Goal: Task Accomplishment & Management: Complete application form

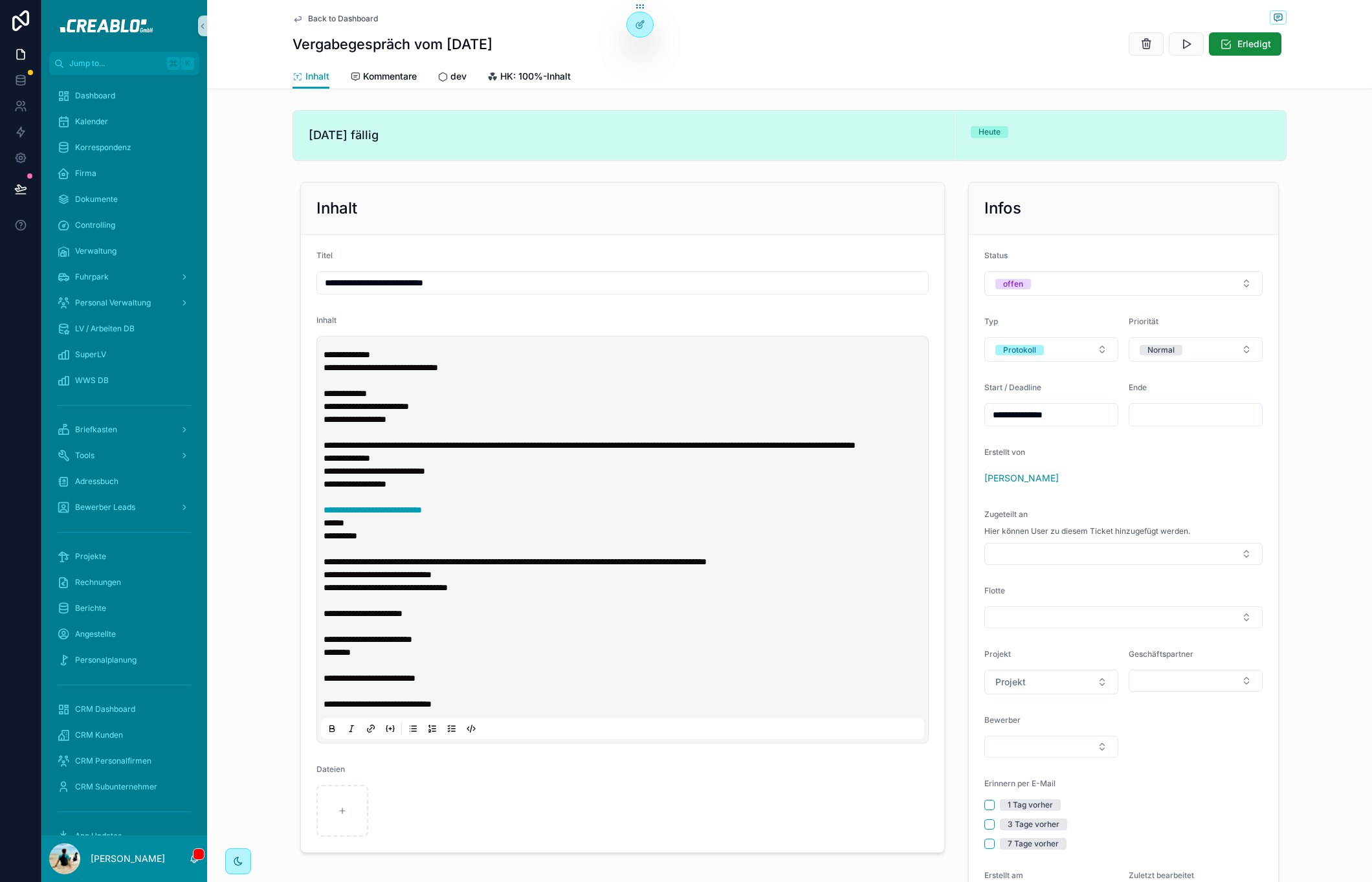
scroll to position [191, 0]
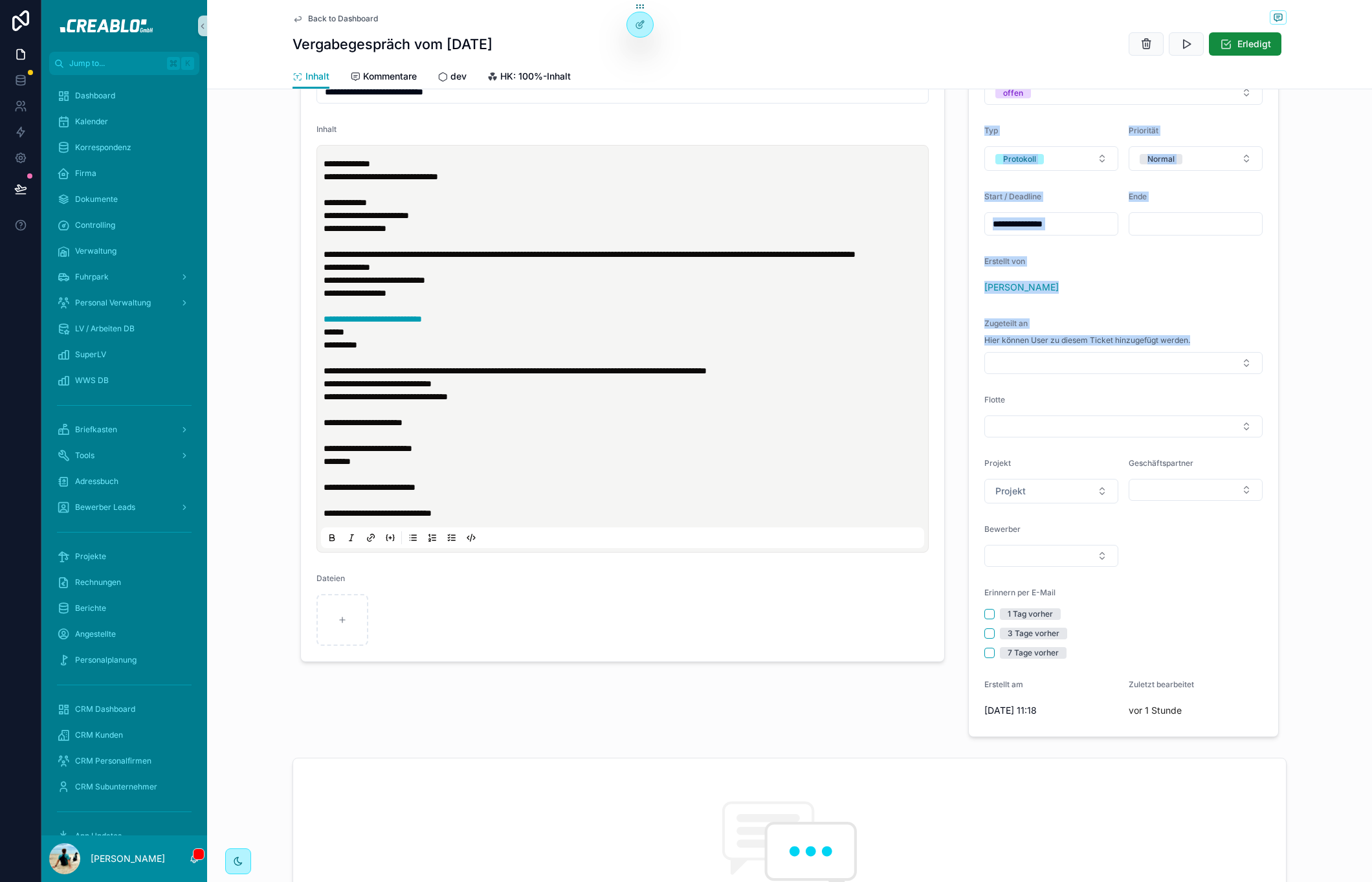
drag, startPoint x: 1216, startPoint y: 340, endPoint x: 962, endPoint y: 127, distance: 331.5
click at [968, 128] on div "**********" at bounding box center [1123, 363] width 311 height 746
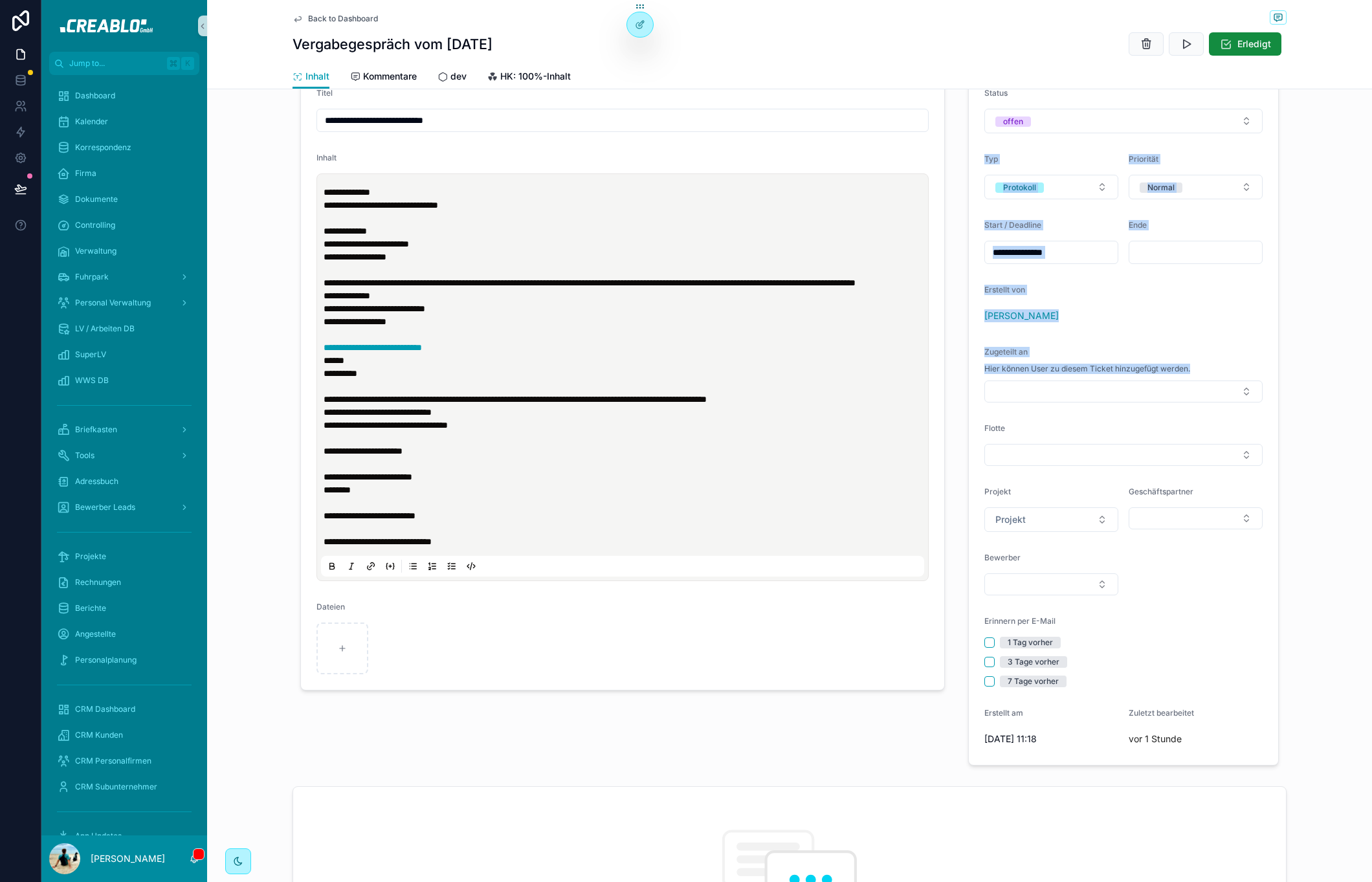
scroll to position [98, 0]
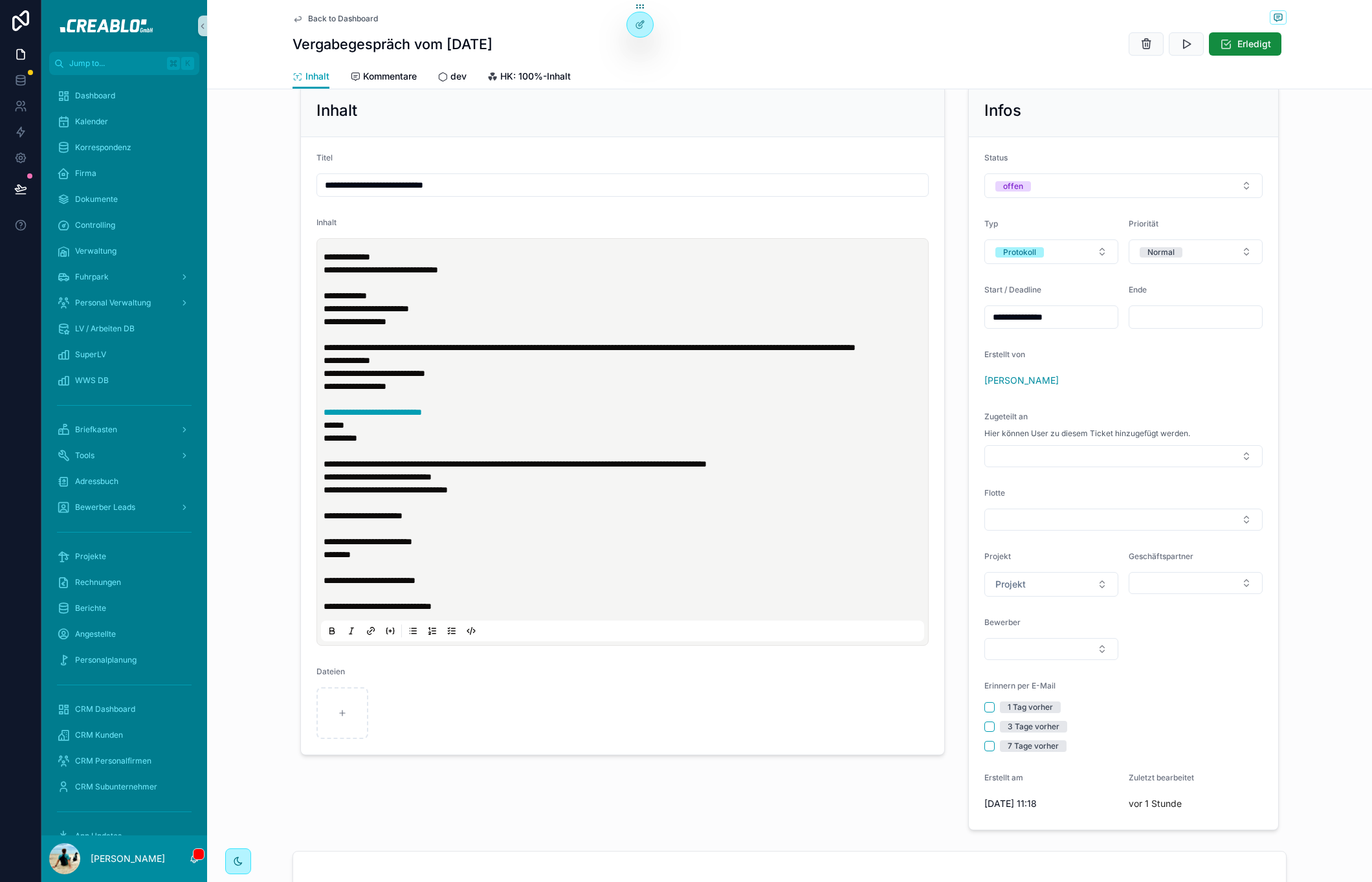
click at [960, 102] on div "**********" at bounding box center [1123, 457] width 326 height 757
drag, startPoint x: 968, startPoint y: 96, endPoint x: 1236, endPoint y: 430, distance: 428.2
click at [1236, 430] on div "**********" at bounding box center [1123, 457] width 311 height 746
click at [1237, 433] on div "Hier können User zu diesem Ticket hinzugefügt werden." at bounding box center [1123, 433] width 278 height 13
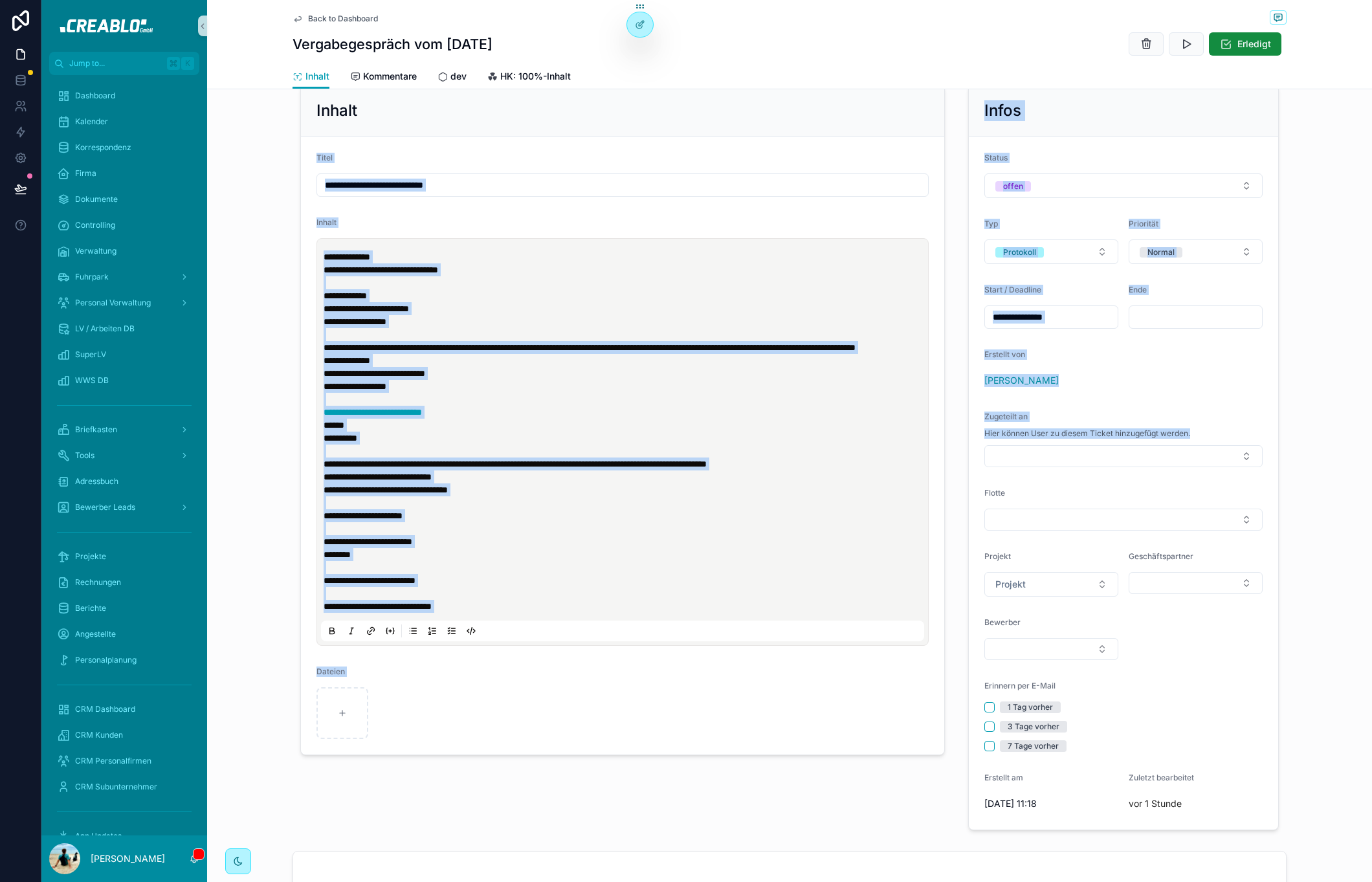
drag, startPoint x: 1231, startPoint y: 428, endPoint x: 911, endPoint y: 105, distance: 454.7
click at [908, 105] on div "**********" at bounding box center [789, 457] width 994 height 757
click at [1004, 136] on div "Infos" at bounding box center [1123, 111] width 309 height 53
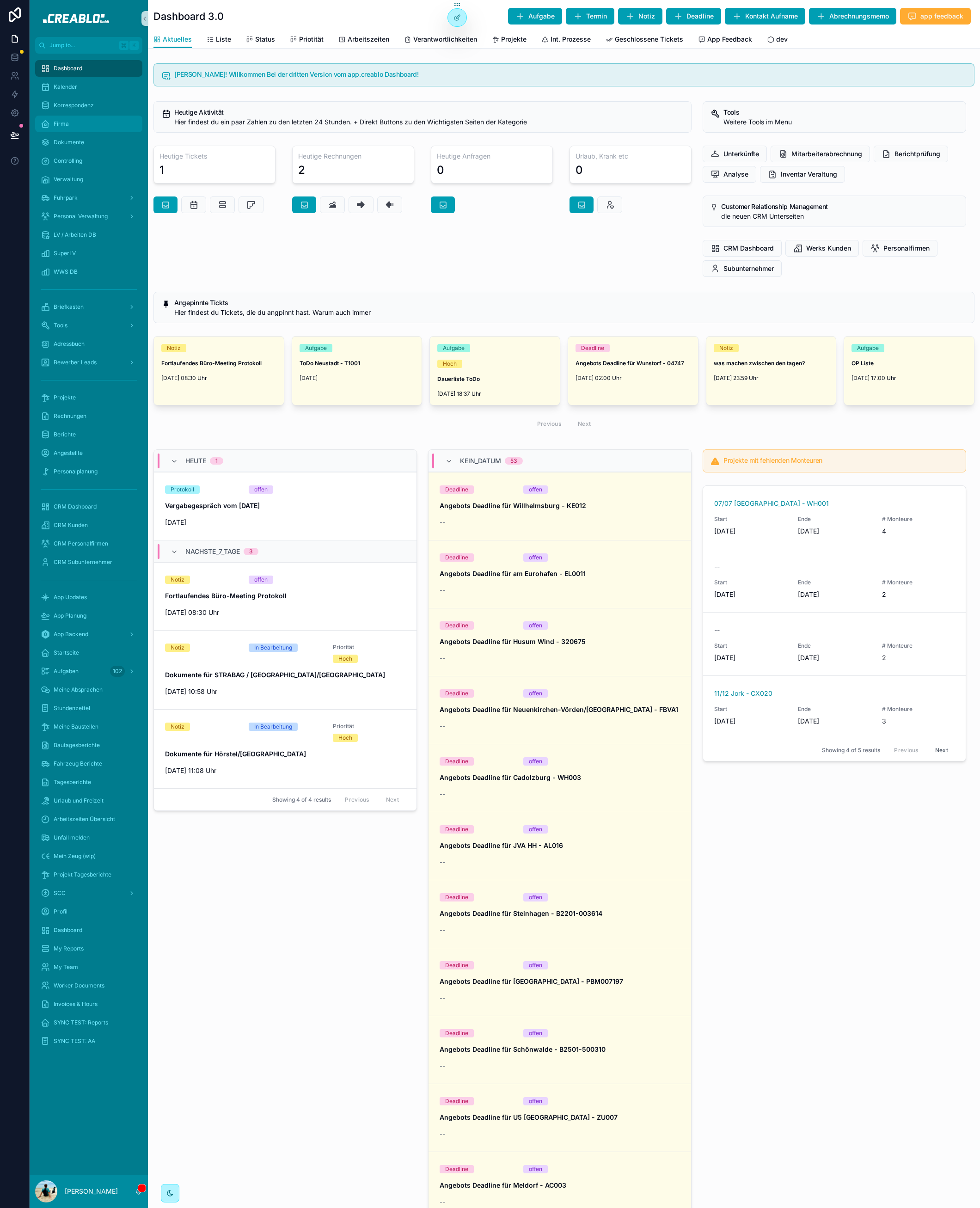
click at [87, 123] on div "Firma" at bounding box center [89, 124] width 96 height 15
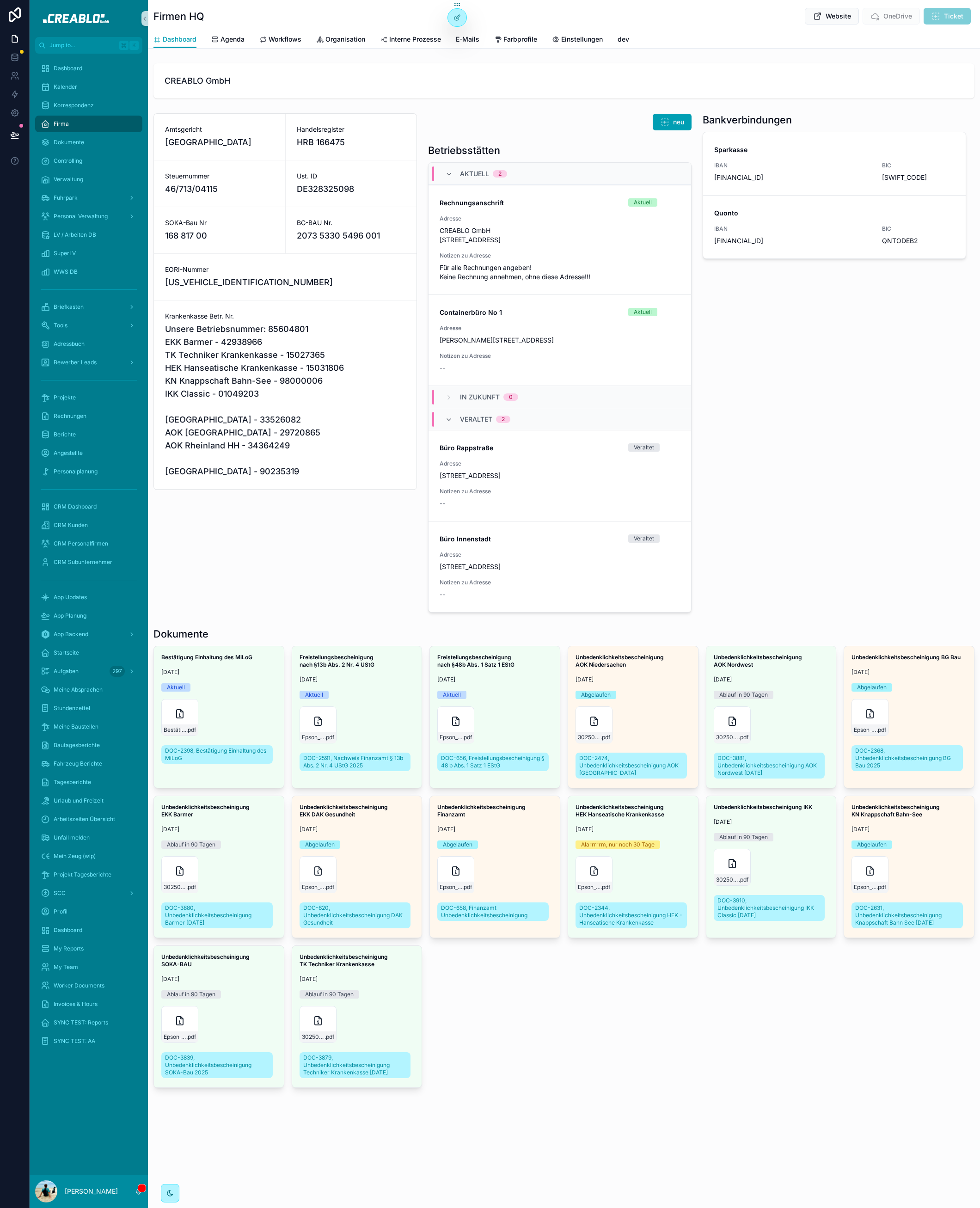
click at [322, 188] on span "DE328325098" at bounding box center [351, 189] width 109 height 13
copy span "DE328325098"
click at [88, 400] on div "Projekte" at bounding box center [89, 398] width 96 height 15
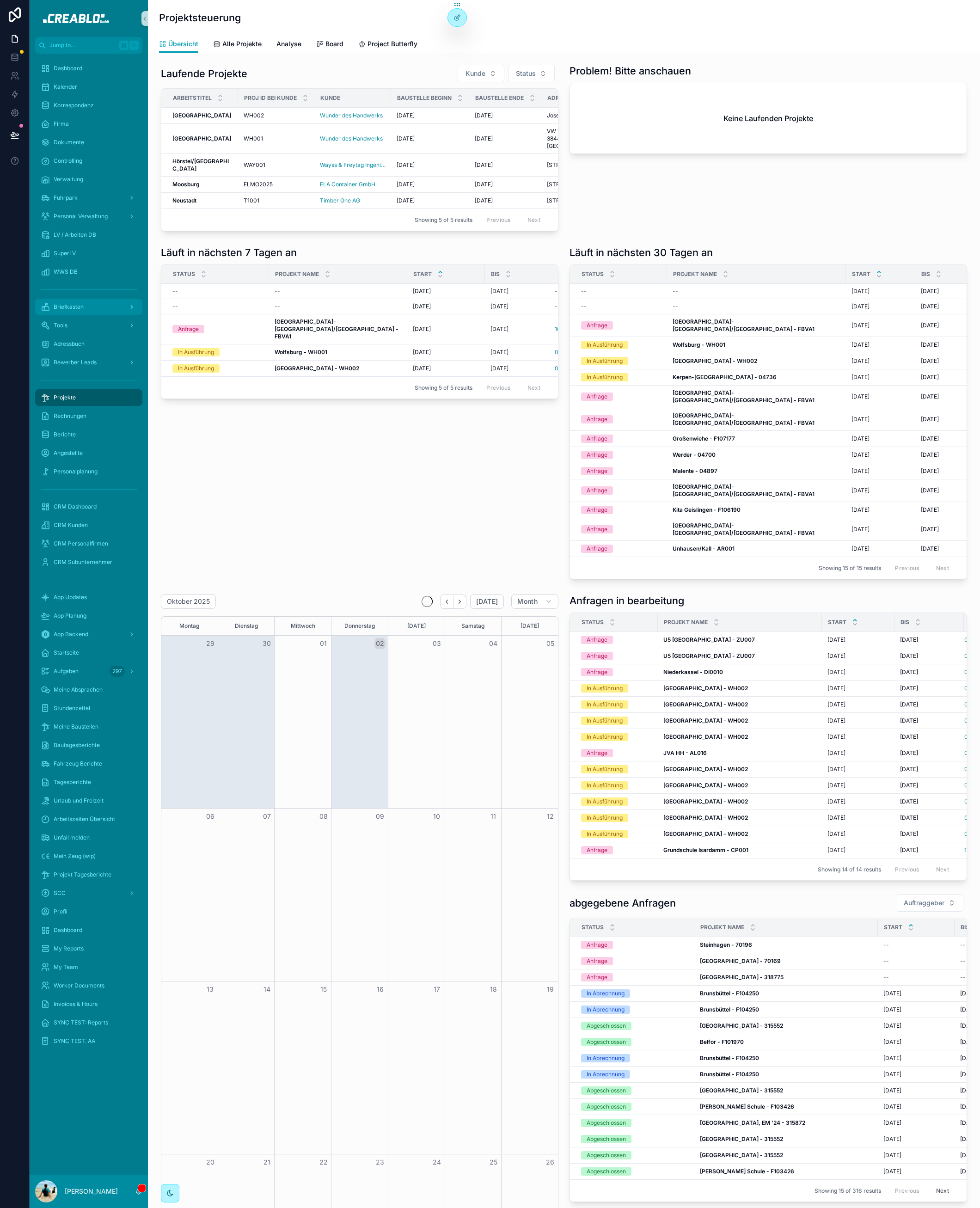
click at [87, 306] on div "Briefkasten" at bounding box center [89, 307] width 96 height 15
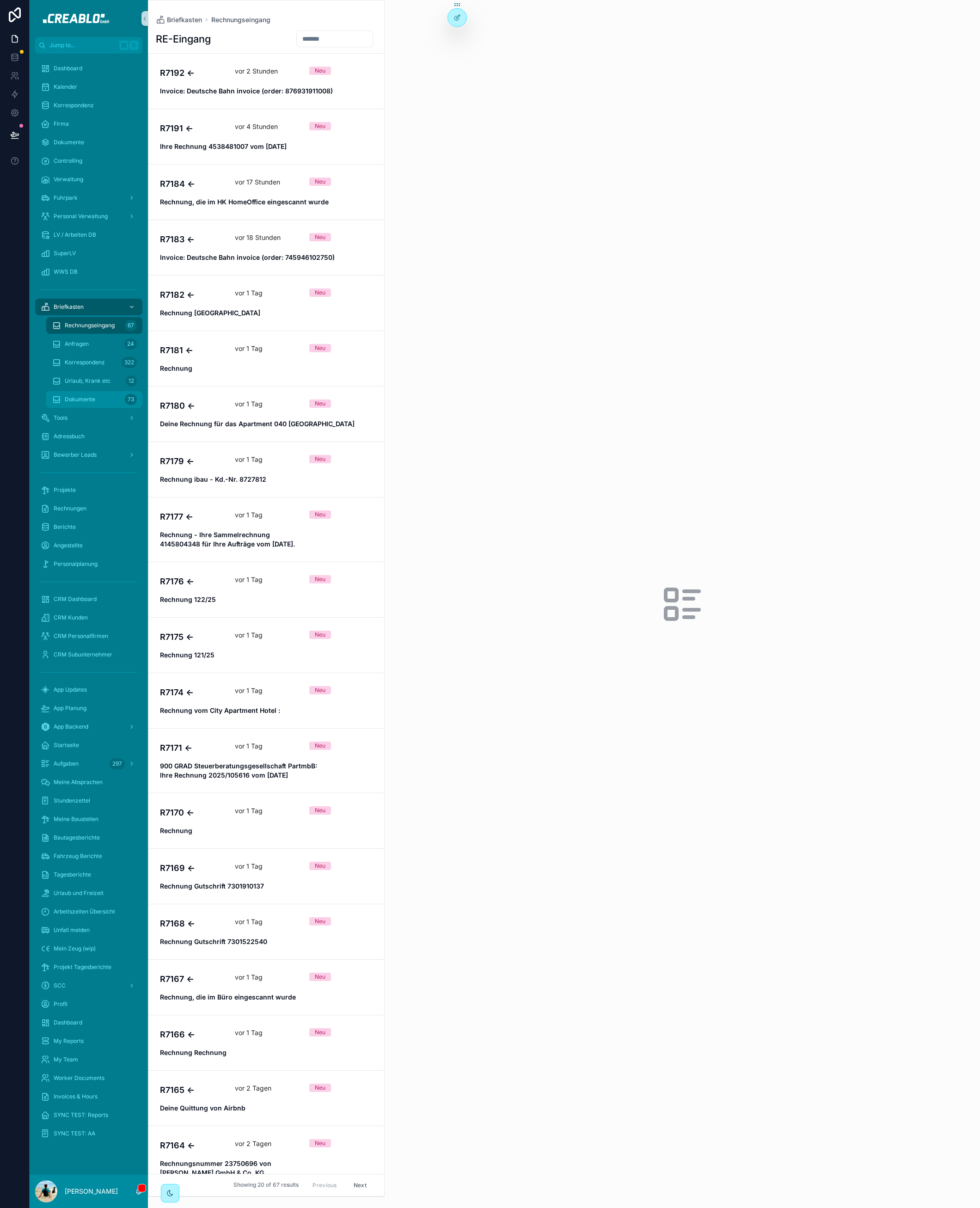
click at [102, 392] on div "Dokumente 73" at bounding box center [94, 399] width 85 height 15
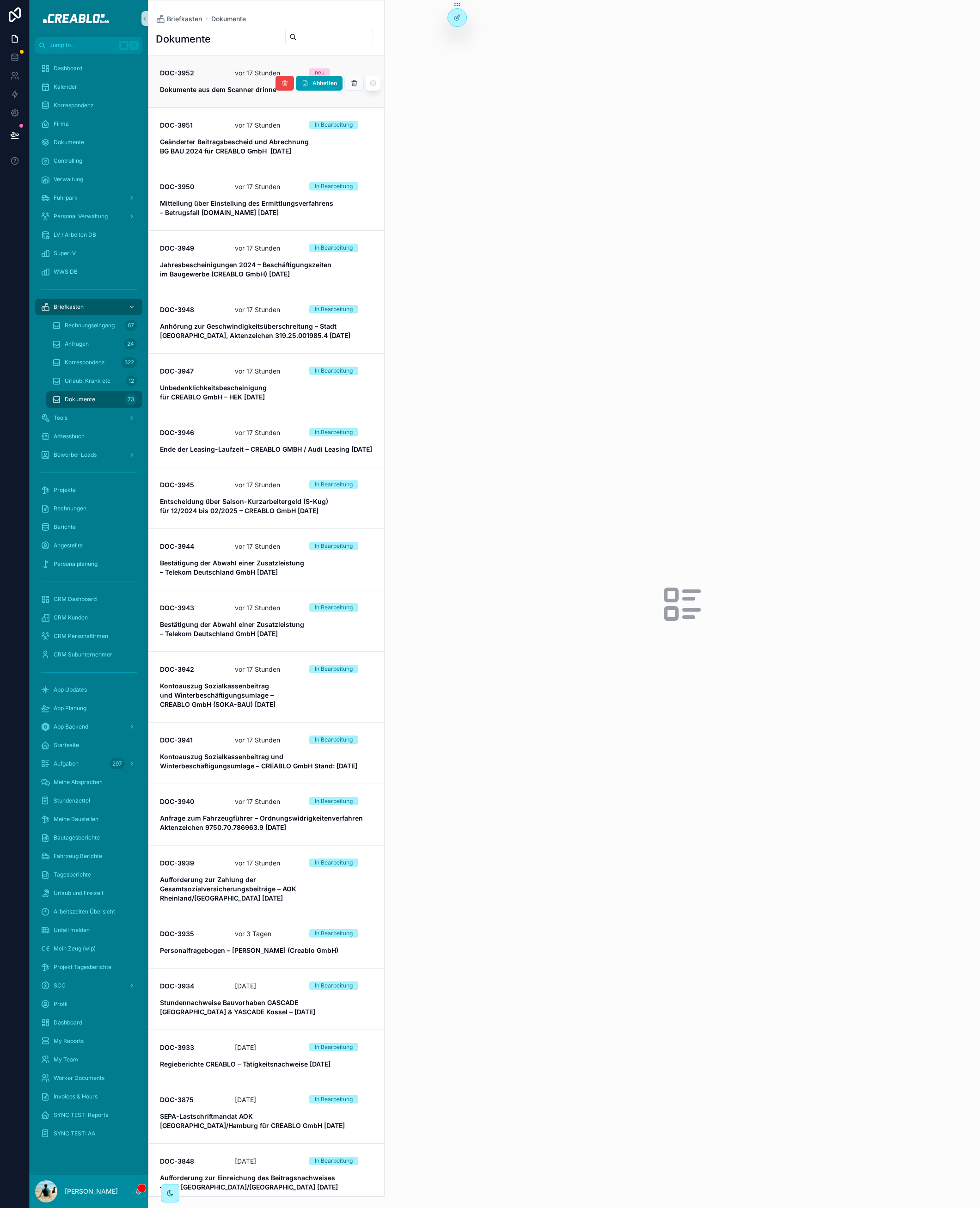
click at [235, 72] on p "vor 17 Stunden" at bounding box center [257, 73] width 45 height 9
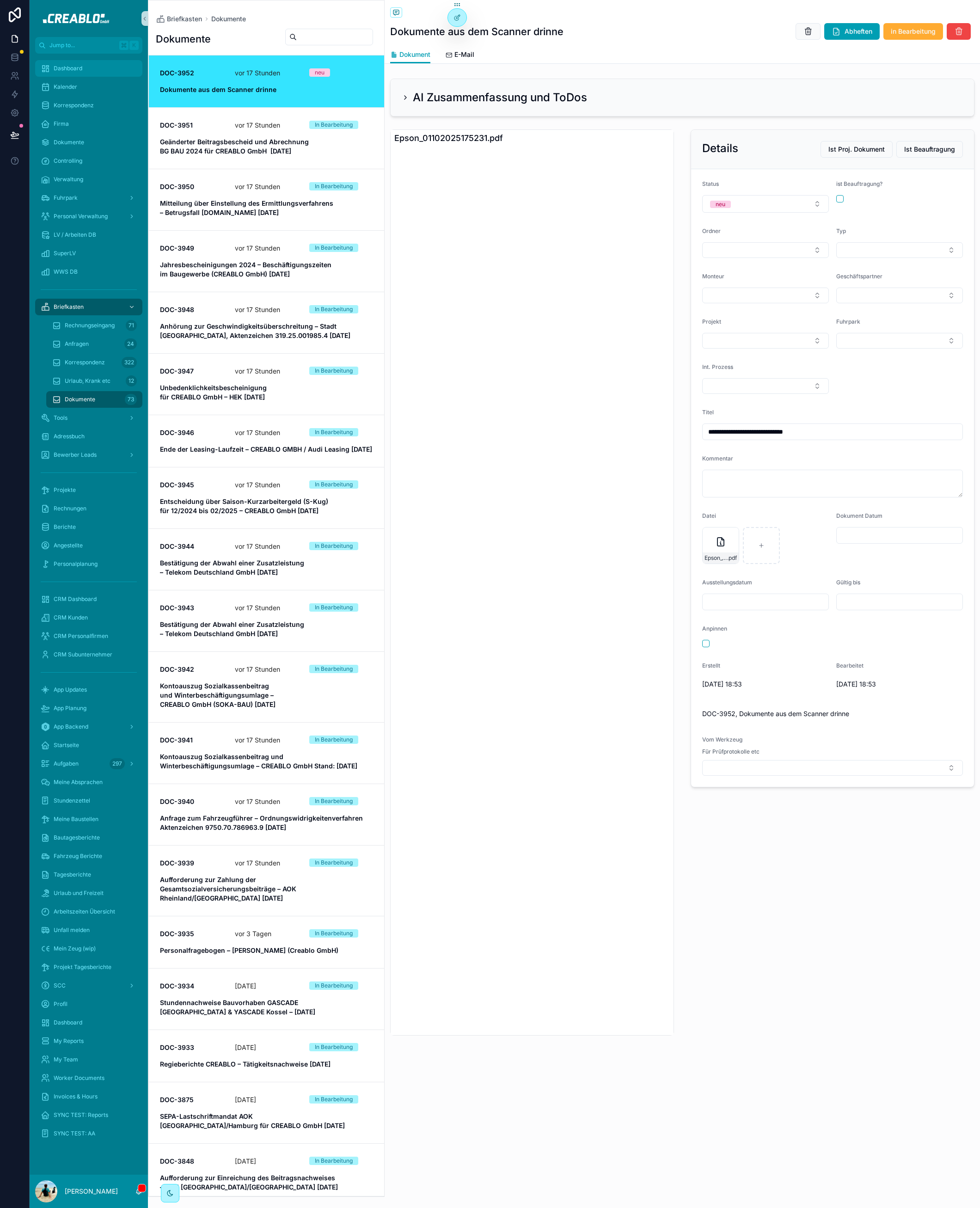
click at [55, 73] on div "Dashboard" at bounding box center [89, 68] width 96 height 15
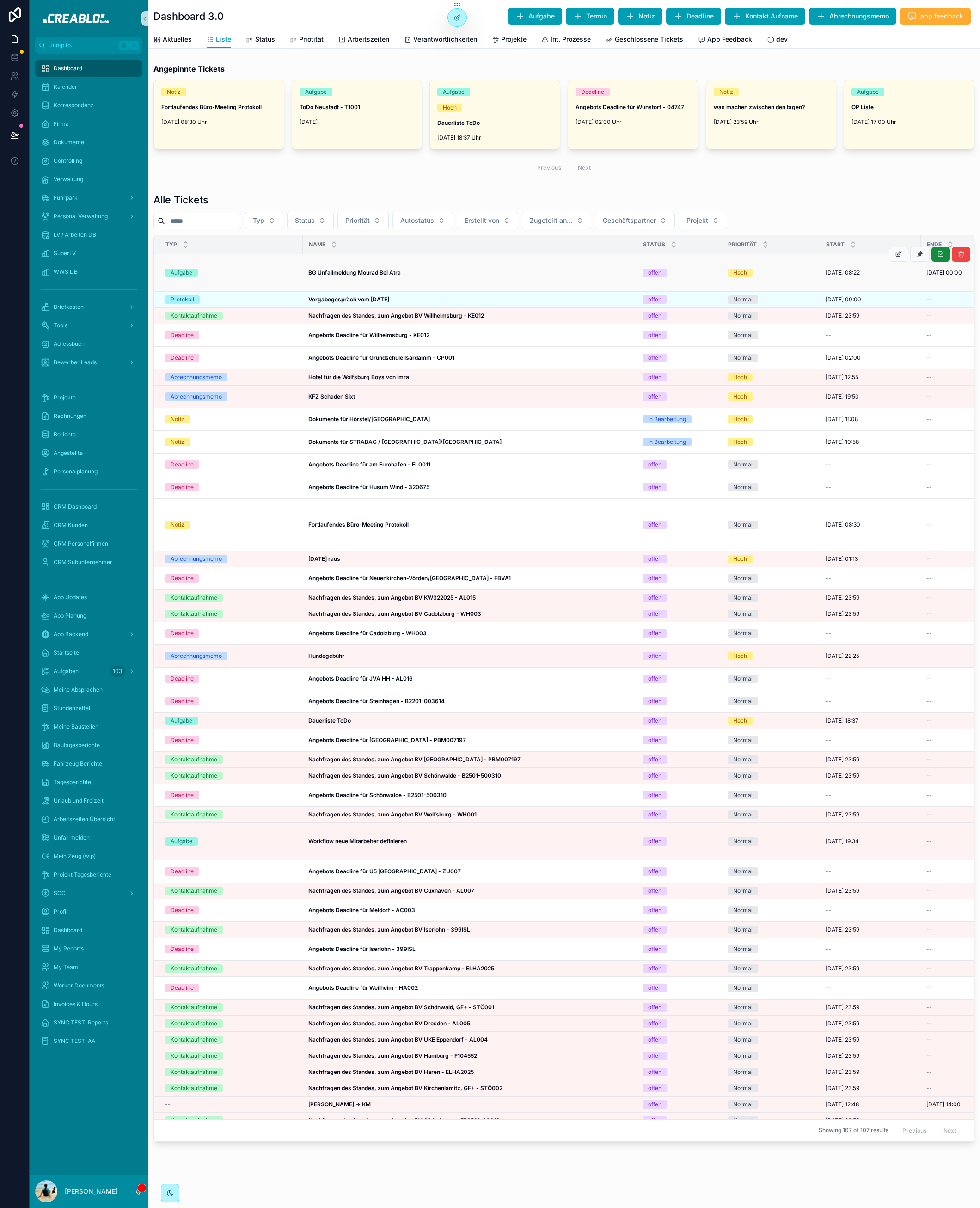
click at [371, 269] on strong "BG Unfallmeldung Mourad Bel Atra" at bounding box center [355, 272] width 93 height 7
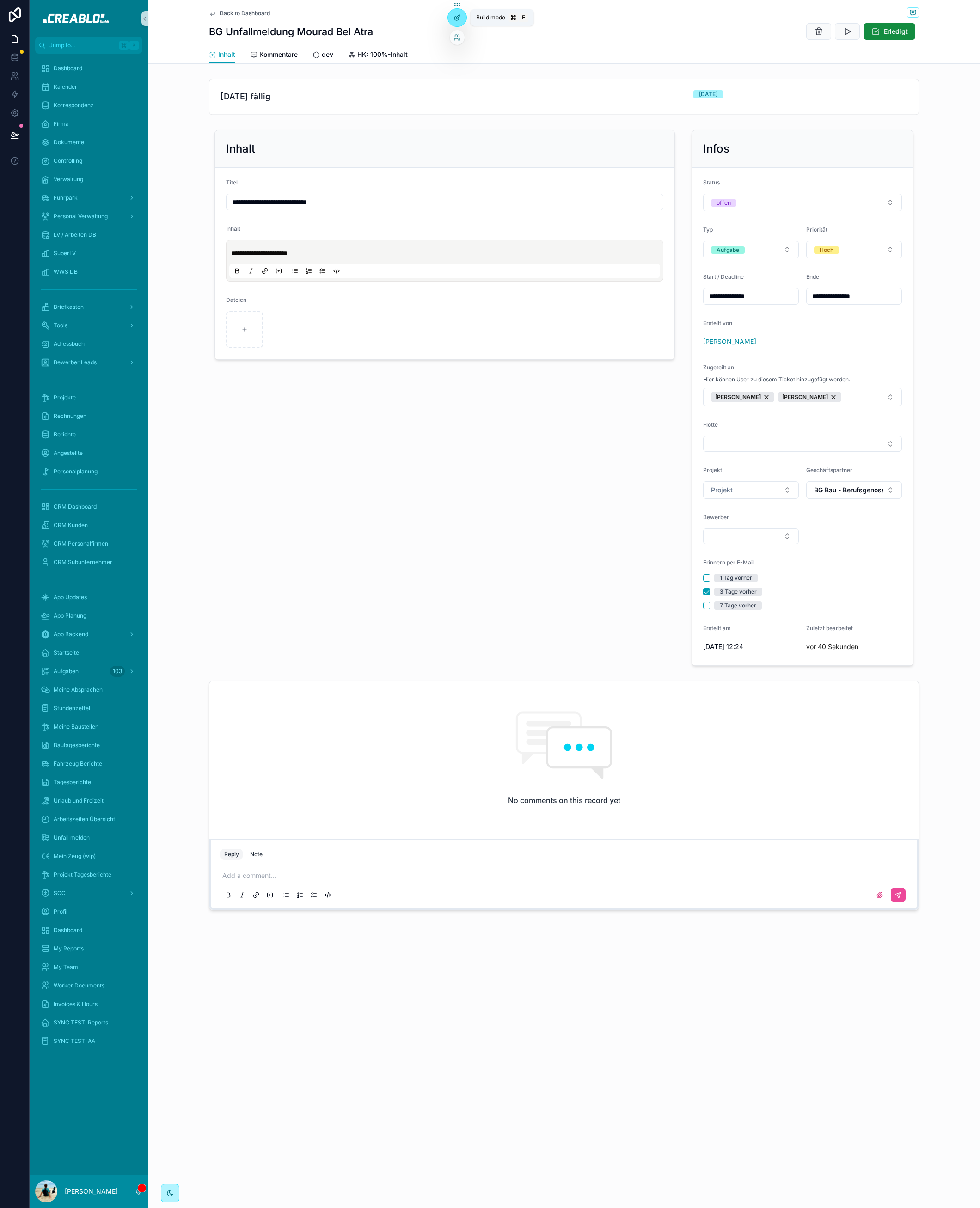
click at [459, 20] on icon at bounding box center [457, 18] width 7 height 7
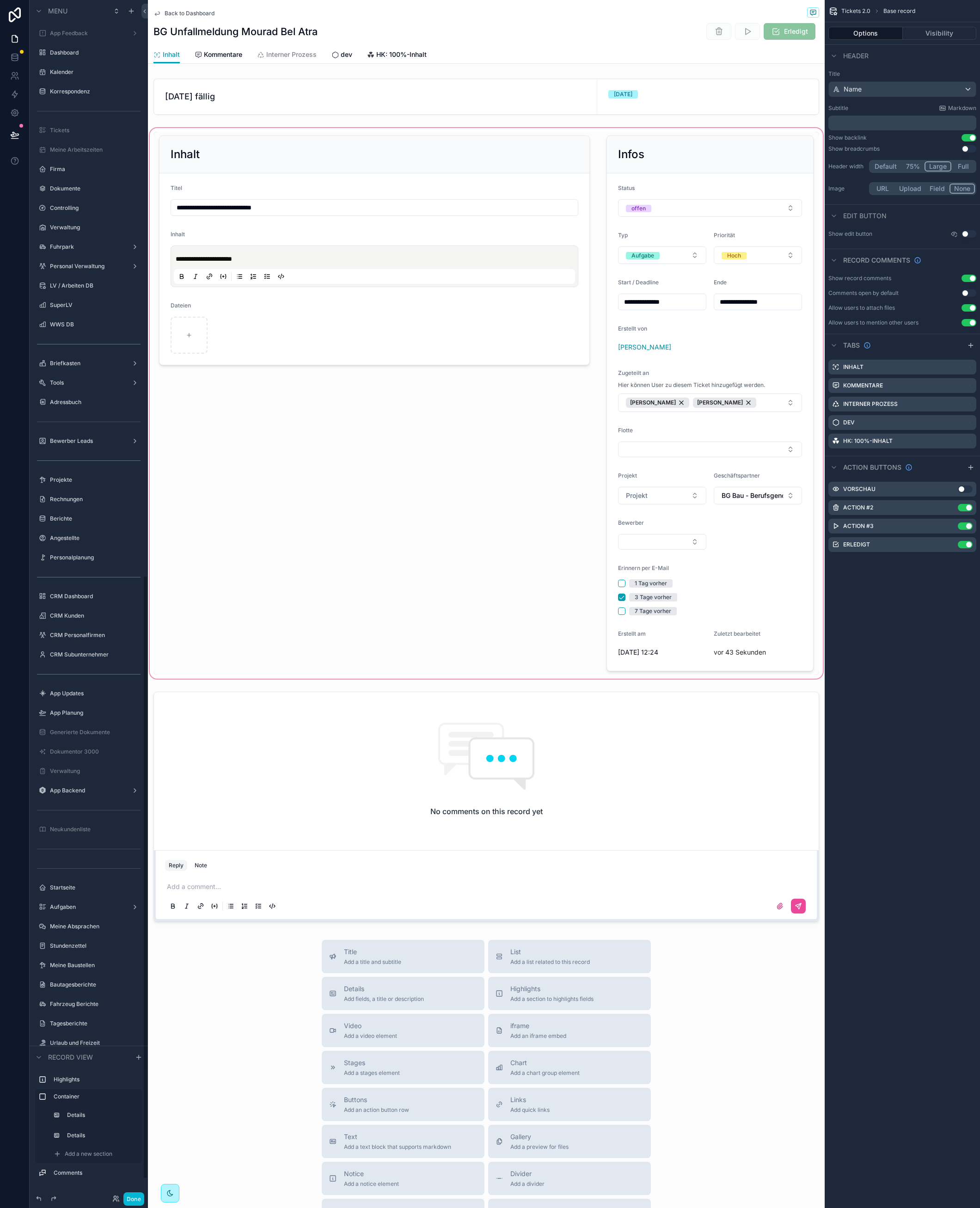
scroll to position [1143, 0]
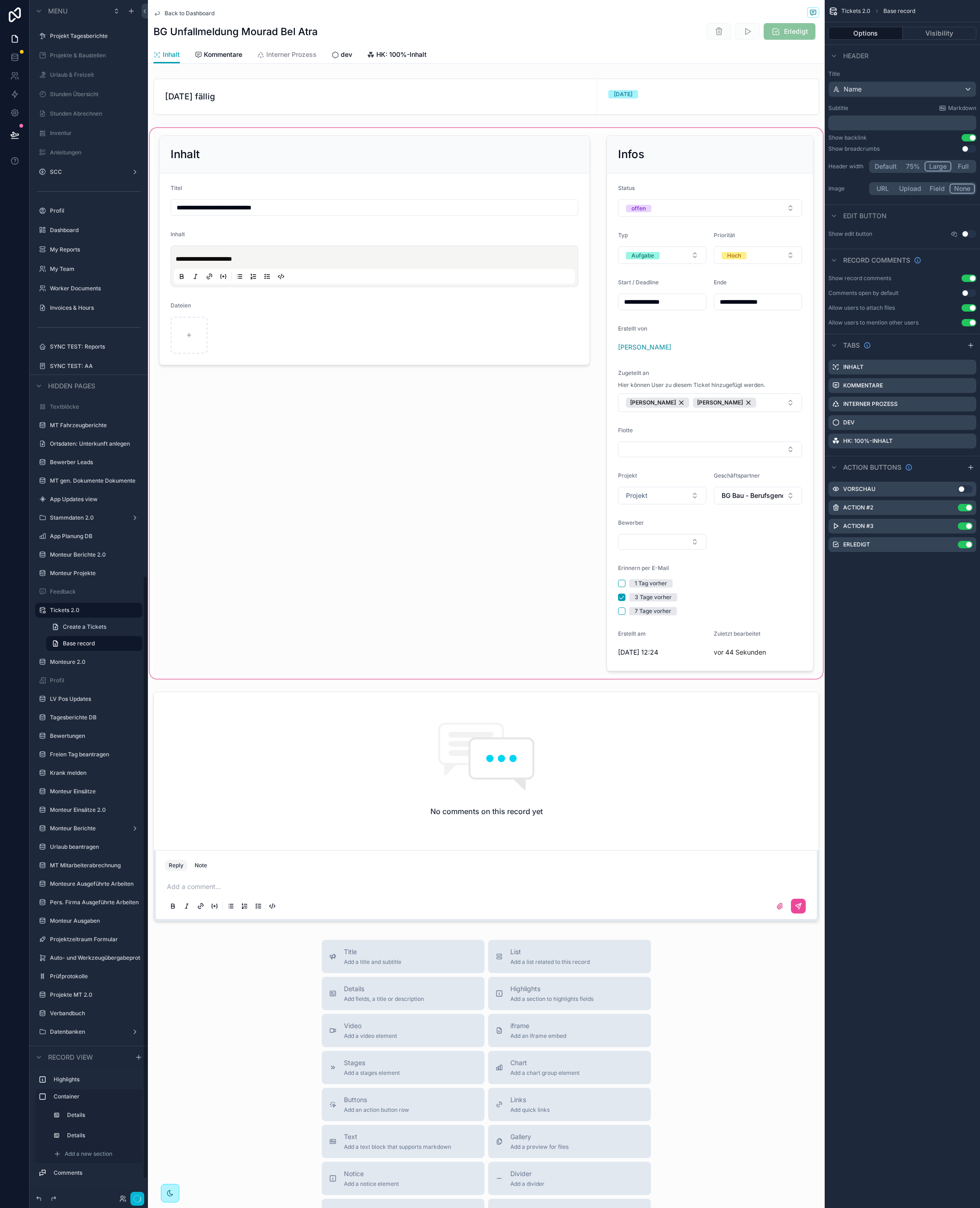
click at [742, 565] on div "scrollable content" at bounding box center [486, 403] width 677 height 554
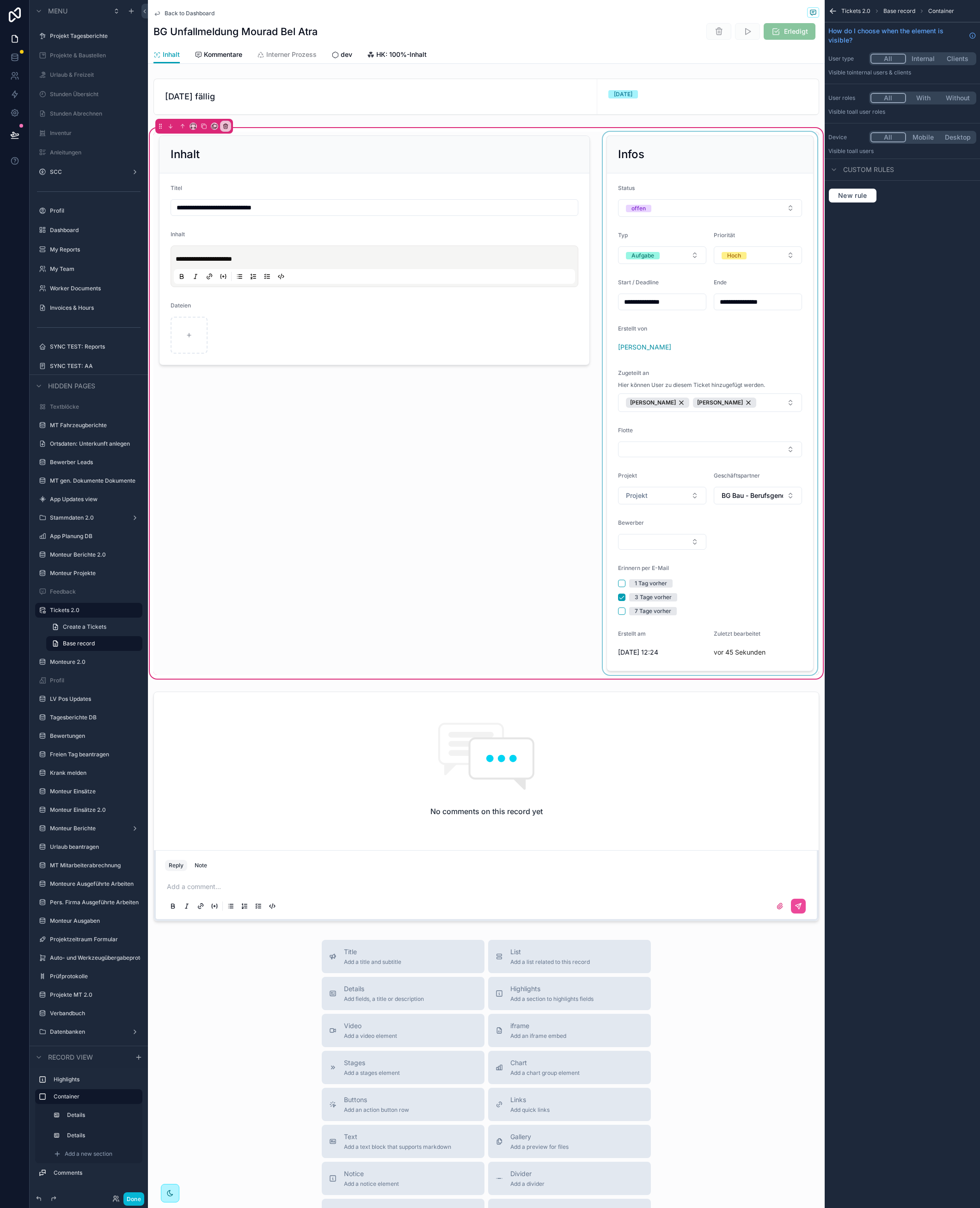
click at [731, 598] on div "scrollable content" at bounding box center [710, 403] width 218 height 543
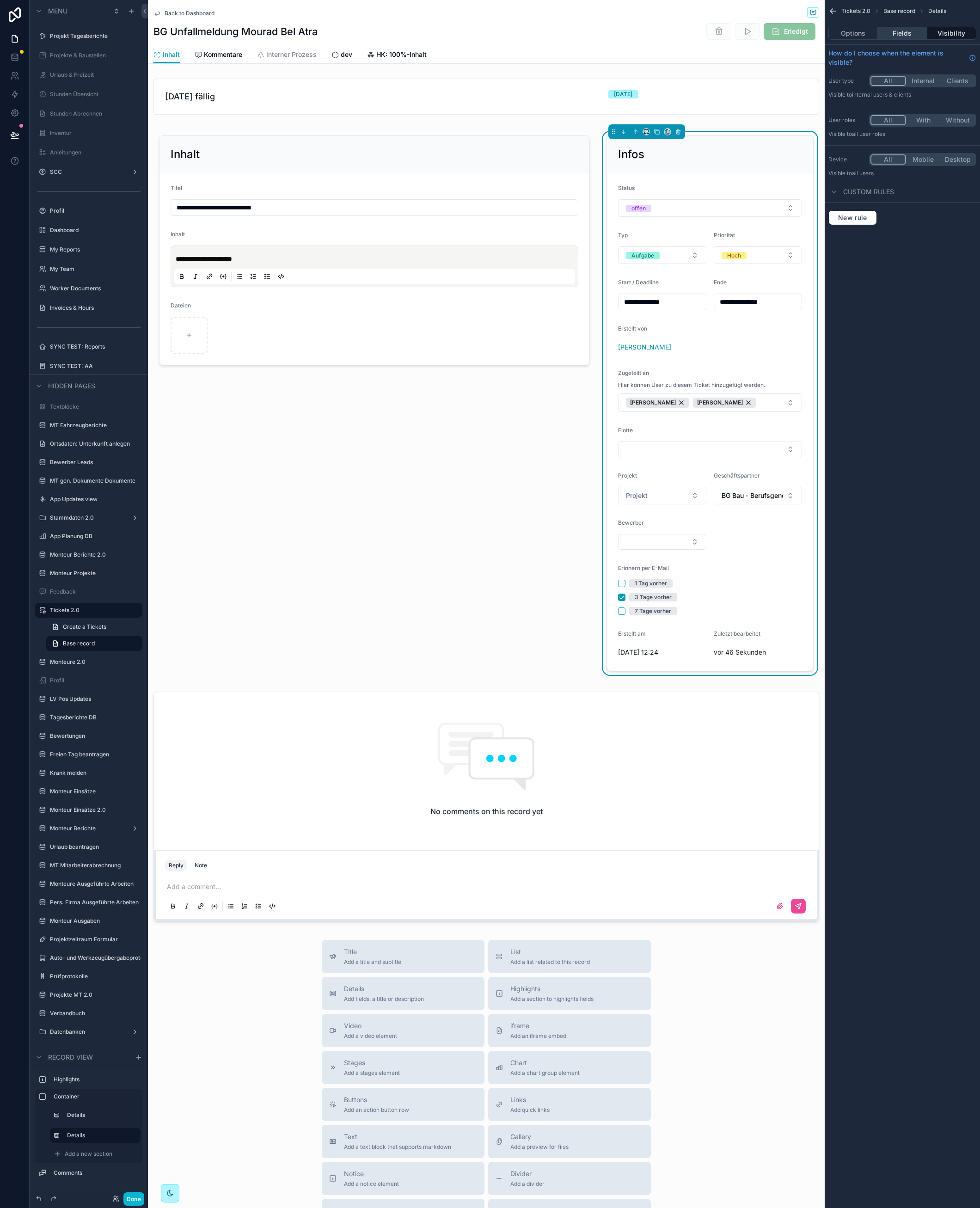
click at [907, 38] on button "Fields" at bounding box center [902, 33] width 49 height 13
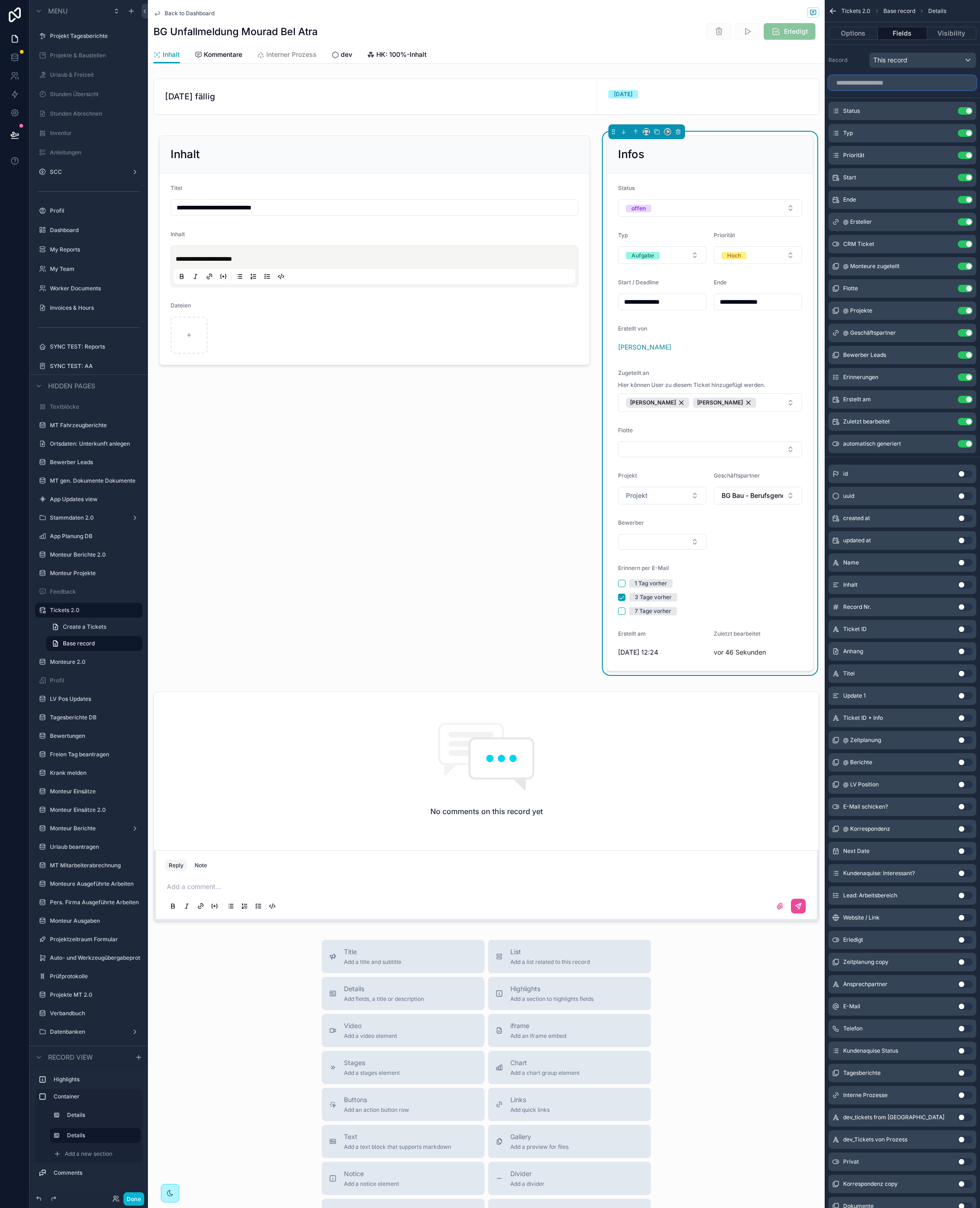
click at [873, 82] on input "scrollable content" at bounding box center [902, 82] width 148 height 15
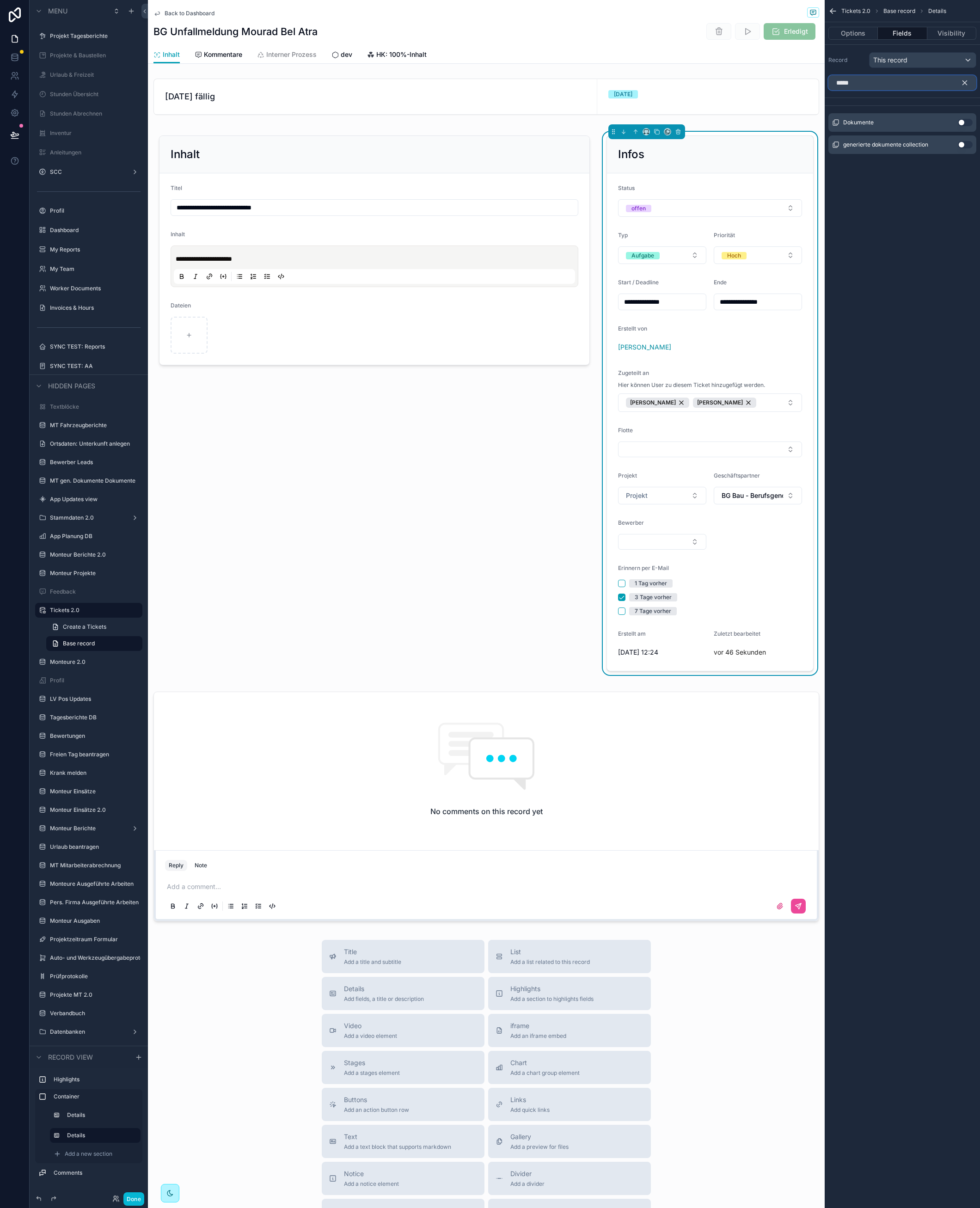
type input "*****"
drag, startPoint x: 971, startPoint y: 123, endPoint x: 883, endPoint y: 141, distance: 89.8
click at [970, 123] on button "Use setting" at bounding box center [965, 123] width 15 height 7
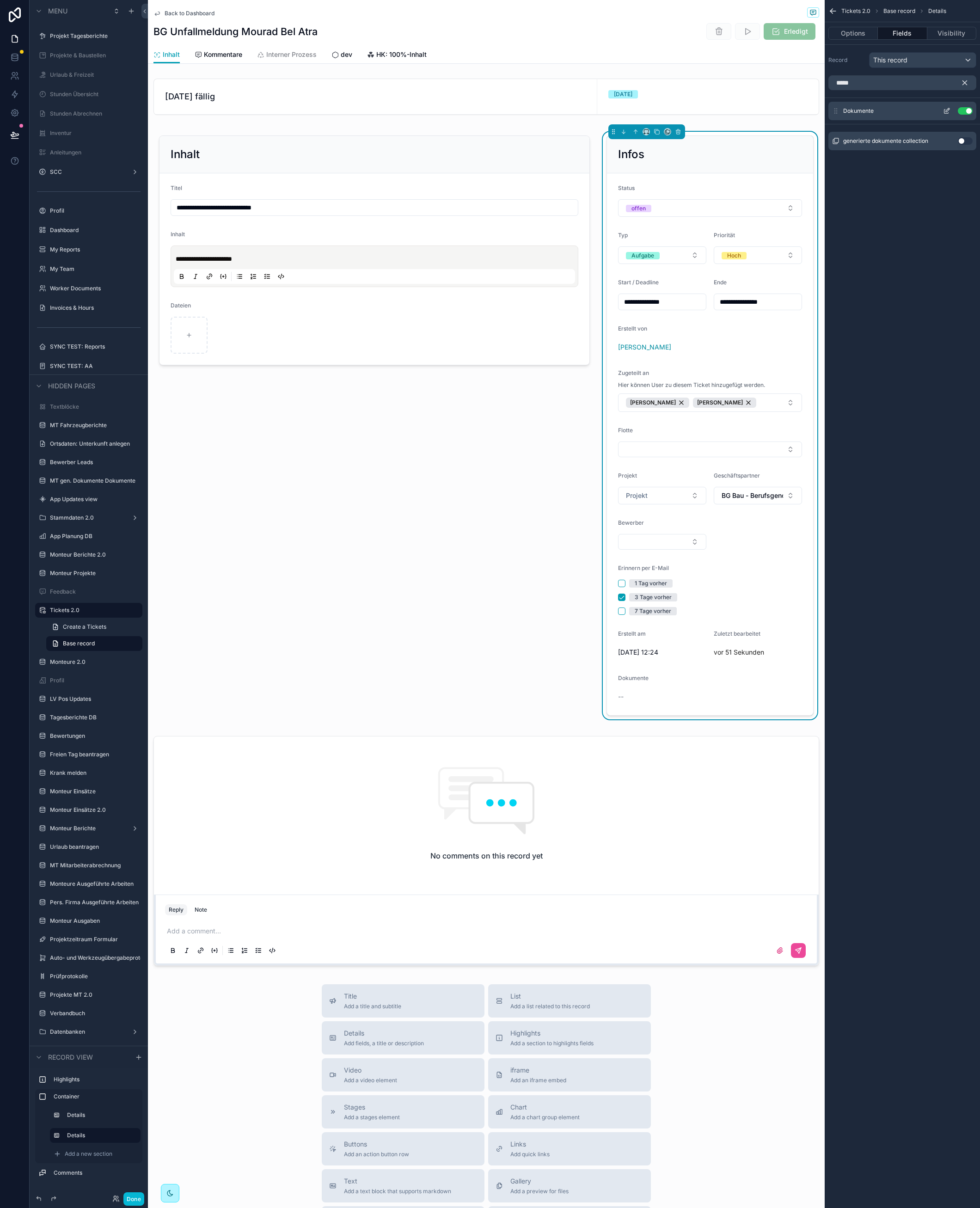
click at [946, 109] on icon "scrollable content" at bounding box center [947, 111] width 7 height 7
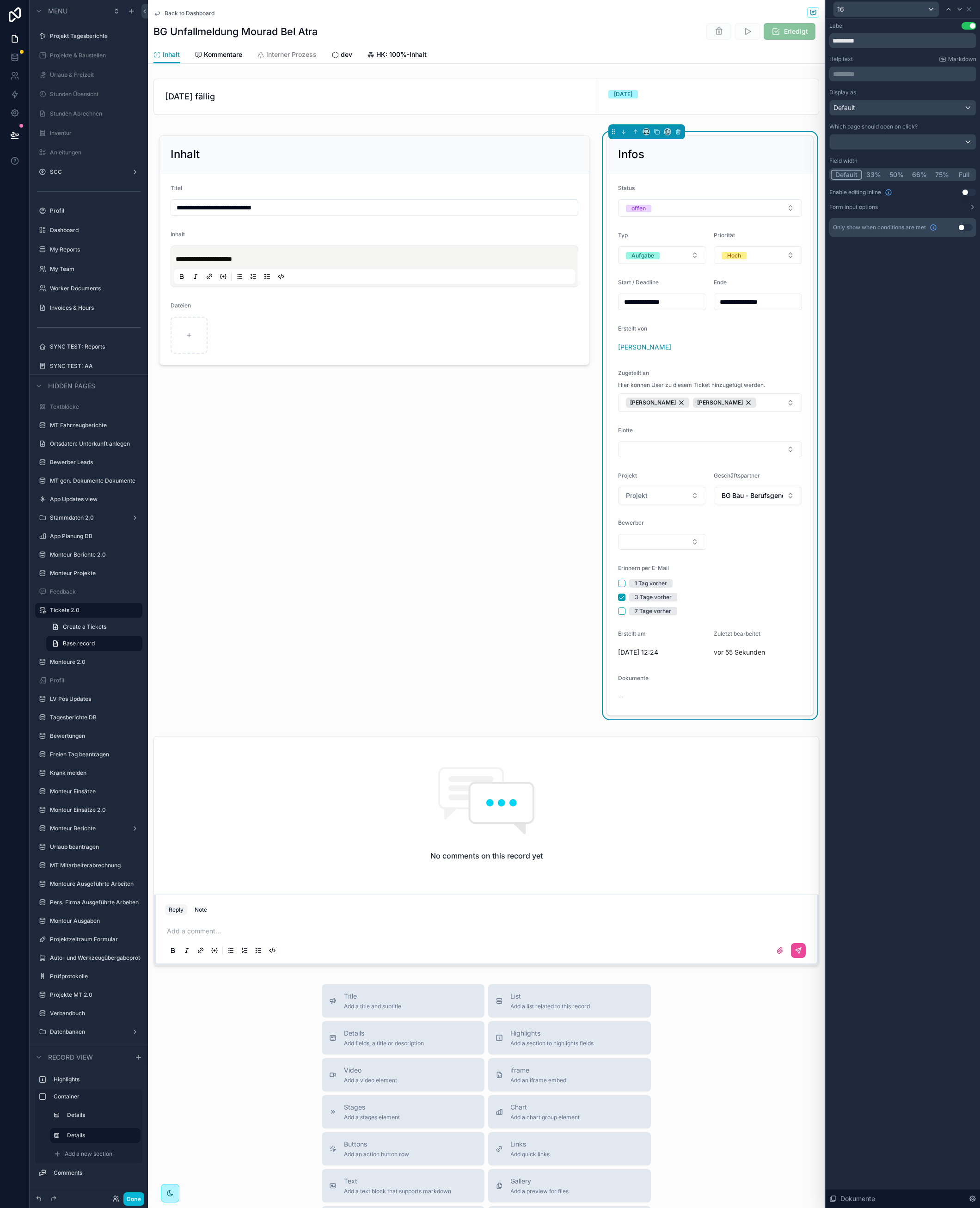
click at [968, 190] on button "Use setting" at bounding box center [969, 192] width 15 height 7
click at [629, 698] on button "Select Button" at bounding box center [638, 697] width 41 height 16
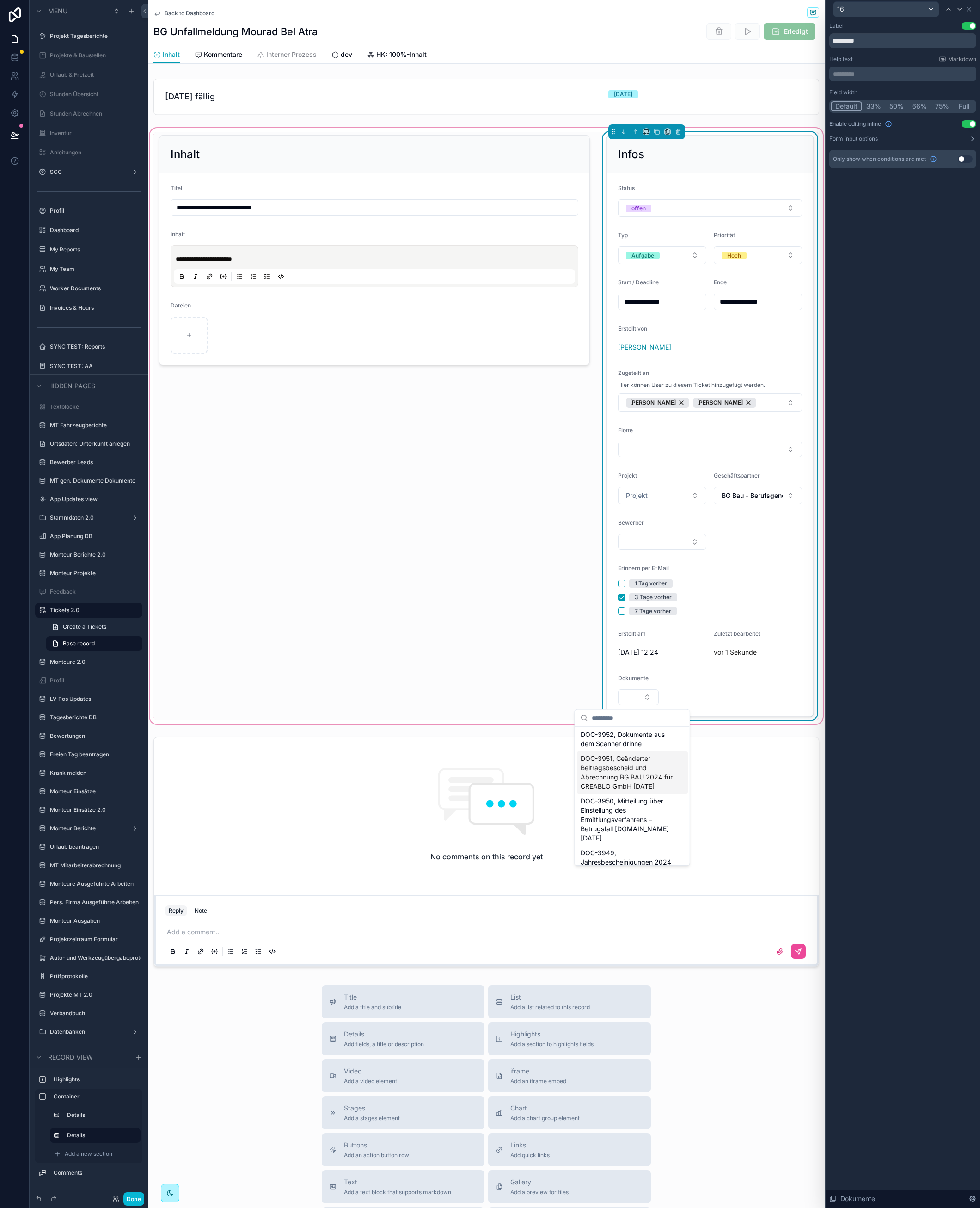
scroll to position [0, 0]
click at [936, 173] on div "Label Use setting ********* Help text Markdown ********* ﻿ Field width Default …" at bounding box center [903, 105] width 154 height 172
click at [970, 93] on div "Field width" at bounding box center [902, 92] width 147 height 7
click at [968, 101] on button "Full" at bounding box center [964, 107] width 22 height 10
click at [127, 1197] on button "Done" at bounding box center [134, 1199] width 21 height 13
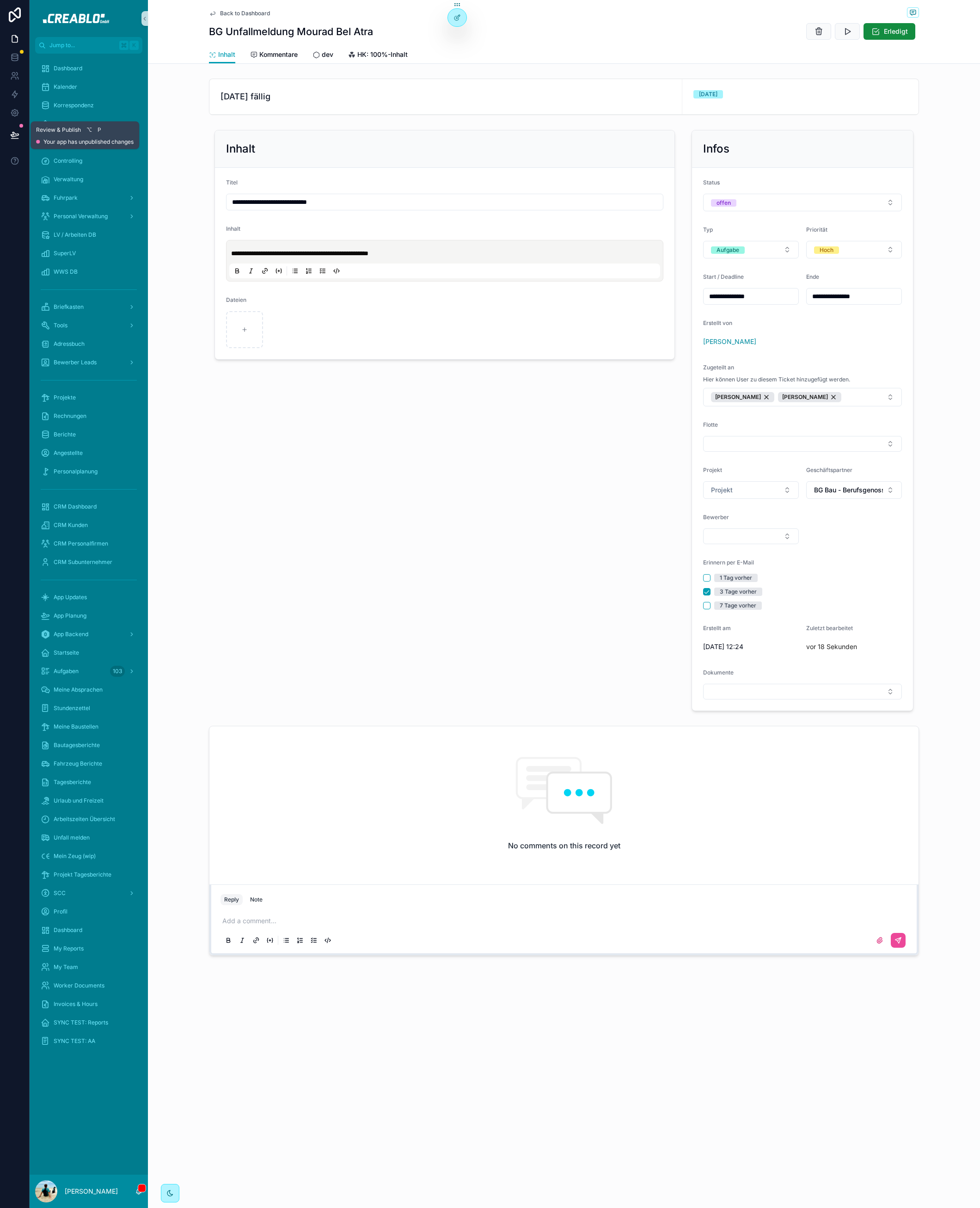
click at [20, 137] on button at bounding box center [14, 135] width 20 height 26
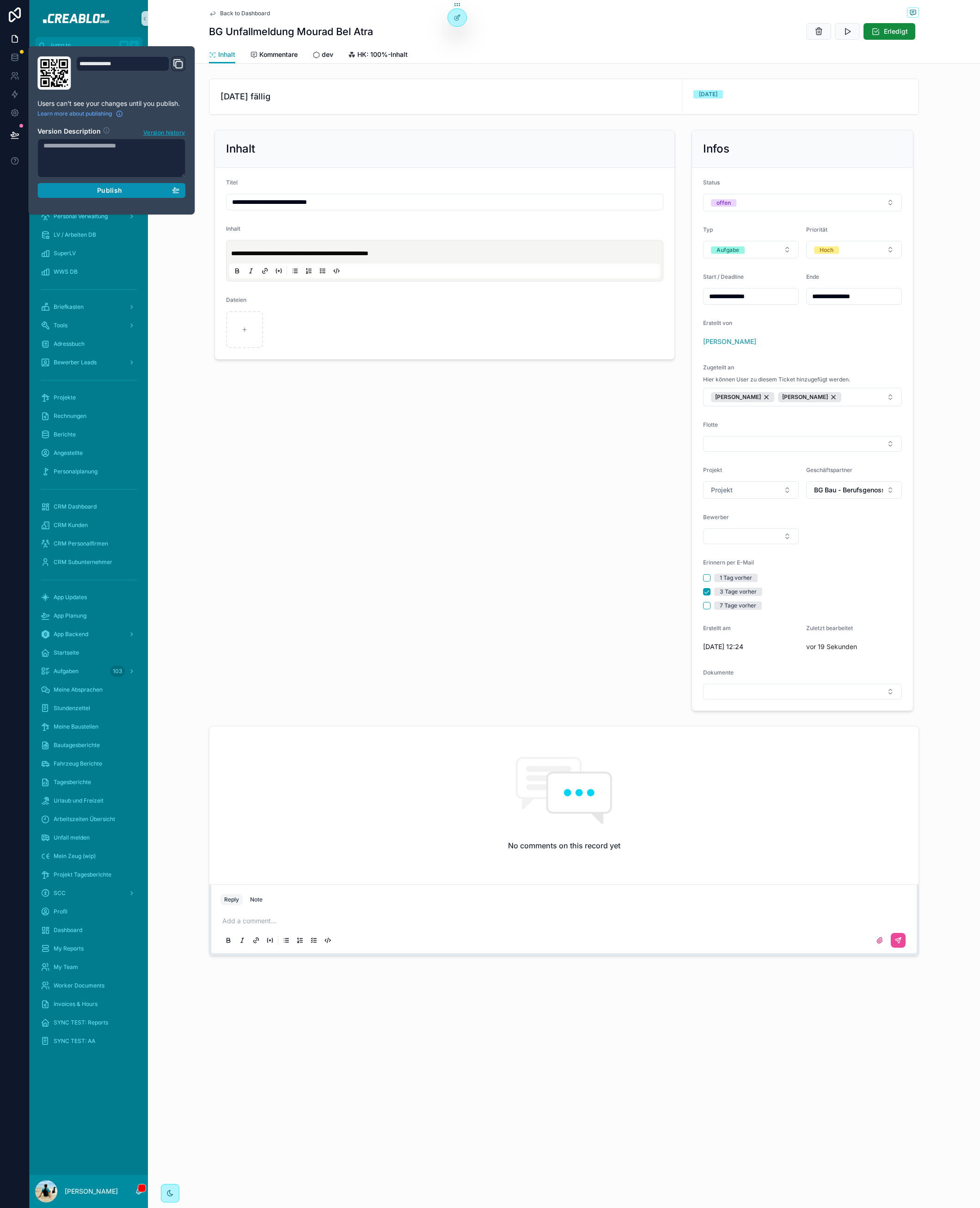
click at [123, 192] on div "Publish" at bounding box center [111, 191] width 136 height 8
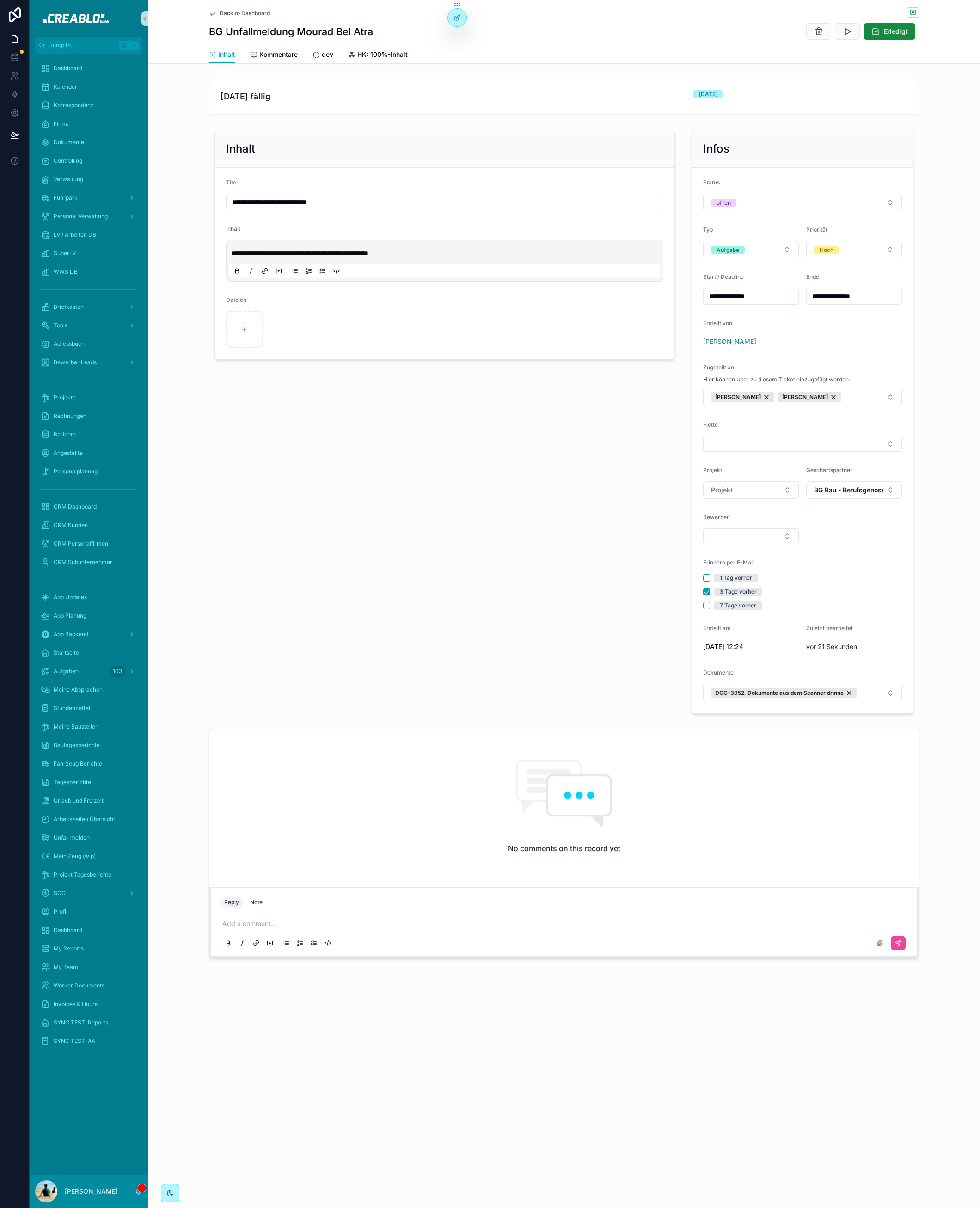
click at [407, 552] on div "**********" at bounding box center [445, 422] width 472 height 591
click at [800, 697] on span "DOC-3952, BG Unfallmeldung Mourad Bel" at bounding box center [771, 693] width 112 height 7
click at [797, 696] on button "Select Button" at bounding box center [802, 691] width 199 height 16
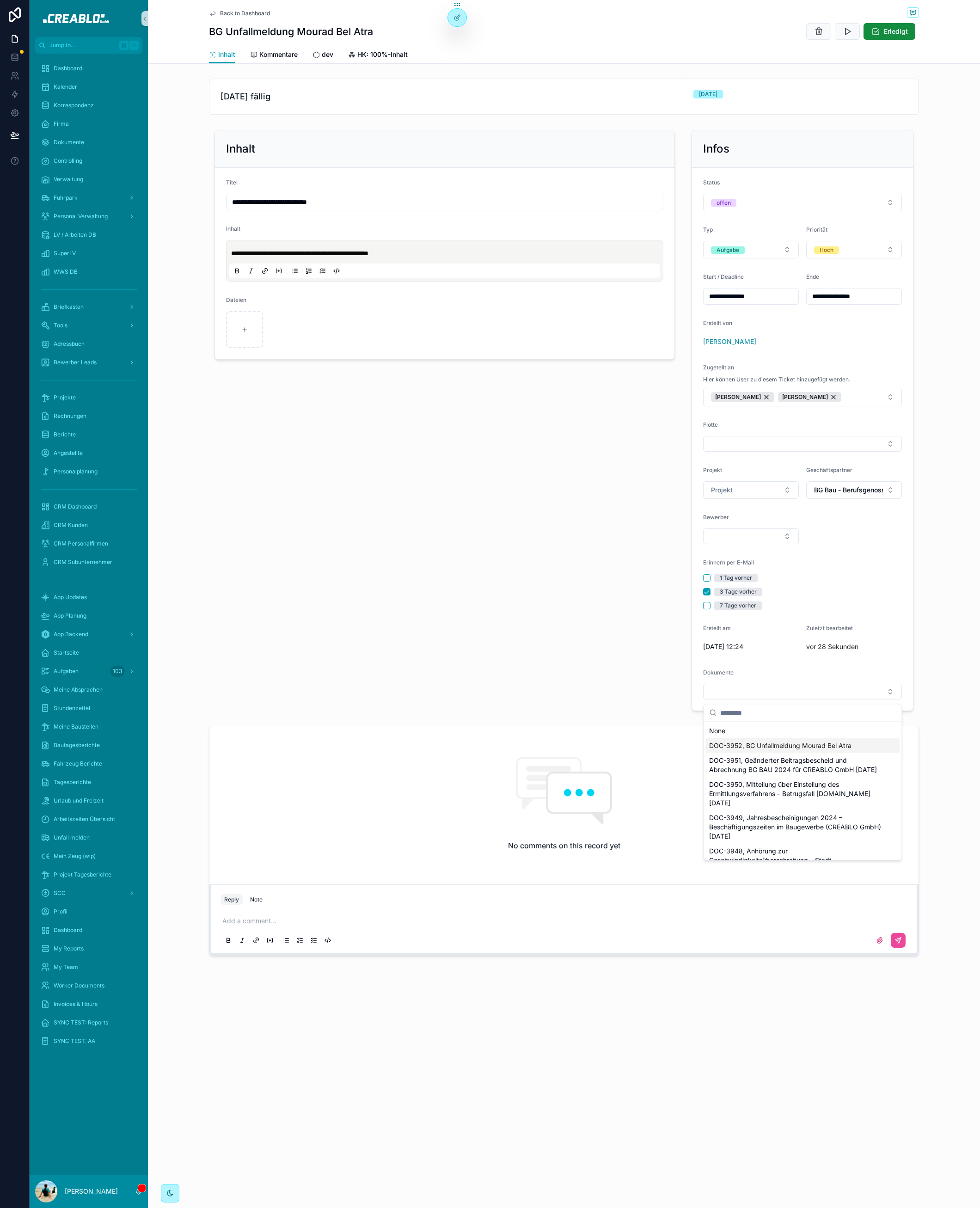
click at [772, 746] on span "DOC-3952, BG Unfallmeldung Mourad Bel Atra" at bounding box center [780, 746] width 142 height 9
click at [497, 646] on div "**********" at bounding box center [445, 422] width 472 height 591
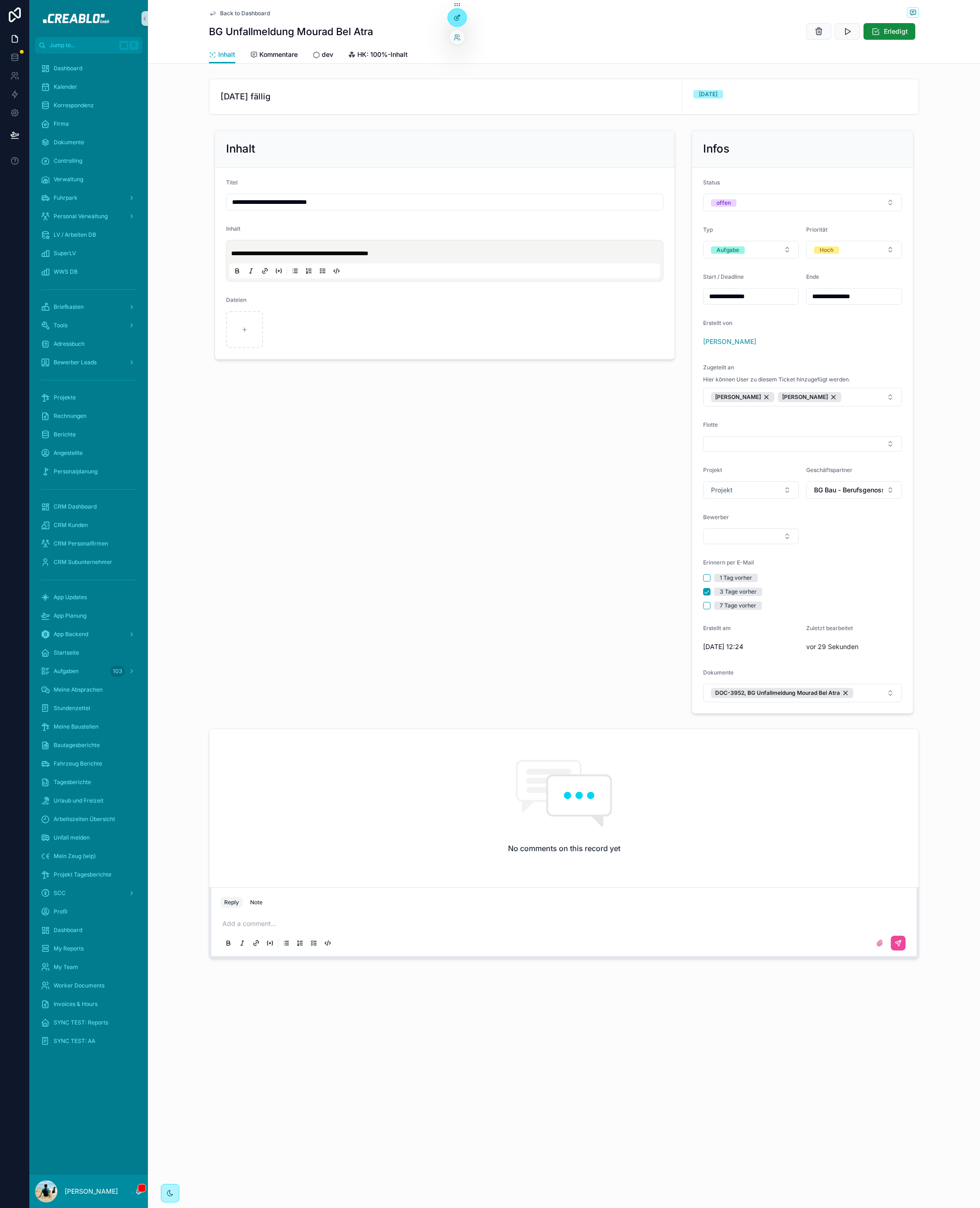
click at [458, 17] on icon at bounding box center [457, 18] width 7 height 7
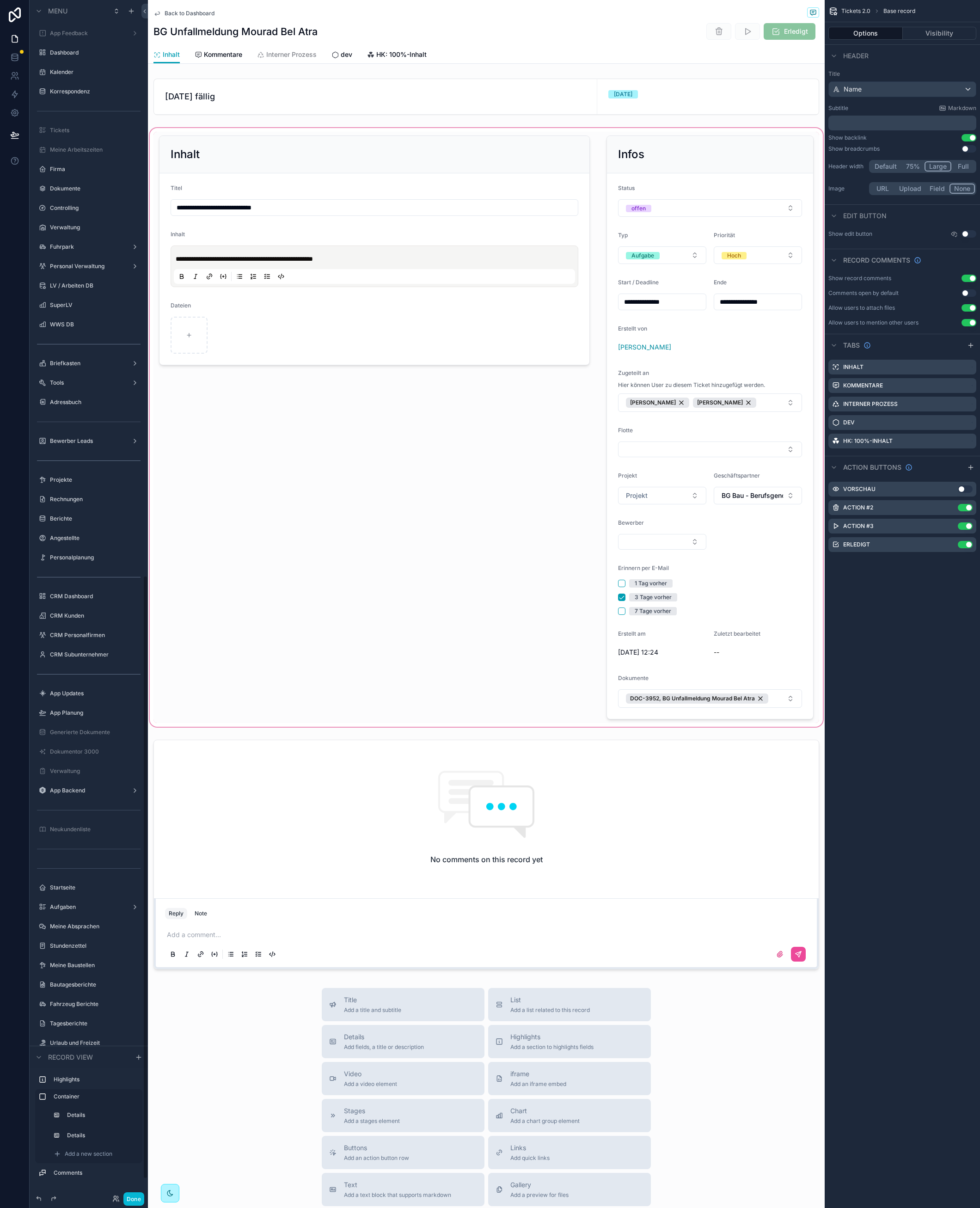
scroll to position [1143, 0]
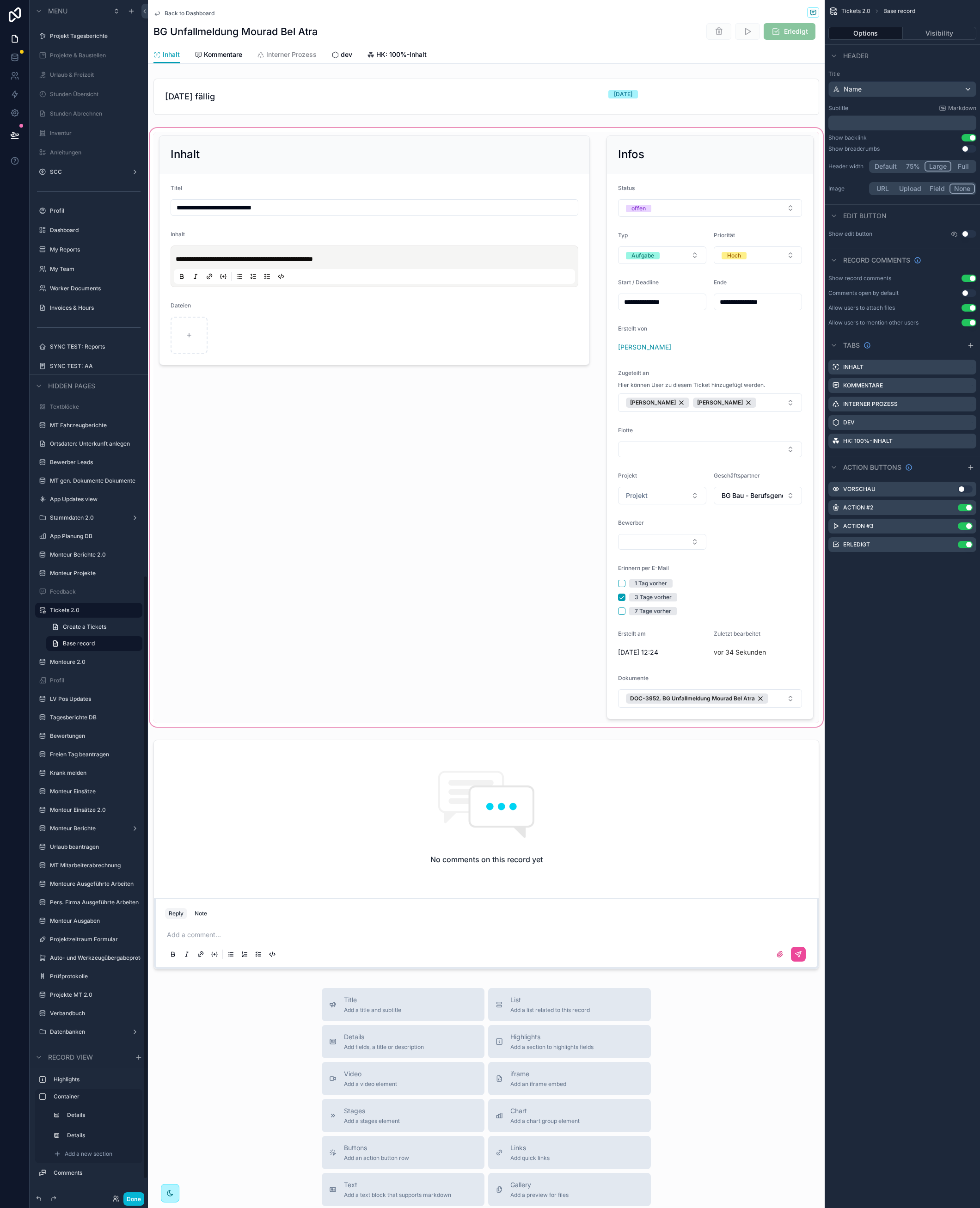
click at [480, 345] on div "scrollable content" at bounding box center [486, 428] width 677 height 603
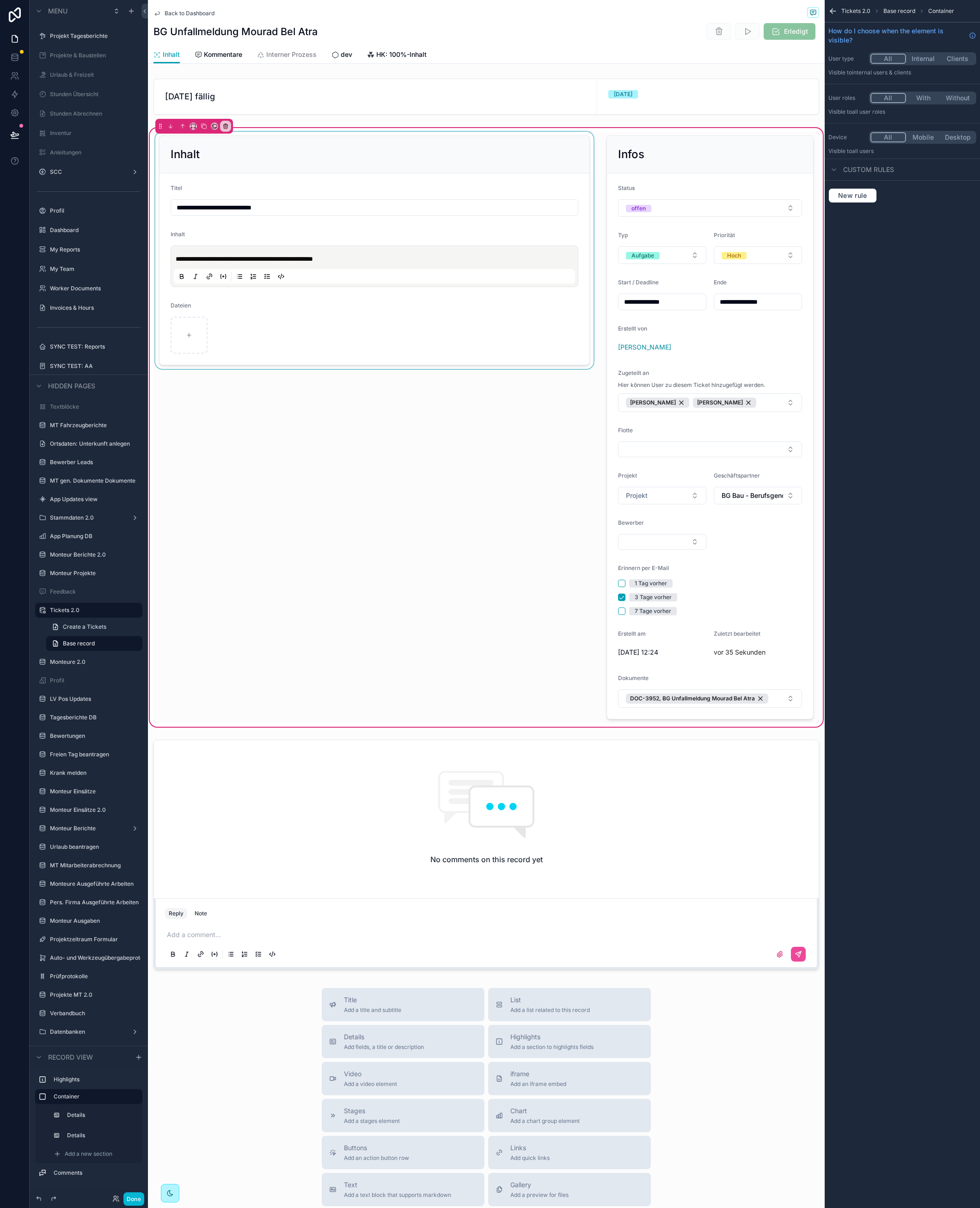
click at [463, 348] on div "scrollable content" at bounding box center [374, 428] width 442 height 591
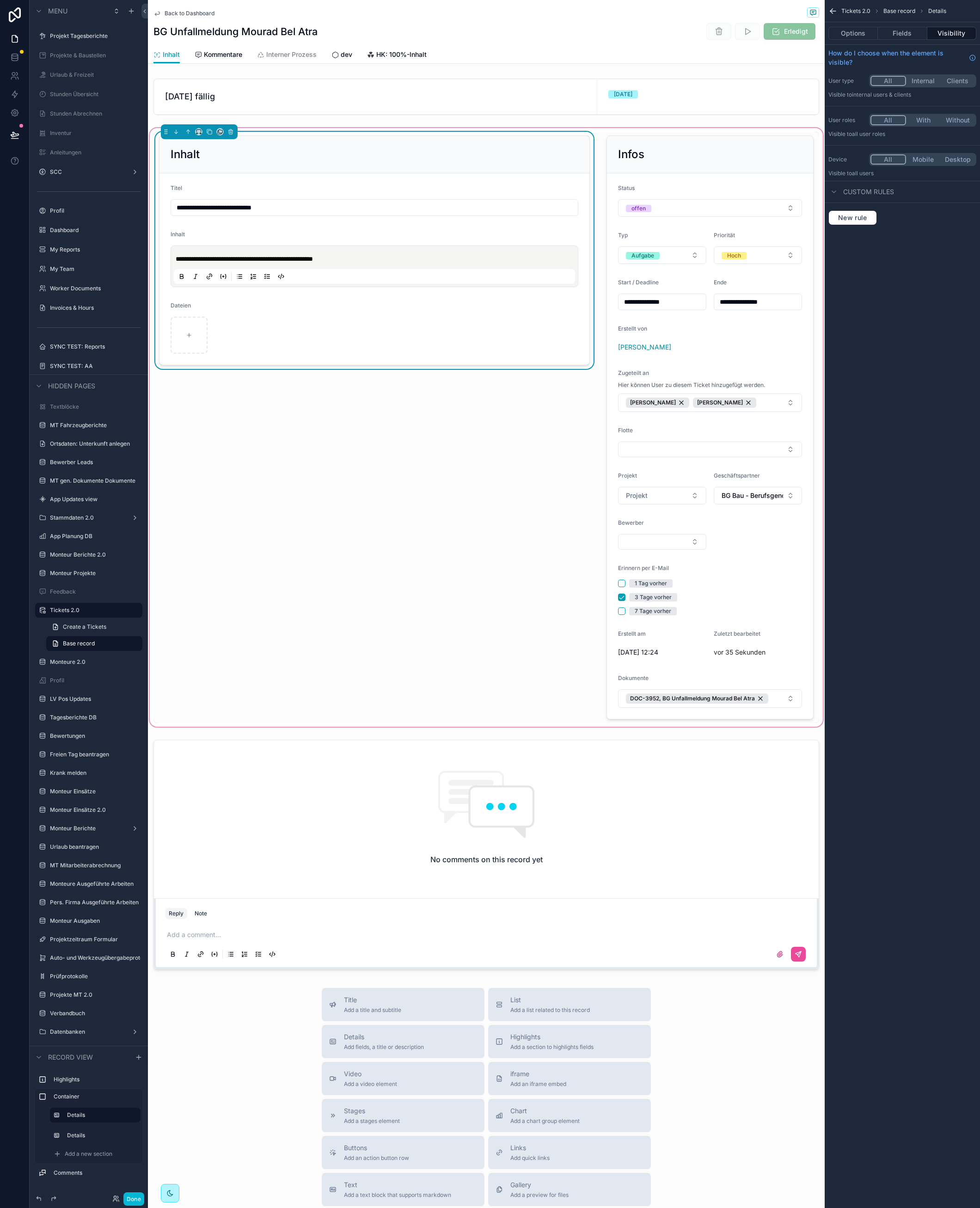
drag, startPoint x: 893, startPoint y: 33, endPoint x: 890, endPoint y: 44, distance: 11.4
click at [893, 34] on button "Fields" at bounding box center [902, 33] width 49 height 13
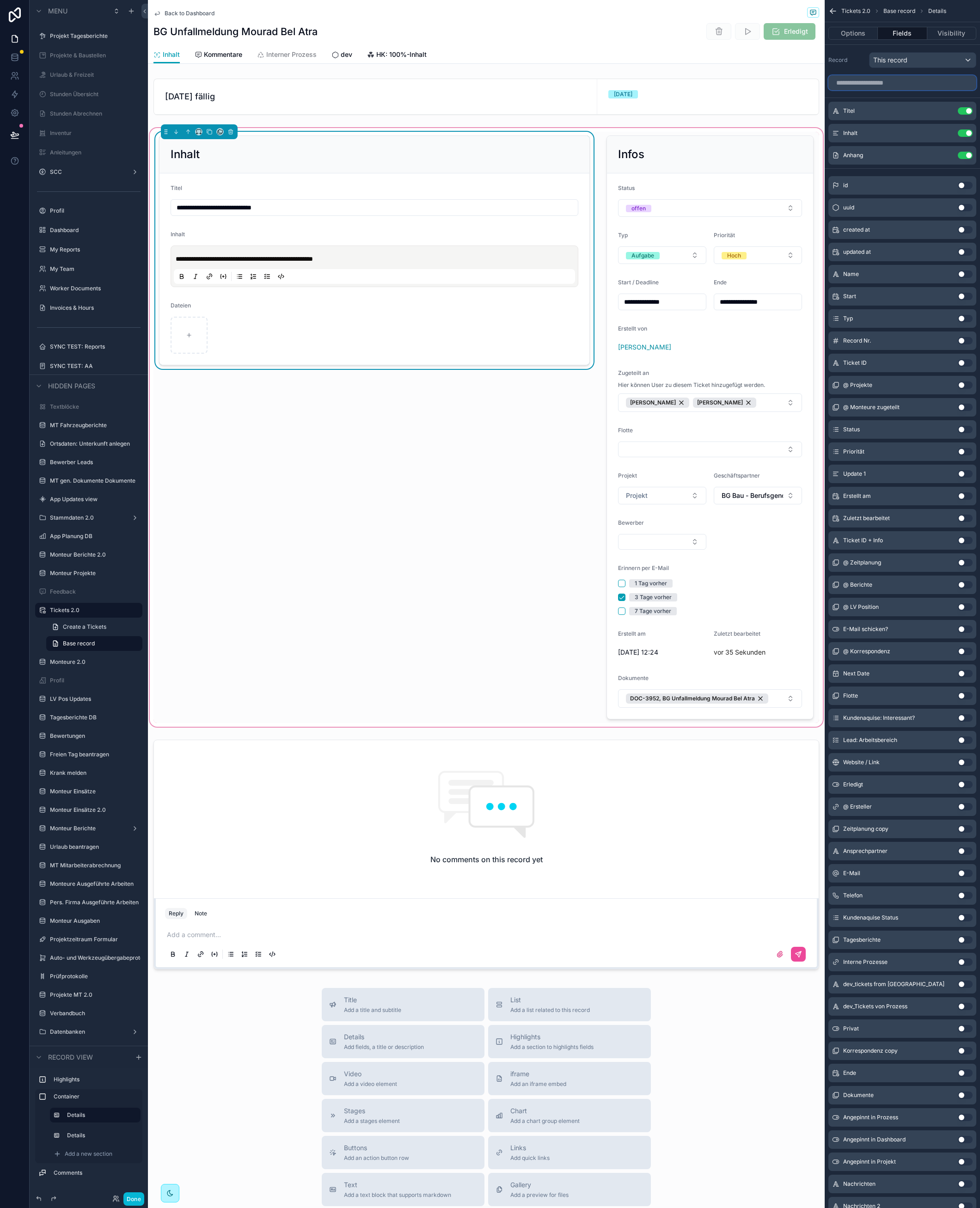
click at [876, 78] on input "scrollable content" at bounding box center [902, 82] width 148 height 15
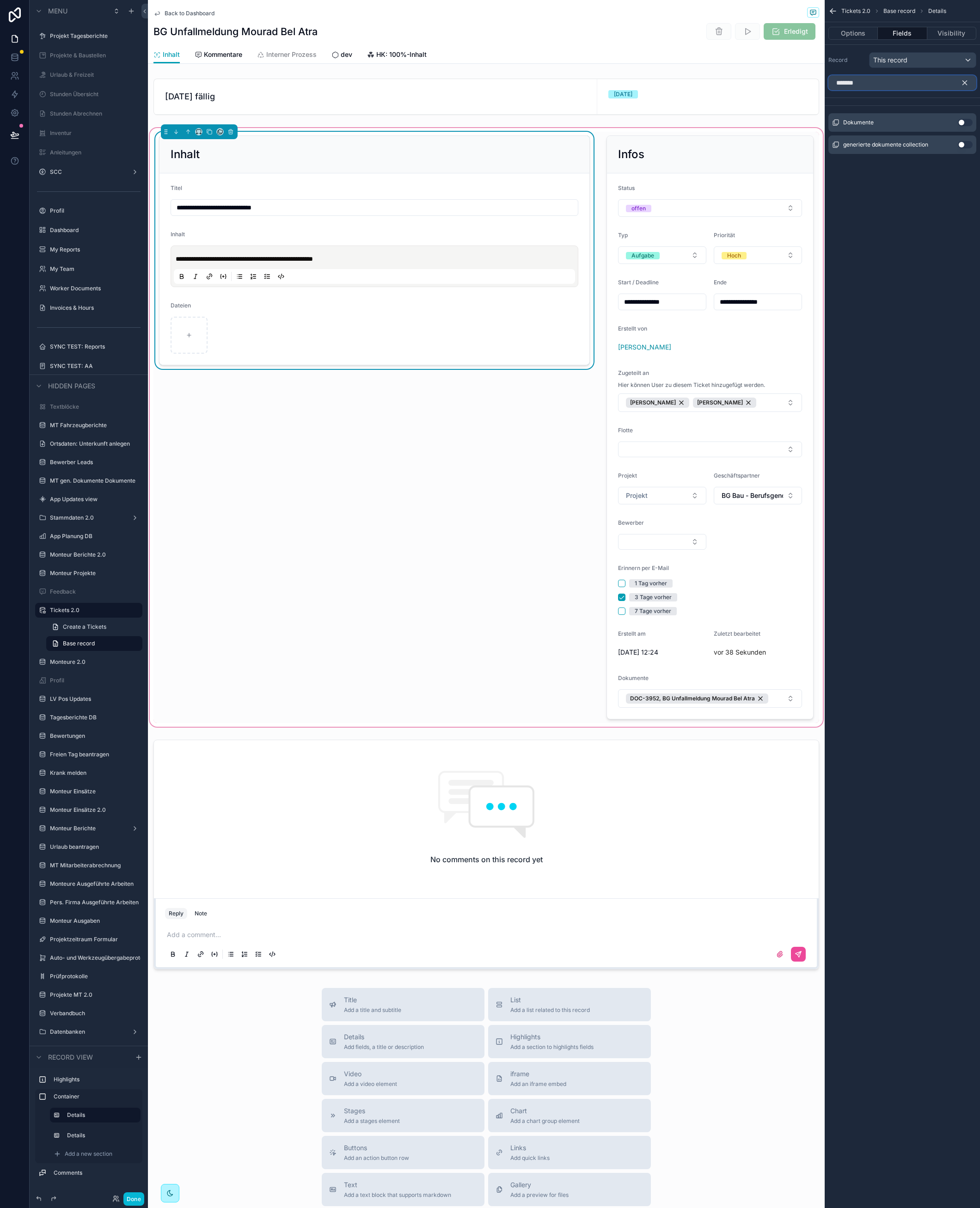
type input "*******"
click at [960, 122] on button "Use setting" at bounding box center [965, 123] width 15 height 7
click at [946, 111] on icon "scrollable content" at bounding box center [947, 110] width 4 height 4
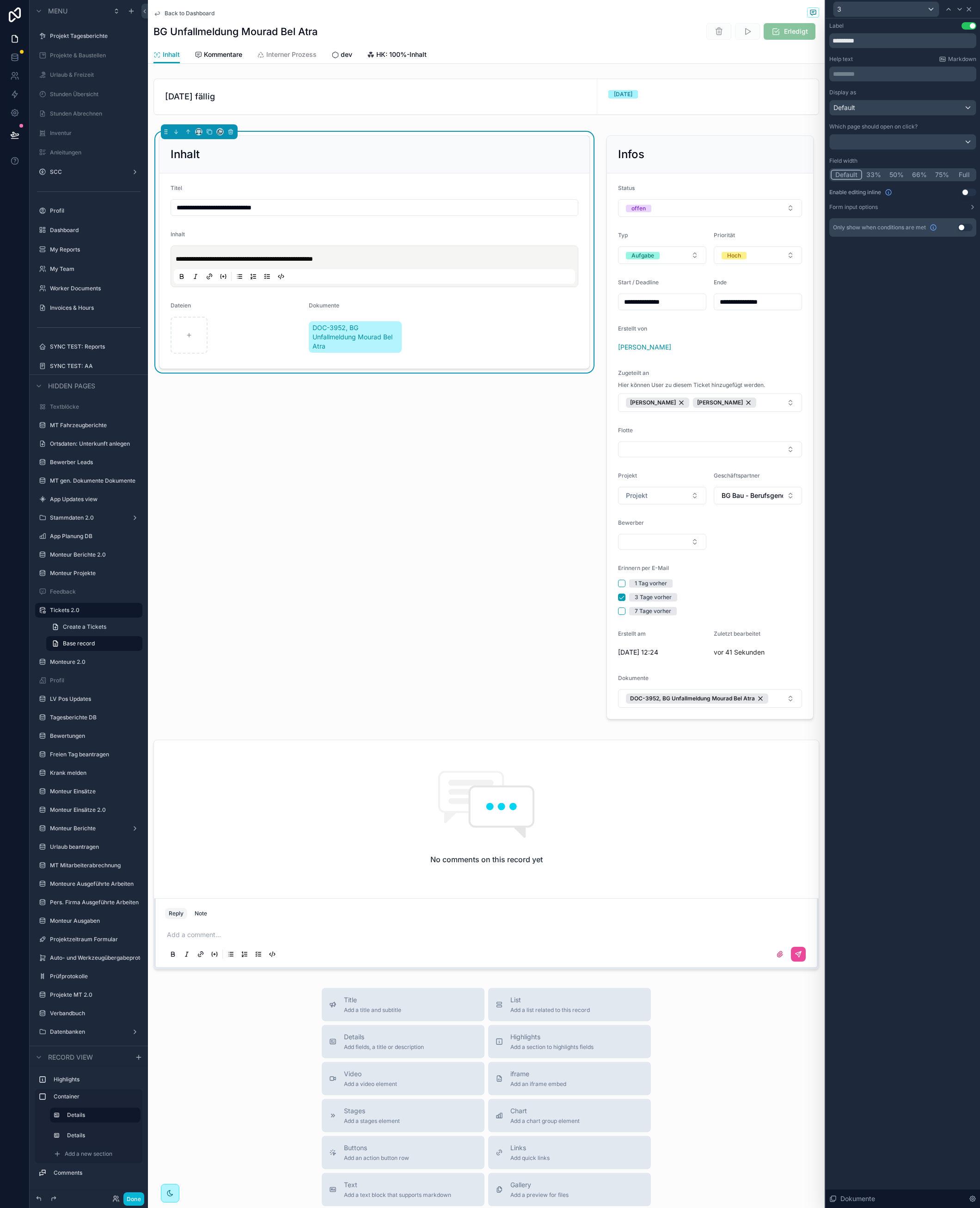
click at [972, 11] on div "3" at bounding box center [902, 9] width 147 height 18
click at [970, 9] on icon at bounding box center [969, 9] width 7 height 7
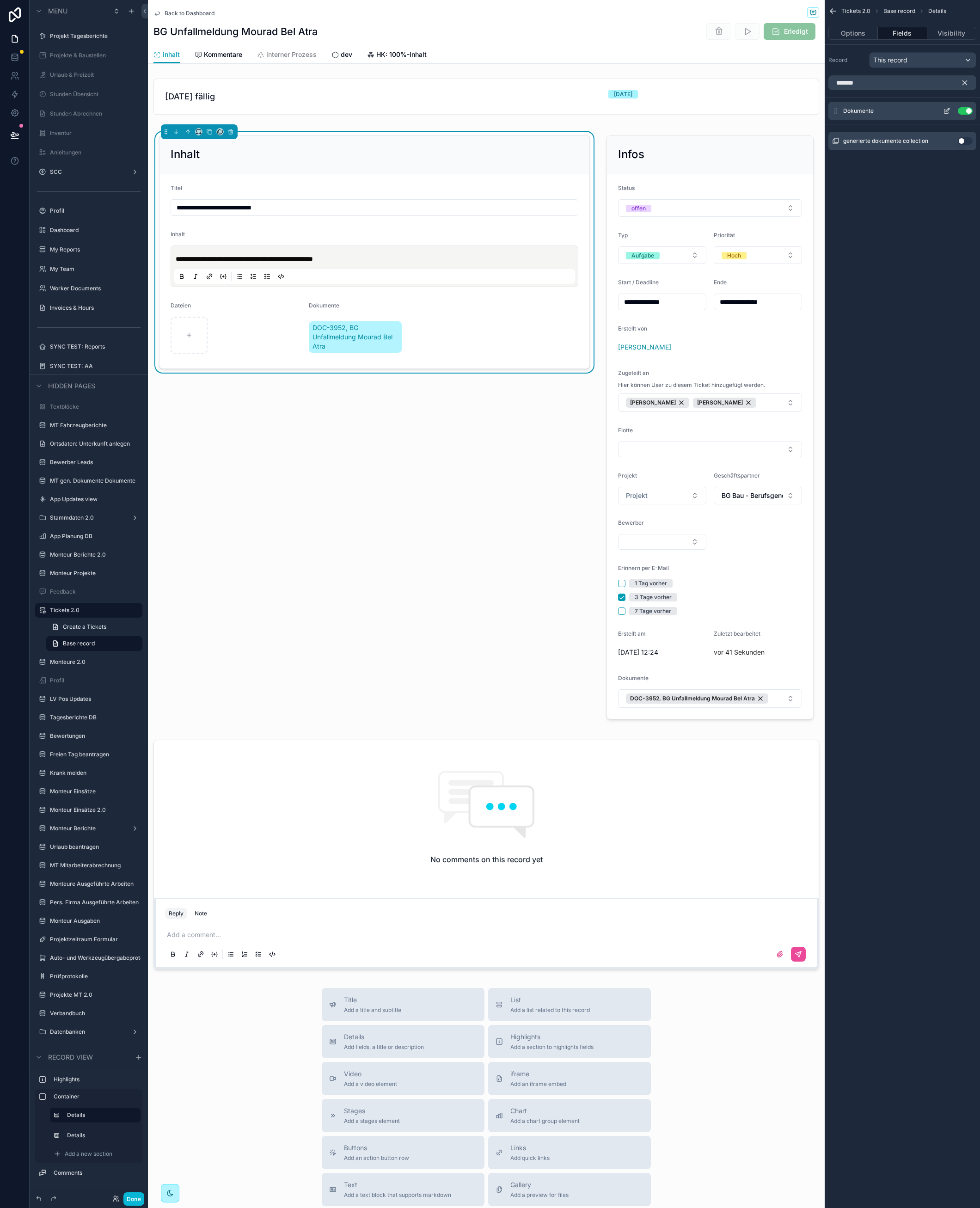
click at [965, 111] on button "Use setting" at bounding box center [965, 111] width 15 height 7
click at [962, 122] on button "Use setting" at bounding box center [965, 123] width 15 height 7
click at [949, 114] on icon "scrollable content" at bounding box center [947, 111] width 7 height 7
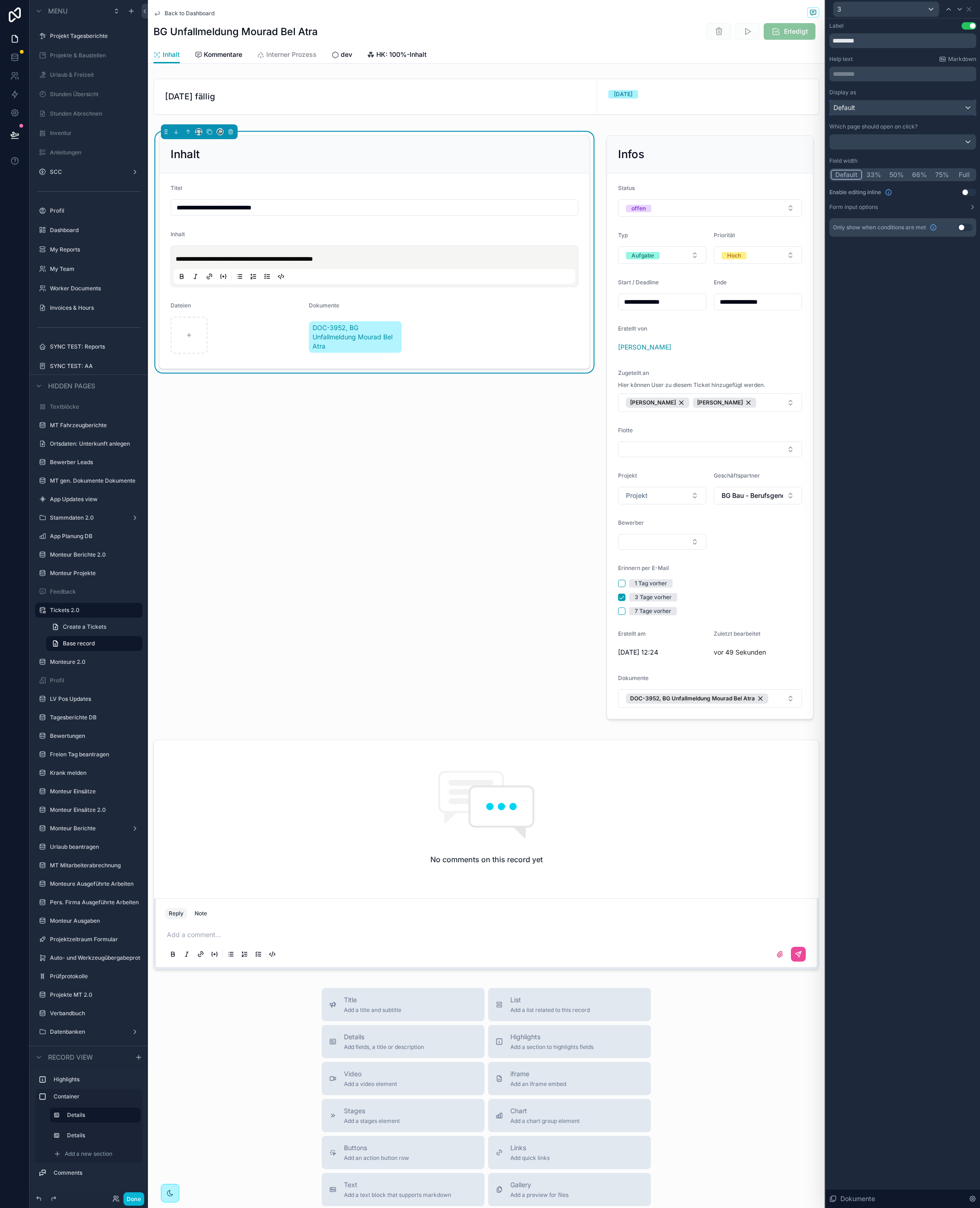
click at [872, 107] on div "Default" at bounding box center [903, 108] width 146 height 15
drag, startPoint x: 894, startPoint y: 335, endPoint x: 894, endPoint y: 276, distance: 59.0
click at [894, 334] on div at bounding box center [903, 604] width 154 height 1208
click at [964, 173] on button "Full" at bounding box center [964, 175] width 22 height 10
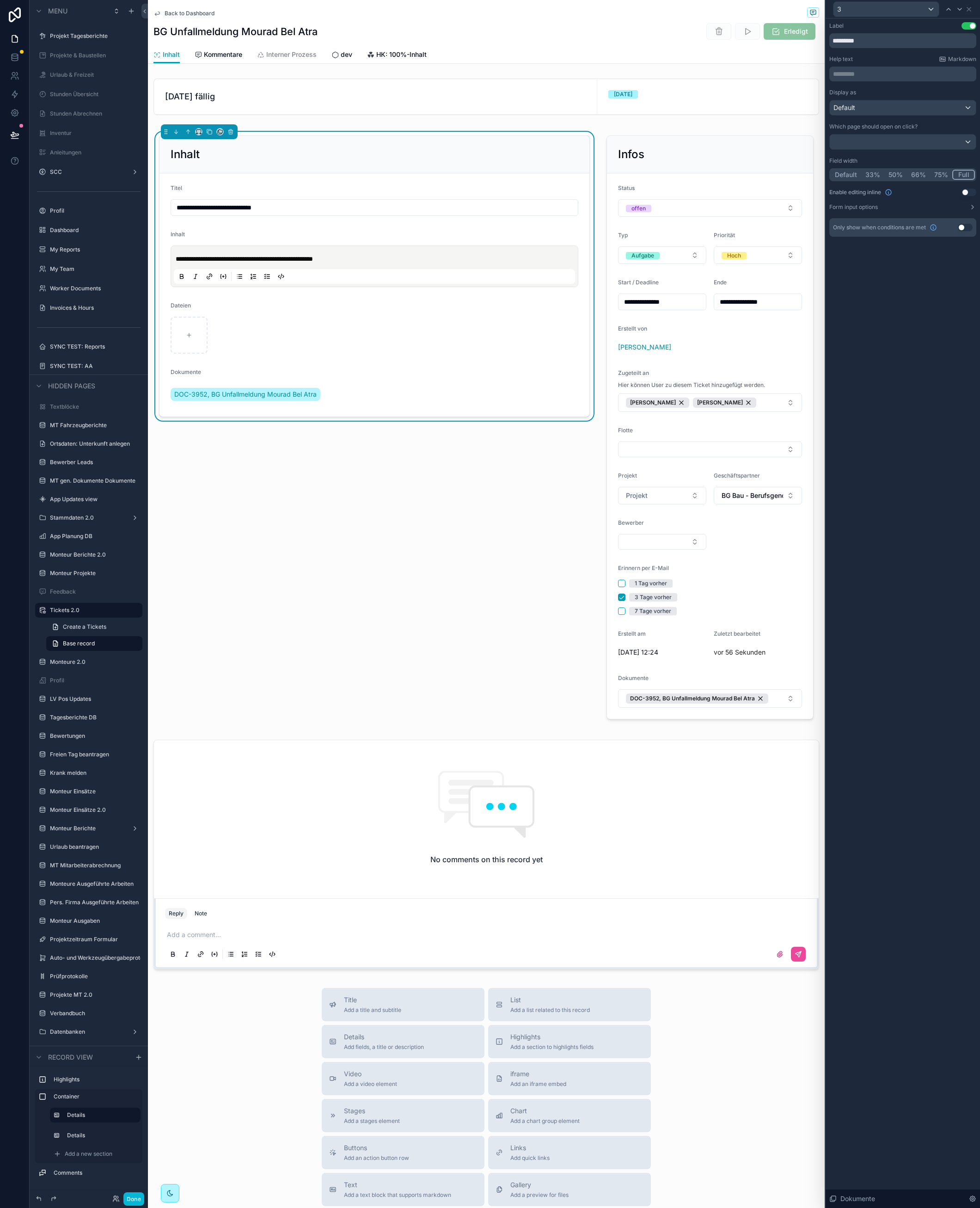
click at [946, 173] on button "75%" at bounding box center [941, 175] width 22 height 10
click at [910, 174] on button "66%" at bounding box center [918, 175] width 23 height 10
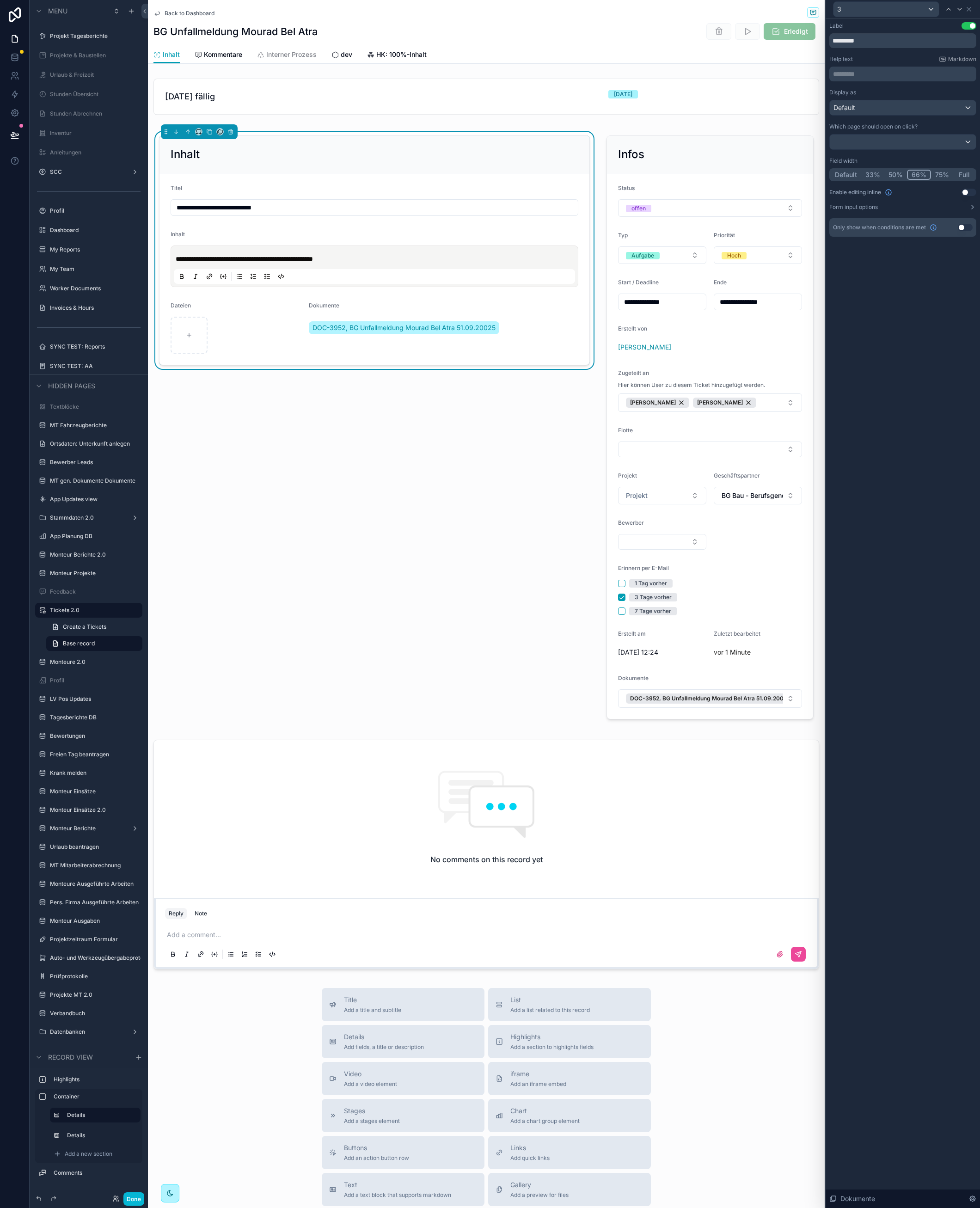
click at [194, 13] on span "Back to Dashboard" at bounding box center [190, 13] width 50 height 7
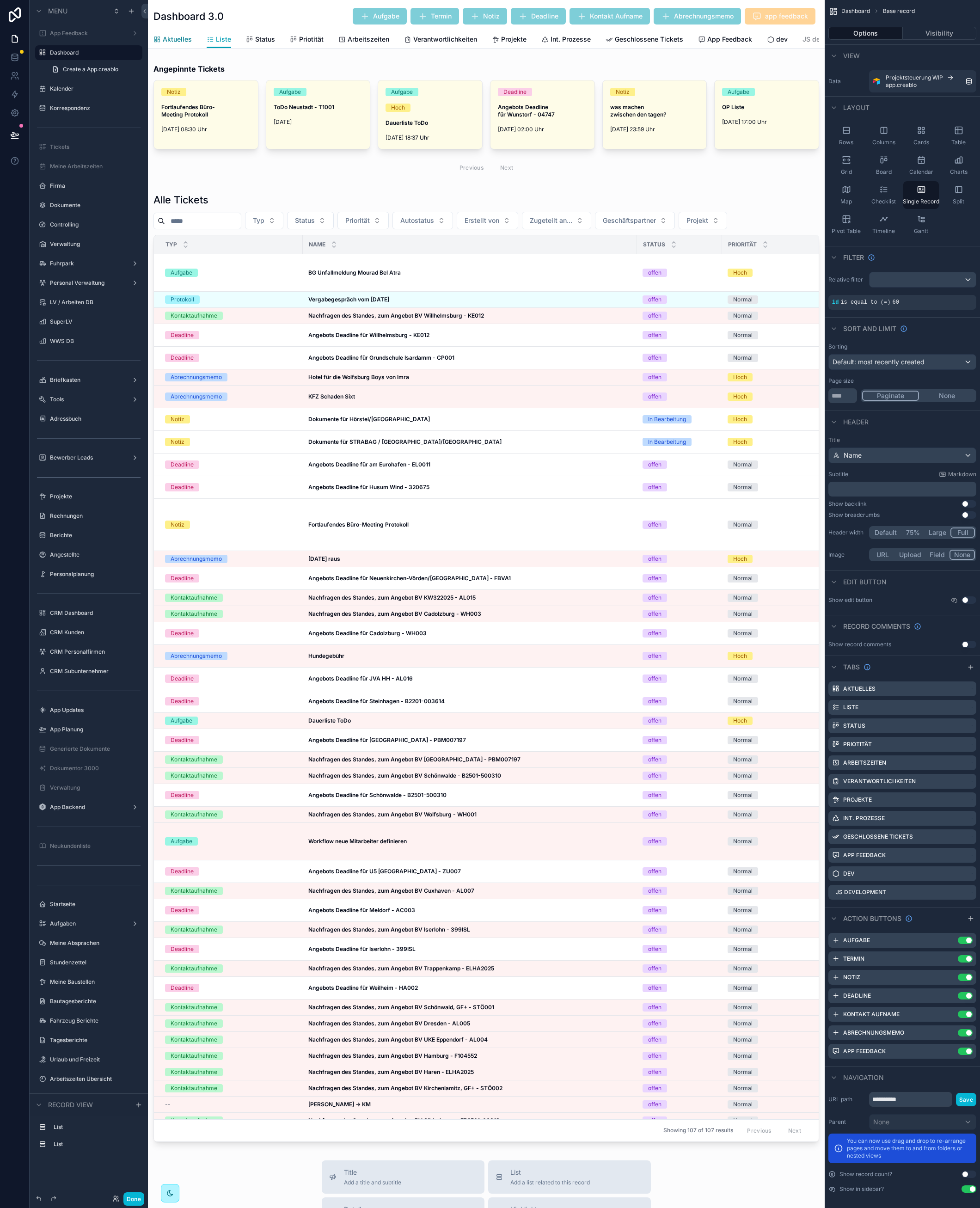
click at [174, 36] on span "Aktuelles" at bounding box center [177, 39] width 29 height 9
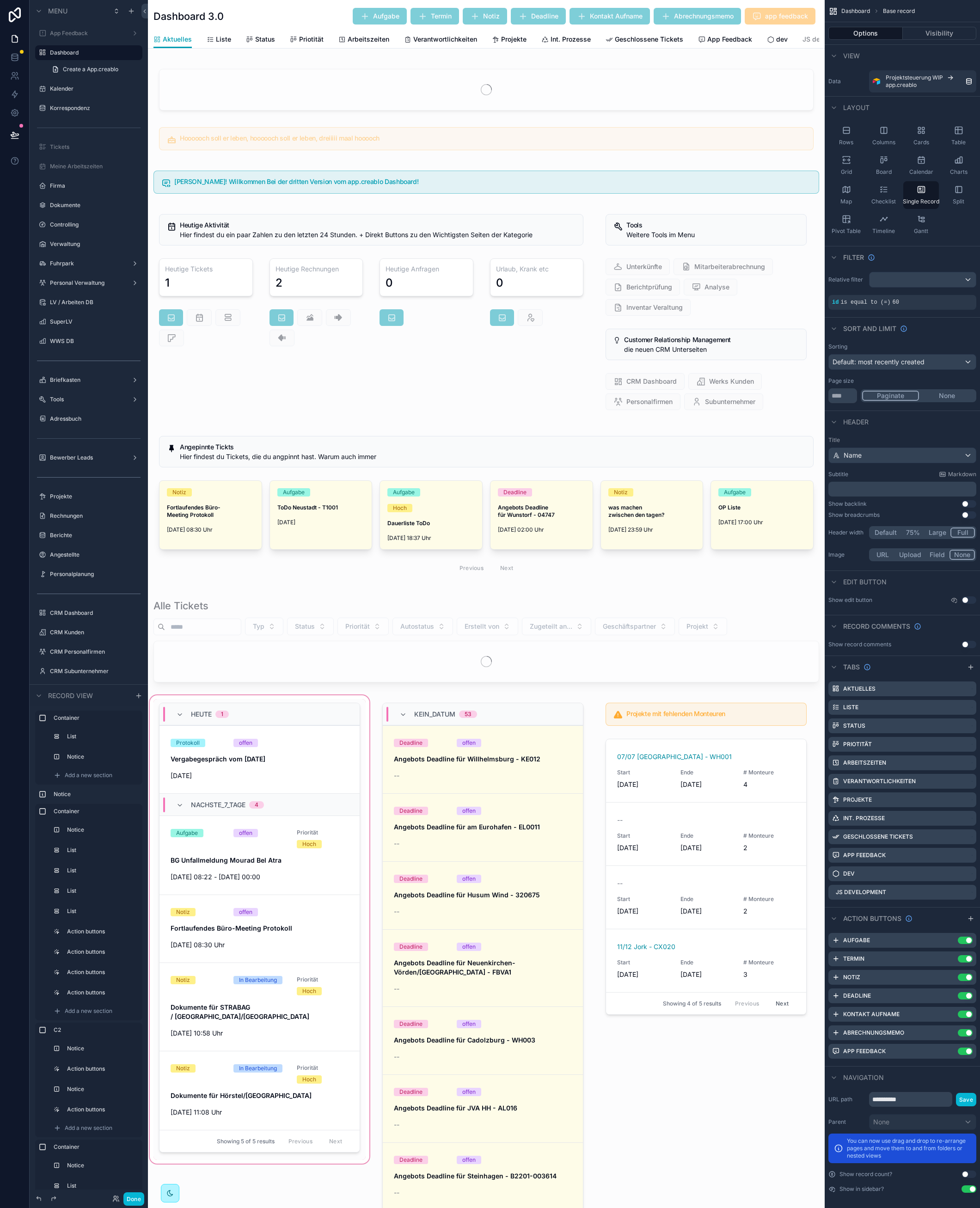
click at [300, 709] on div "scrollable content" at bounding box center [260, 1158] width 223 height 928
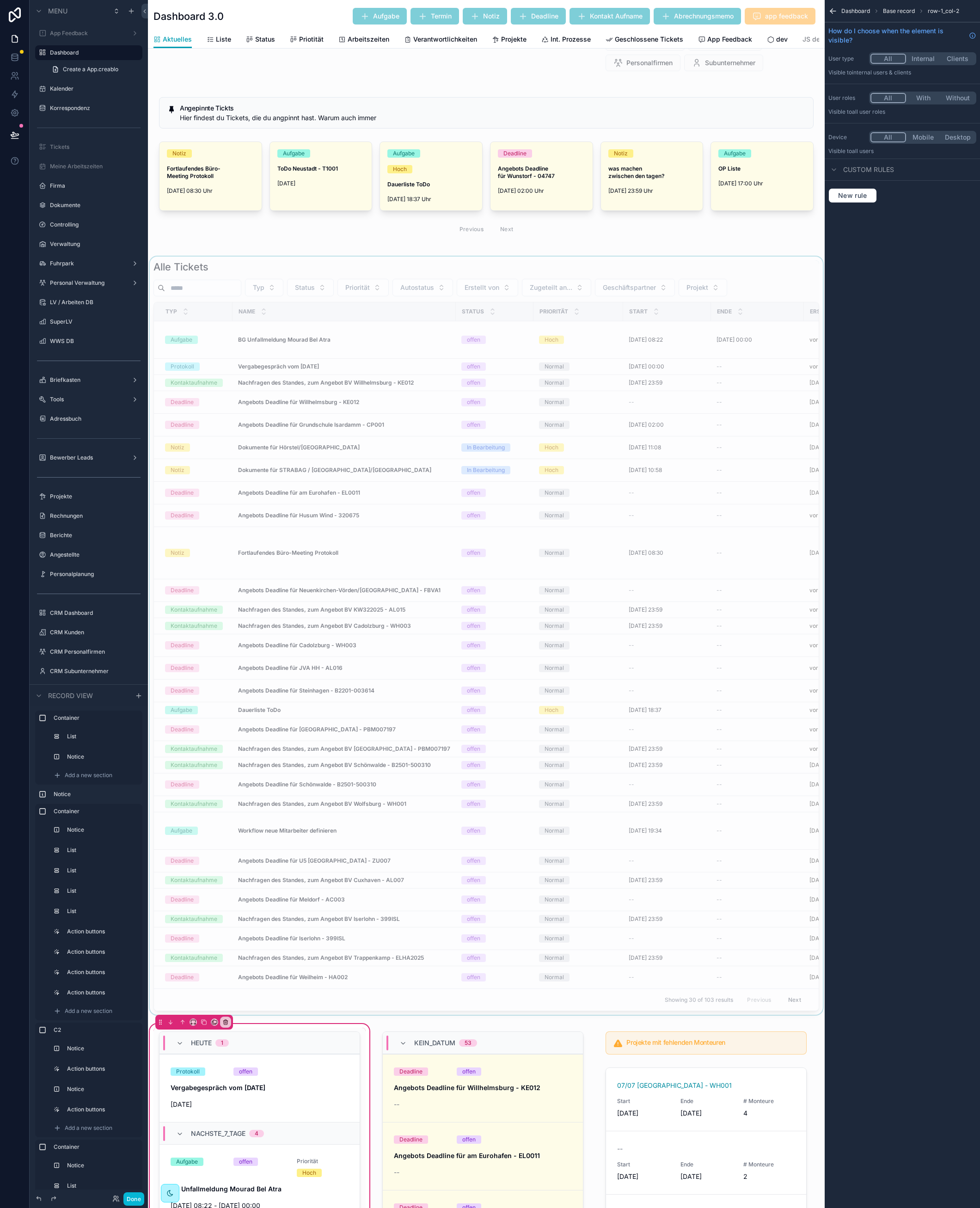
scroll to position [567, 0]
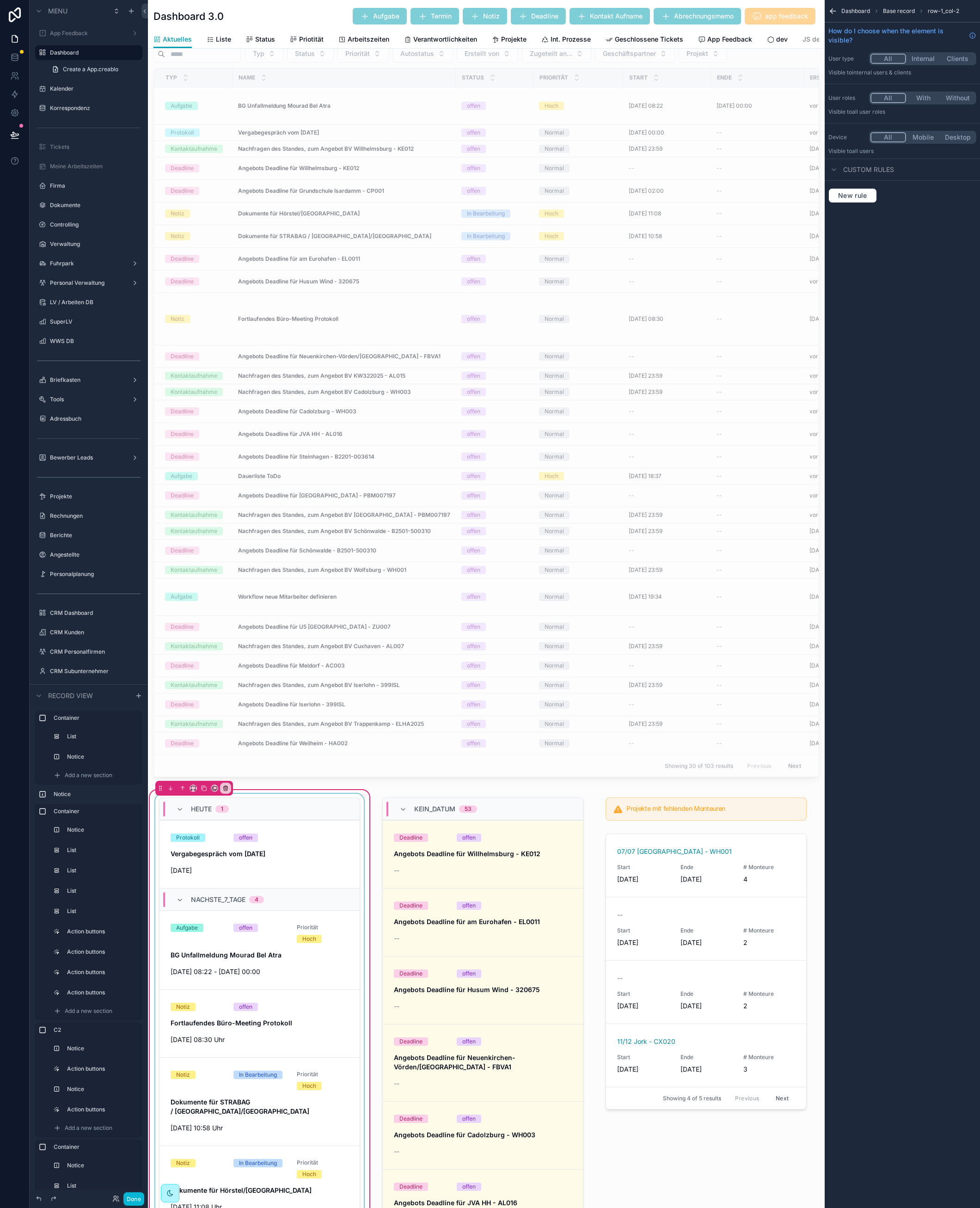
click at [290, 820] on div "[DATE] 1" at bounding box center [260, 809] width 200 height 22
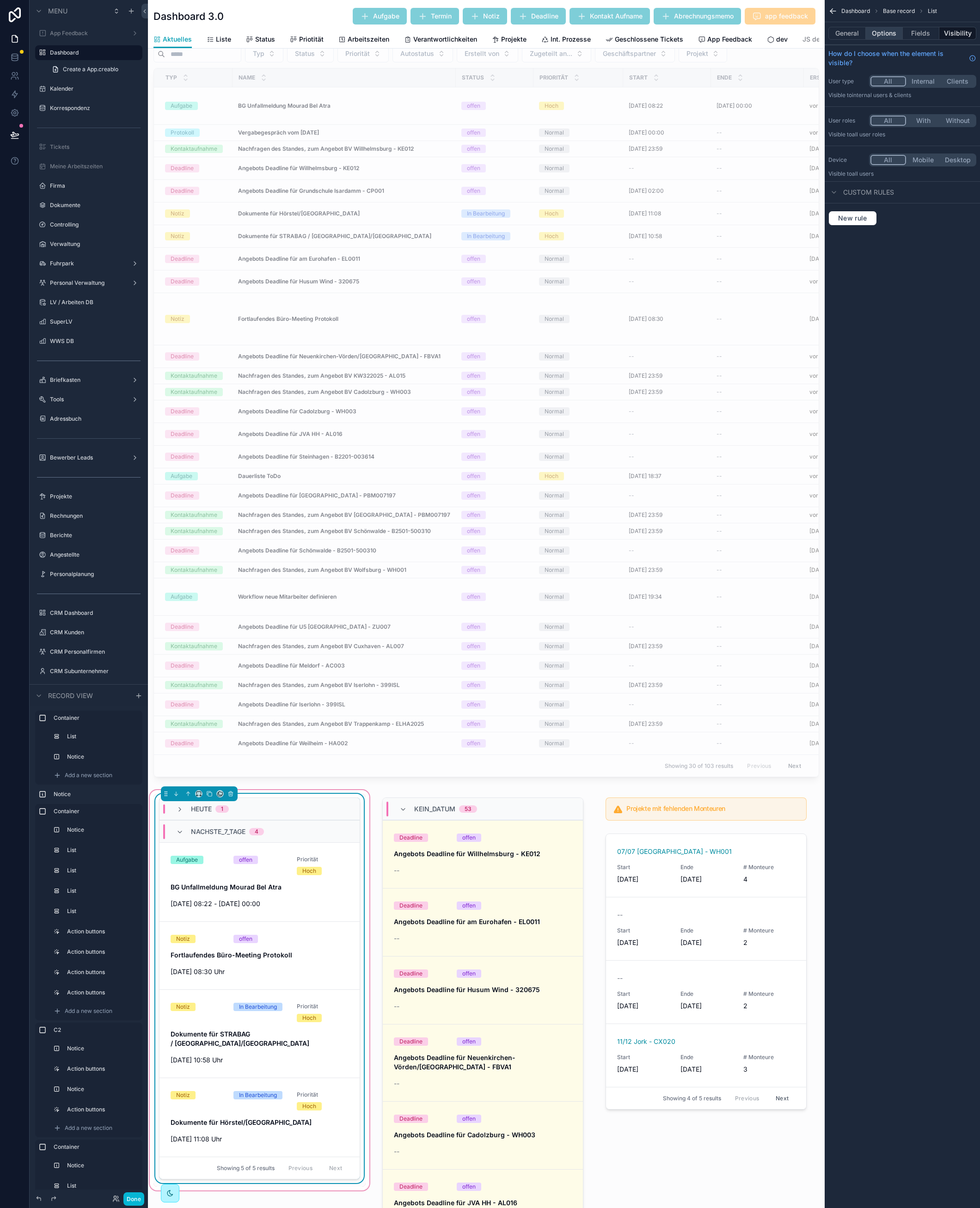
click at [891, 33] on button "Options" at bounding box center [884, 33] width 37 height 13
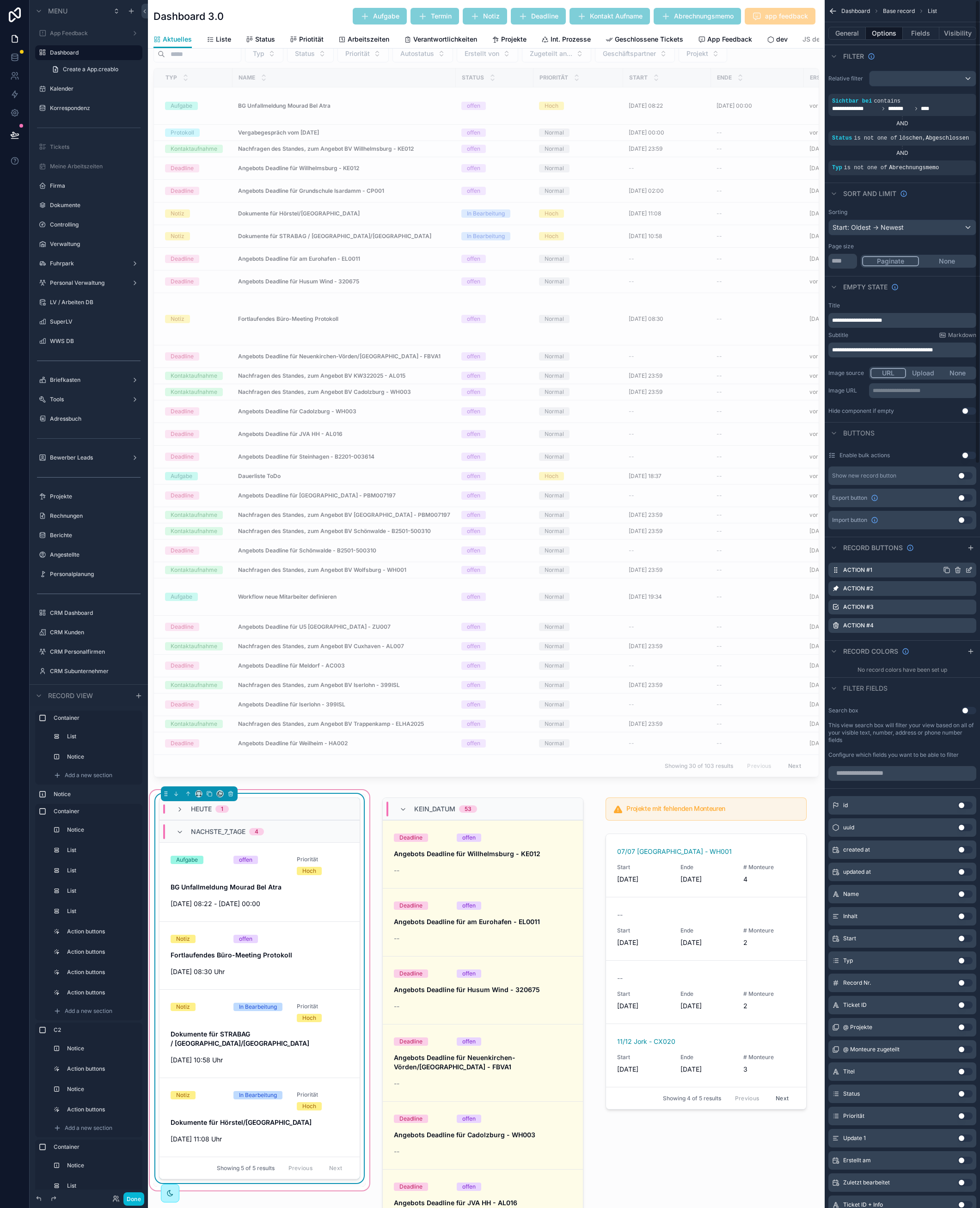
click at [964, 569] on div "scrollable content" at bounding box center [957, 570] width 29 height 7
click at [968, 570] on icon "scrollable content" at bounding box center [969, 570] width 7 height 7
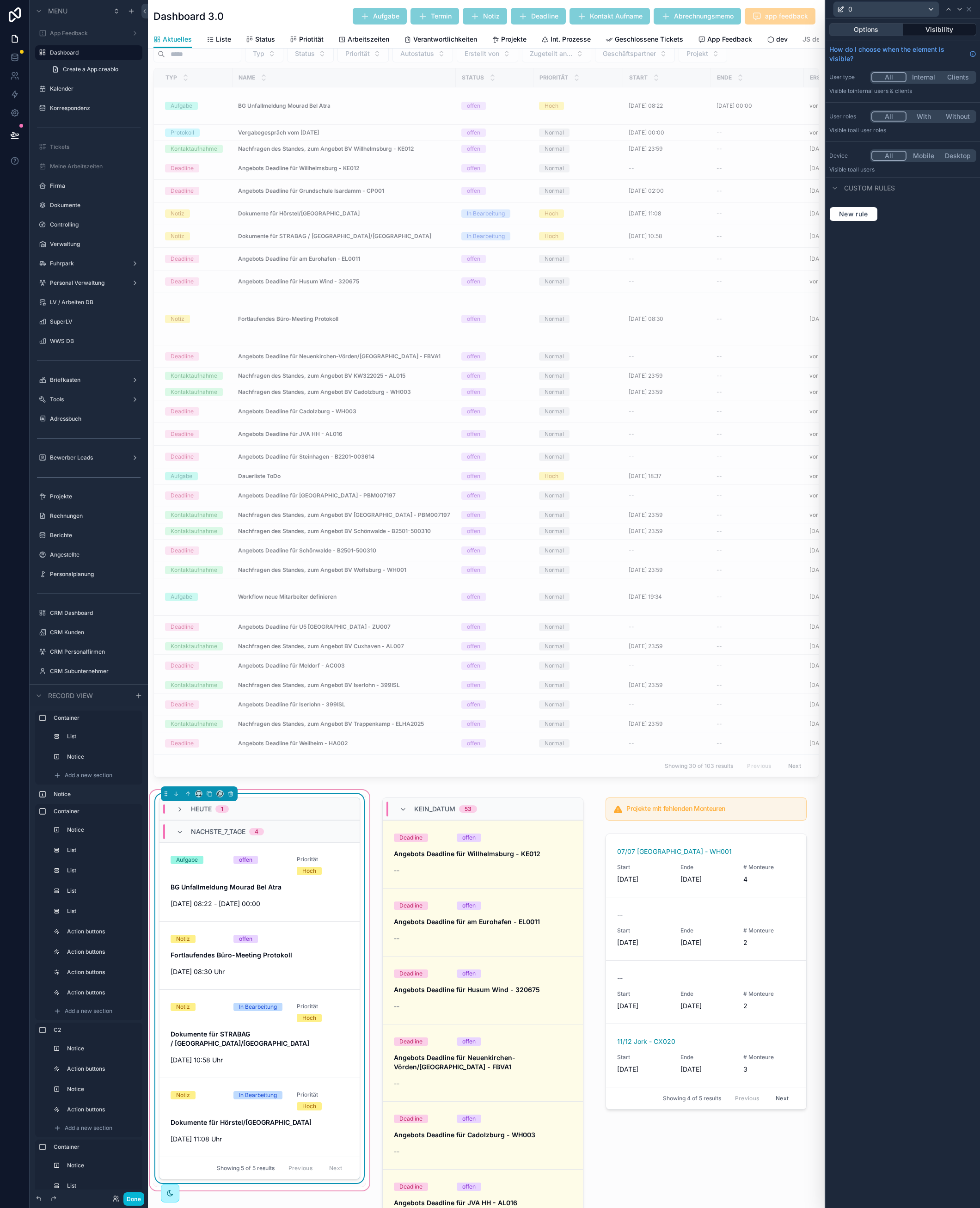
click at [885, 33] on button "Options" at bounding box center [866, 29] width 74 height 13
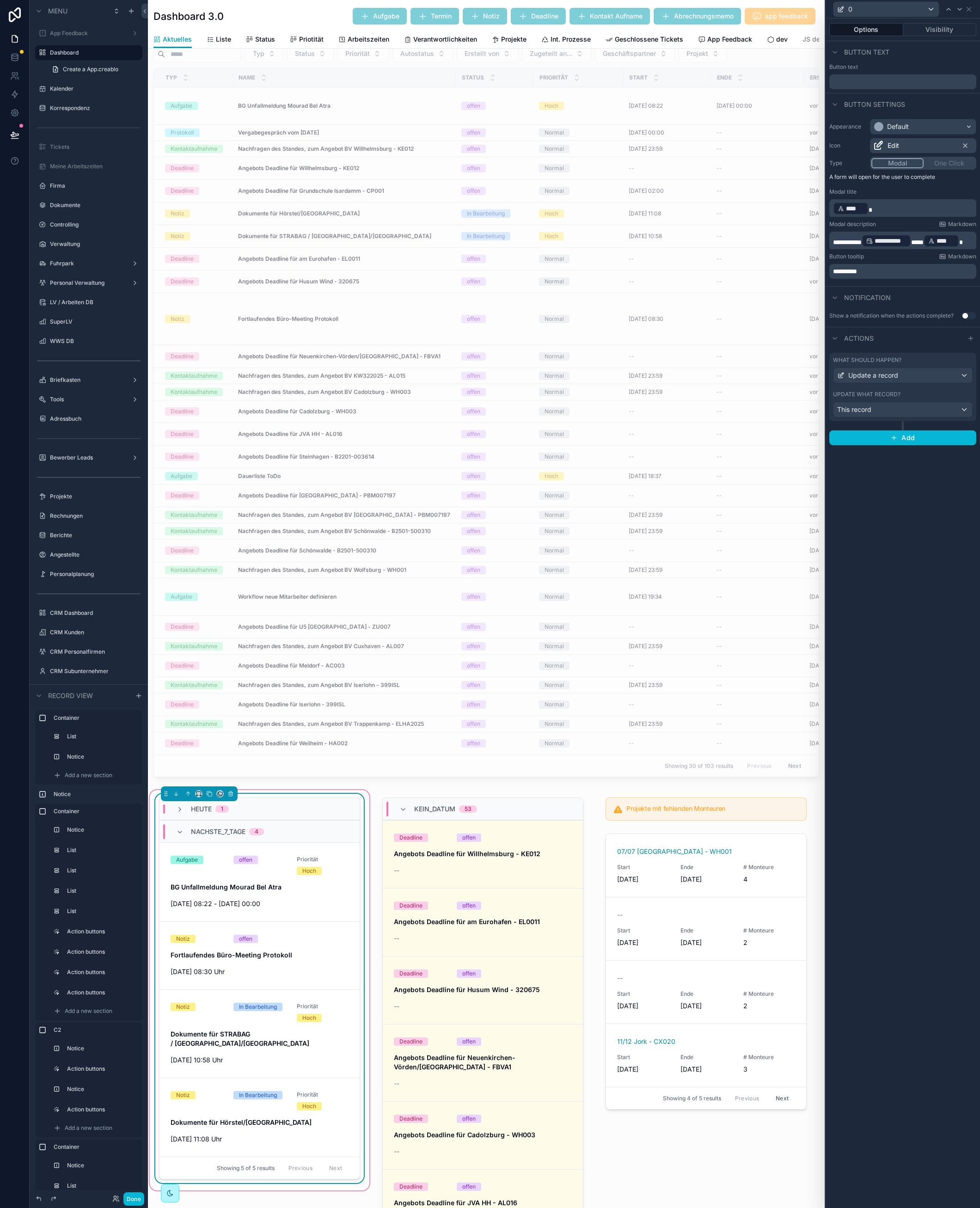
click at [884, 390] on label "Update what record?" at bounding box center [866, 394] width 67 height 7
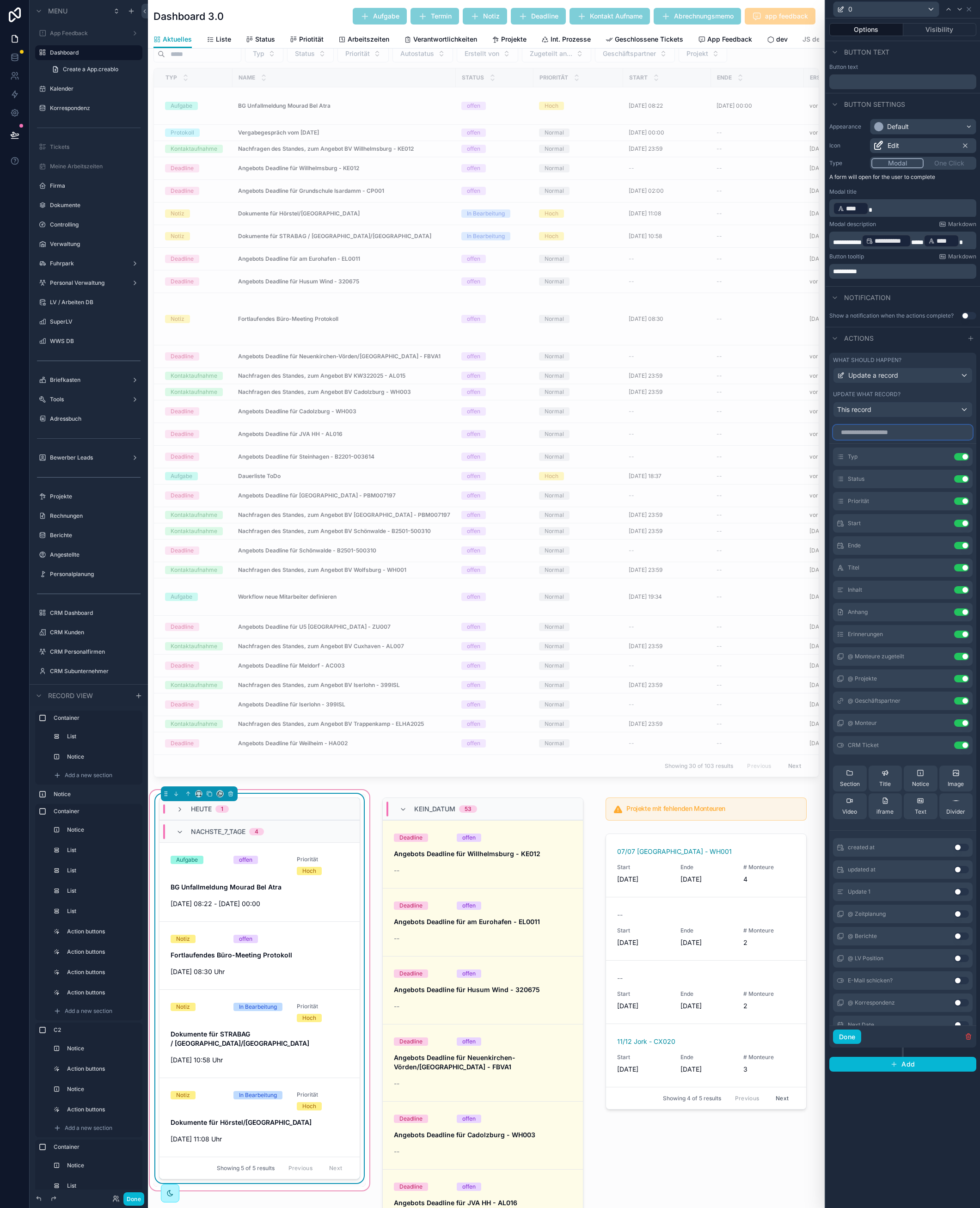
click at [885, 436] on input "text" at bounding box center [902, 432] width 140 height 15
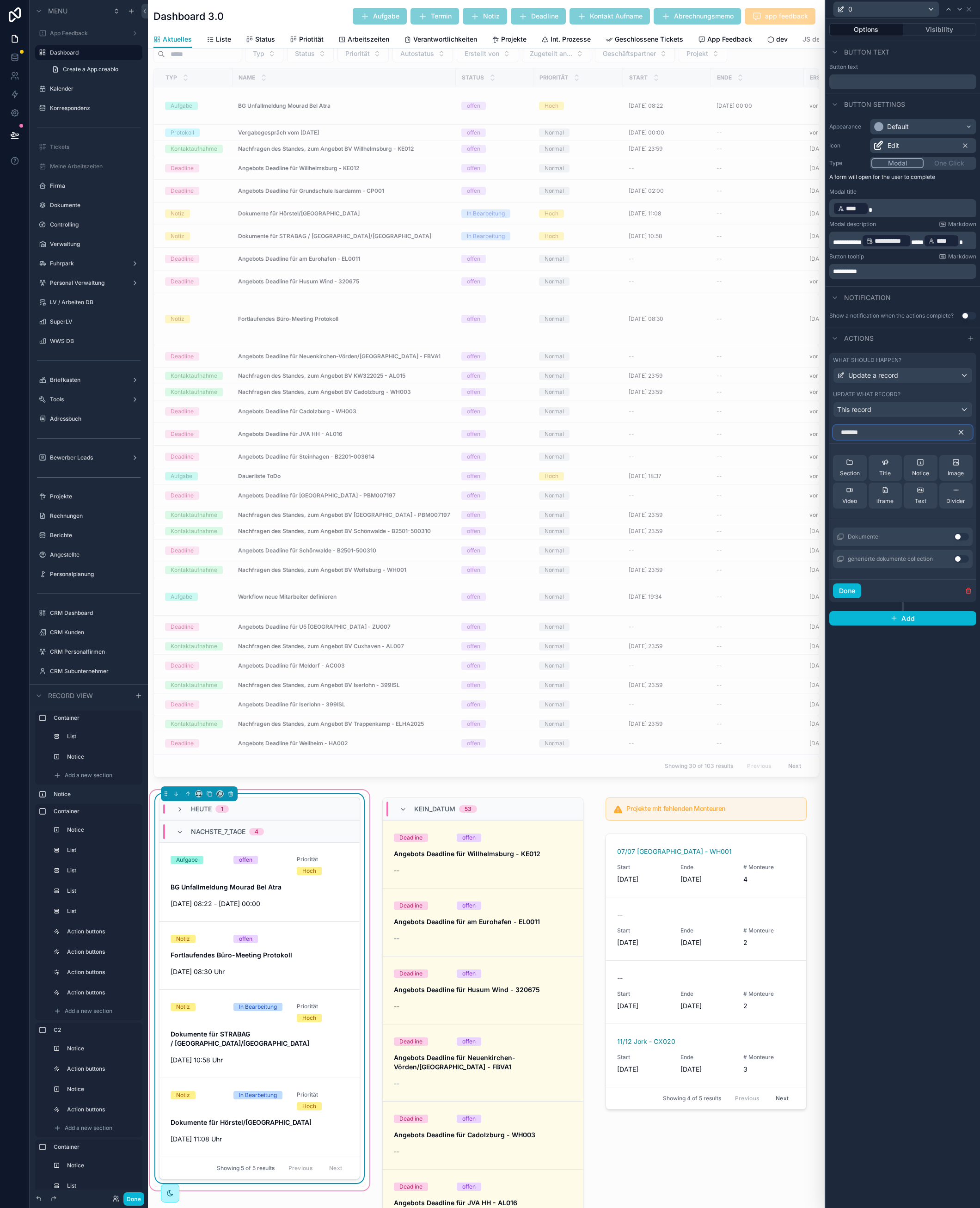
type input "*******"
click at [964, 540] on button "Use setting" at bounding box center [961, 537] width 15 height 7
click at [943, 454] on icon at bounding box center [943, 457] width 7 height 7
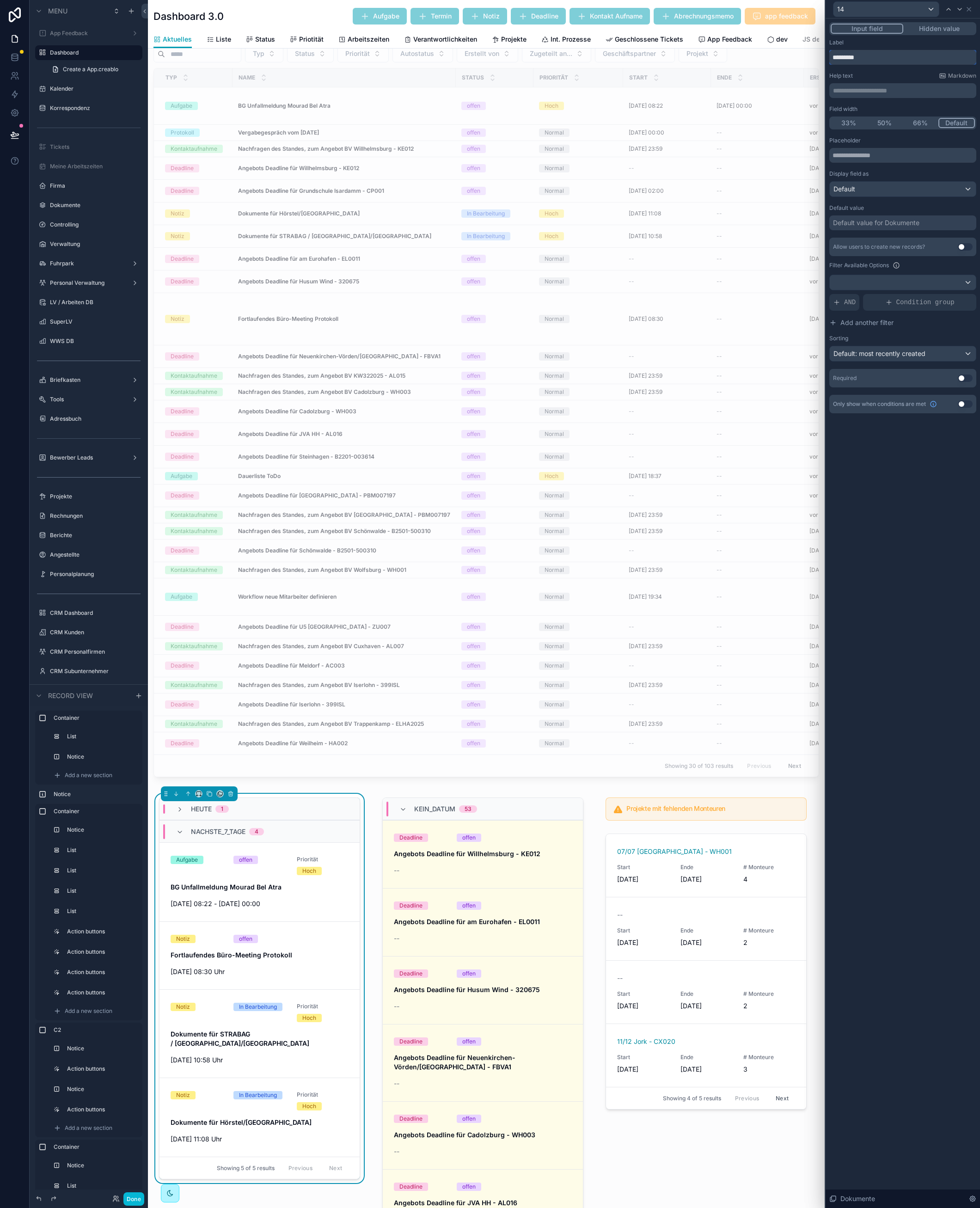
click at [872, 57] on input "*********" at bounding box center [902, 57] width 147 height 15
type input "**********"
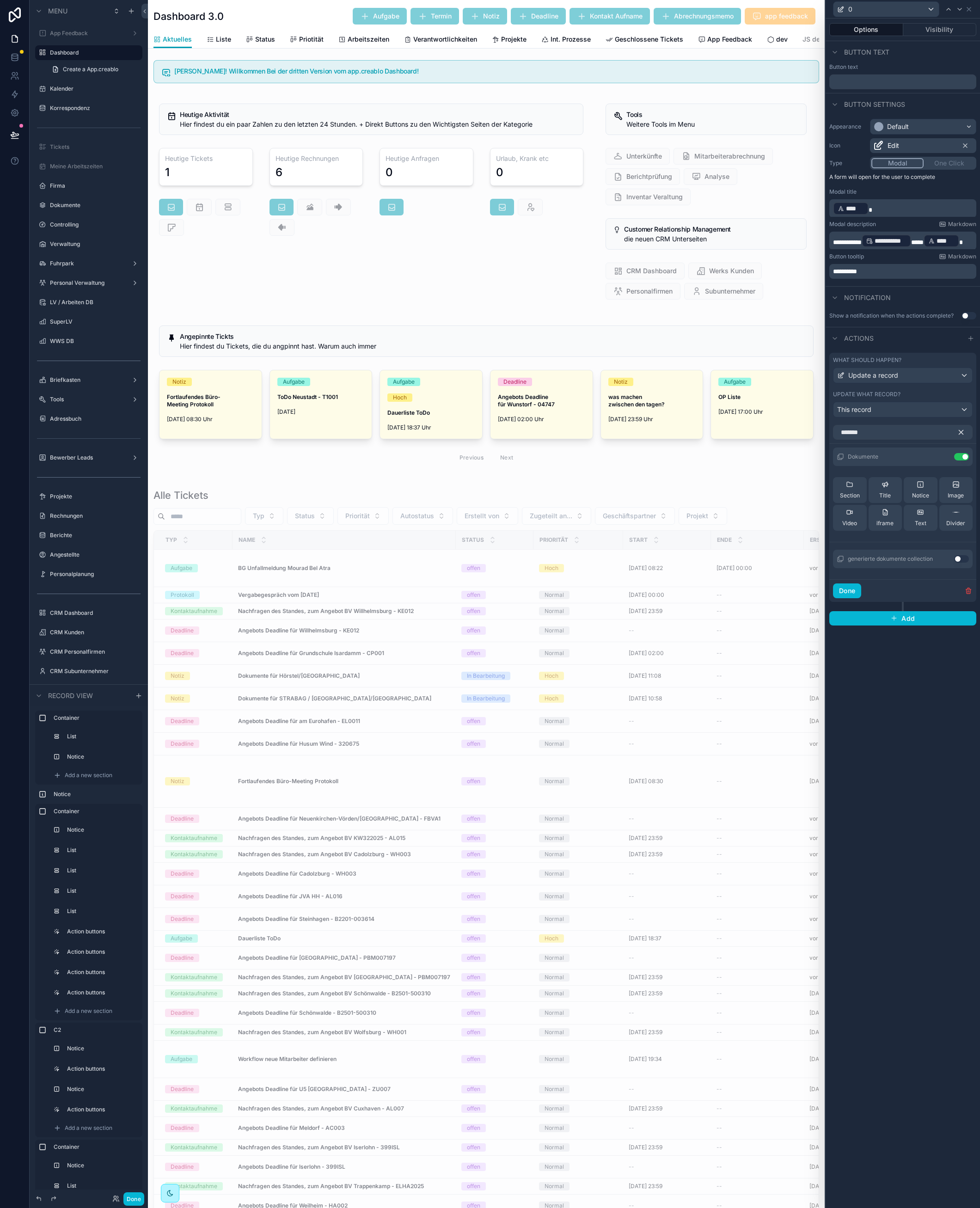
scroll to position [0, 0]
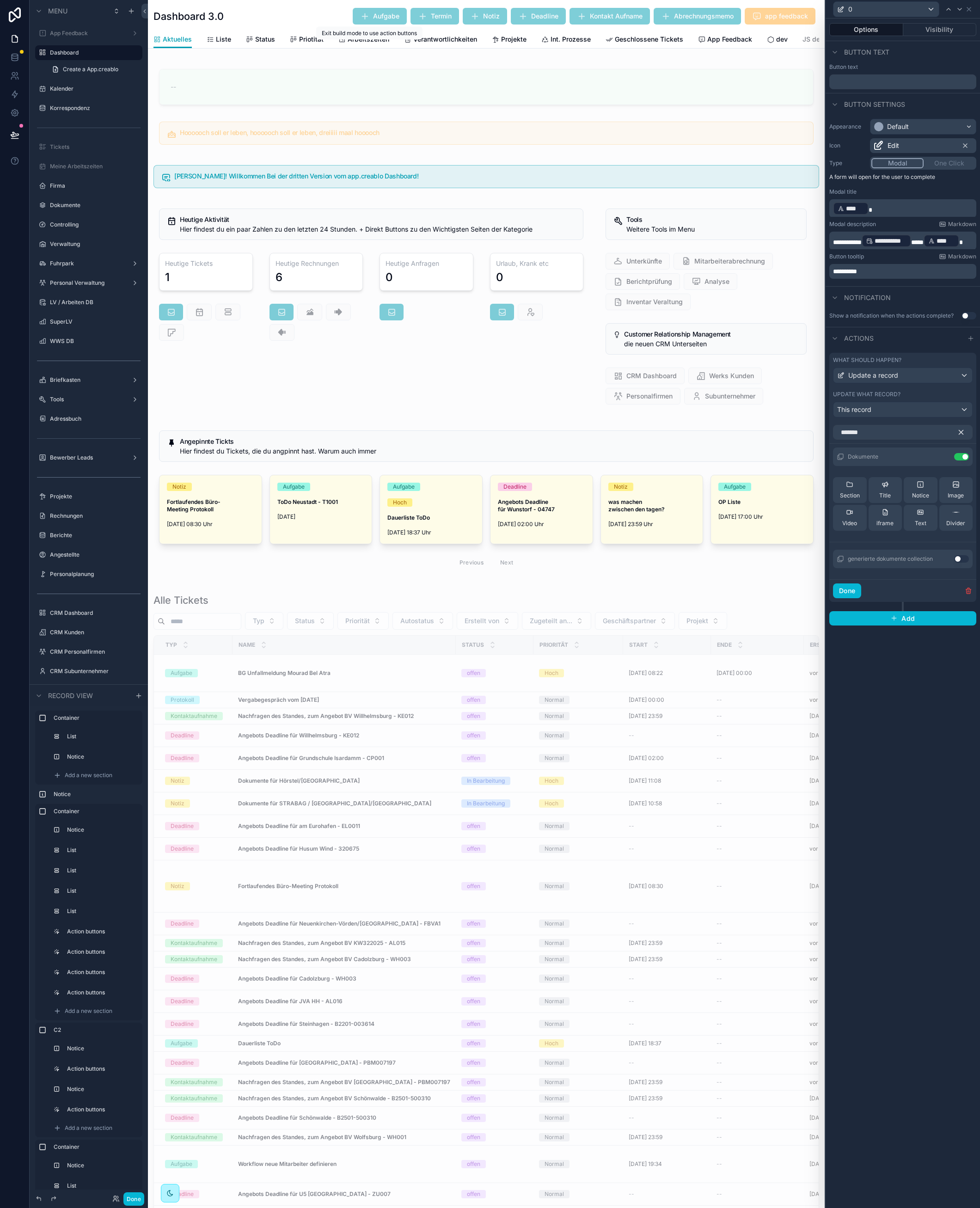
click at [365, 15] on span "Aufgabe" at bounding box center [380, 16] width 54 height 16
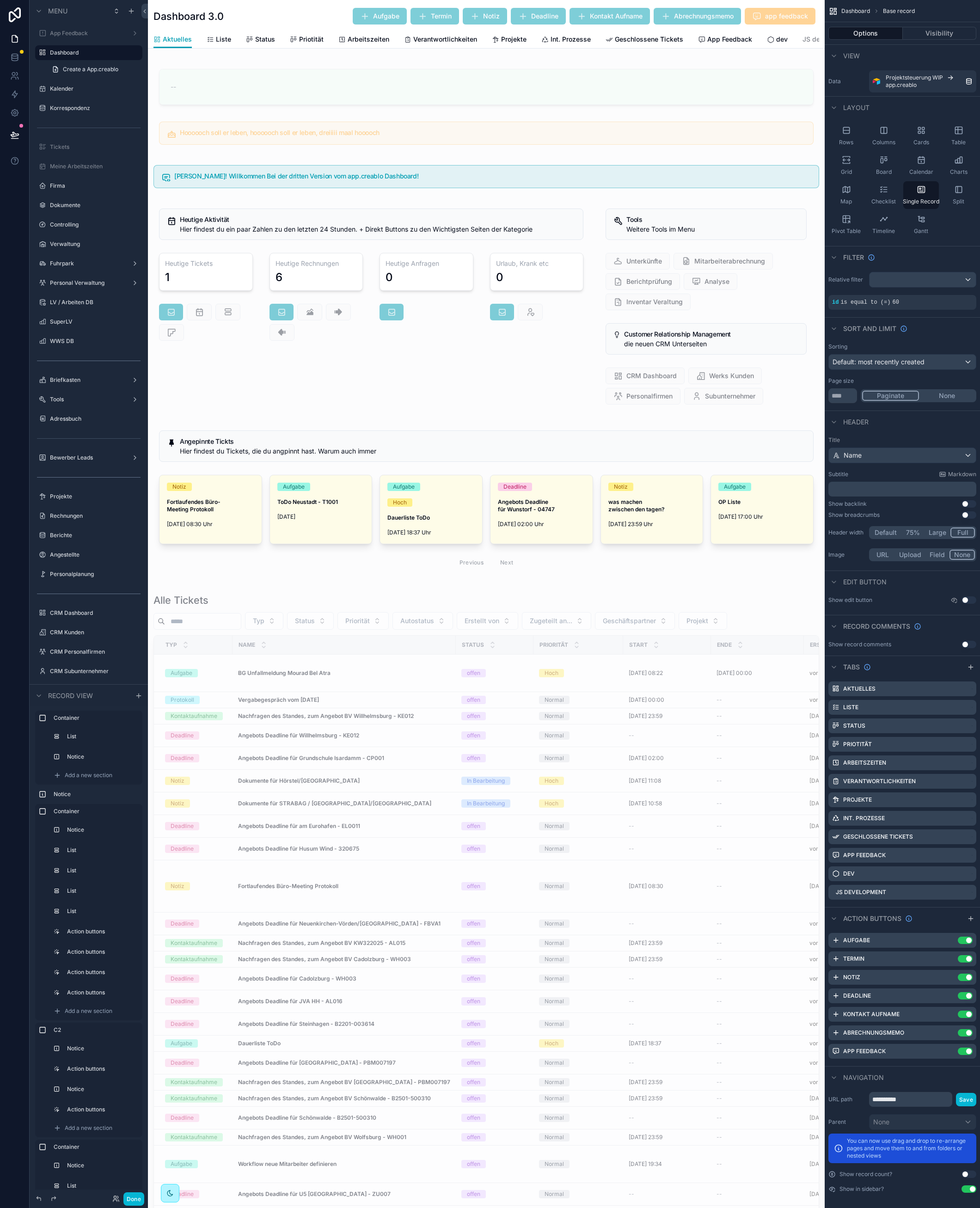
click at [328, 16] on div "Dashboard 3.0 Aufgabe Termin Notiz Deadline Kontakt Aufname Abrechnungsmemo app…" at bounding box center [486, 16] width 665 height 18
click at [948, 941] on icon "scrollable content" at bounding box center [950, 940] width 7 height 7
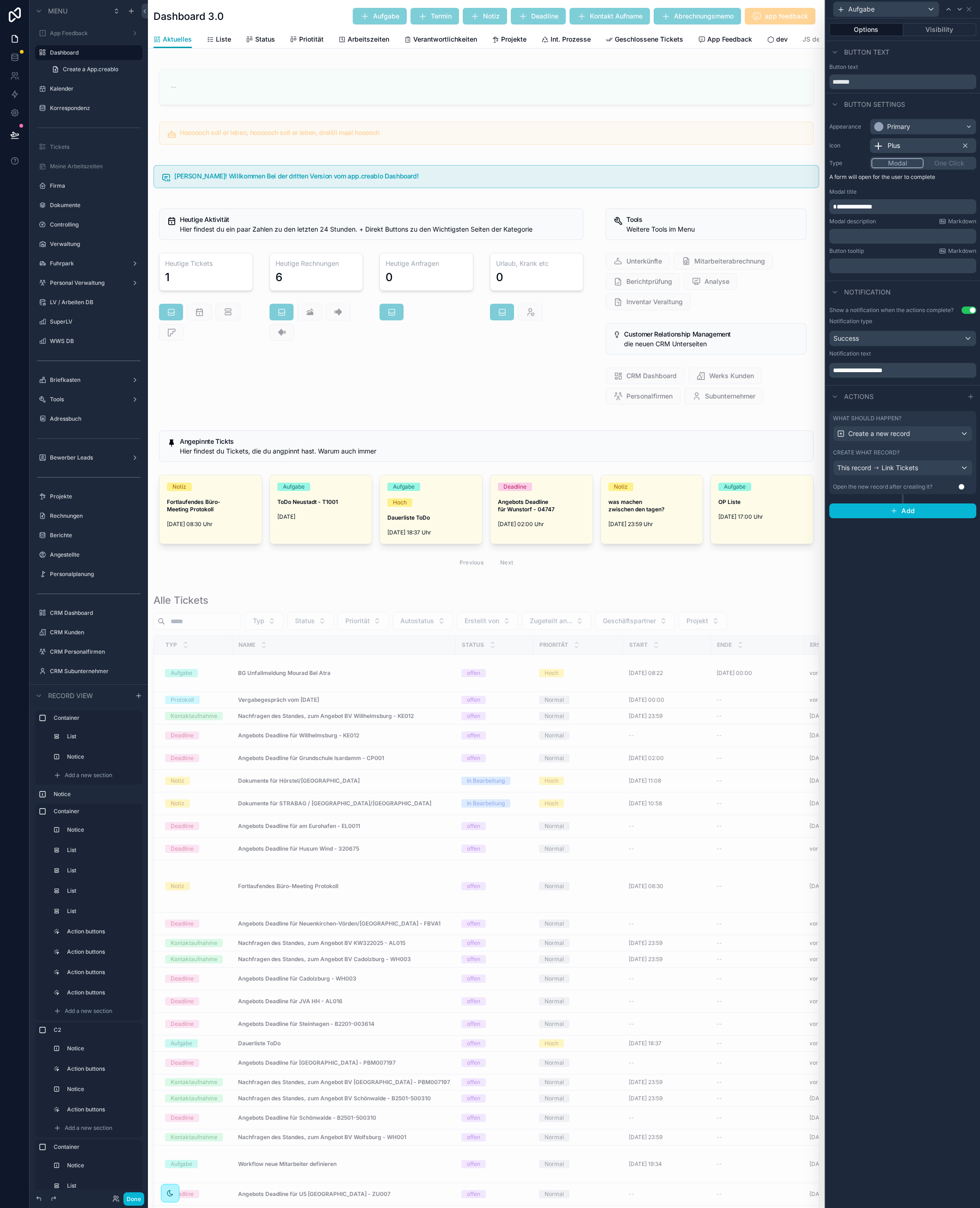
click at [896, 419] on label "What should happen?" at bounding box center [867, 418] width 68 height 7
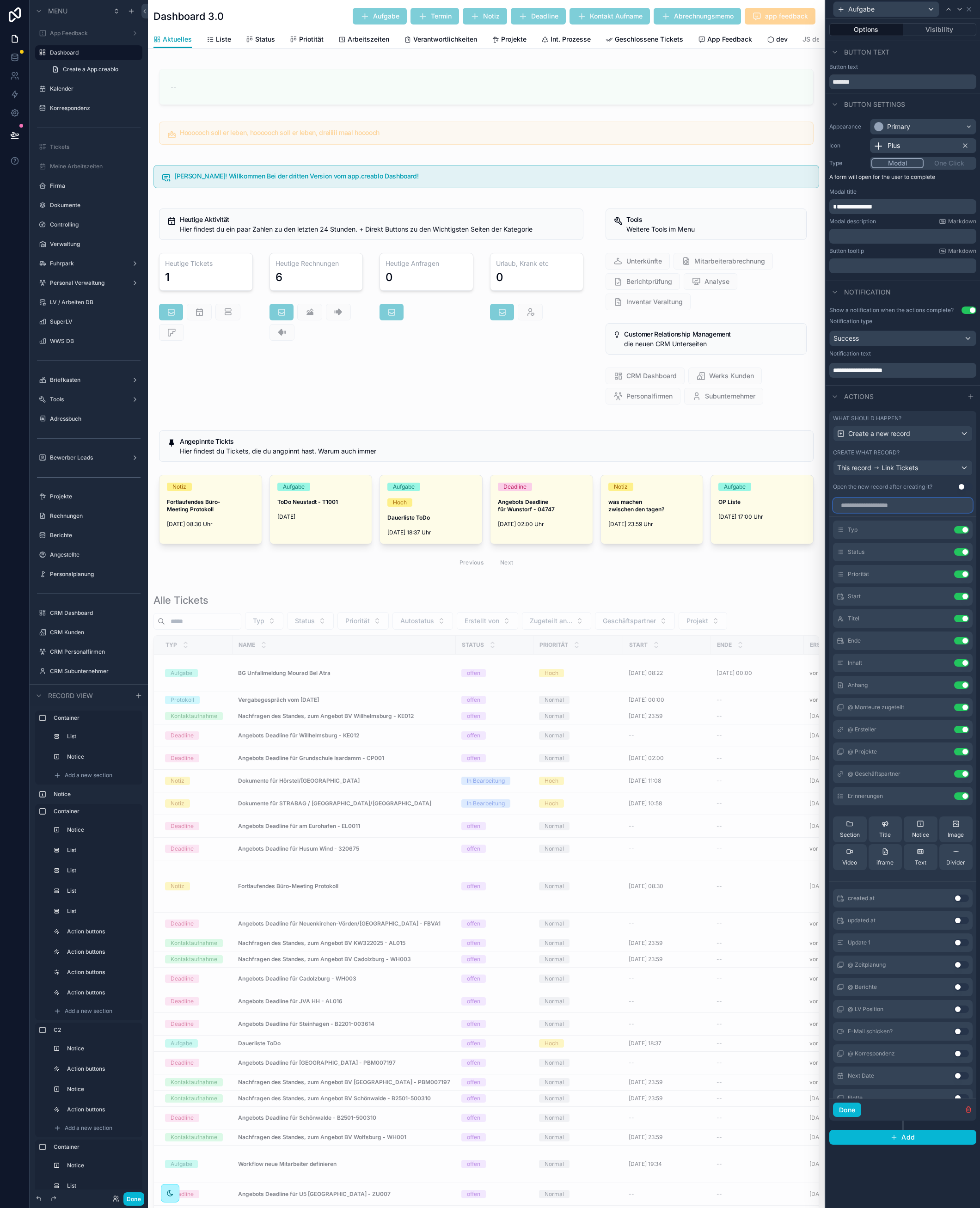
click at [895, 508] on input "text" at bounding box center [902, 505] width 140 height 15
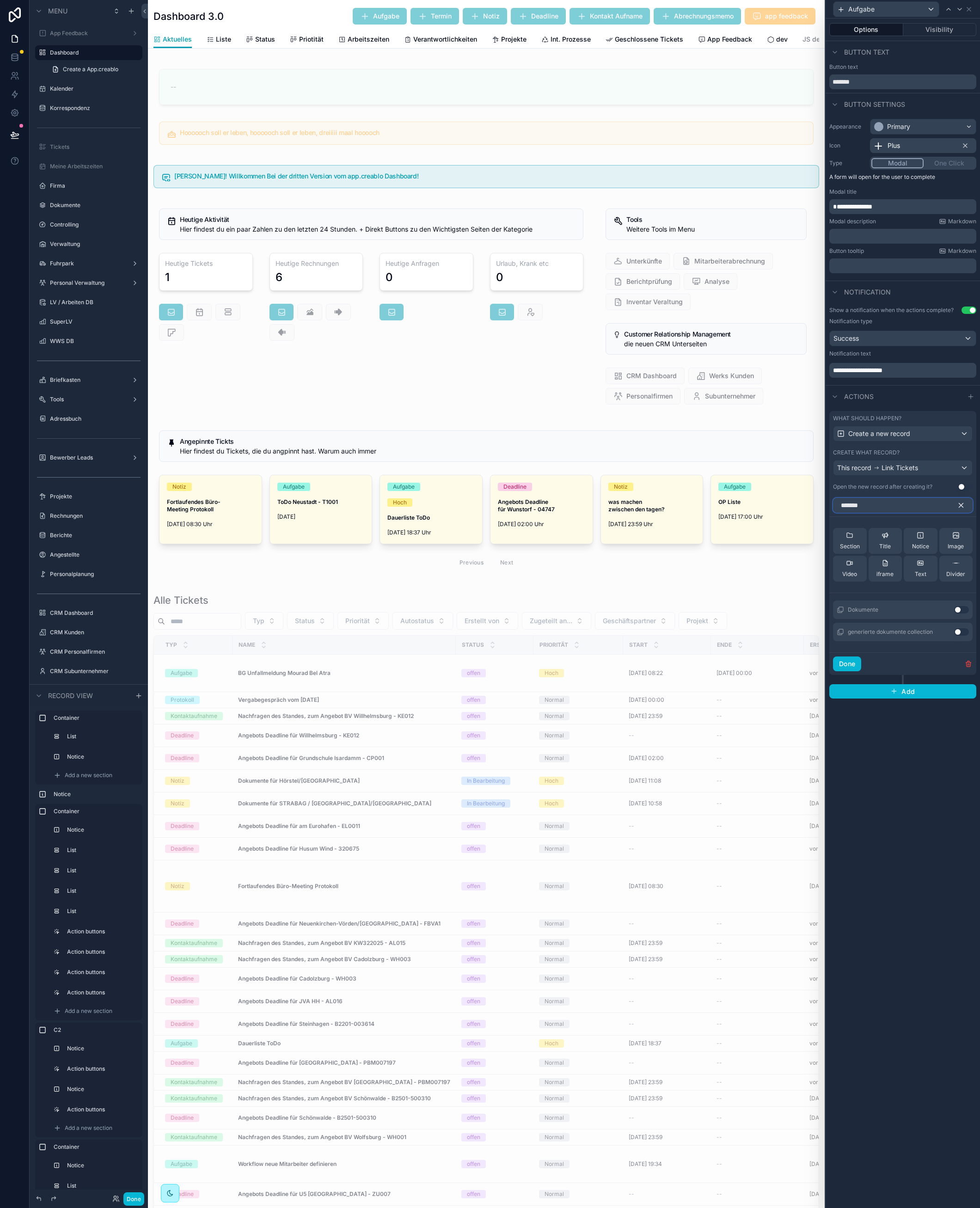
type input "*******"
click at [962, 610] on button "Use setting" at bounding box center [961, 610] width 15 height 7
click at [942, 531] on icon at bounding box center [943, 529] width 4 height 4
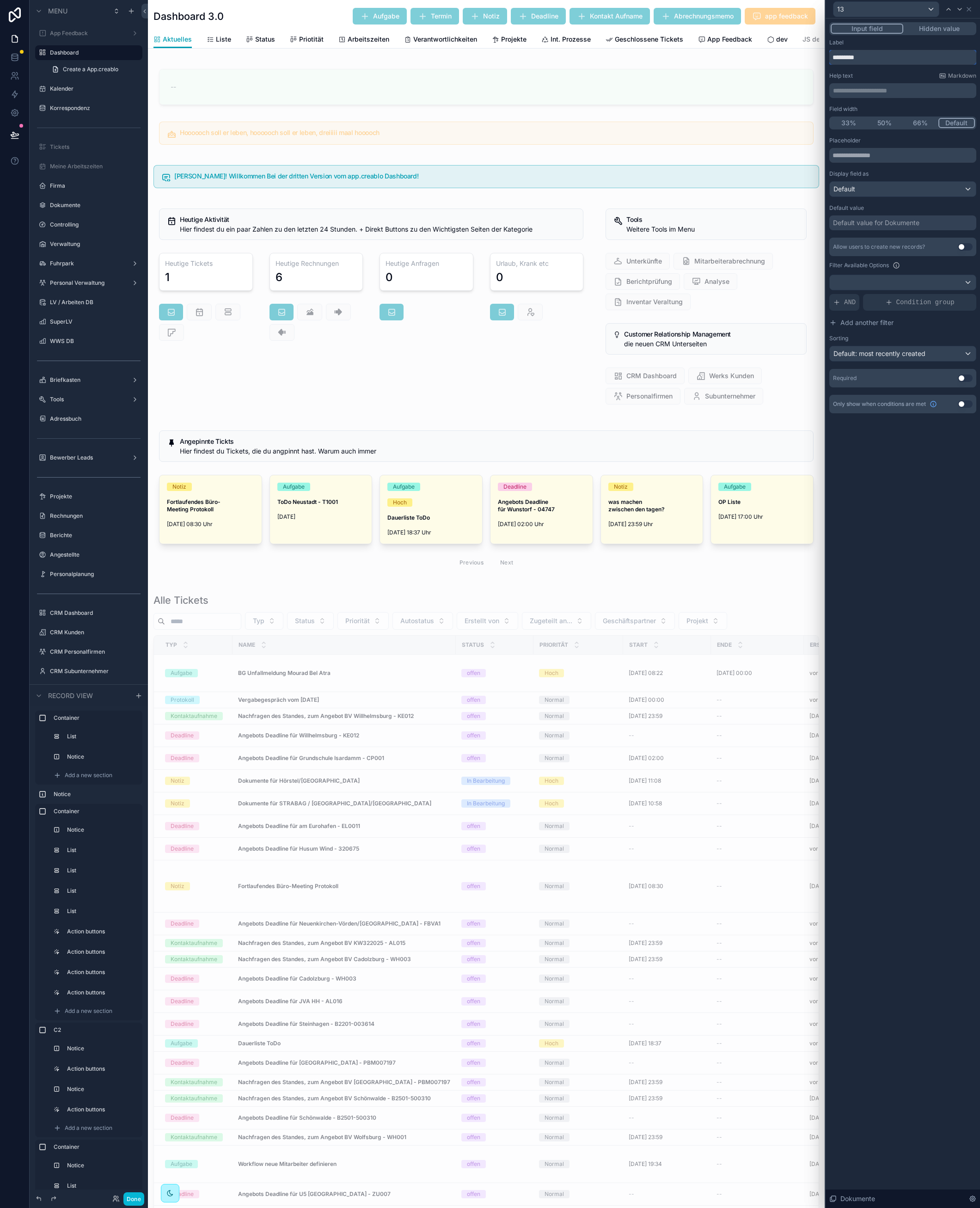
click at [879, 57] on input "*********" at bounding box center [902, 57] width 147 height 15
type input "**********"
click at [934, 598] on div "**********" at bounding box center [903, 613] width 154 height 1189
click at [970, 10] on icon at bounding box center [969, 9] width 4 height 4
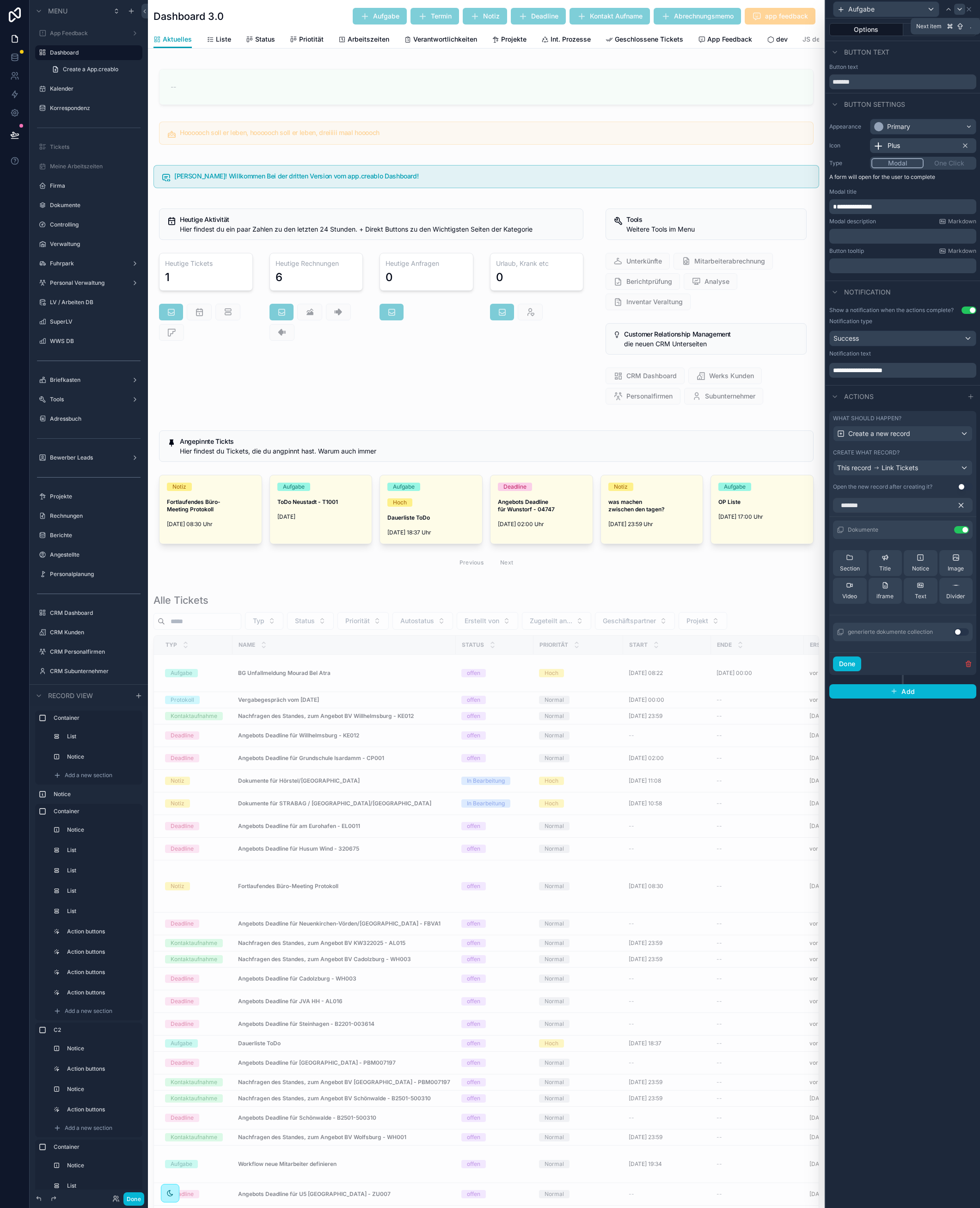
click at [960, 10] on icon at bounding box center [959, 9] width 7 height 7
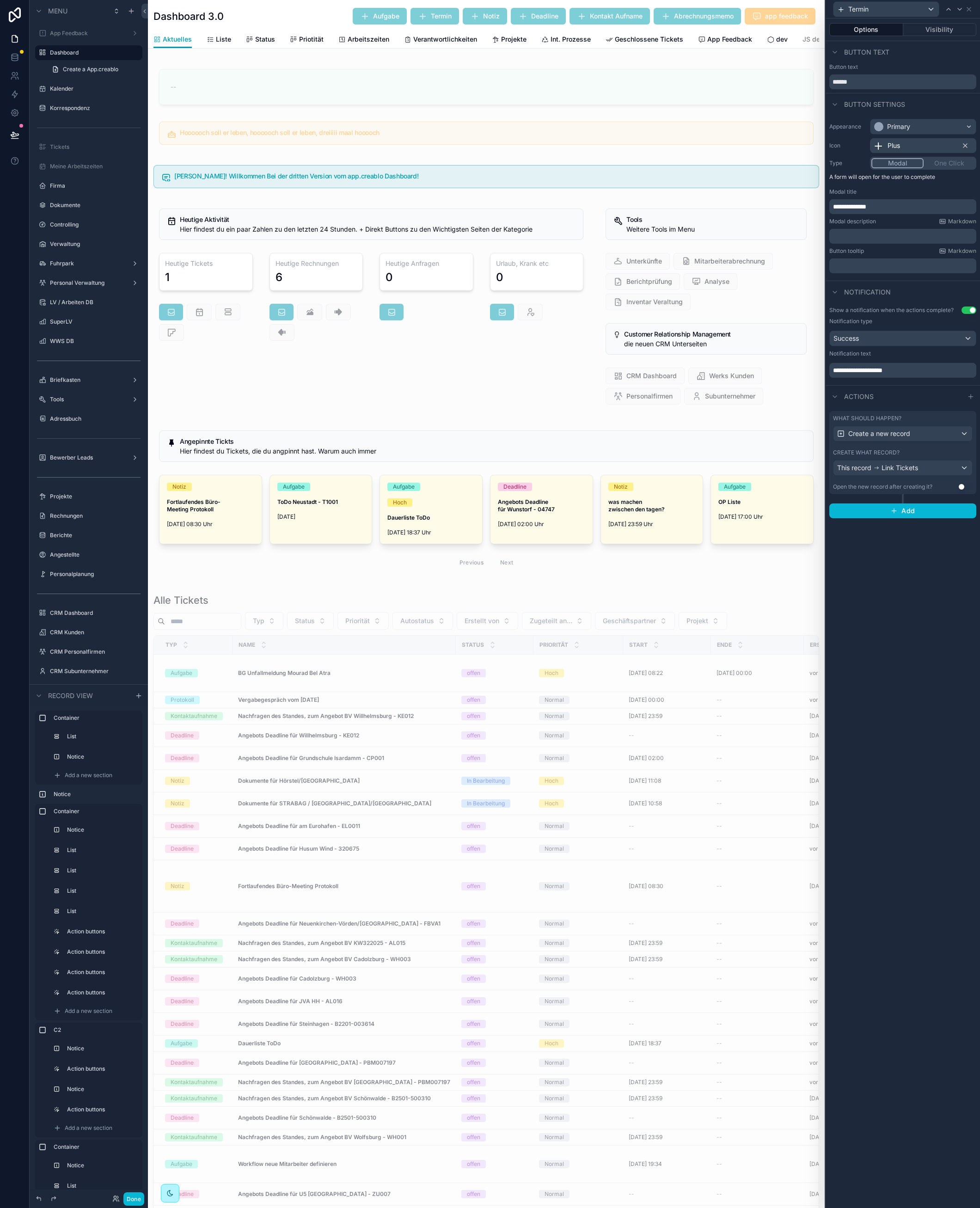
click at [930, 421] on div "What should happen?" at bounding box center [902, 418] width 140 height 7
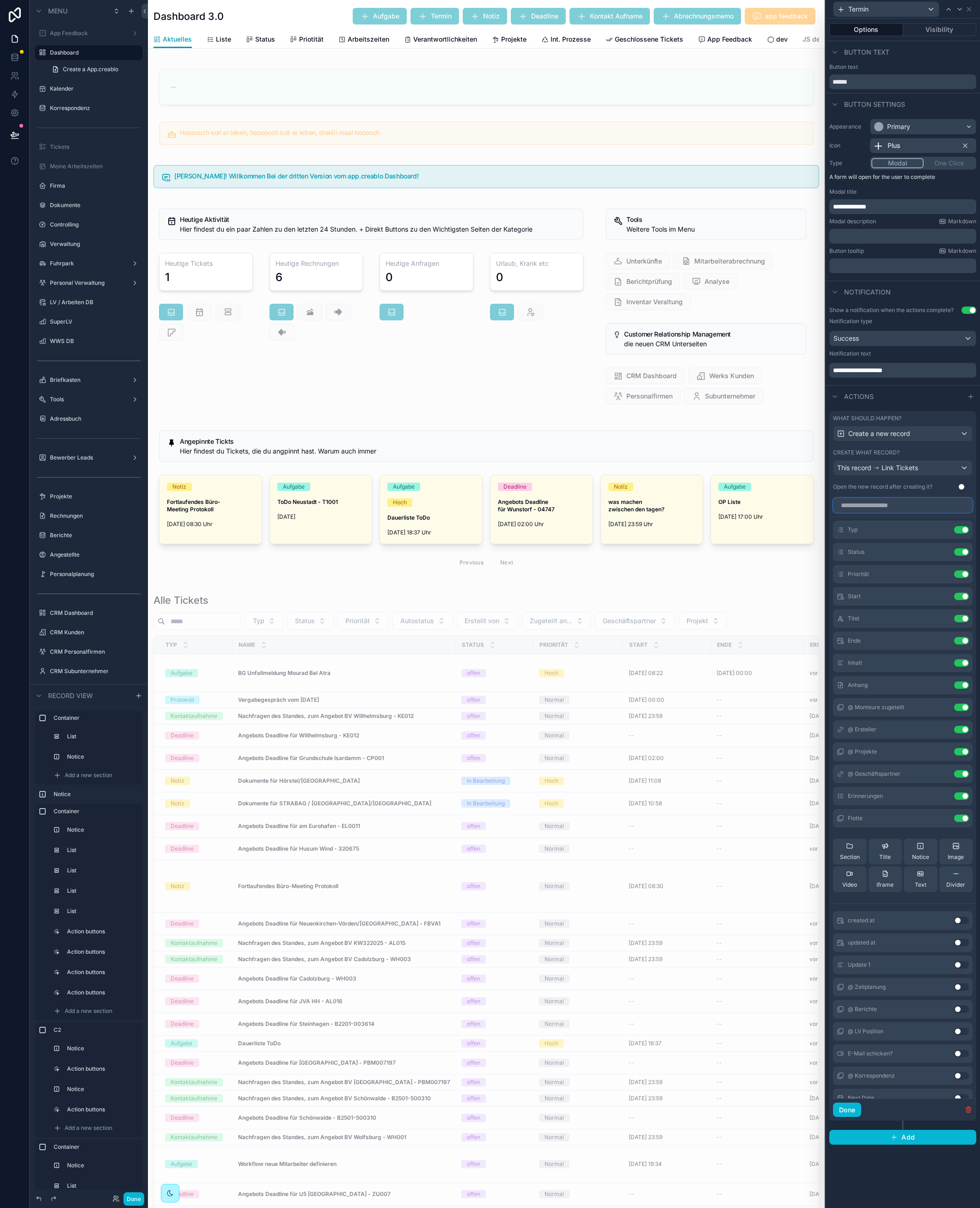
click at [921, 501] on input "text" at bounding box center [902, 505] width 140 height 15
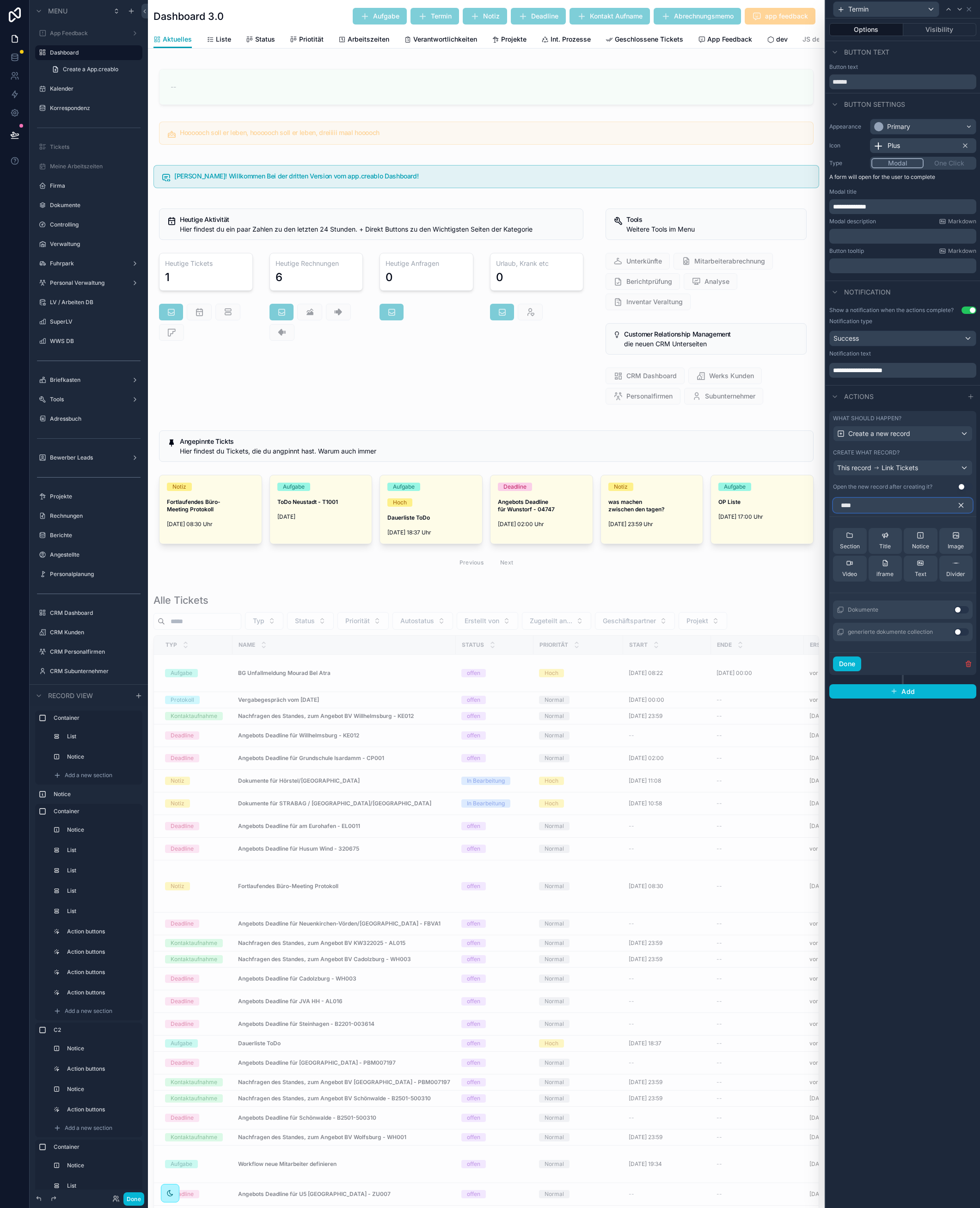
type input "****"
click at [959, 610] on button "Use setting" at bounding box center [961, 610] width 15 height 7
click at [943, 532] on icon at bounding box center [943, 530] width 7 height 7
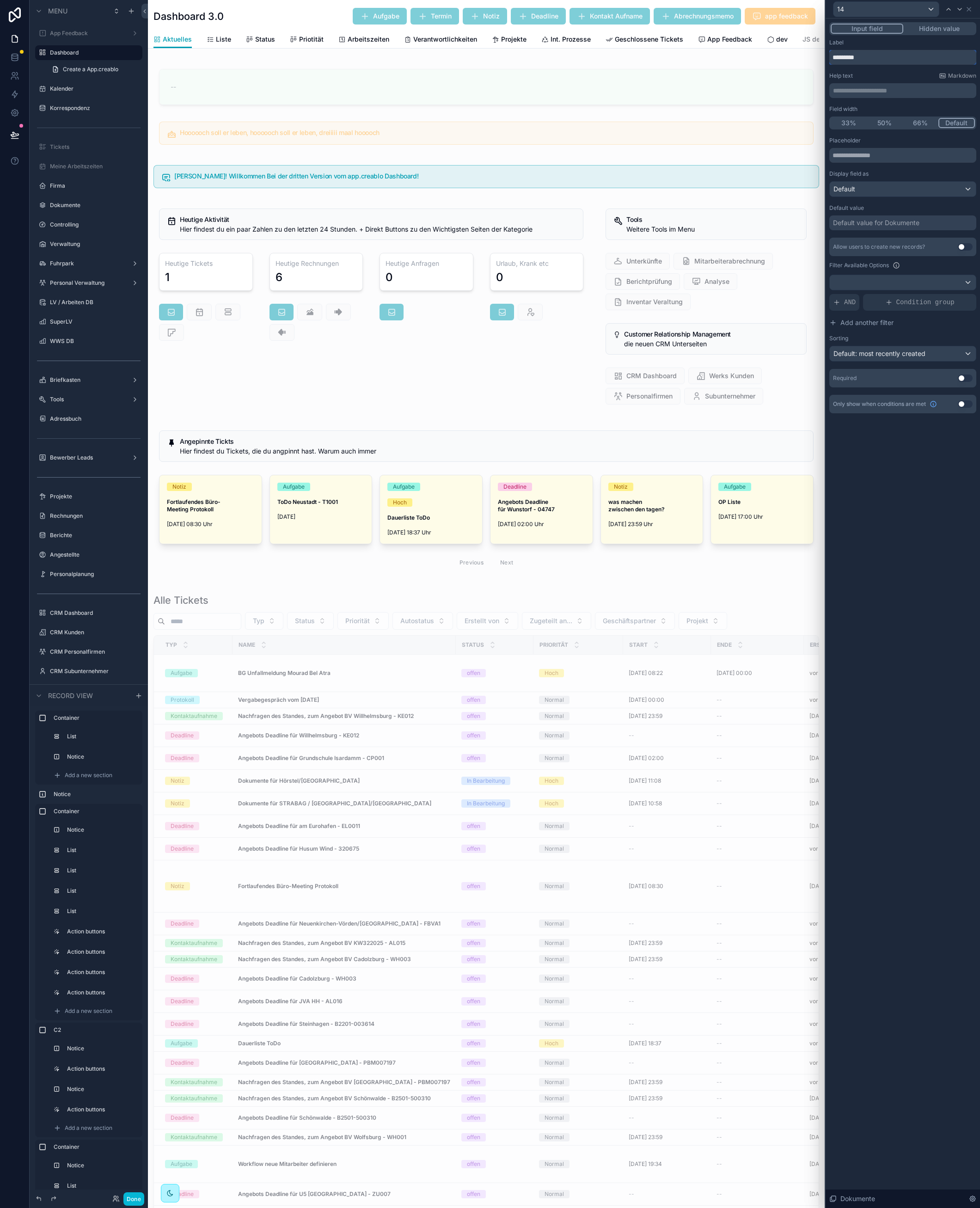
click at [857, 58] on input "*********" at bounding box center [902, 57] width 147 height 15
paste input "*********"
type input "**********"
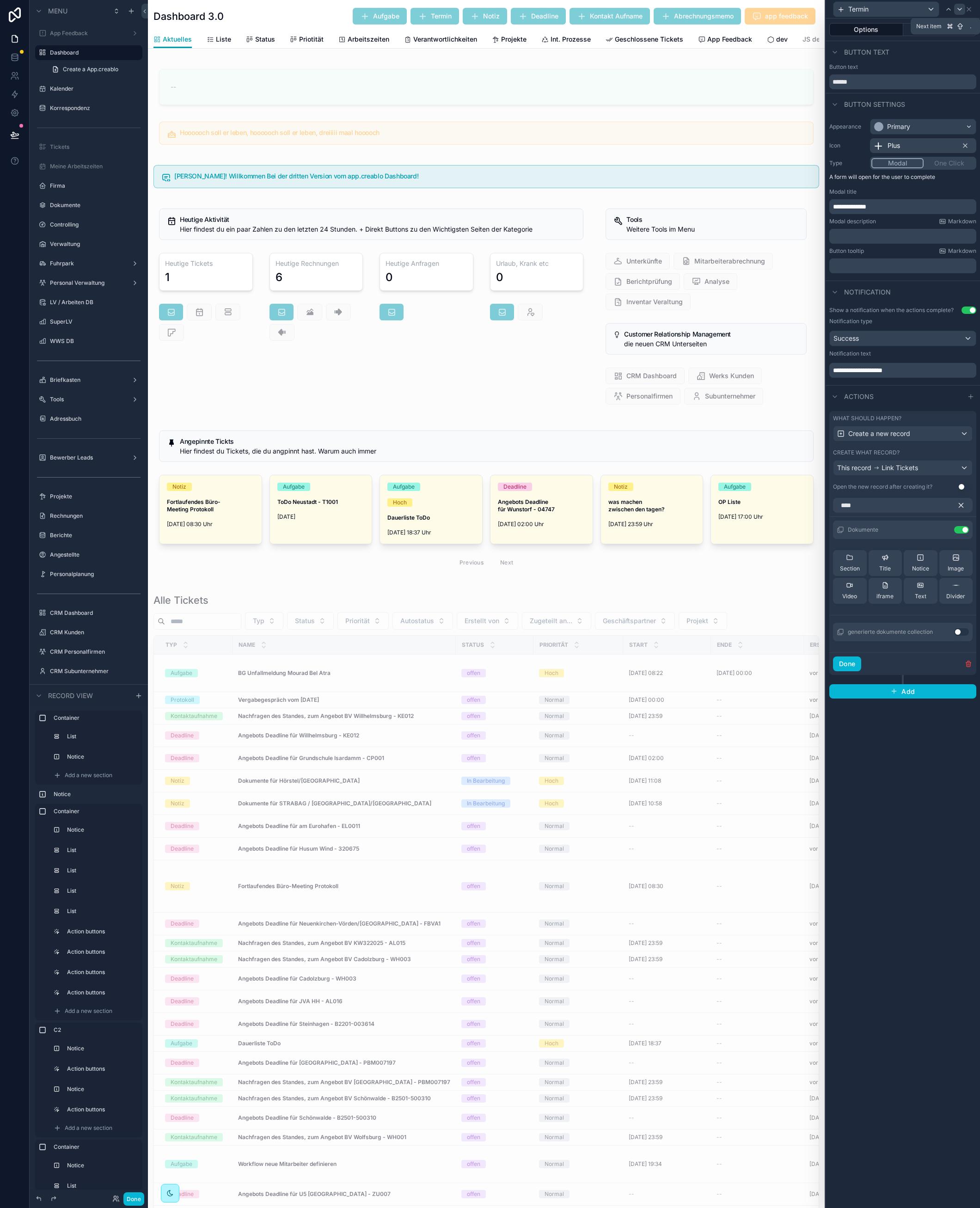
click at [957, 6] on icon at bounding box center [959, 9] width 7 height 7
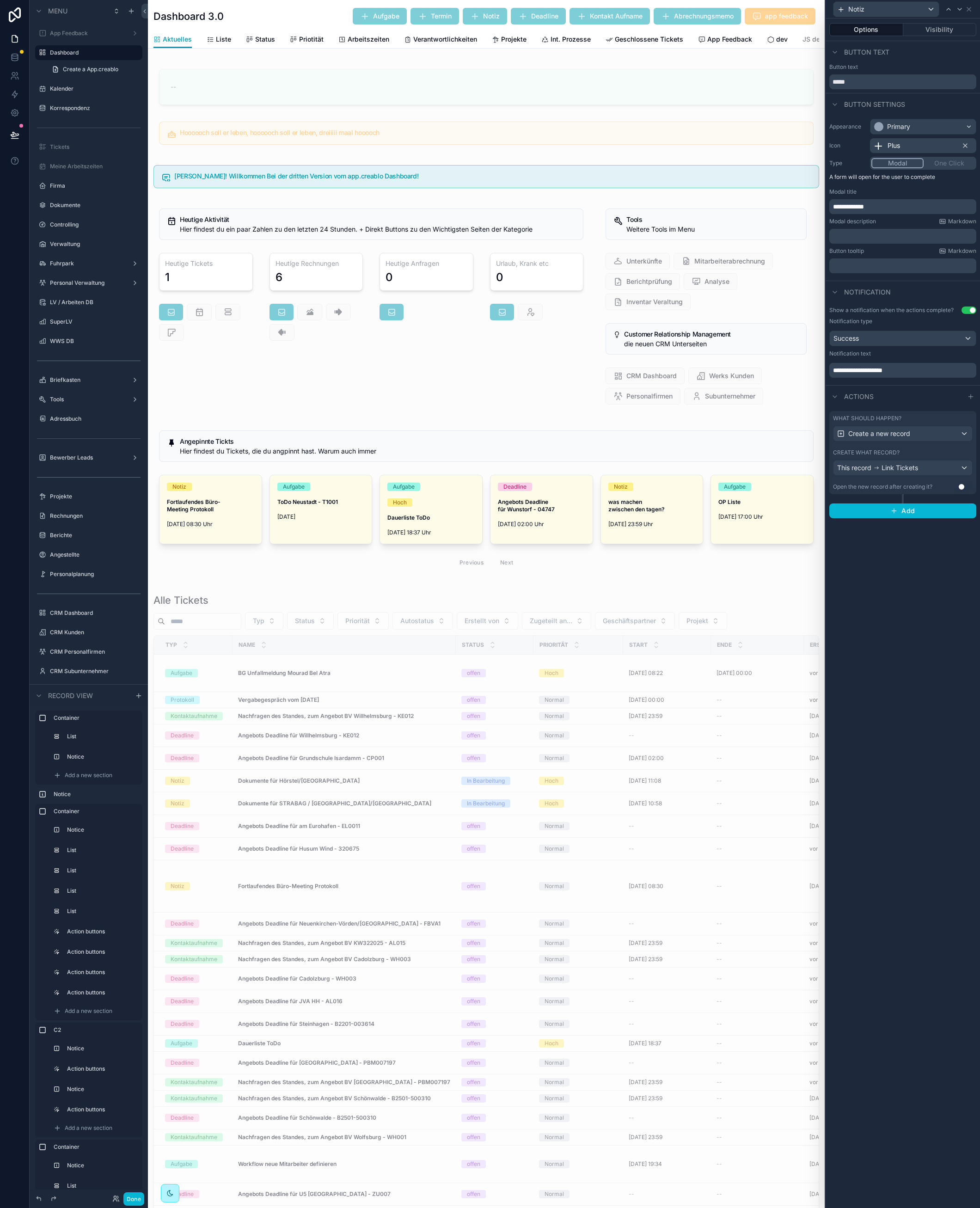
click at [954, 449] on div "Create what record?" at bounding box center [902, 453] width 140 height 7
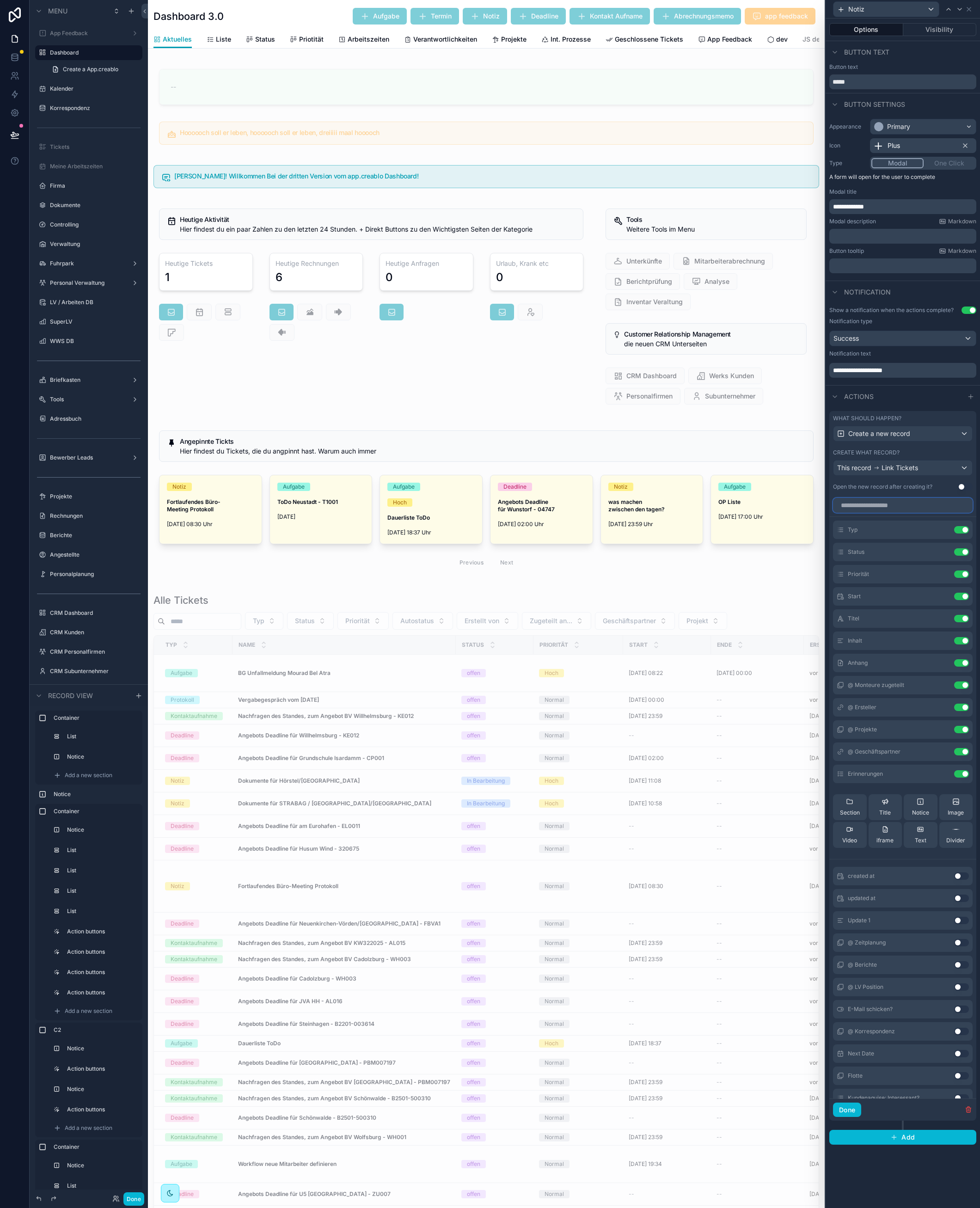
click at [922, 509] on input "text" at bounding box center [902, 505] width 140 height 15
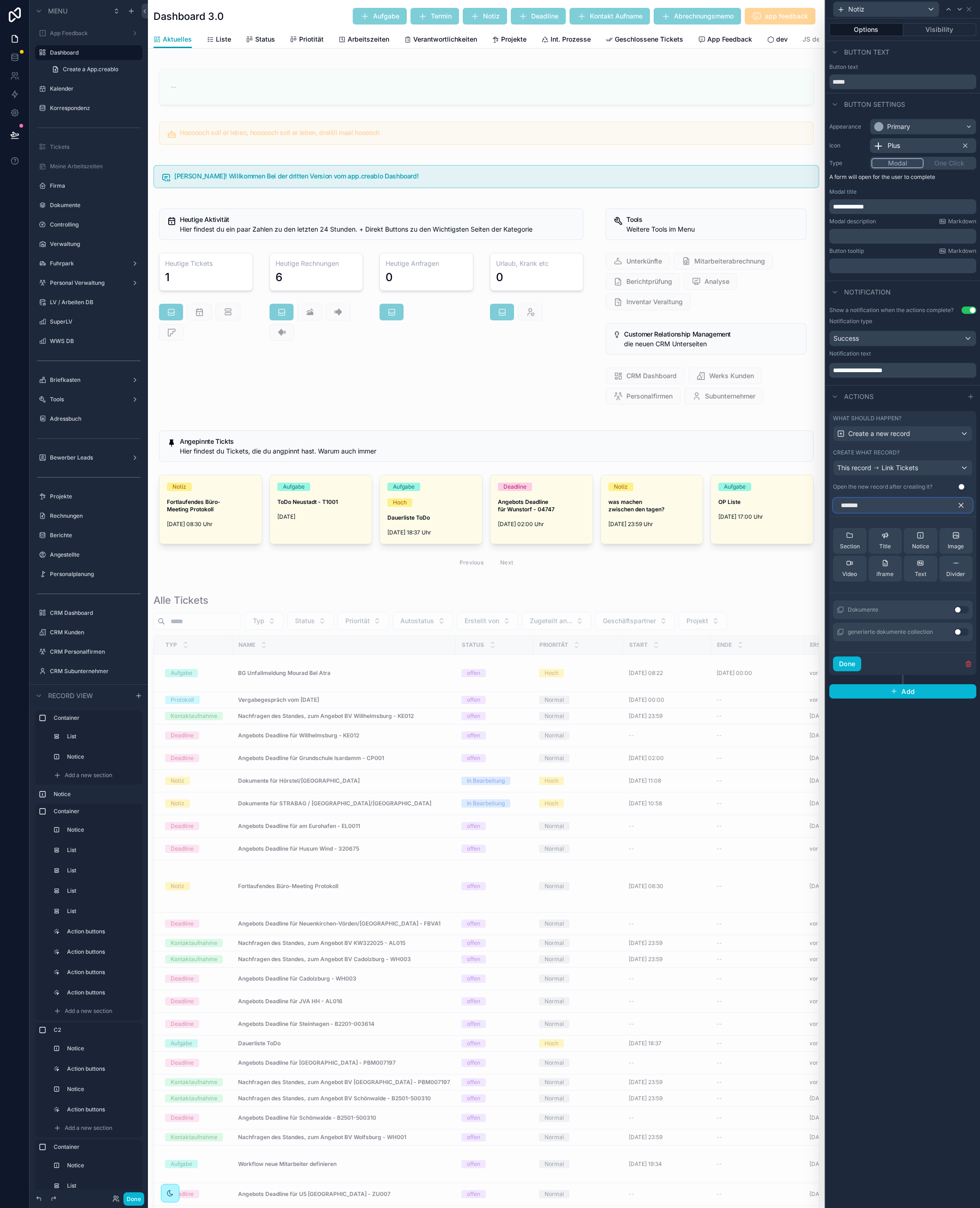
type input "*******"
click at [966, 609] on button "Use setting" at bounding box center [961, 610] width 15 height 7
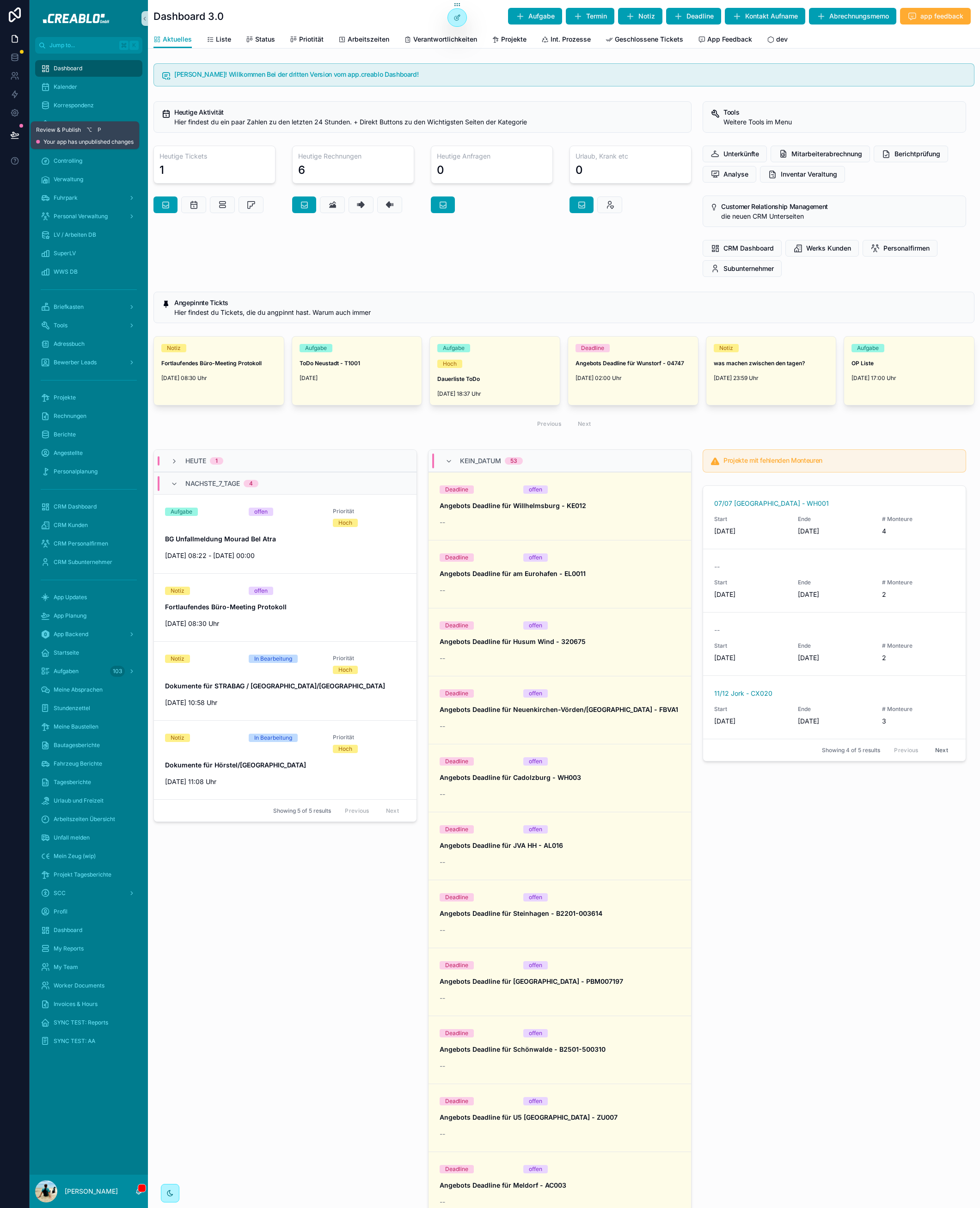
click at [13, 133] on icon at bounding box center [14, 134] width 8 height 5
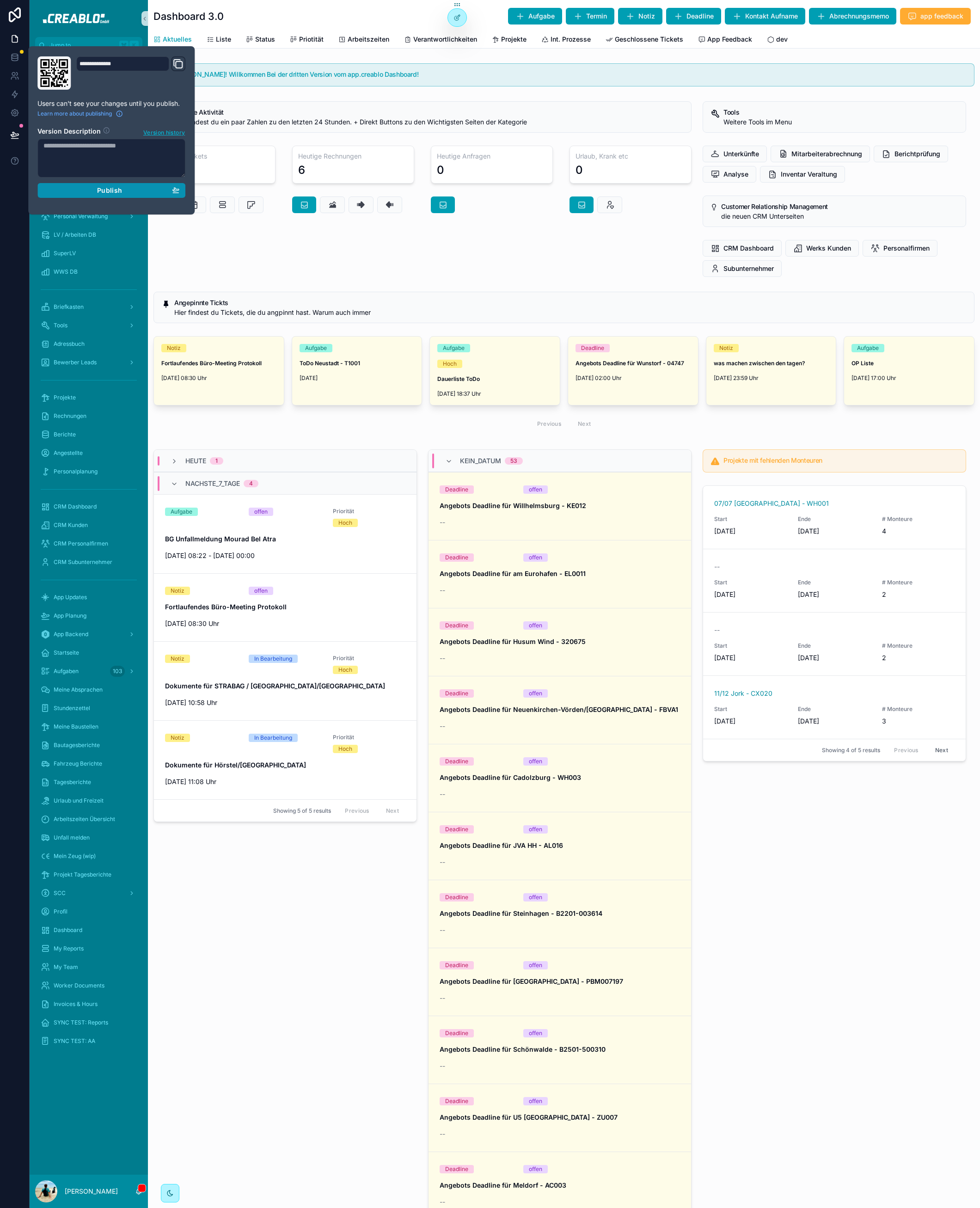
click at [160, 196] on button "Publish" at bounding box center [111, 190] width 148 height 15
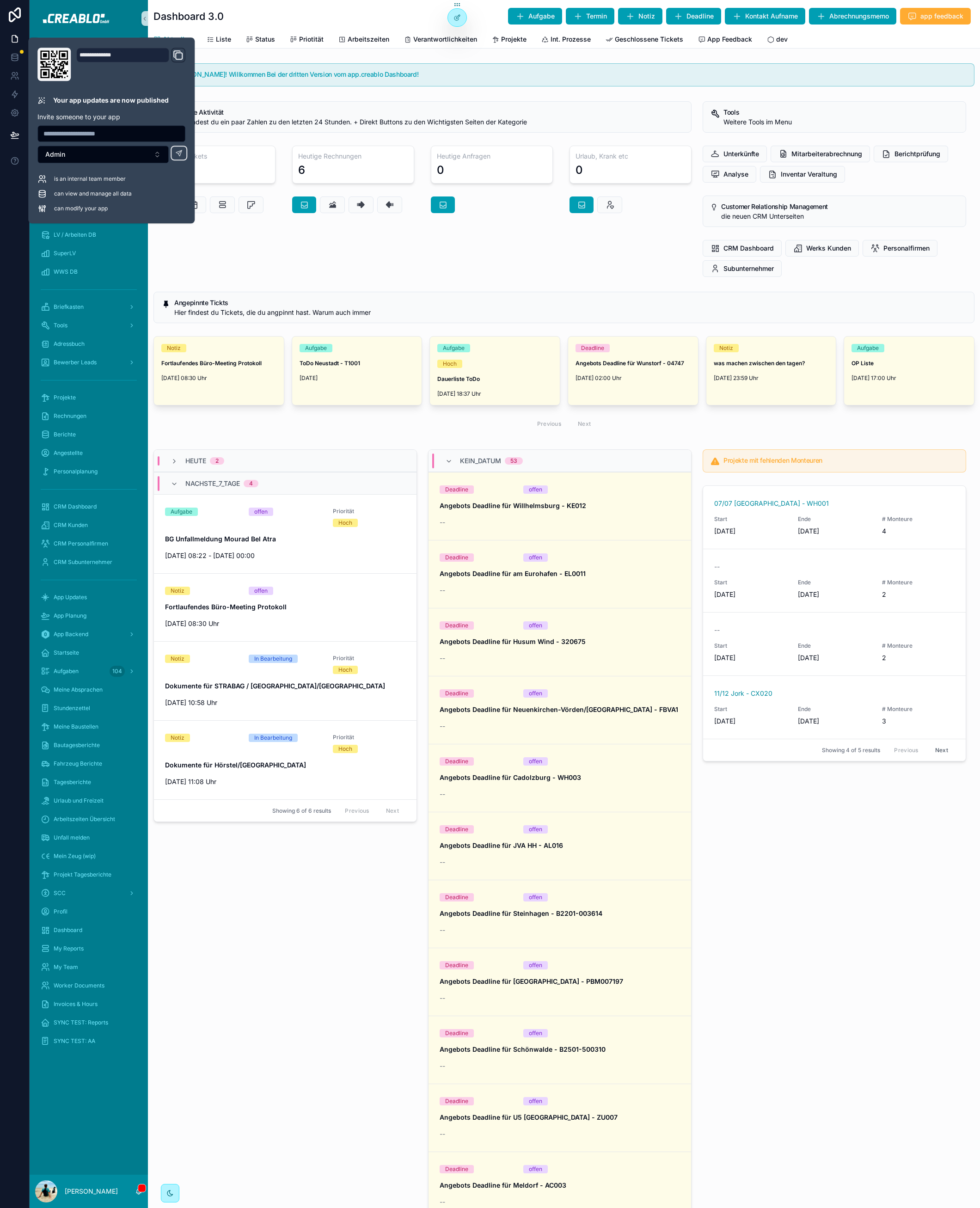
click at [300, 286] on div "Moin Hannes! Willkommen Bei der dritten Version vom app.creablo Dashboard! Heut…" at bounding box center [564, 824] width 832 height 1529
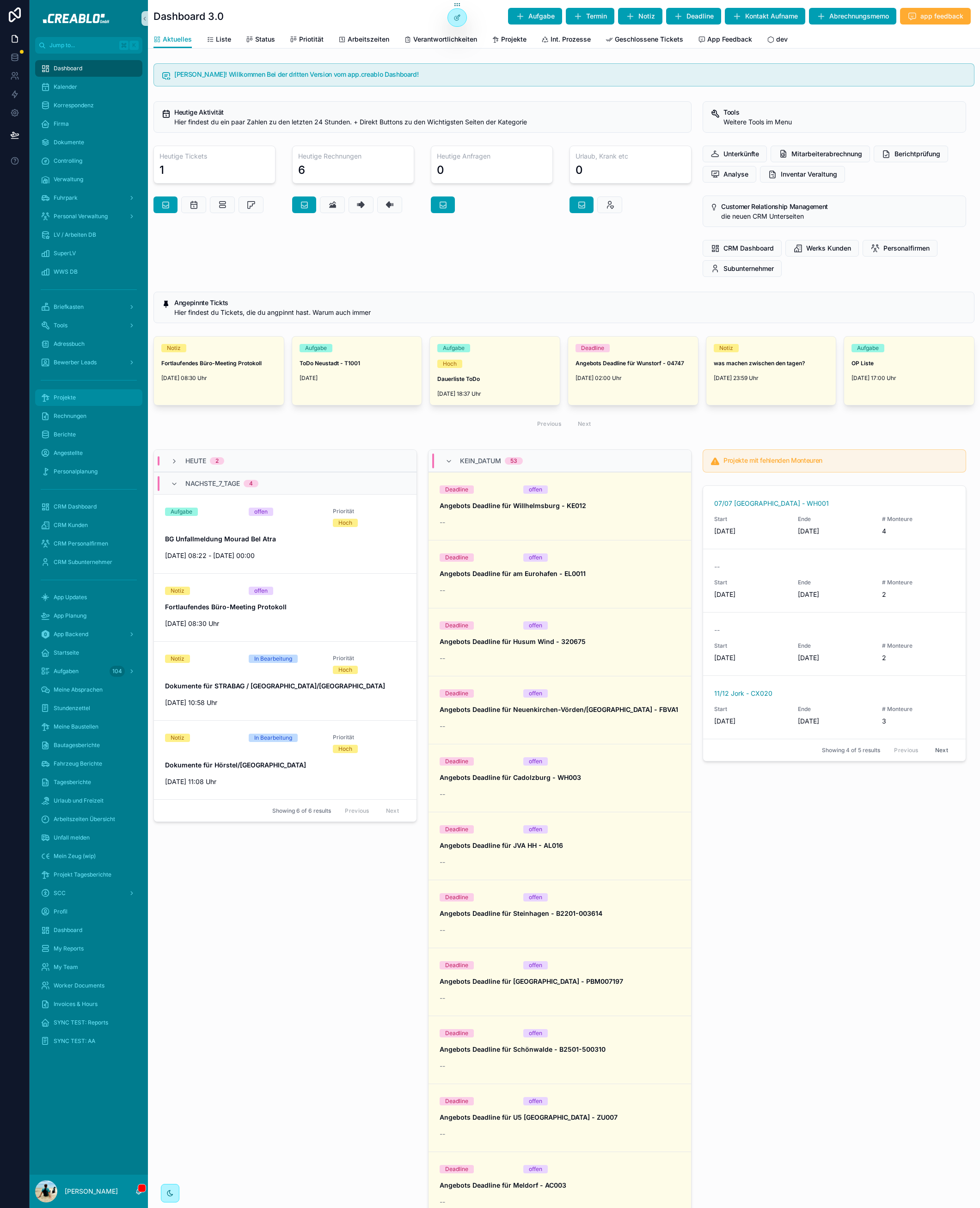
click at [73, 401] on span "Projekte" at bounding box center [64, 398] width 22 height 7
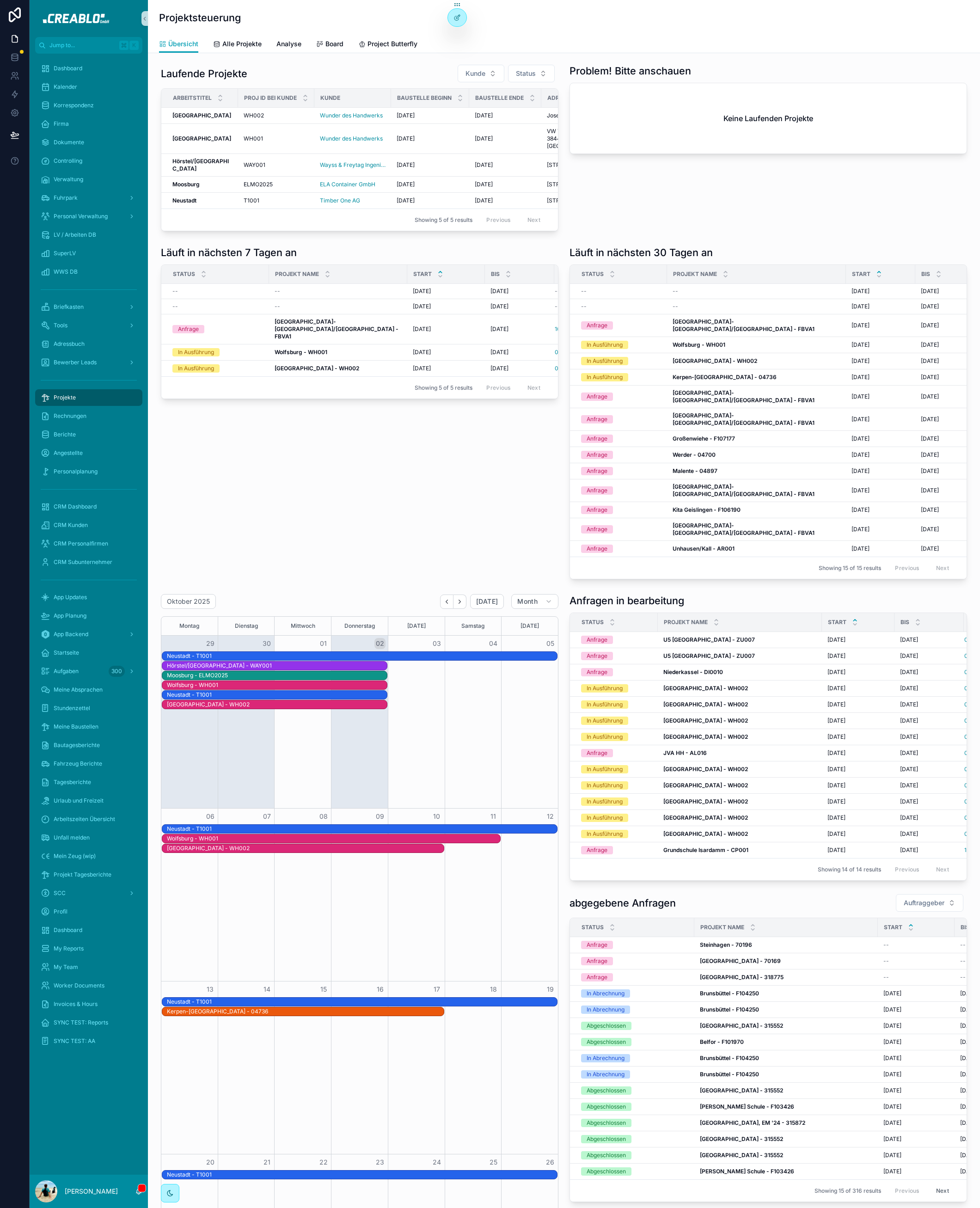
click at [493, 543] on div "Läuft in nächsten 7 Tagen an Status Projekt Name Start bis öffnen -- -- 6.10.20…" at bounding box center [359, 412] width 408 height 341
click at [189, 204] on strong "Neustadt" at bounding box center [184, 200] width 24 height 7
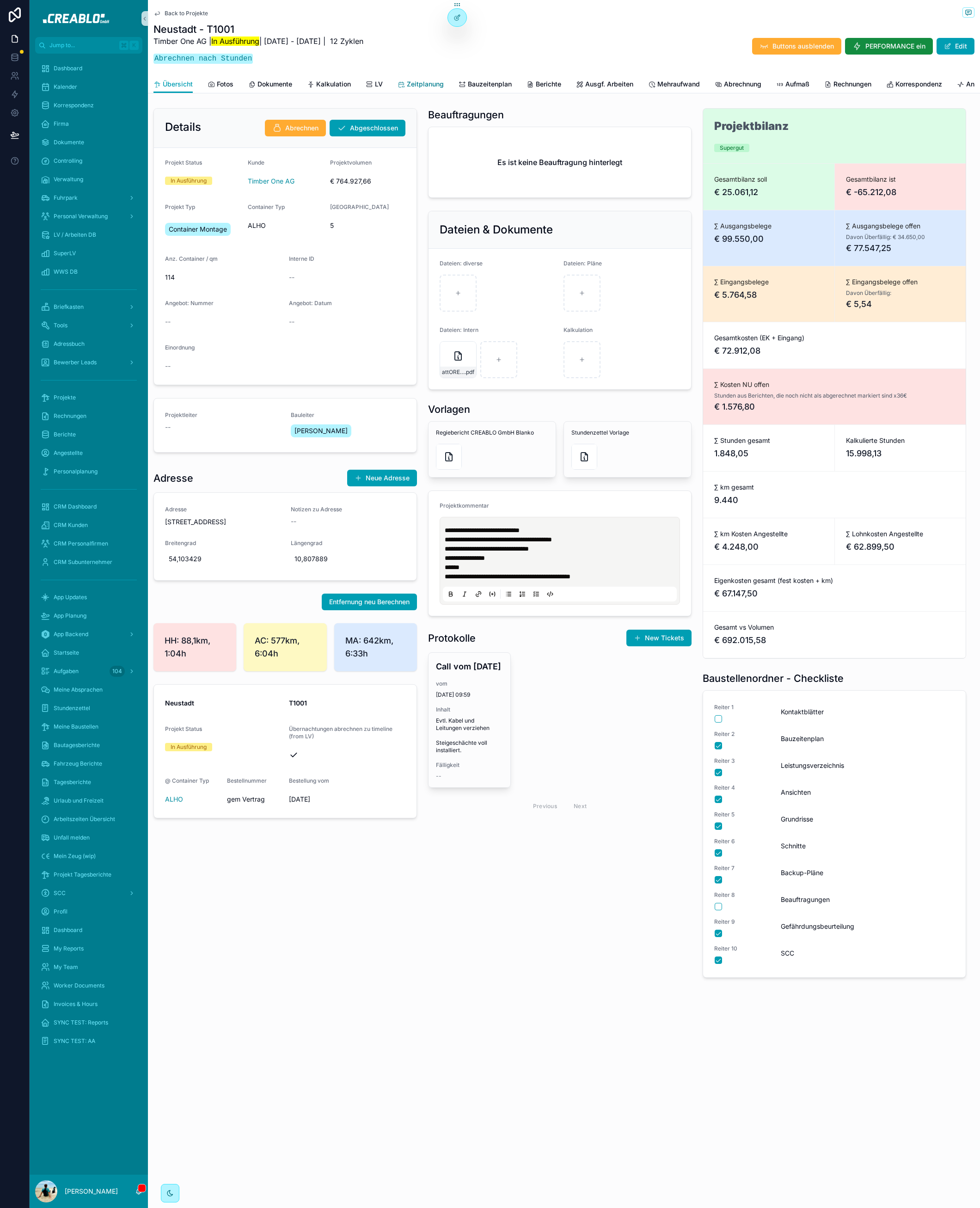
click at [418, 84] on span "Zeitplanung" at bounding box center [425, 84] width 37 height 9
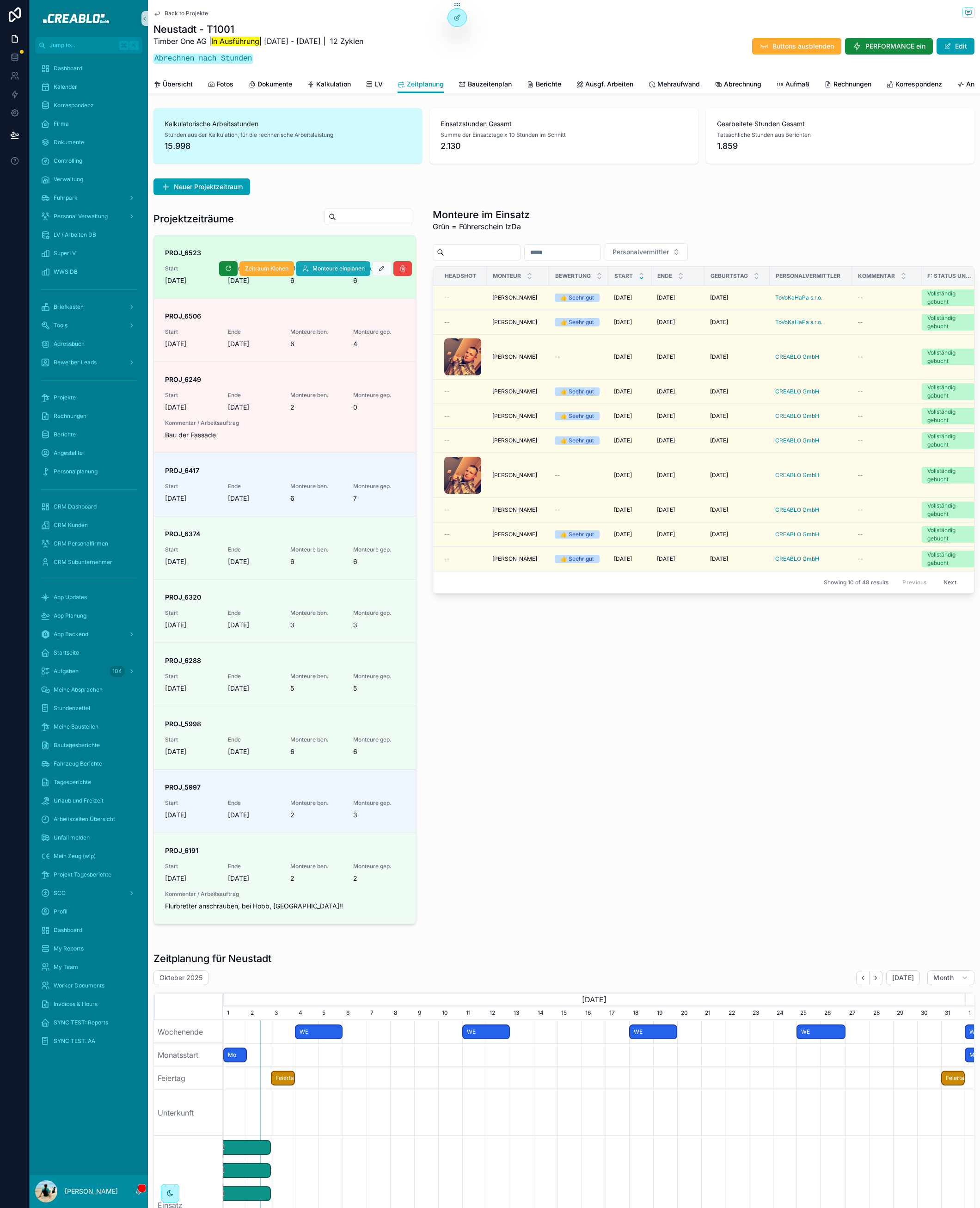
click at [350, 273] on span "Monteure einplanen" at bounding box center [338, 268] width 52 height 7
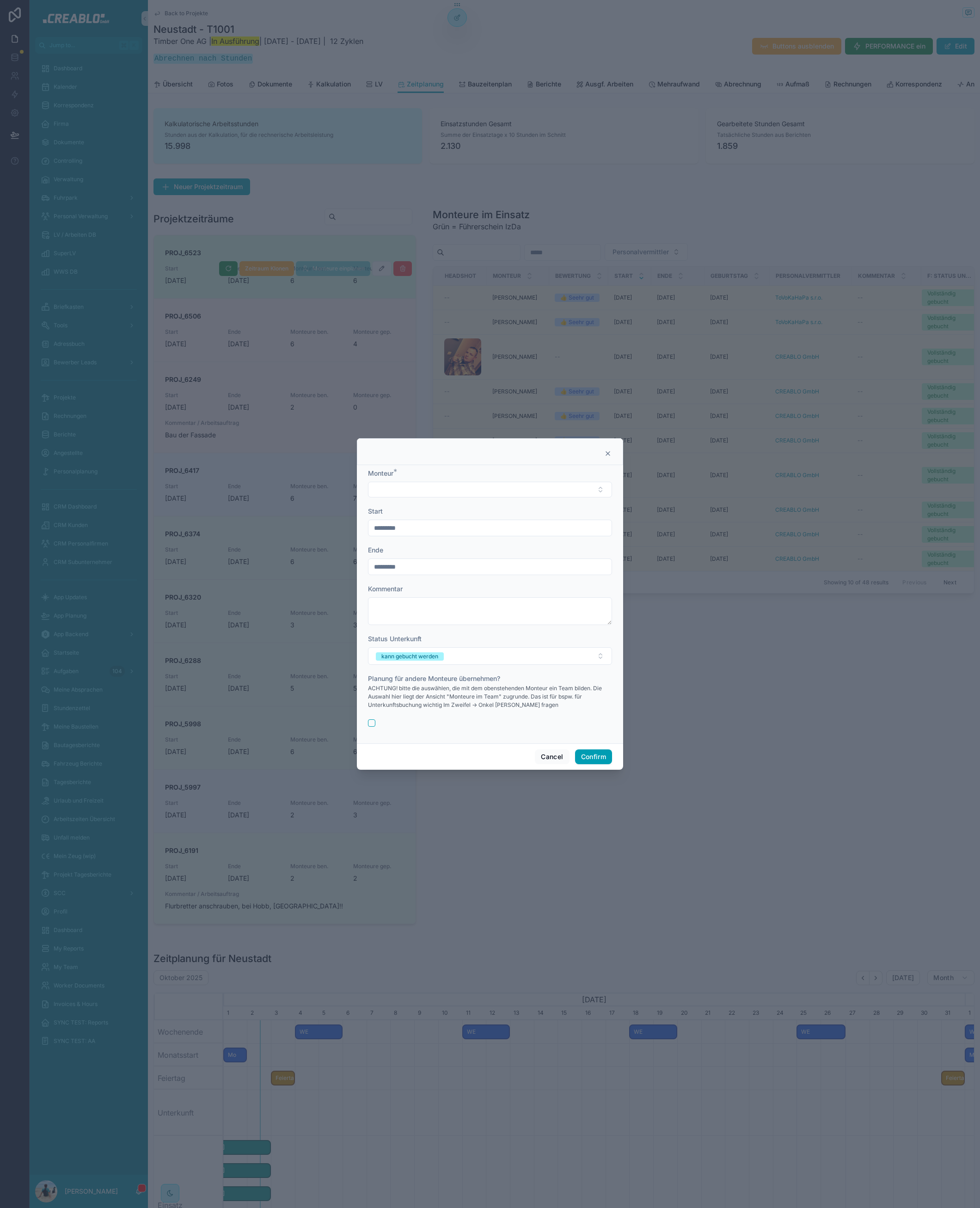
click at [608, 453] on icon at bounding box center [608, 453] width 7 height 7
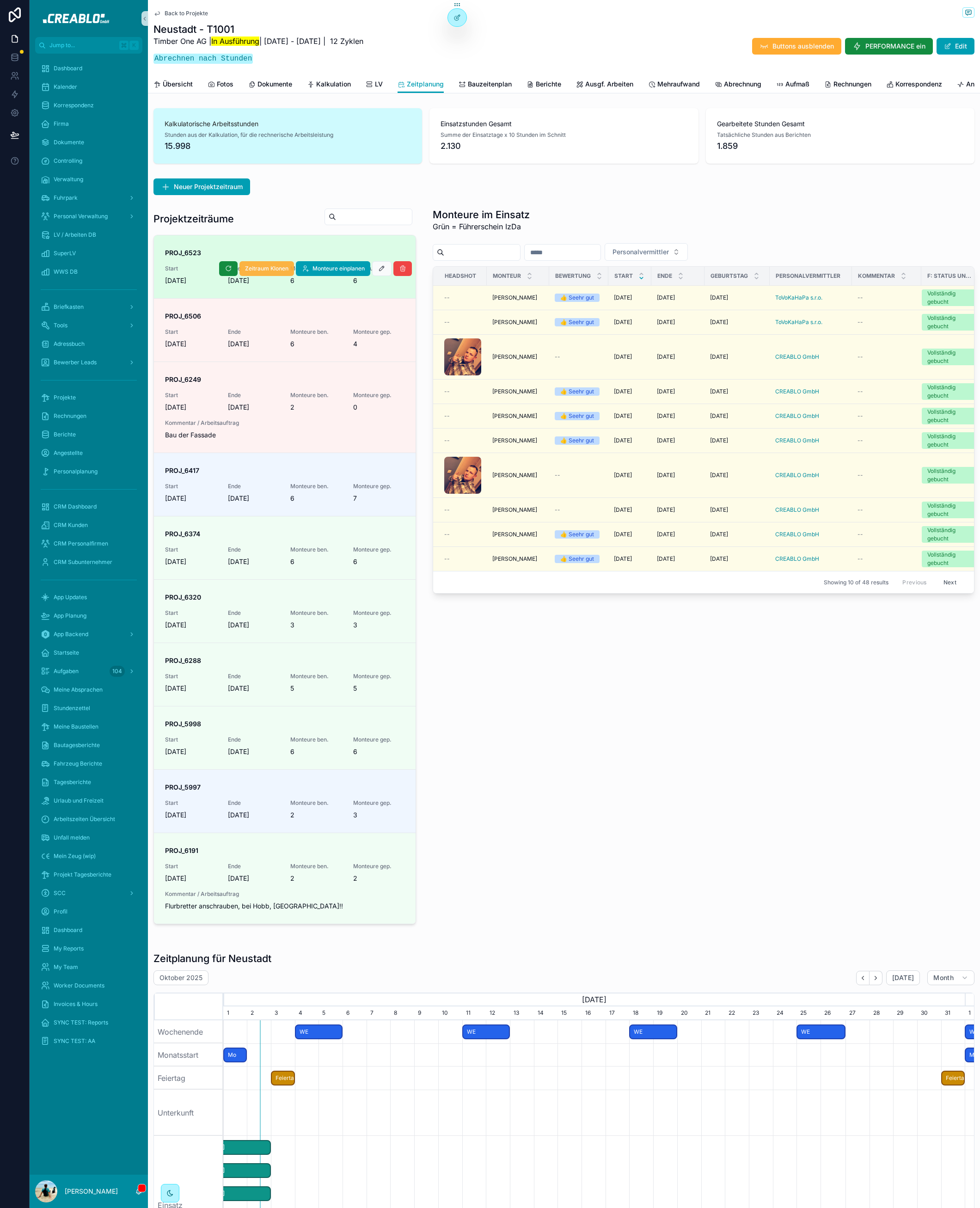
click at [279, 273] on span "Zeitraum Klonen" at bounding box center [267, 268] width 43 height 7
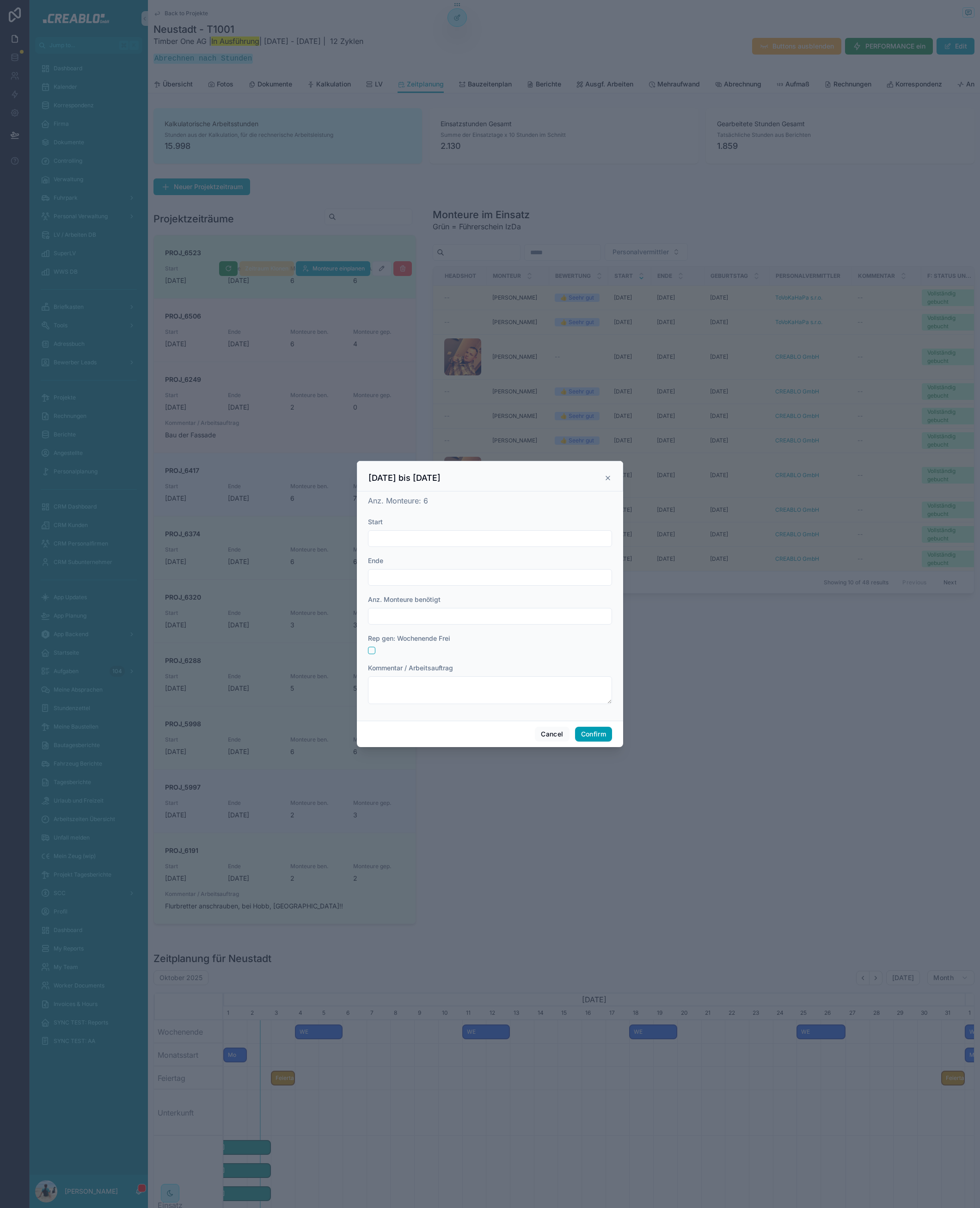
click at [453, 546] on div at bounding box center [490, 538] width 244 height 16
click at [453, 542] on input "text" at bounding box center [490, 538] width 243 height 13
click at [442, 635] on button "6" at bounding box center [440, 636] width 16 height 16
type input "*********"
click at [396, 580] on input "text" at bounding box center [490, 577] width 243 height 13
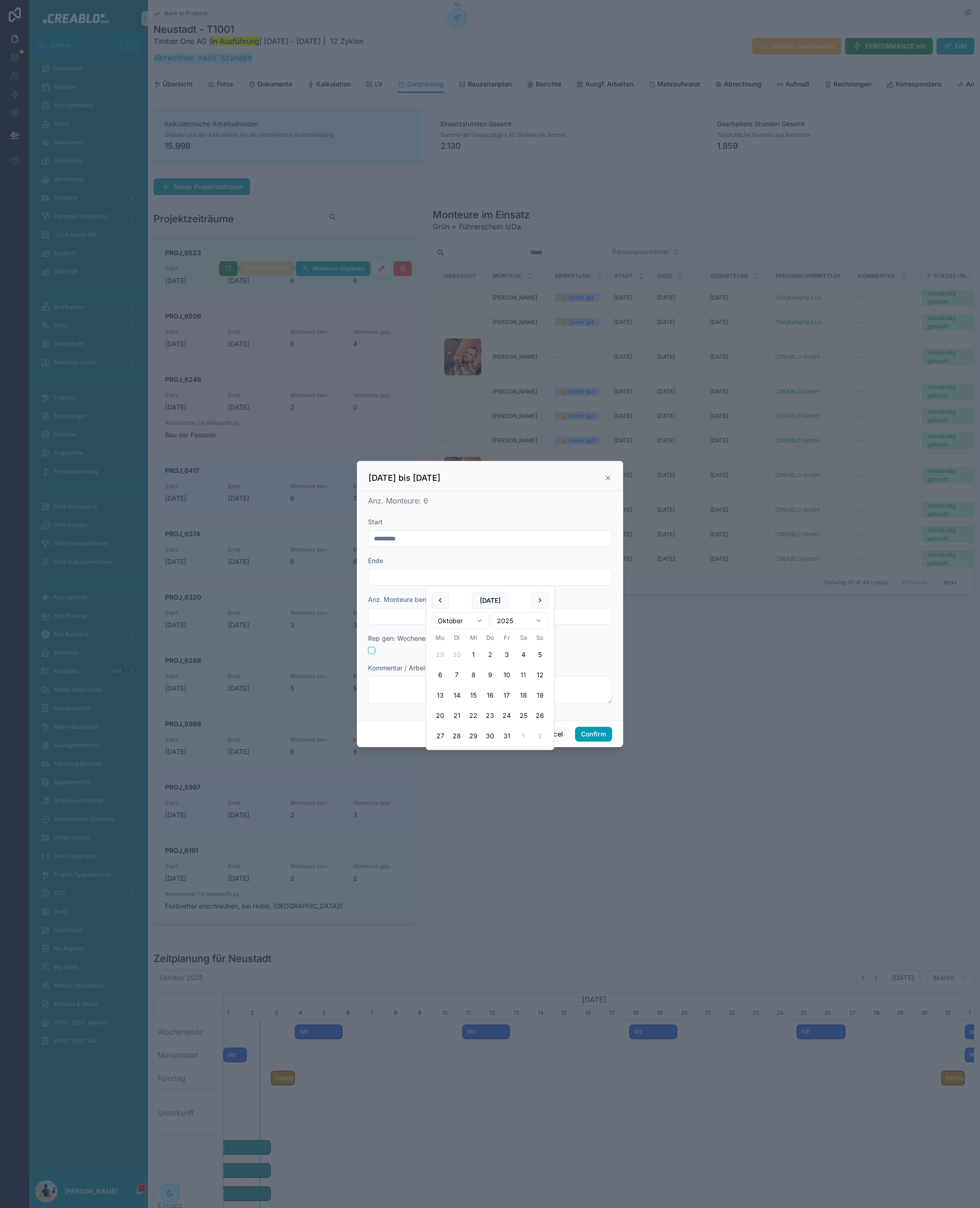
click at [508, 675] on tr "6 7 8 9 10 11 12" at bounding box center [490, 675] width 116 height 16
click at [526, 674] on button "11" at bounding box center [523, 675] width 16 height 16
type input "**********"
click at [396, 611] on input "text" at bounding box center [490, 616] width 243 height 13
type input "*"
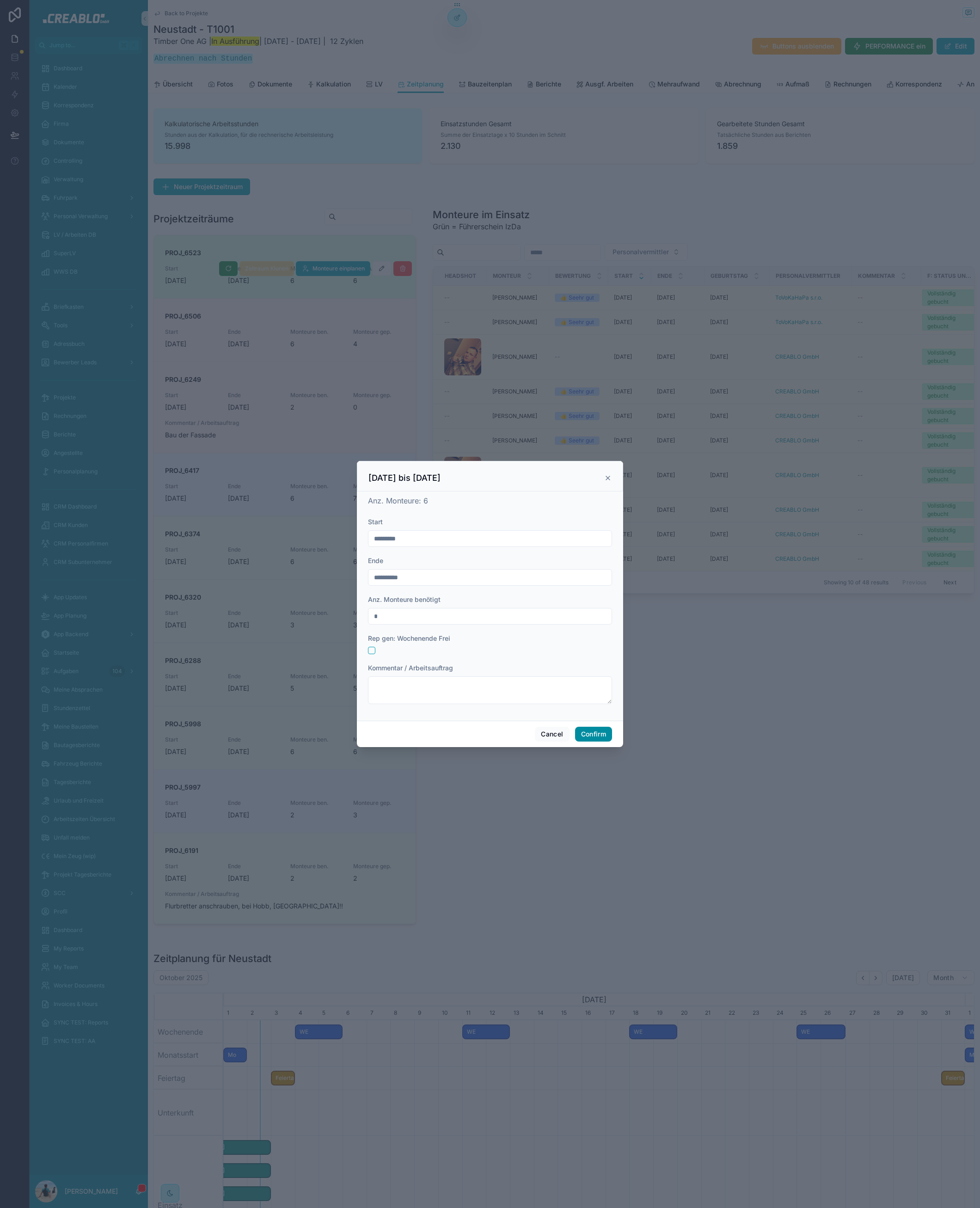
click at [604, 734] on button "Confirm" at bounding box center [594, 734] width 37 height 15
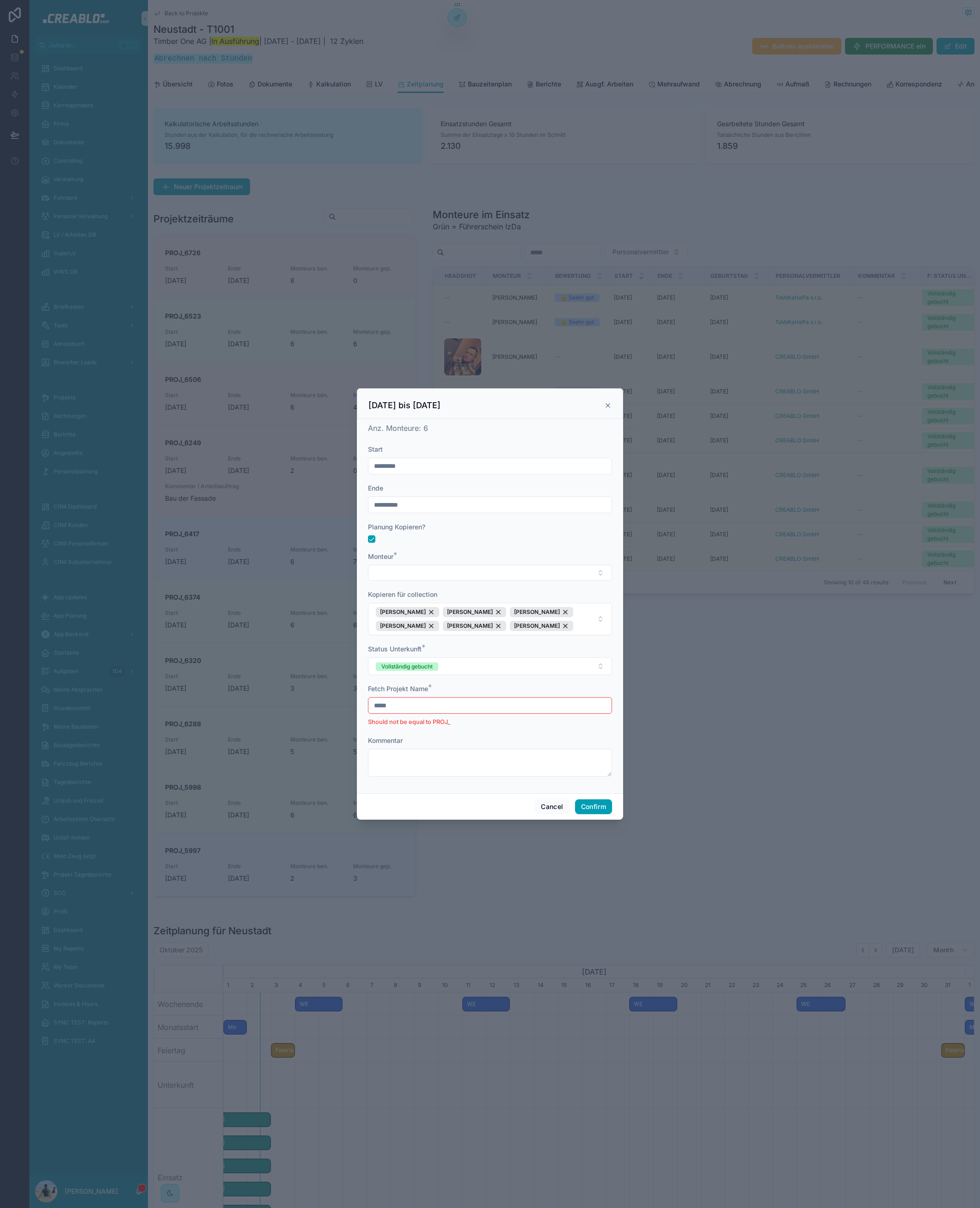
click at [453, 704] on input "*****" at bounding box center [490, 705] width 243 height 13
click at [558, 809] on button "Cancel" at bounding box center [552, 807] width 34 height 15
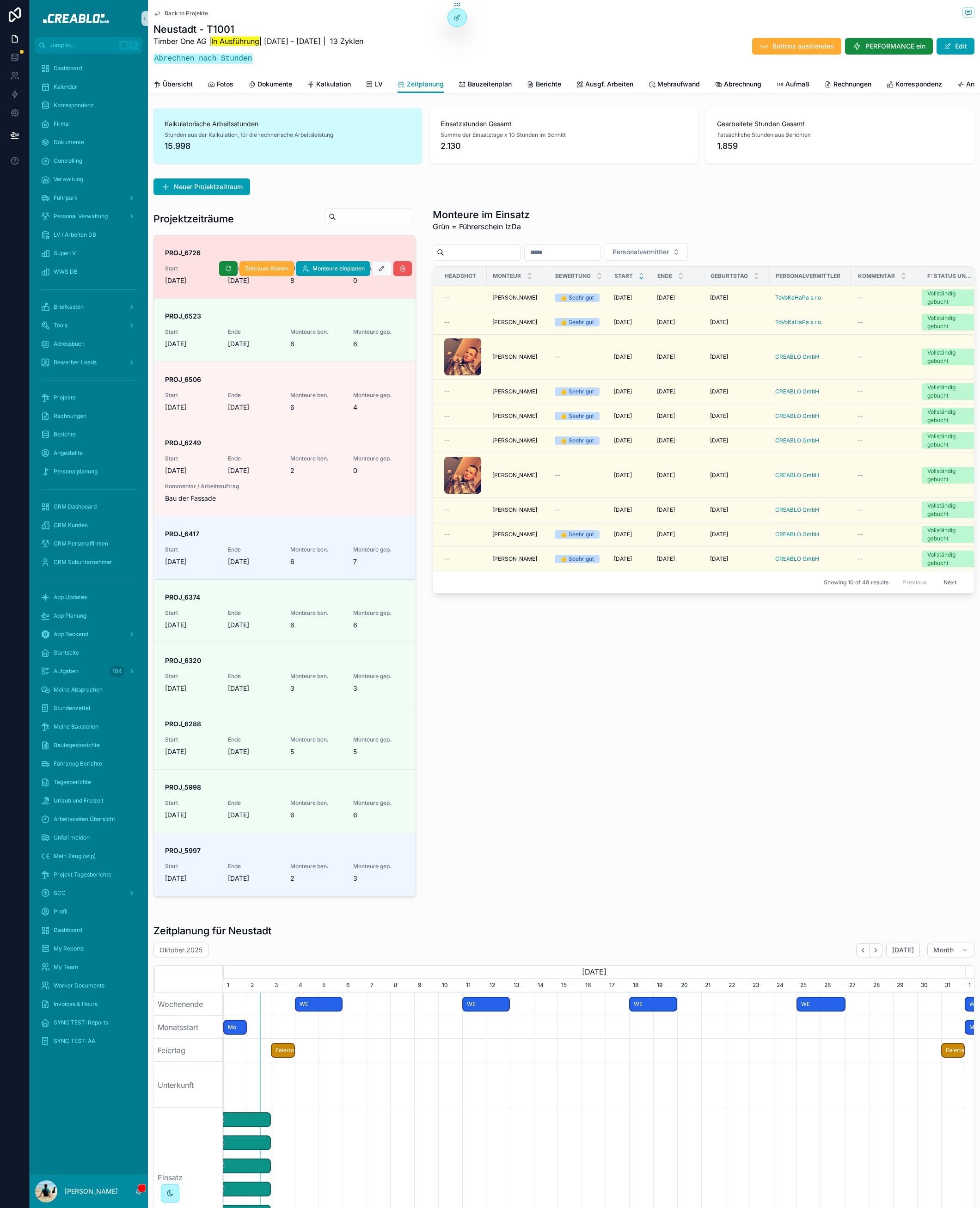
click at [399, 273] on icon "scrollable content" at bounding box center [403, 268] width 7 height 7
click at [264, 336] on span "Zeitraum Klonen" at bounding box center [267, 332] width 43 height 7
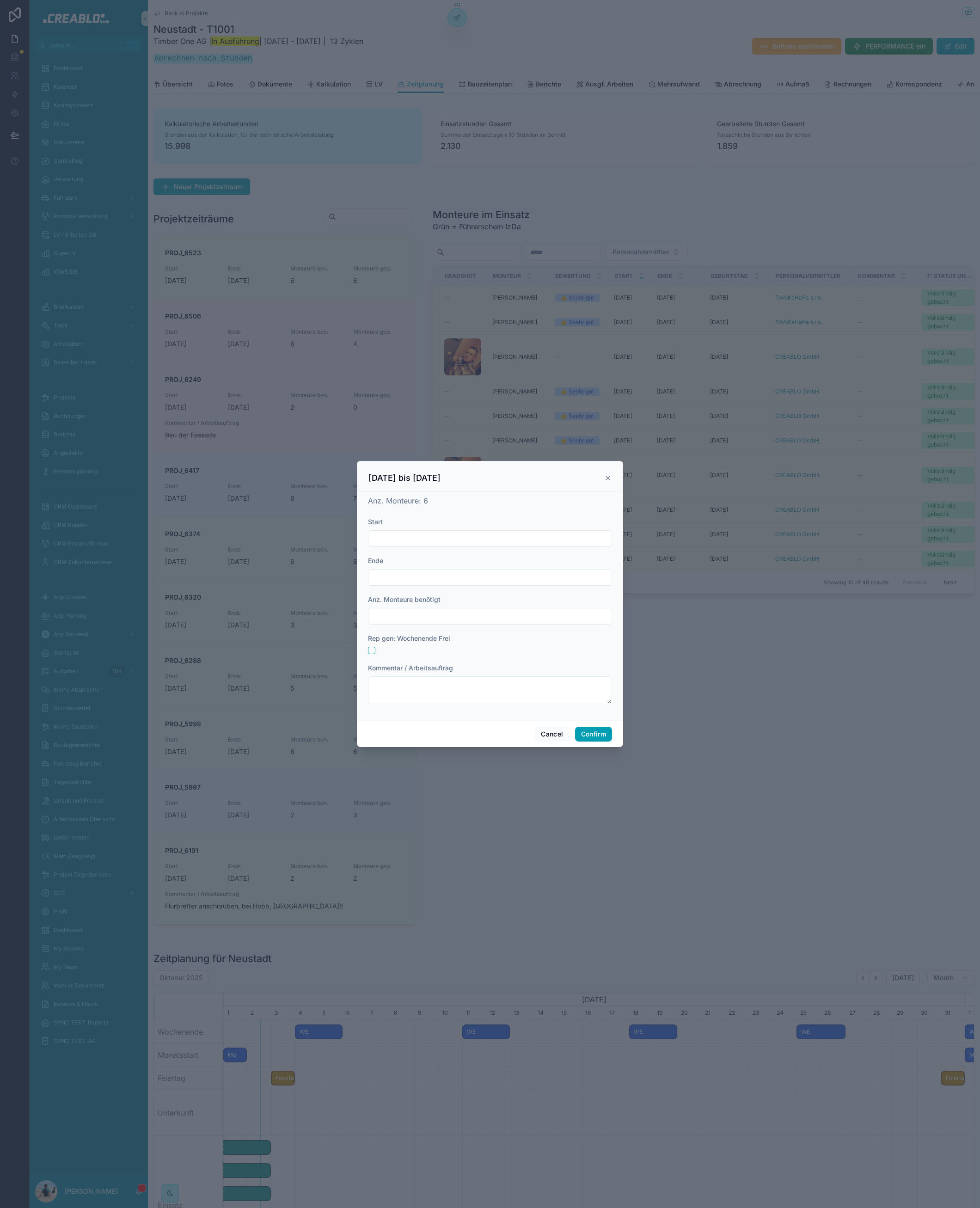
click at [410, 534] on input "text" at bounding box center [490, 538] width 243 height 13
click at [442, 638] on button "6" at bounding box center [440, 636] width 16 height 16
type input "*********"
click at [382, 564] on span "Ende" at bounding box center [375, 560] width 15 height 8
click at [391, 577] on input "text" at bounding box center [490, 577] width 243 height 13
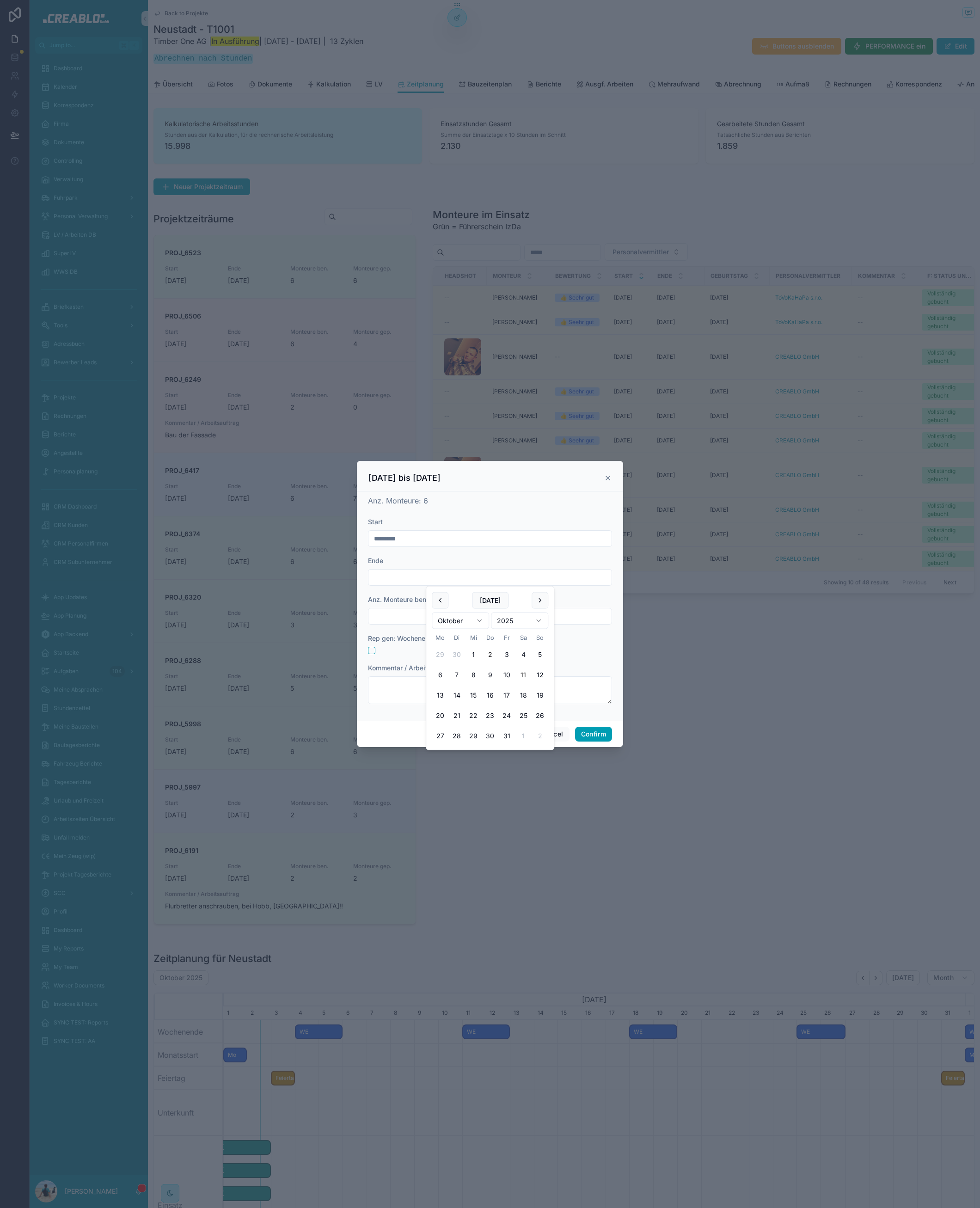
click at [521, 675] on button "11" at bounding box center [523, 675] width 16 height 16
type input "**********"
click at [403, 612] on input "text" at bounding box center [490, 616] width 243 height 13
type input "*"
click at [411, 698] on textarea at bounding box center [490, 690] width 244 height 28
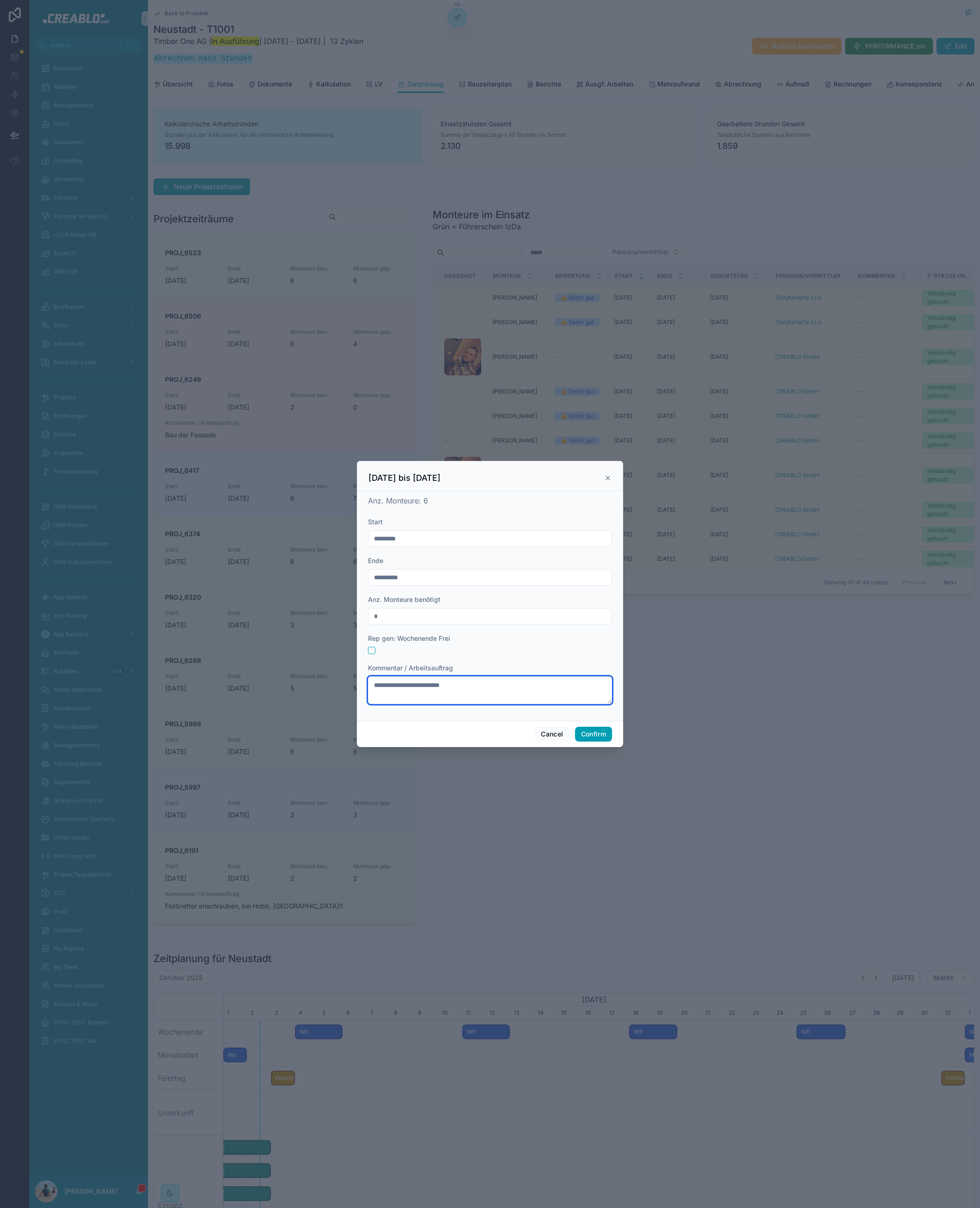
type textarea "**********"
click at [596, 733] on button "Confirm" at bounding box center [594, 734] width 37 height 15
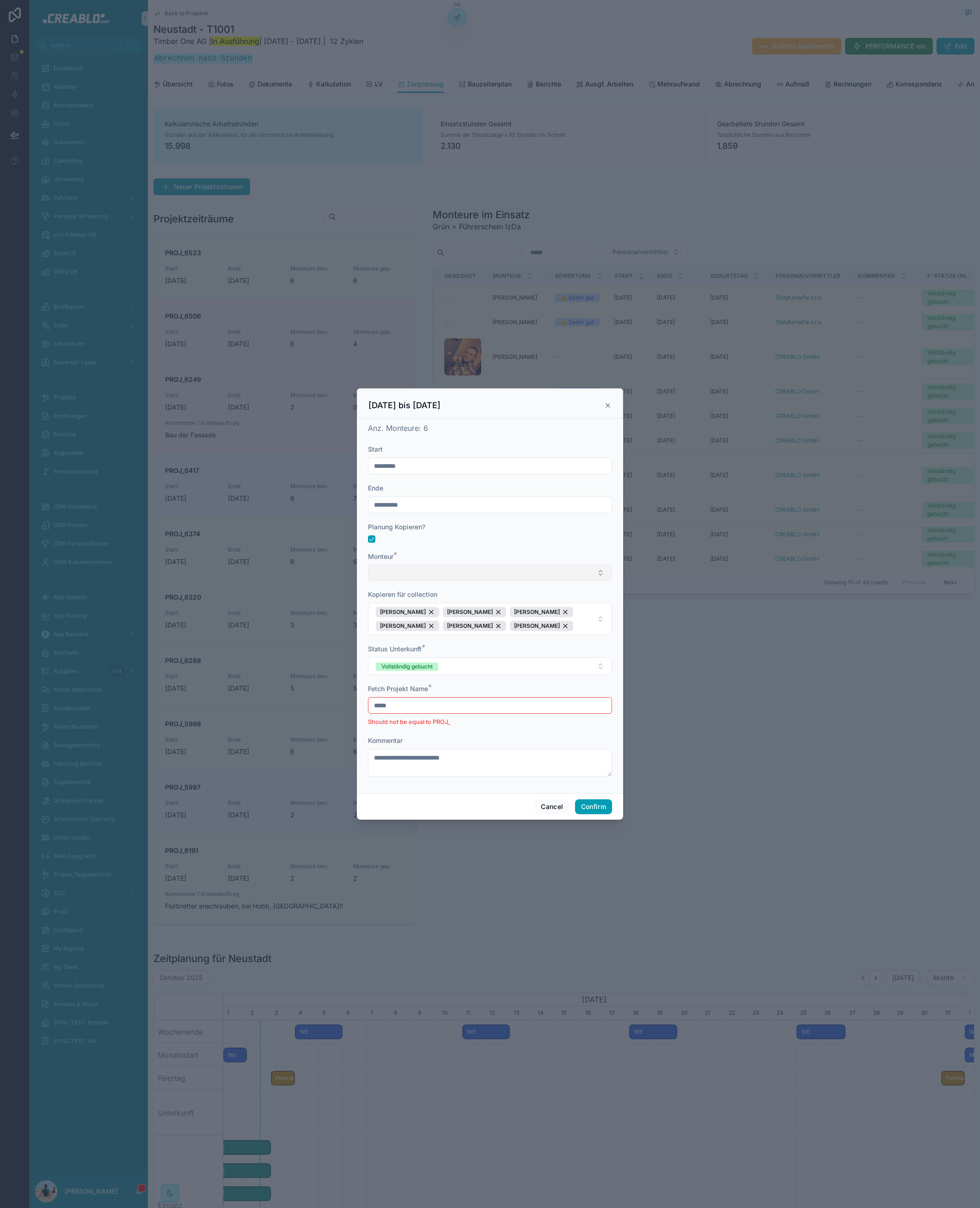
click at [411, 567] on button "Select Button" at bounding box center [490, 573] width 244 height 16
type input "****"
click at [433, 462] on input "text" at bounding box center [490, 466] width 243 height 13
click at [441, 561] on button "6" at bounding box center [440, 563] width 16 height 16
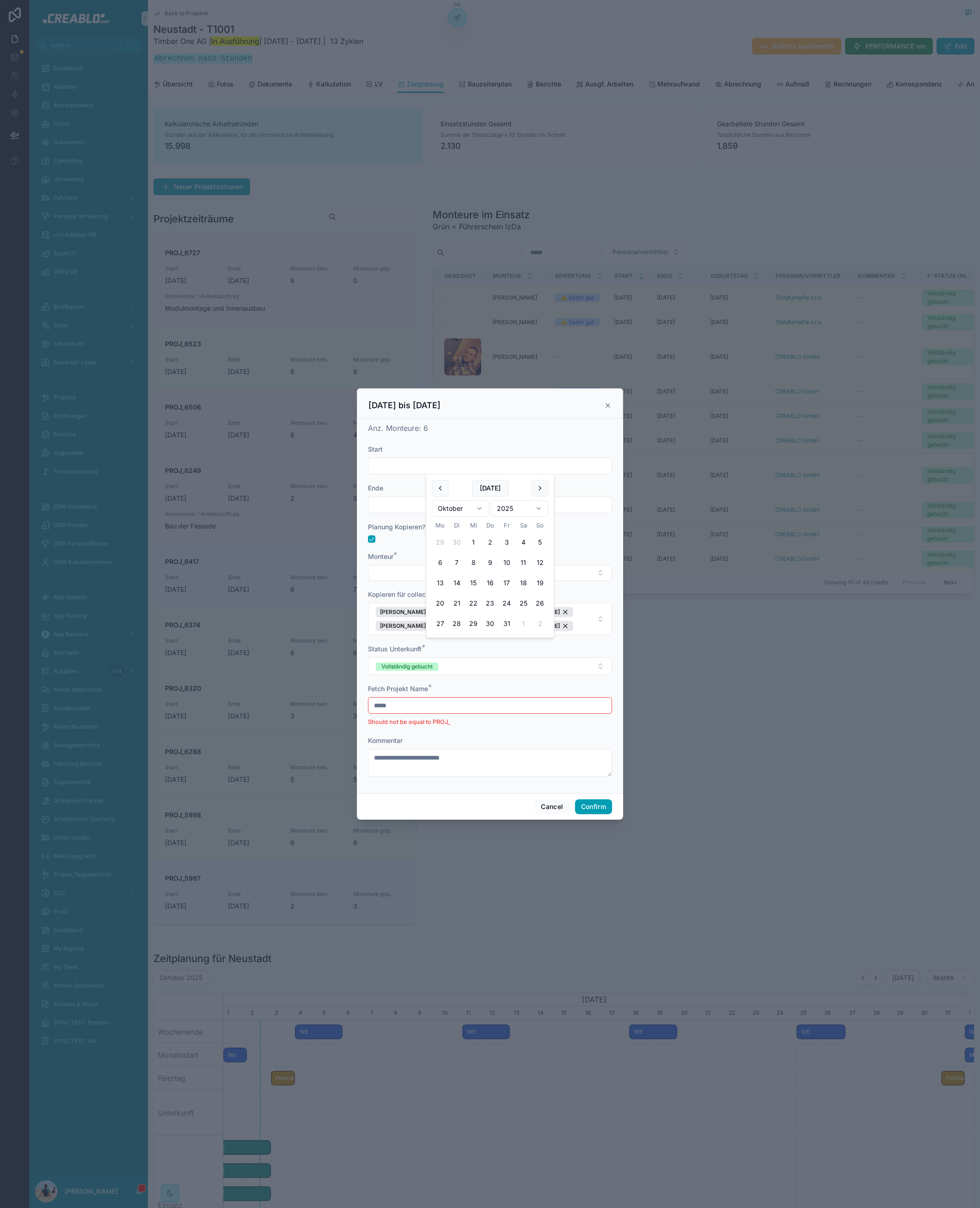
type input "*********"
click at [405, 508] on input "text" at bounding box center [490, 505] width 243 height 13
click at [509, 600] on button "10" at bounding box center [507, 602] width 16 height 16
click at [521, 596] on button "11" at bounding box center [523, 602] width 16 height 16
type input "**********"
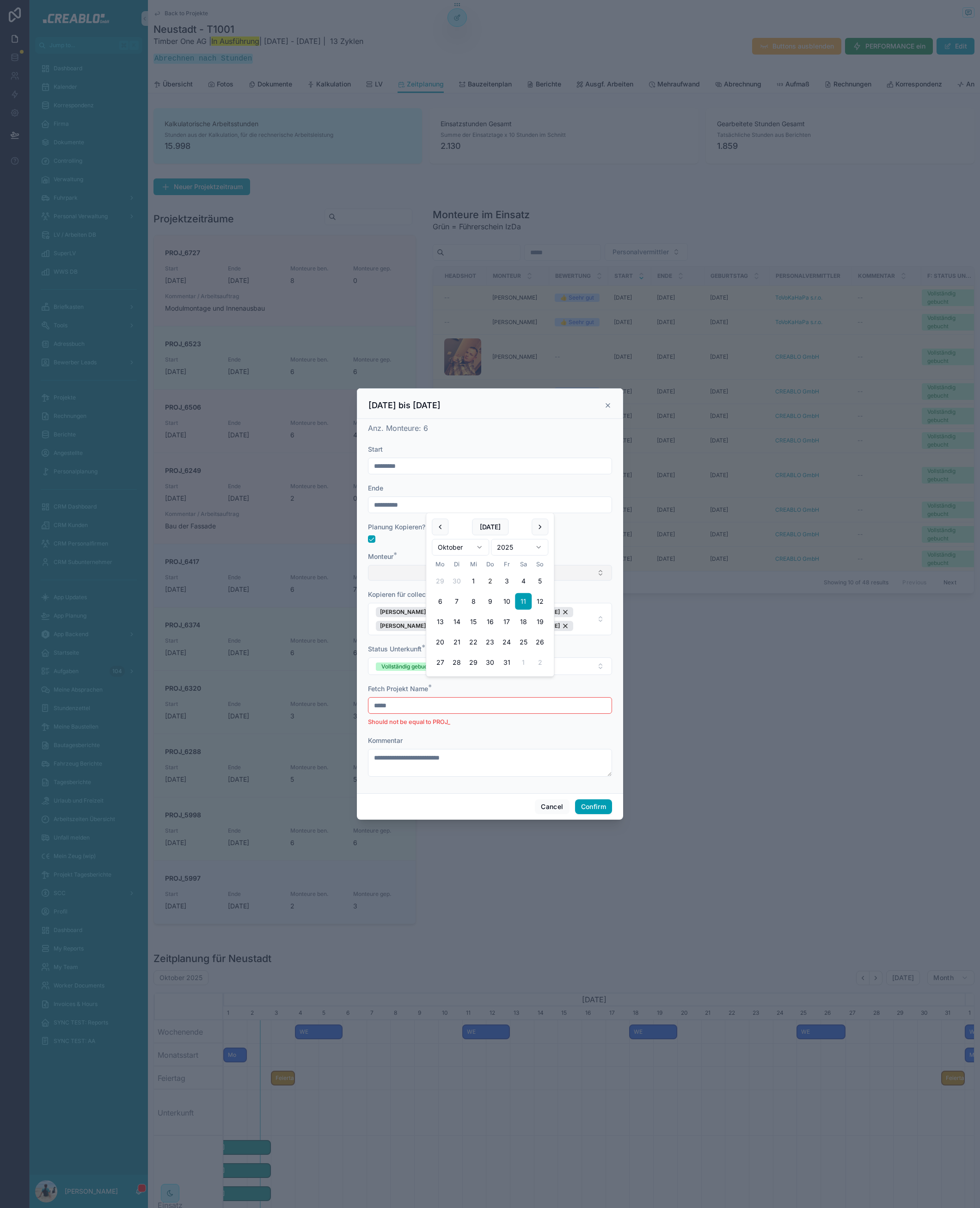
click at [395, 565] on button "Select Button" at bounding box center [490, 573] width 244 height 16
click at [399, 609] on span "[PERSON_NAME]" at bounding box center [400, 609] width 53 height 9
click at [460, 545] on form "**********" at bounding box center [490, 616] width 244 height 343
click at [415, 612] on div "[PERSON_NAME]" at bounding box center [407, 613] width 63 height 10
click at [530, 627] on span "David Zigraj Tomas Jerabek Abdul Latif Shahi Steven Koppmann Adnan Fakhar" at bounding box center [485, 620] width 217 height 24
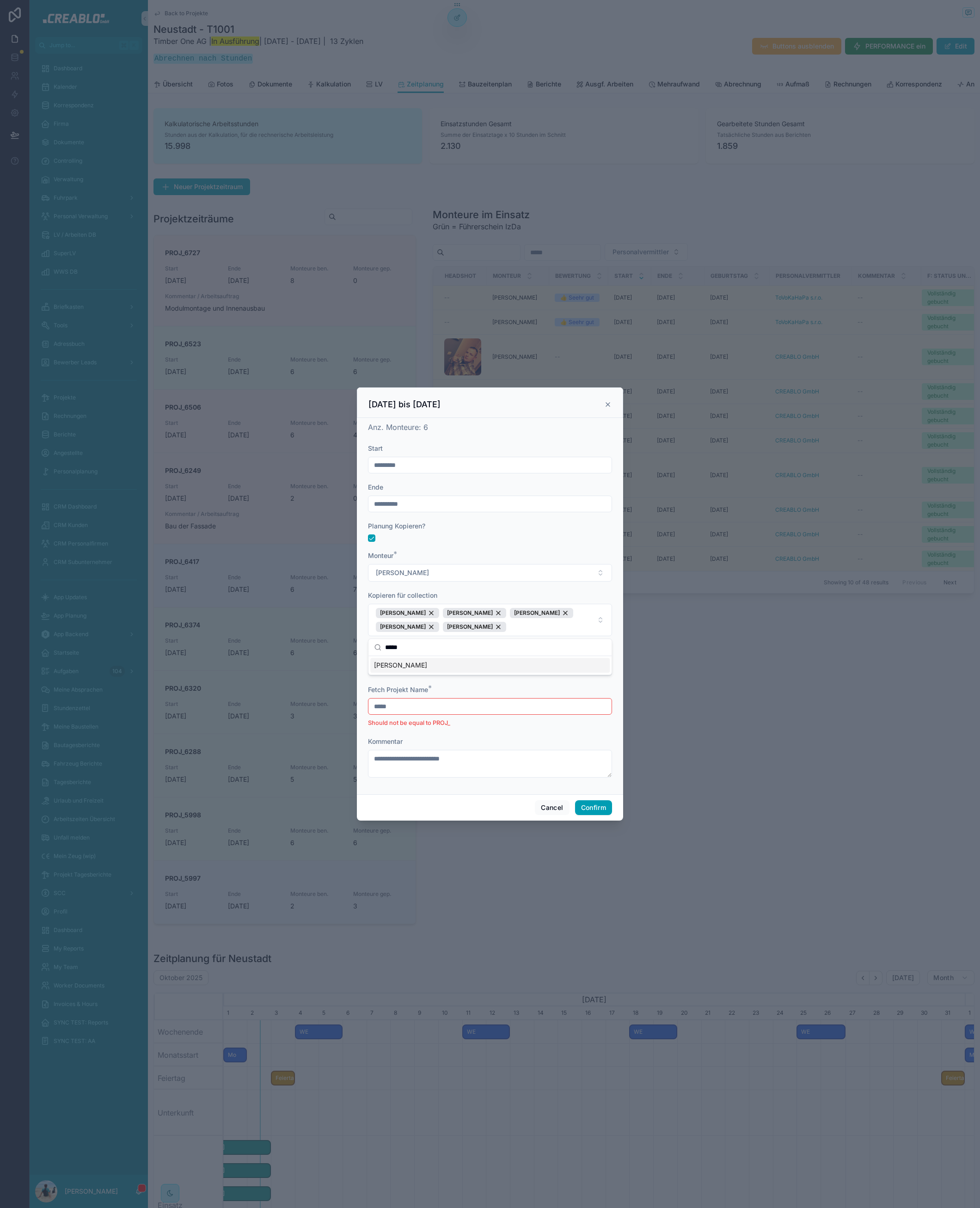
click at [434, 670] on div "Marko Pertz" at bounding box center [490, 665] width 239 height 15
click at [462, 648] on input "*****" at bounding box center [495, 647] width 221 height 16
type input "*****"
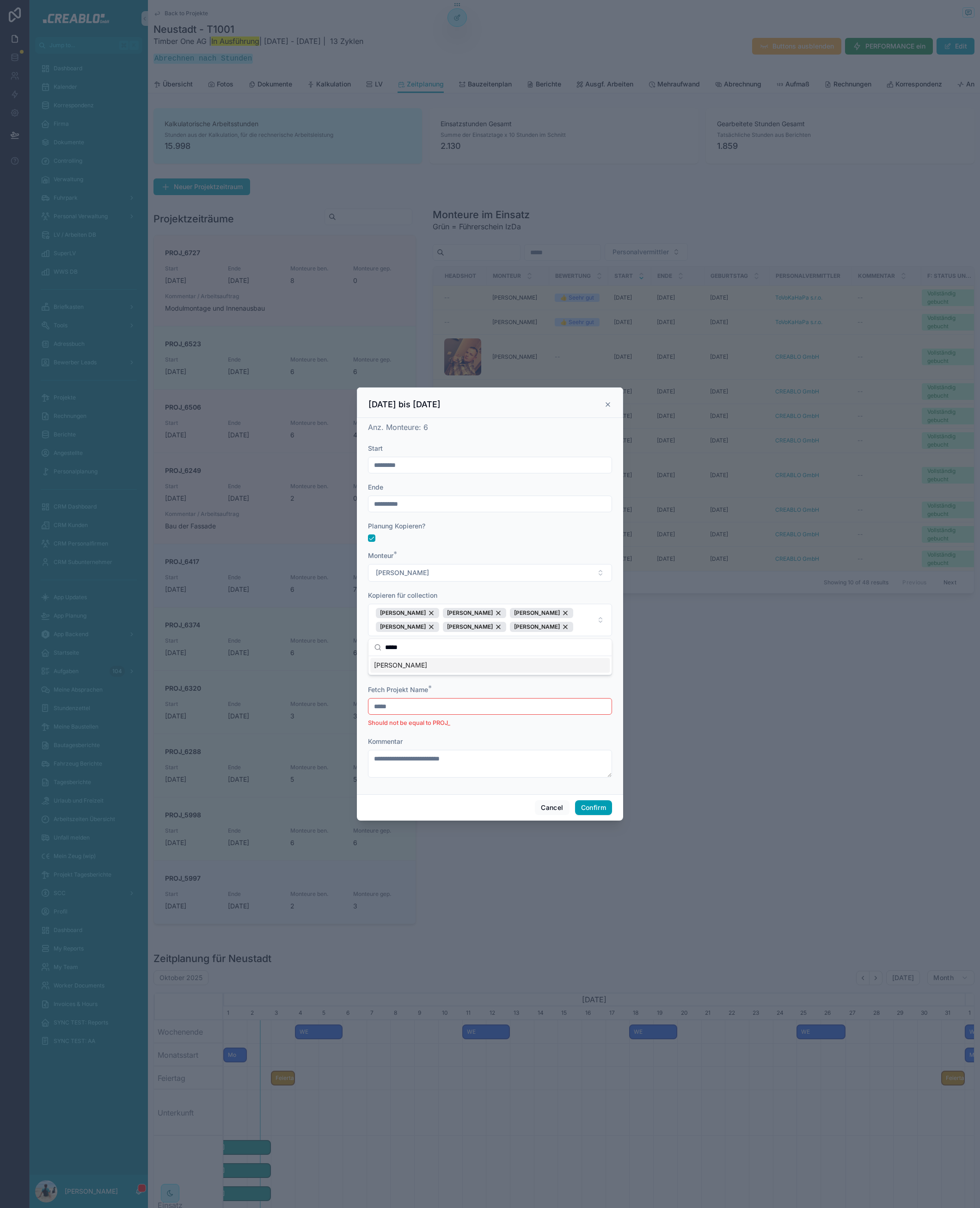
click at [418, 669] on div "Lasse Stevens" at bounding box center [490, 665] width 239 height 15
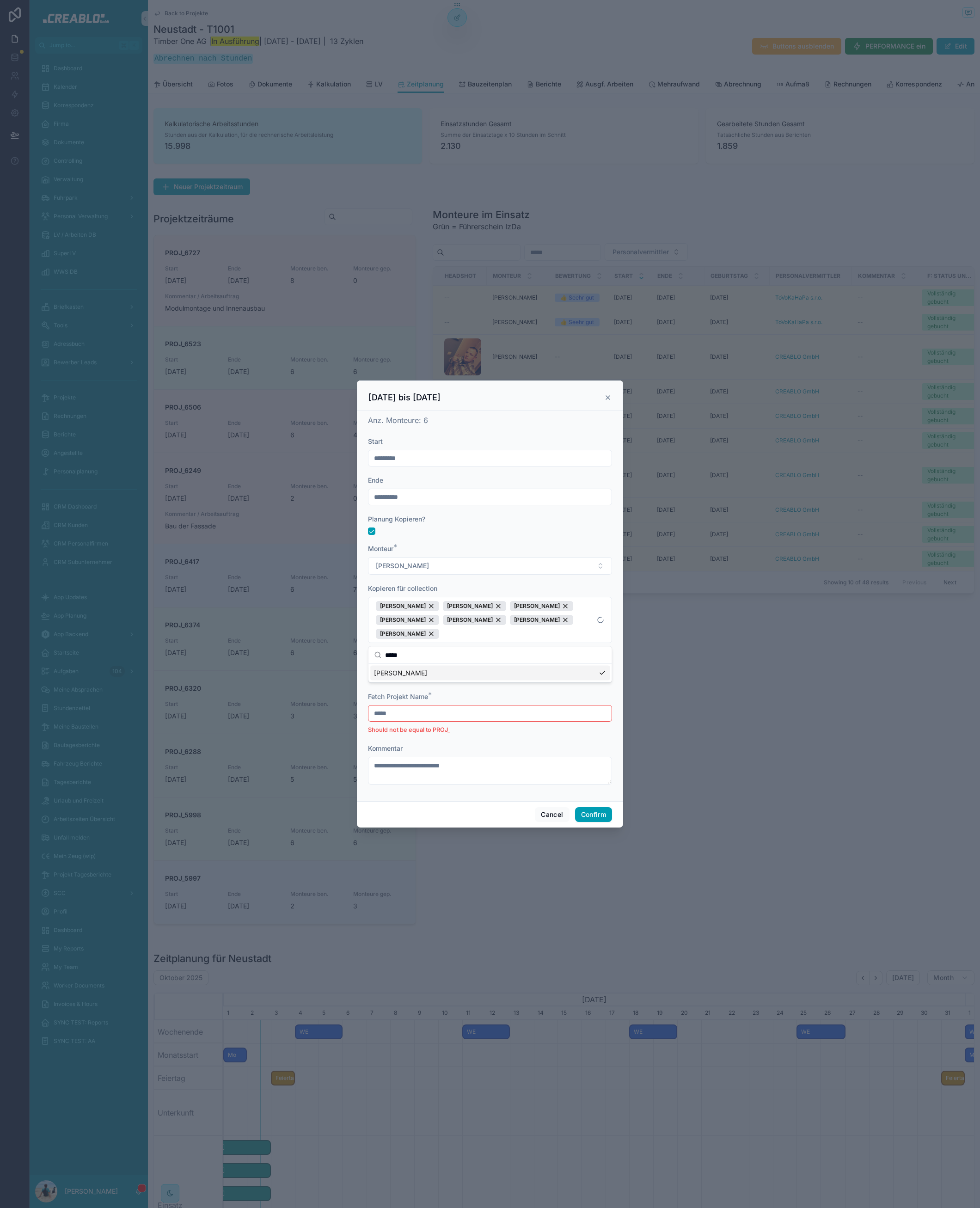
click at [571, 585] on div "Kopieren für collection" at bounding box center [490, 589] width 244 height 9
click at [467, 714] on input "*****" at bounding box center [490, 713] width 243 height 13
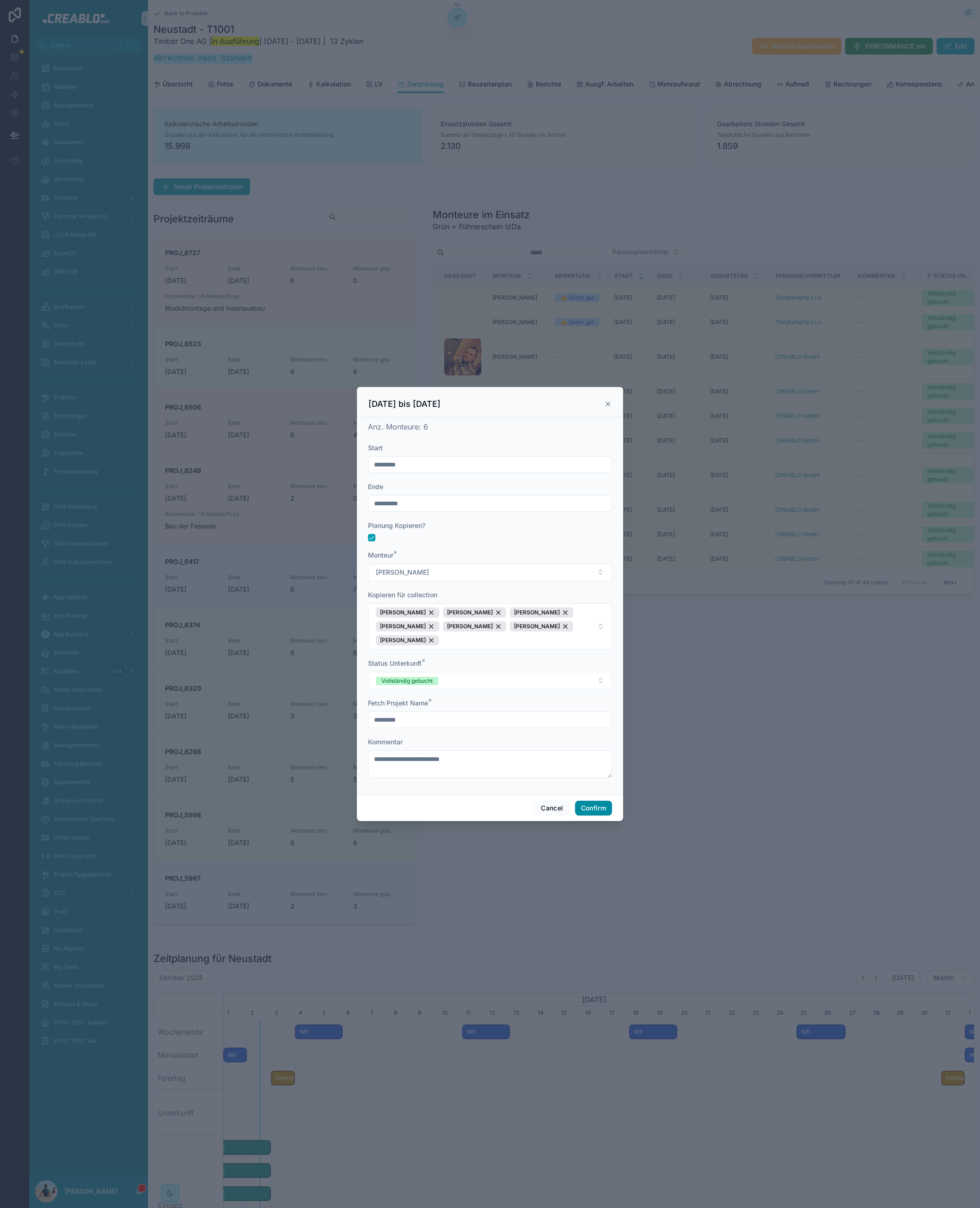
type input "*********"
click at [605, 810] on button "Confirm" at bounding box center [594, 808] width 37 height 15
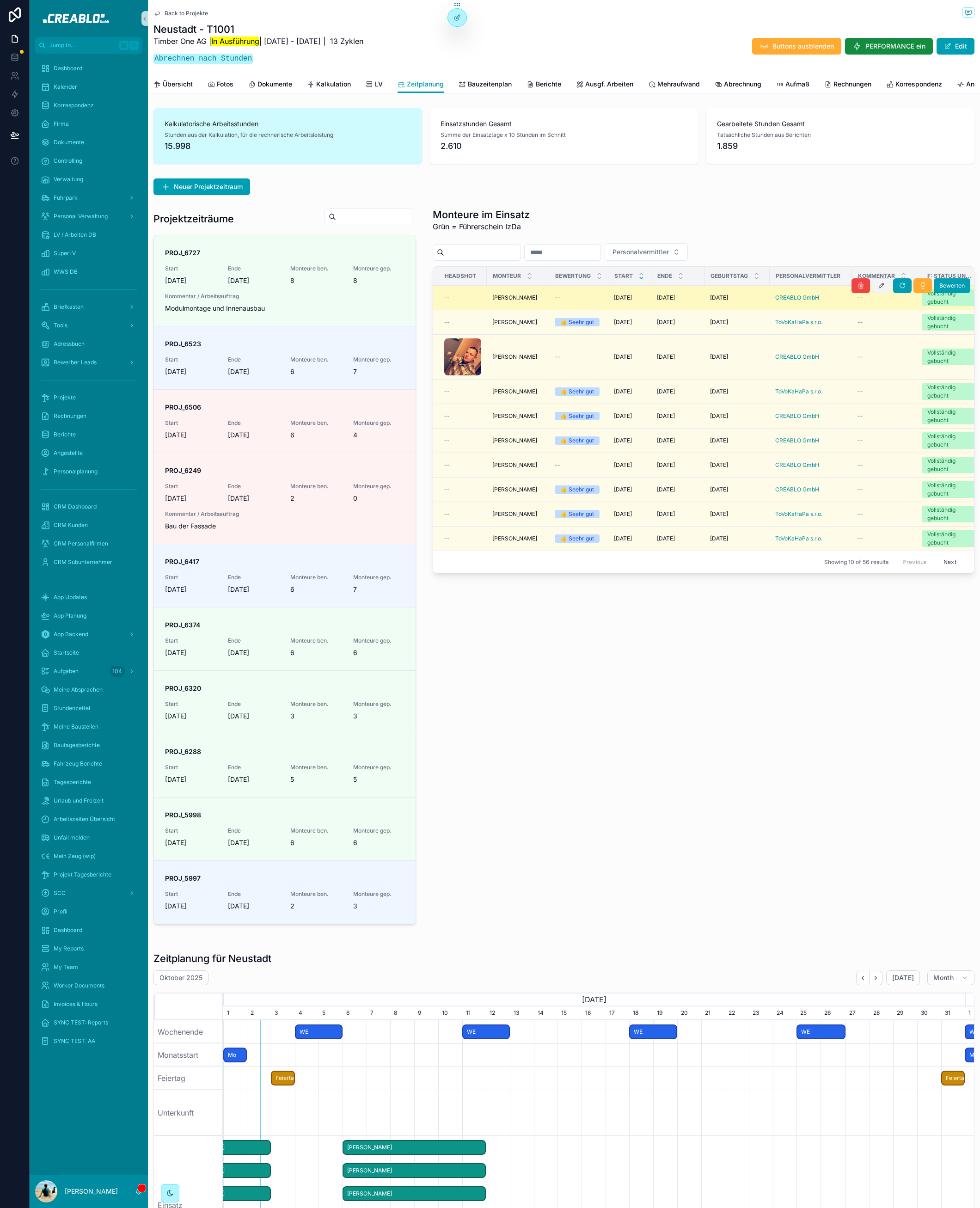
click at [878, 290] on icon "scrollable content" at bounding box center [881, 286] width 7 height 7
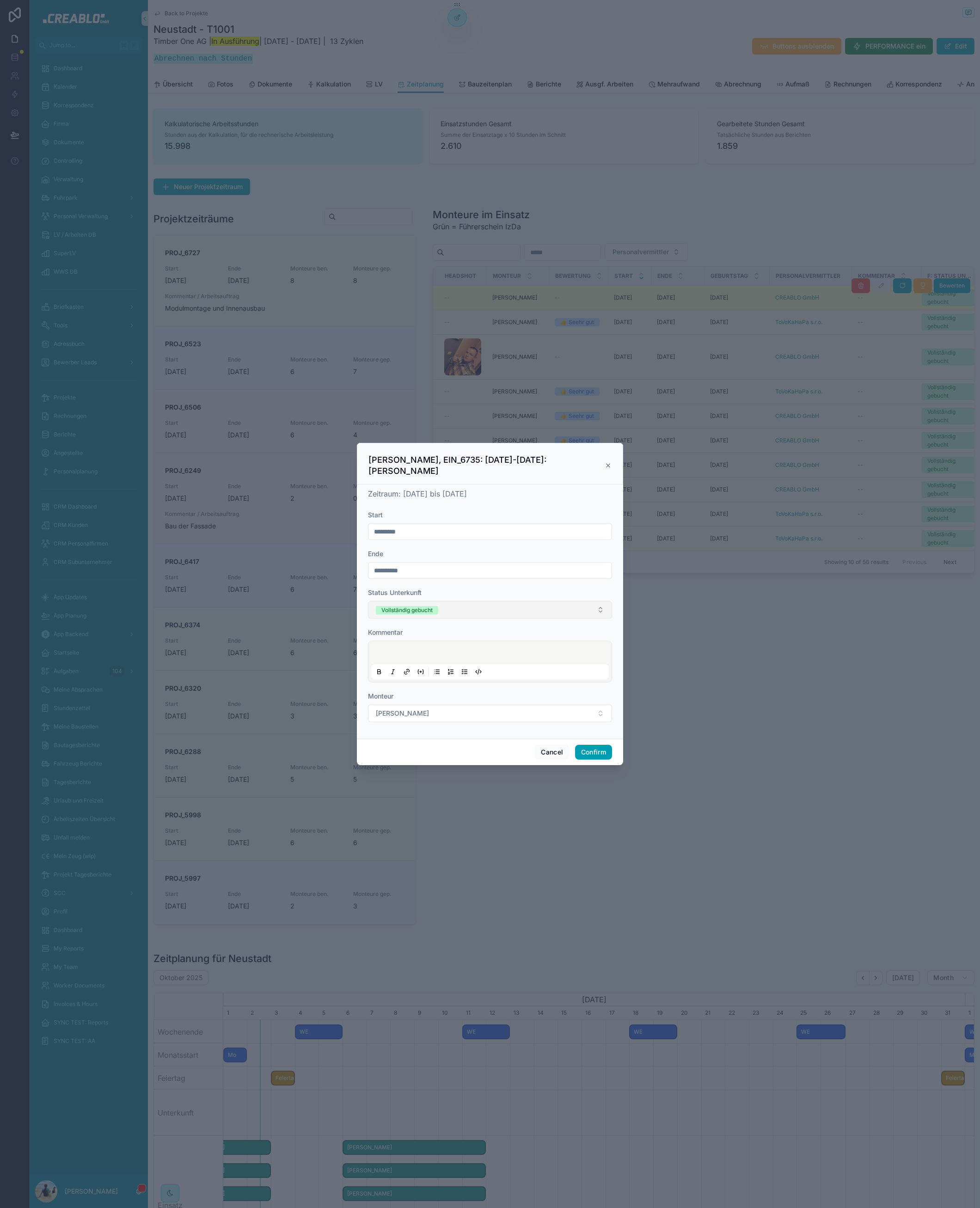
click at [444, 601] on button "Vollständig gebucht" at bounding box center [490, 610] width 244 height 18
click at [539, 569] on input "**********" at bounding box center [490, 570] width 243 height 13
click at [605, 466] on icon at bounding box center [608, 466] width 7 height 7
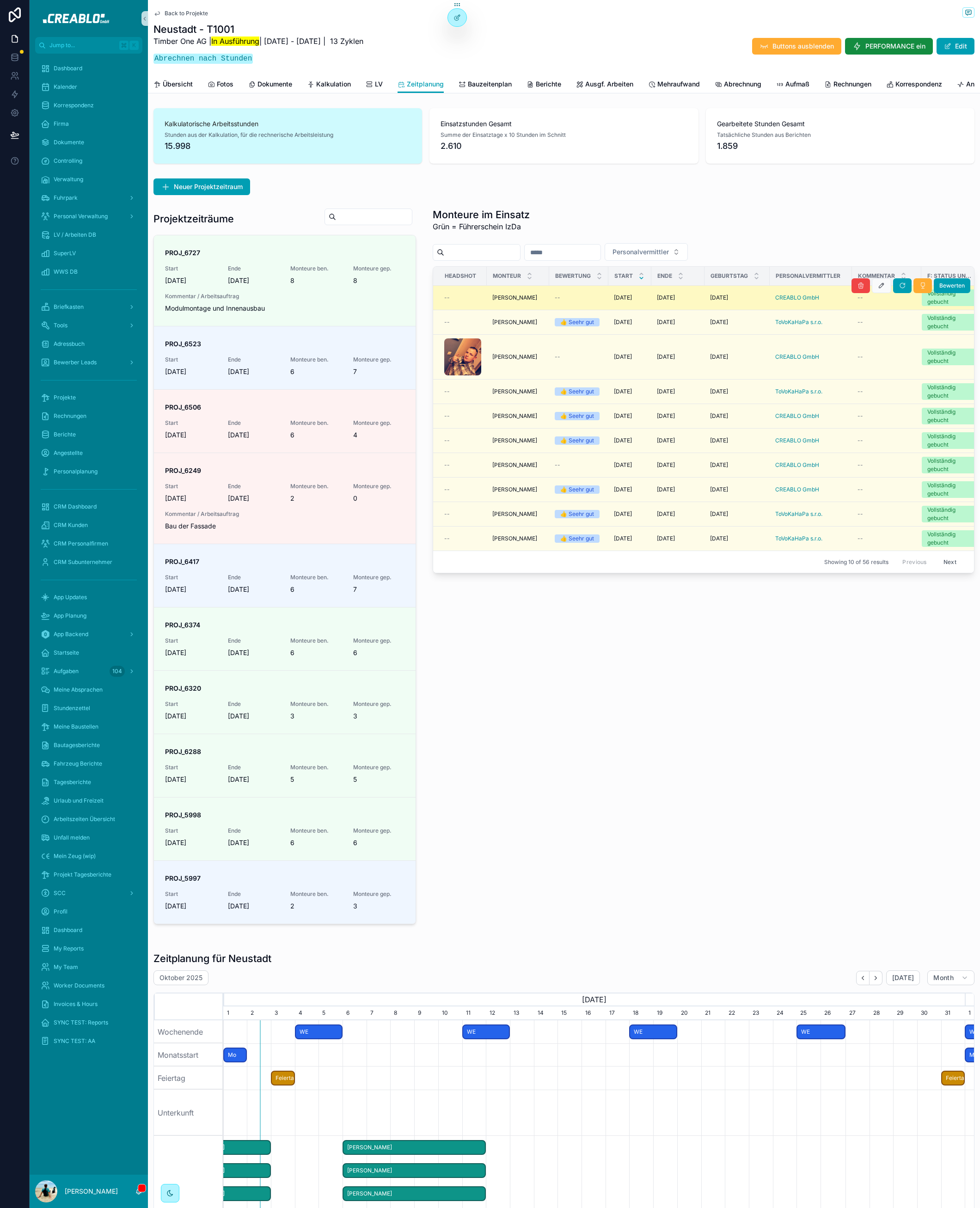
drag, startPoint x: 745, startPoint y: 785, endPoint x: 778, endPoint y: 720, distance: 72.9
click at [745, 782] on div "Monteure im Einsatz Grün = Führerschein IzDa Personalvermittler Headshot Monteu…" at bounding box center [703, 566] width 553 height 724
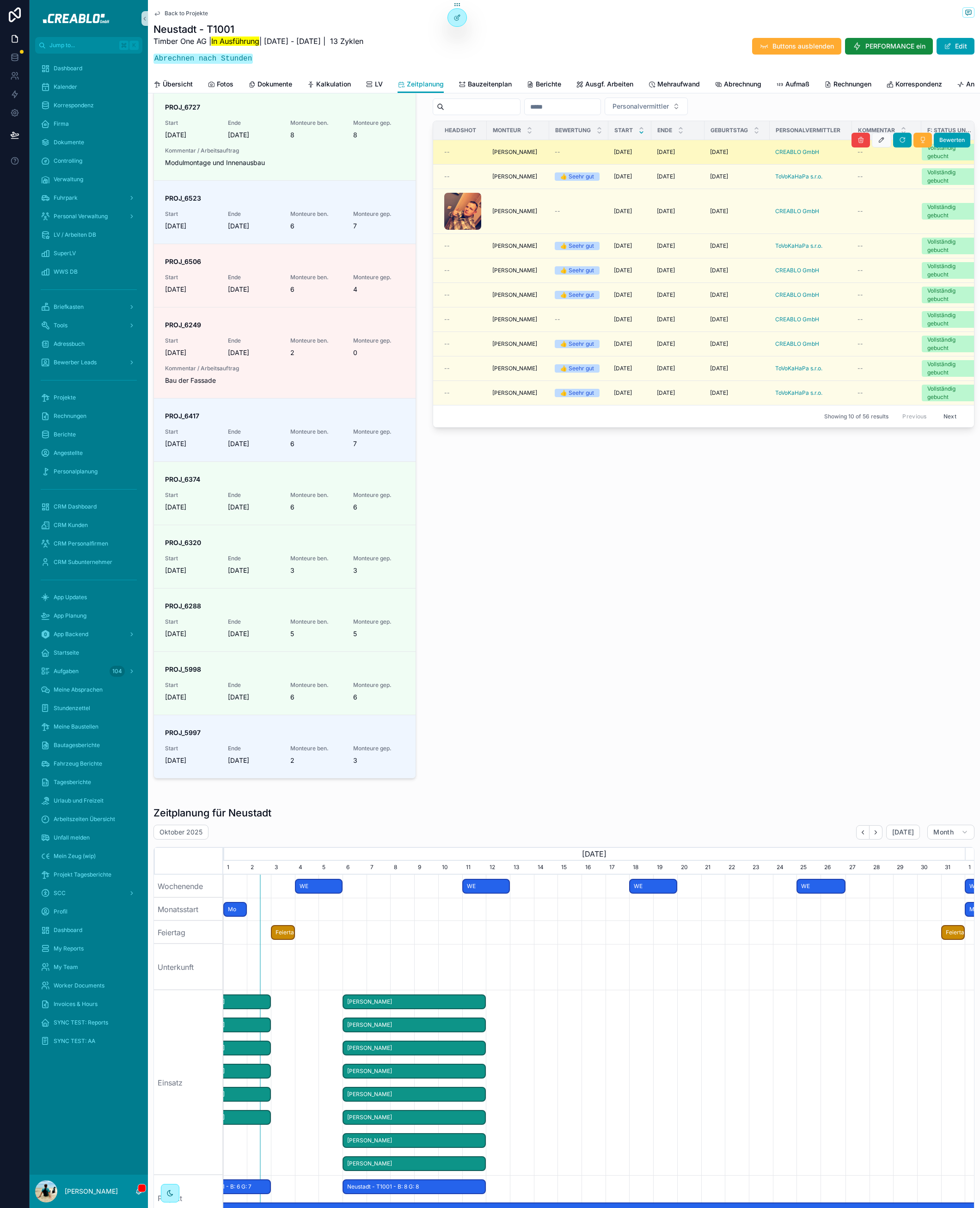
scroll to position [385, 0]
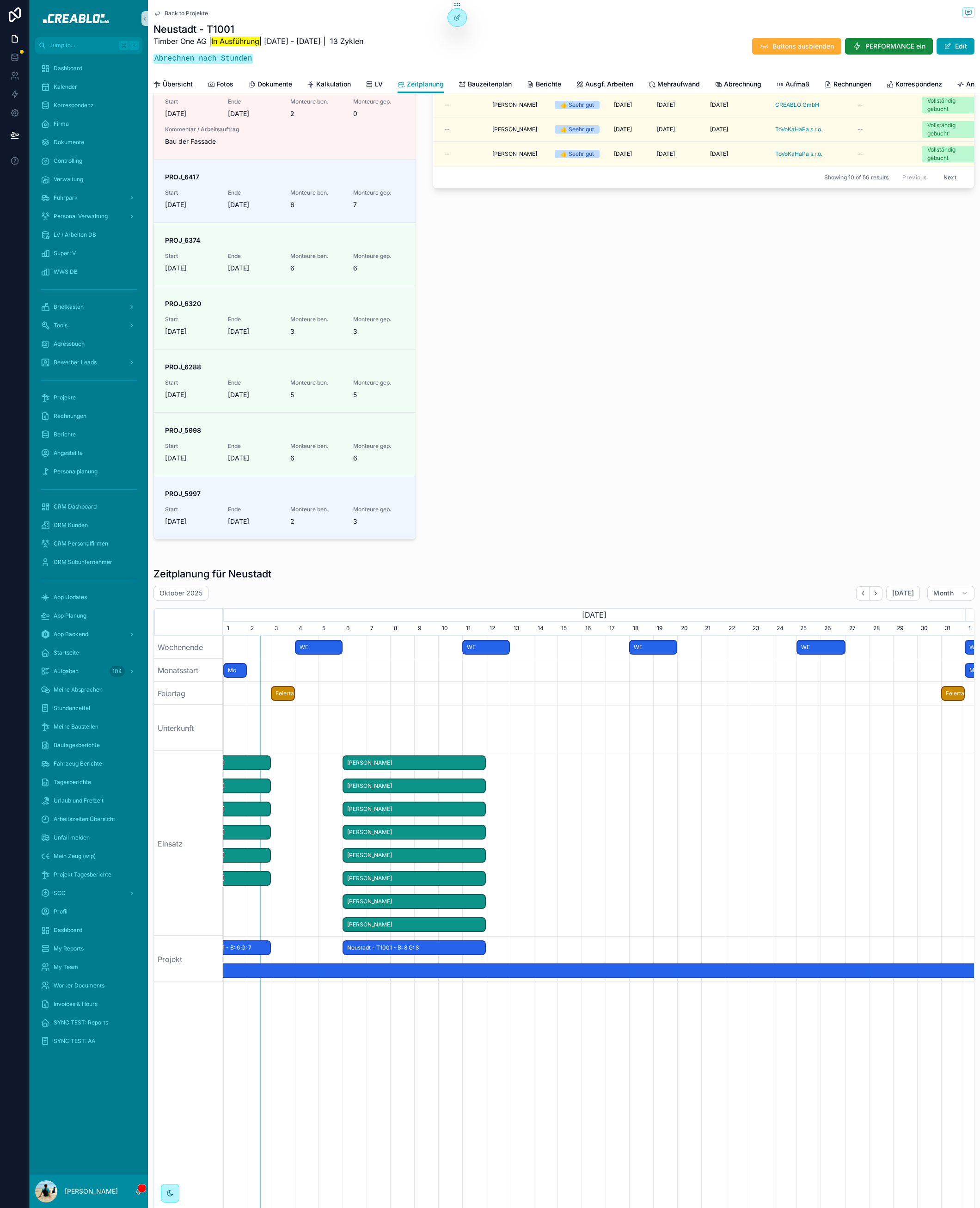
click at [360, 909] on span "Lasse Stevens" at bounding box center [414, 902] width 142 height 15
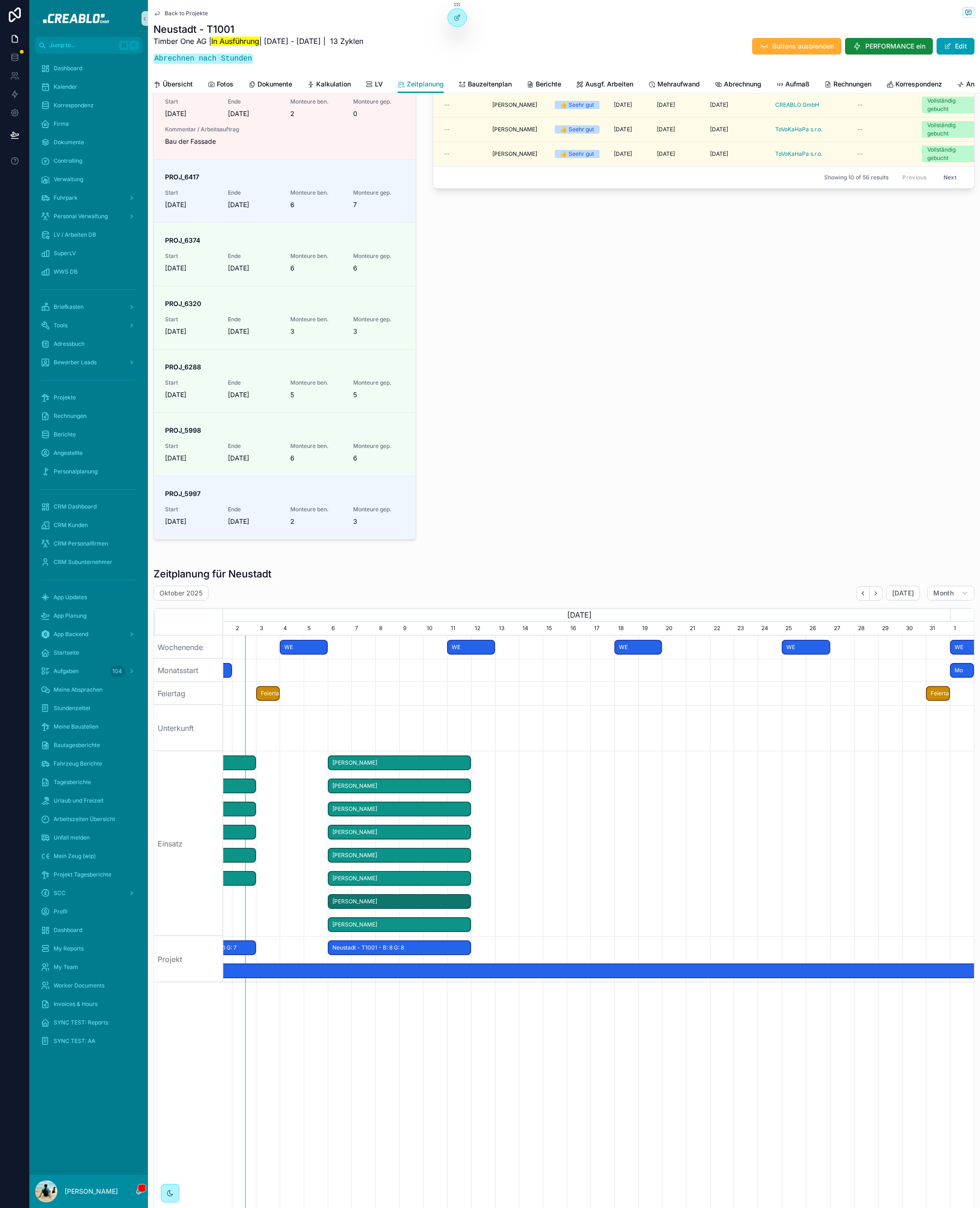
scroll to position [0, 742]
drag, startPoint x: 342, startPoint y: 910, endPoint x: 317, endPoint y: 909, distance: 25.0
click at [317, 909] on span "scrollable content" at bounding box center [322, 902] width 11 height 13
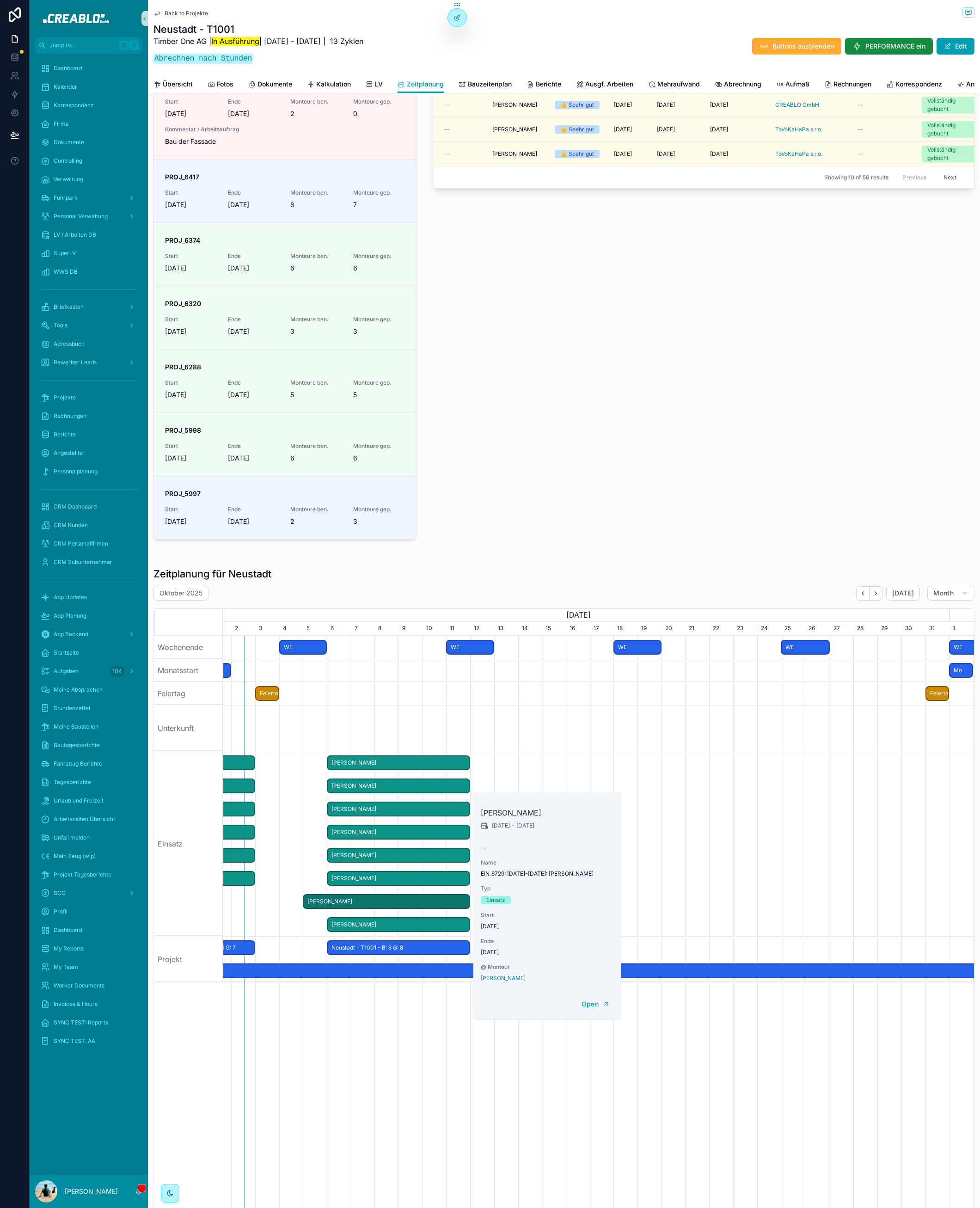
click at [346, 771] on span "Marko Pertz" at bounding box center [398, 763] width 142 height 15
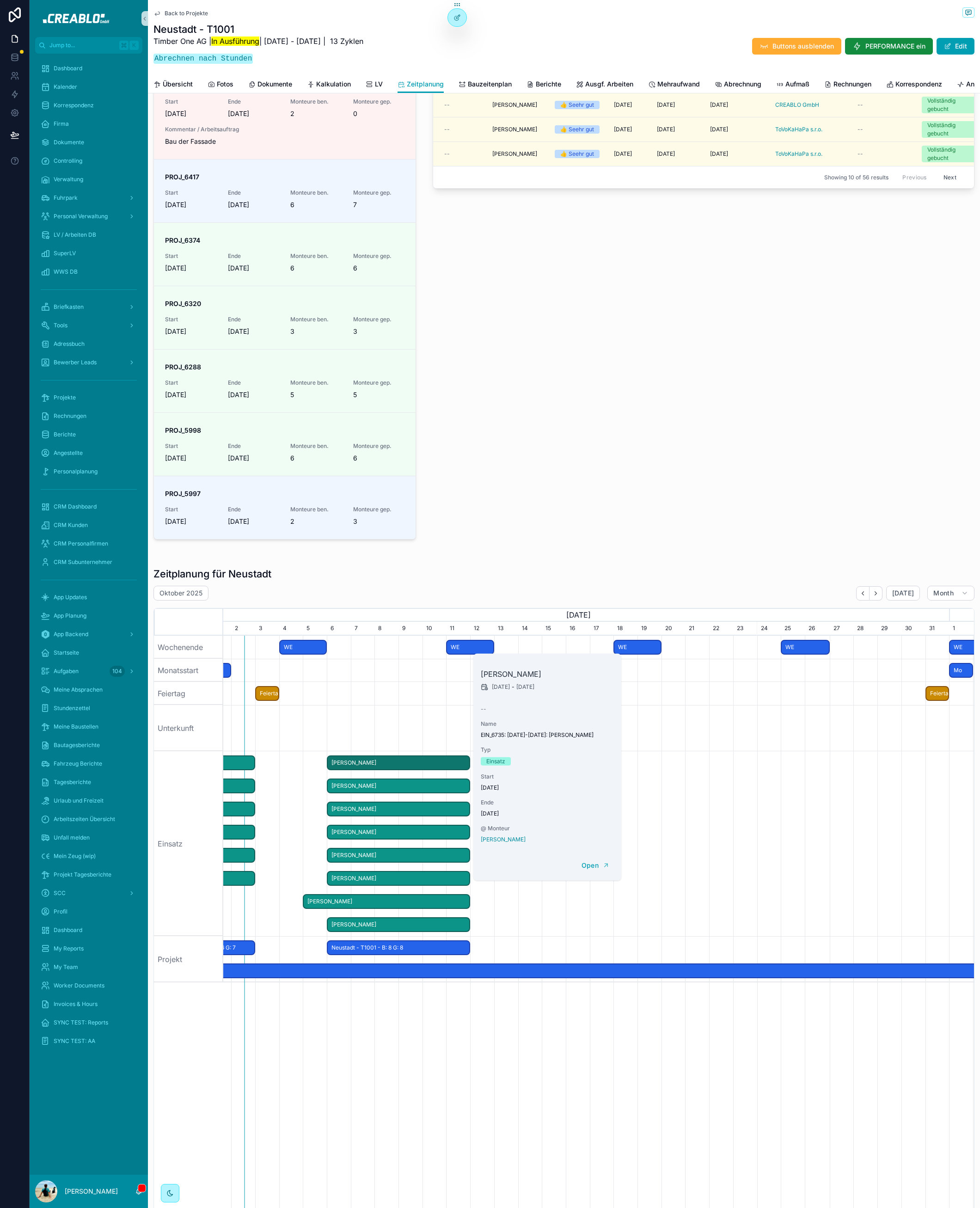
scroll to position [0, 742]
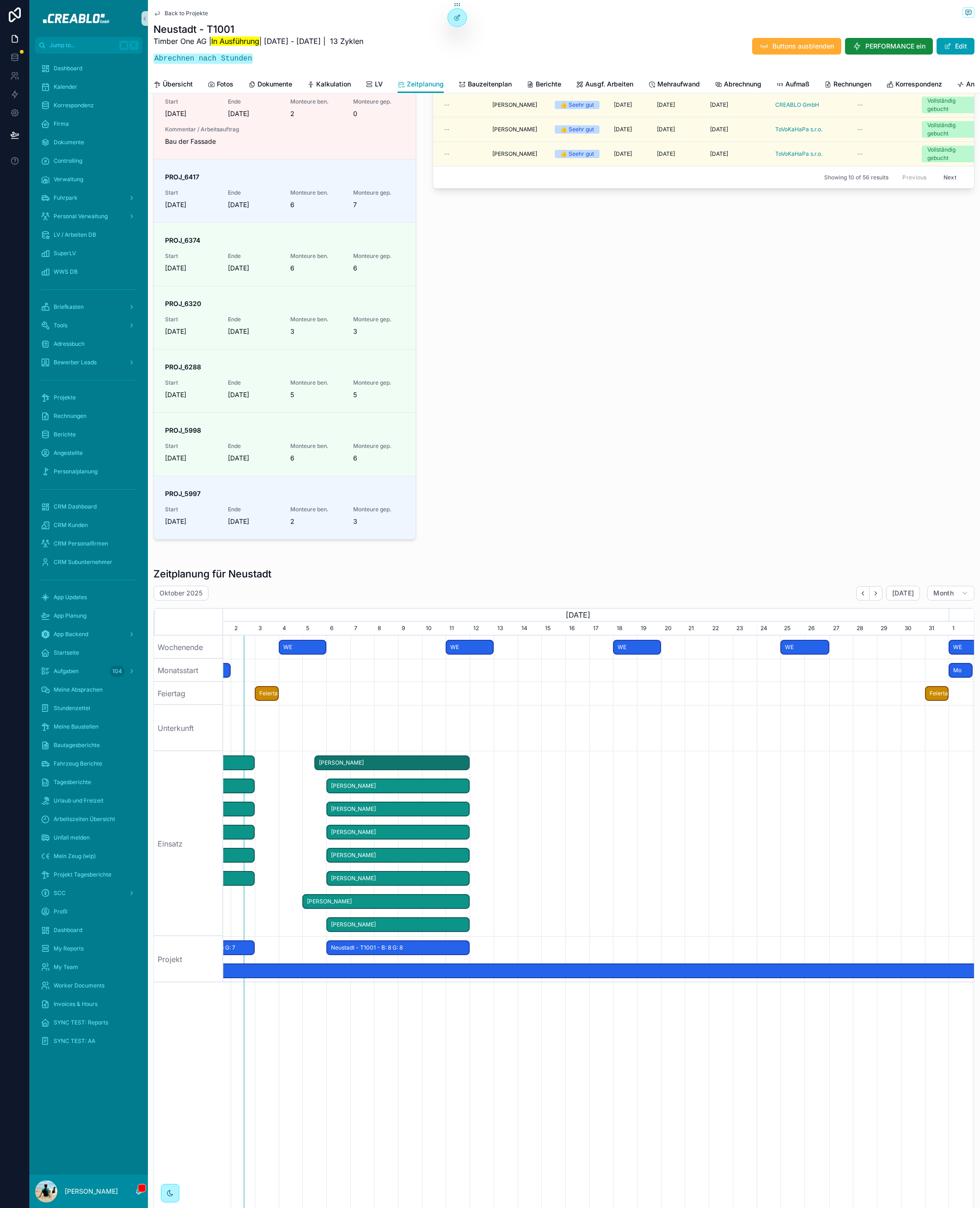
drag, startPoint x: 329, startPoint y: 771, endPoint x: 314, endPoint y: 771, distance: 15.0
click at [314, 771] on div "Marko Pertz" at bounding box center [392, 763] width 156 height 15
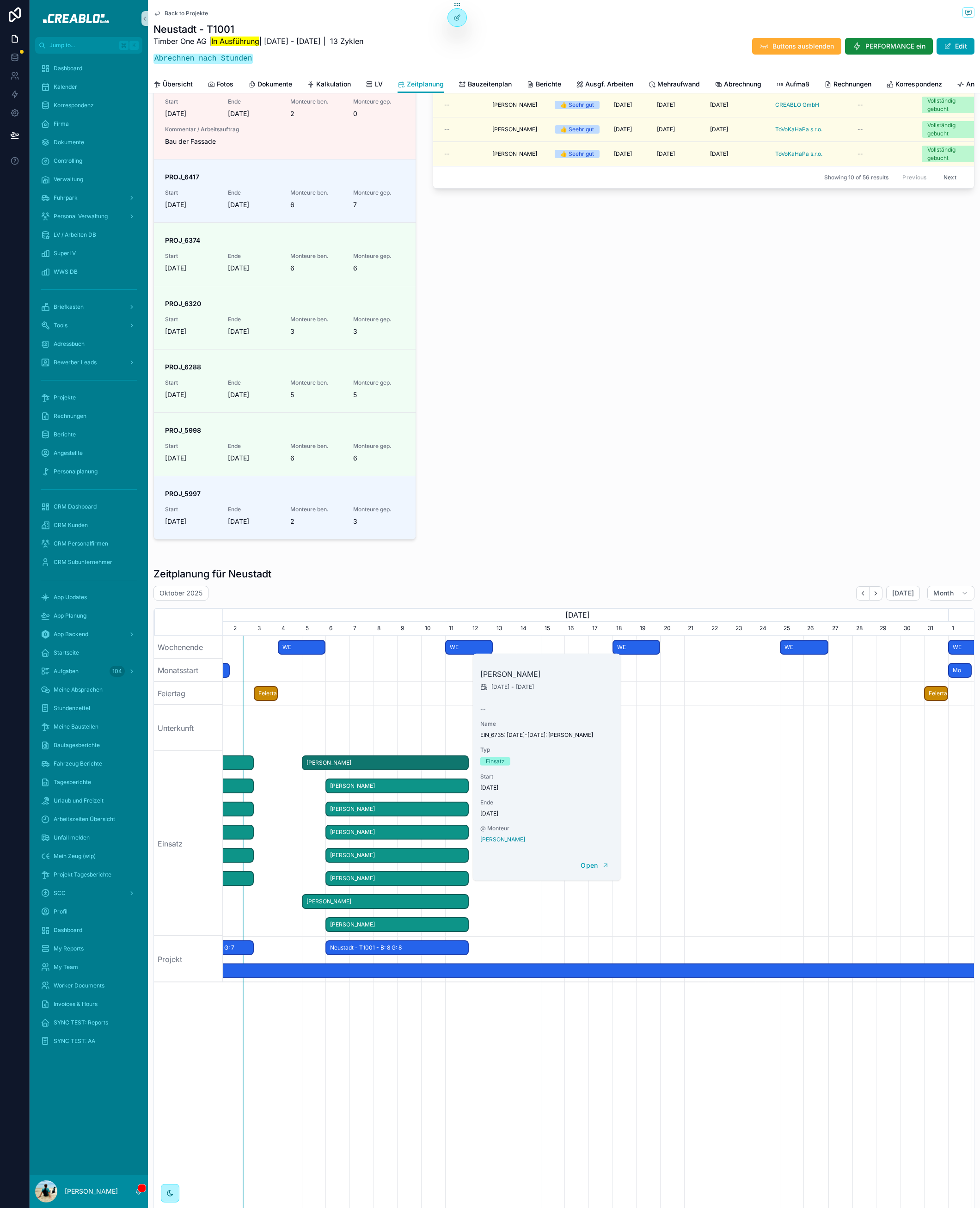
scroll to position [0, 742]
click at [555, 501] on div "Monteure im Einsatz Grün = Führerschein IzDa Personalvermittler Headshot Monteu…" at bounding box center [703, 181] width 553 height 724
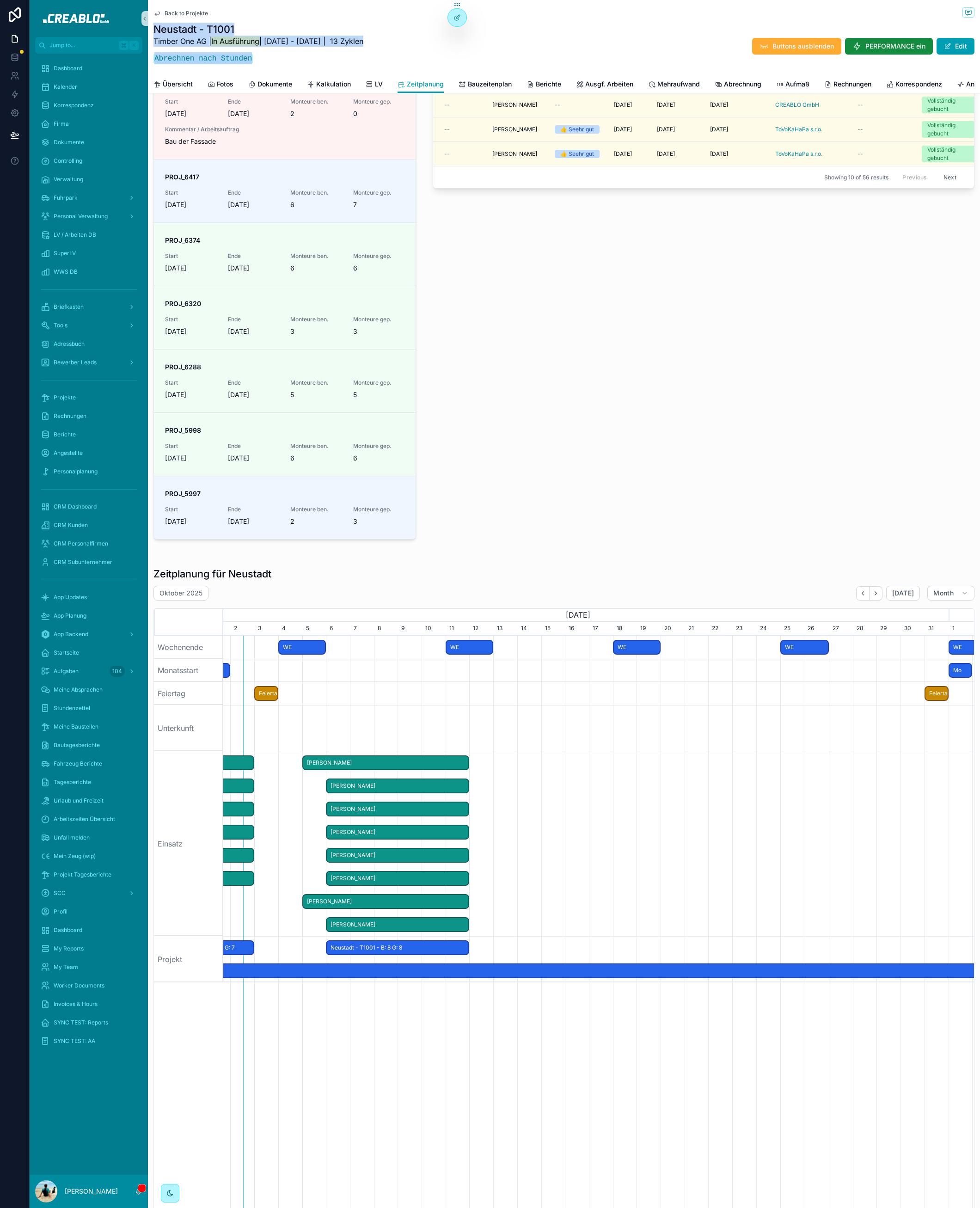
drag, startPoint x: 272, startPoint y: 67, endPoint x: 160, endPoint y: 21, distance: 121.1
click at [162, 21] on div "Back to Projekte Neustadt - T1001 Timber One AG | In Ausführung | 6.3.2025 - 11…" at bounding box center [564, 38] width 821 height 75
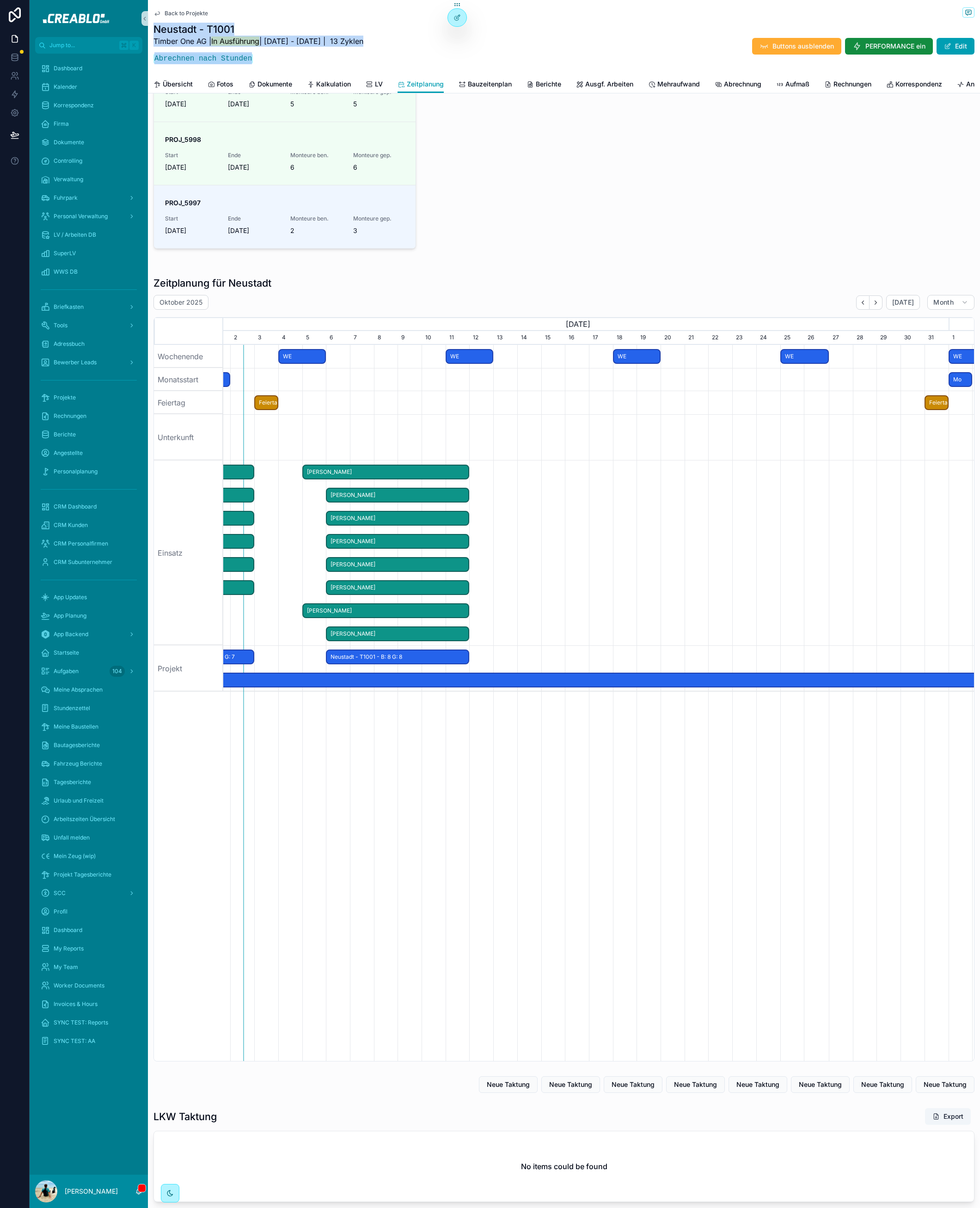
scroll to position [741, 0]
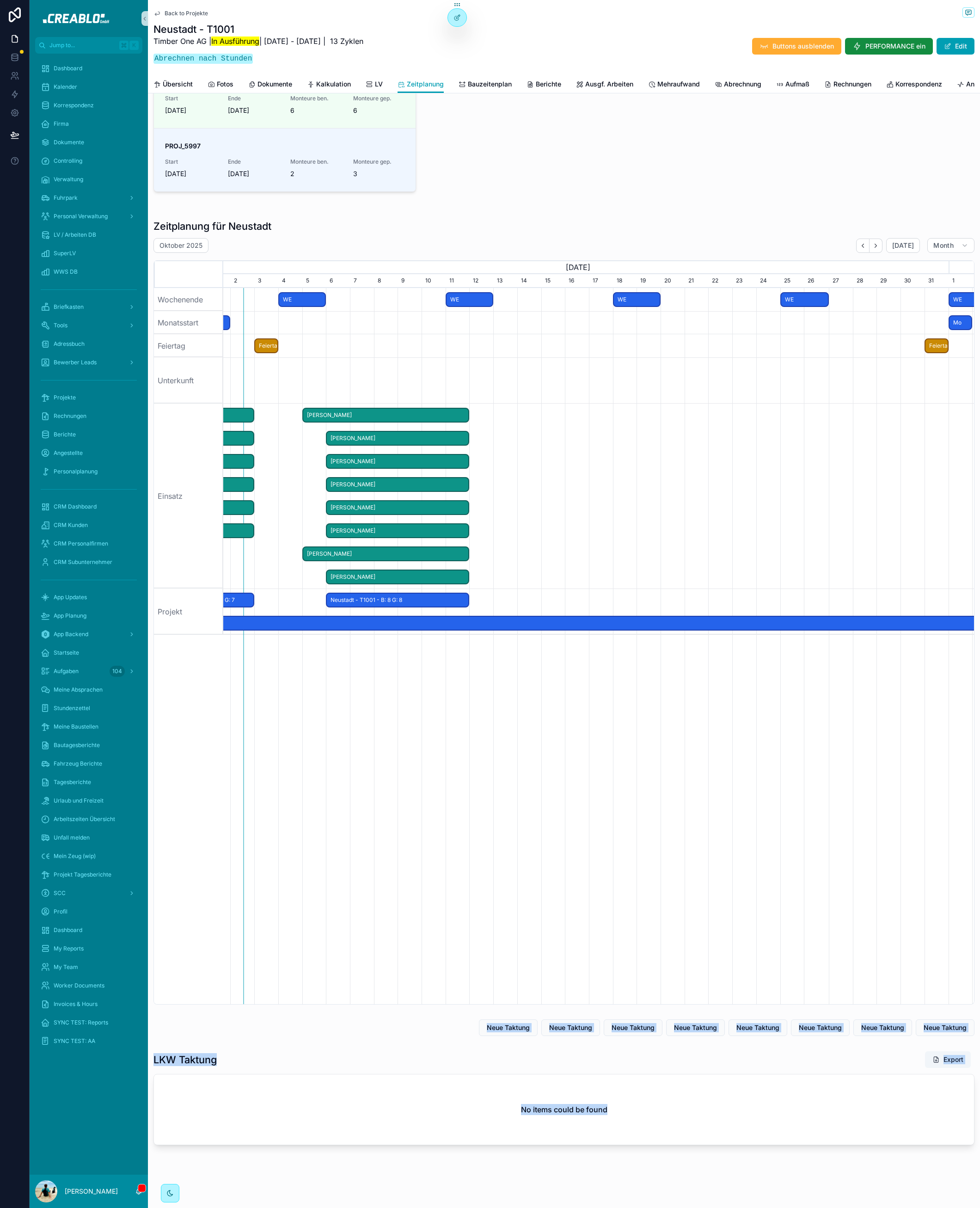
drag, startPoint x: 550, startPoint y: 1036, endPoint x: 839, endPoint y: 1151, distance: 311.0
click at [840, 1151] on div "Back to Projekte Neustadt - T1001 Timber One AG | In Ausführung | 6.3.2025 - 11…" at bounding box center [564, 237] width 832 height 1941
click at [839, 1151] on div "Back to Projekte Neustadt - T1001 Timber One AG | In Ausführung | 6.3.2025 - 11…" at bounding box center [564, 237] width 832 height 1941
drag, startPoint x: 795, startPoint y: 1169, endPoint x: 440, endPoint y: 1029, distance: 381.6
click at [441, 1029] on div "Back to Projekte Neustadt - T1001 Timber One AG | In Ausführung | 6.3.2025 - 11…" at bounding box center [564, 237] width 832 height 1941
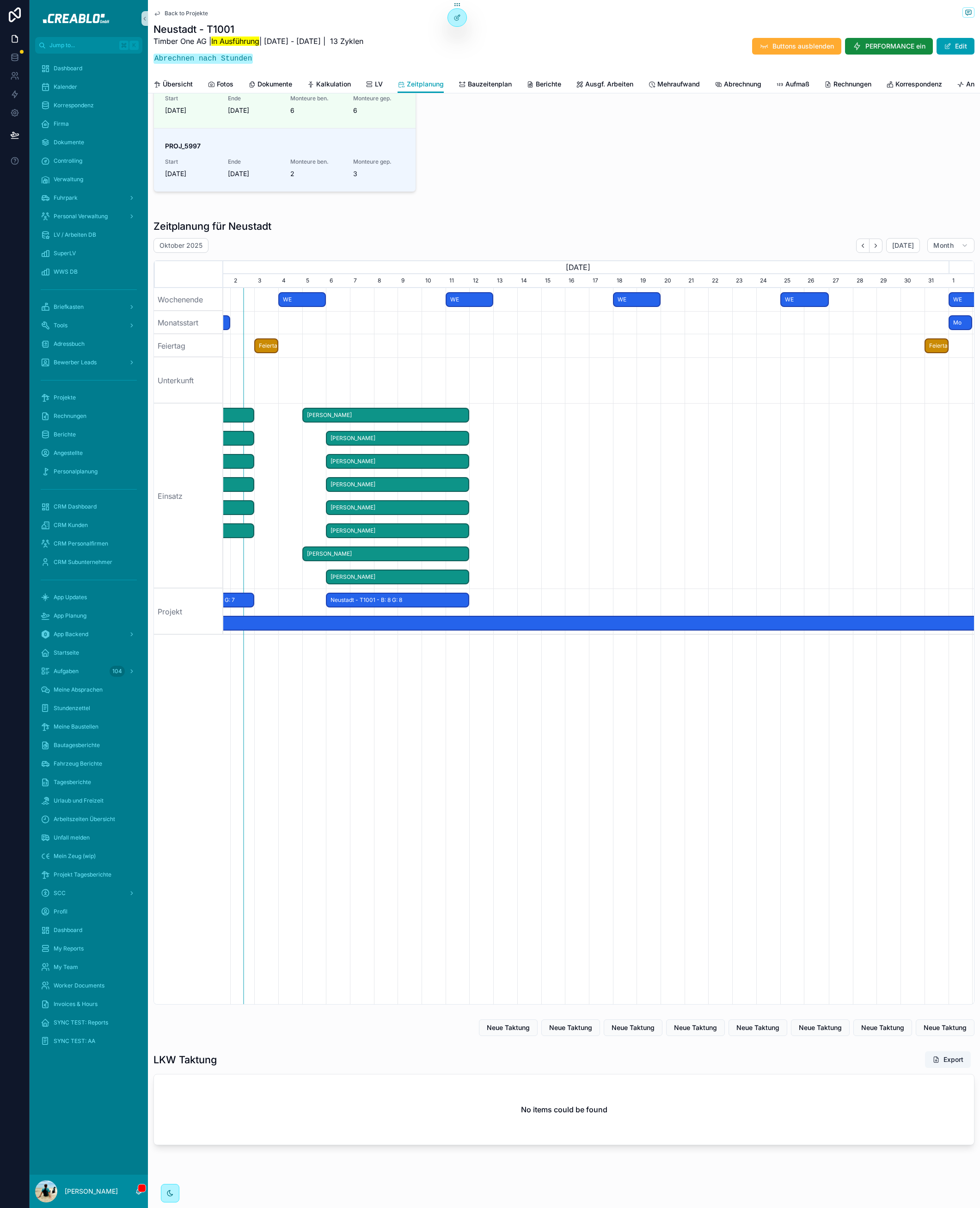
click at [440, 1027] on div "Neue Taktung Neue Taktung Neue Taktung Neue Taktung Neue Taktung Neue Taktung N…" at bounding box center [564, 1028] width 821 height 16
drag, startPoint x: 367, startPoint y: 1013, endPoint x: 621, endPoint y: 1160, distance: 293.5
click at [621, 1160] on div "Back to Projekte Neustadt - T1001 Timber One AG | In Ausführung | 6.3.2025 - 11…" at bounding box center [564, 237] width 832 height 1941
click at [621, 1160] on div "Back to Projekte Neustadt - T1001 Timber One AG | In Ausführung | 6.3.2025 - 11…" at bounding box center [564, 237] width 832 height 1941
drag, startPoint x: 709, startPoint y: 1180, endPoint x: 422, endPoint y: 1013, distance: 332.1
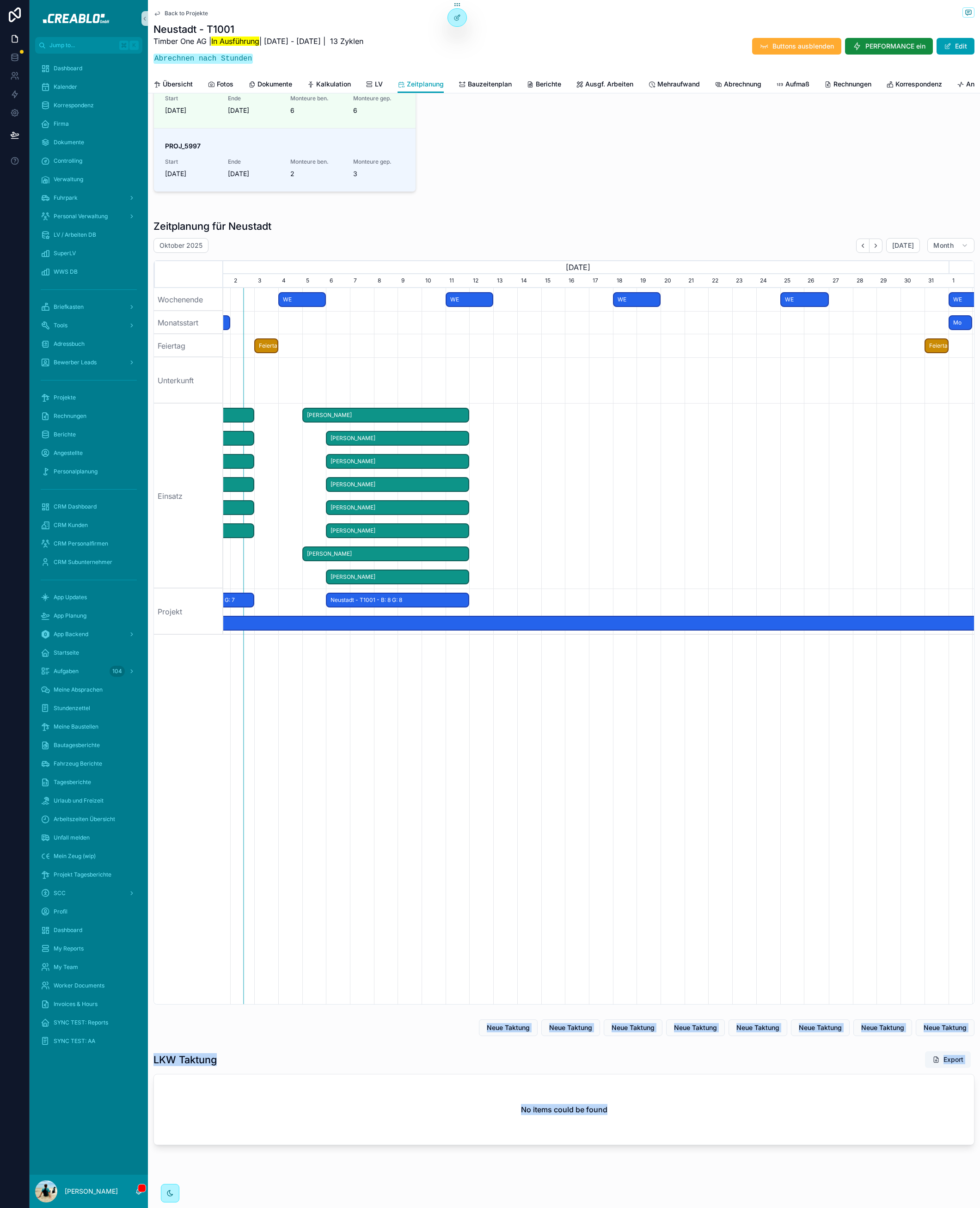
click at [422, 1014] on div "Back to Projekte Neustadt - T1001 Timber One AG | In Ausführung | 6.3.2025 - 11…" at bounding box center [564, 237] width 832 height 1941
click at [422, 1013] on div "Kalkulatorische Arbeitsstunden Stunden aus der Kalkulation, für die rechnerisch…" at bounding box center [564, 260] width 832 height 1777
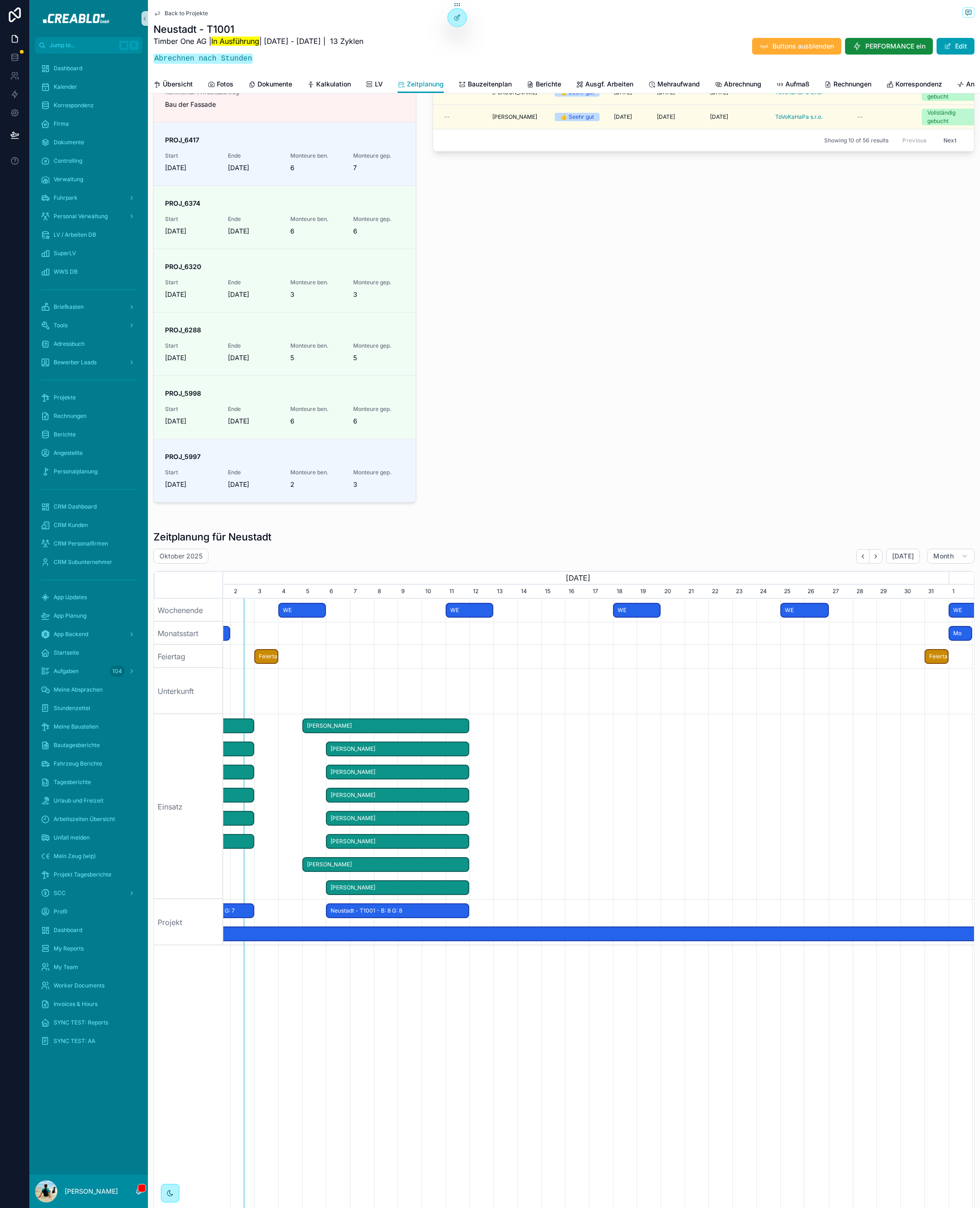
scroll to position [0, 742]
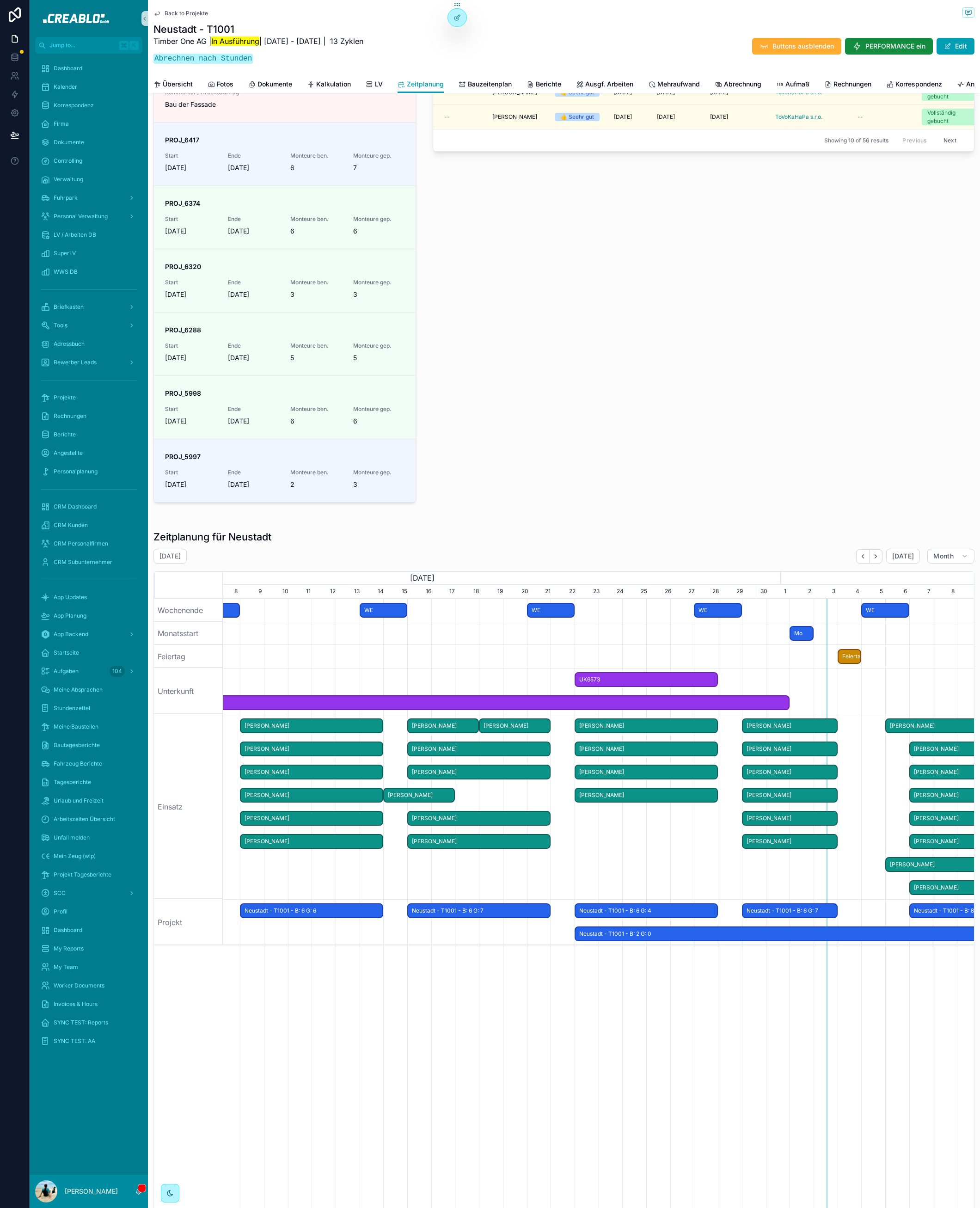
scroll to position [0, 343]
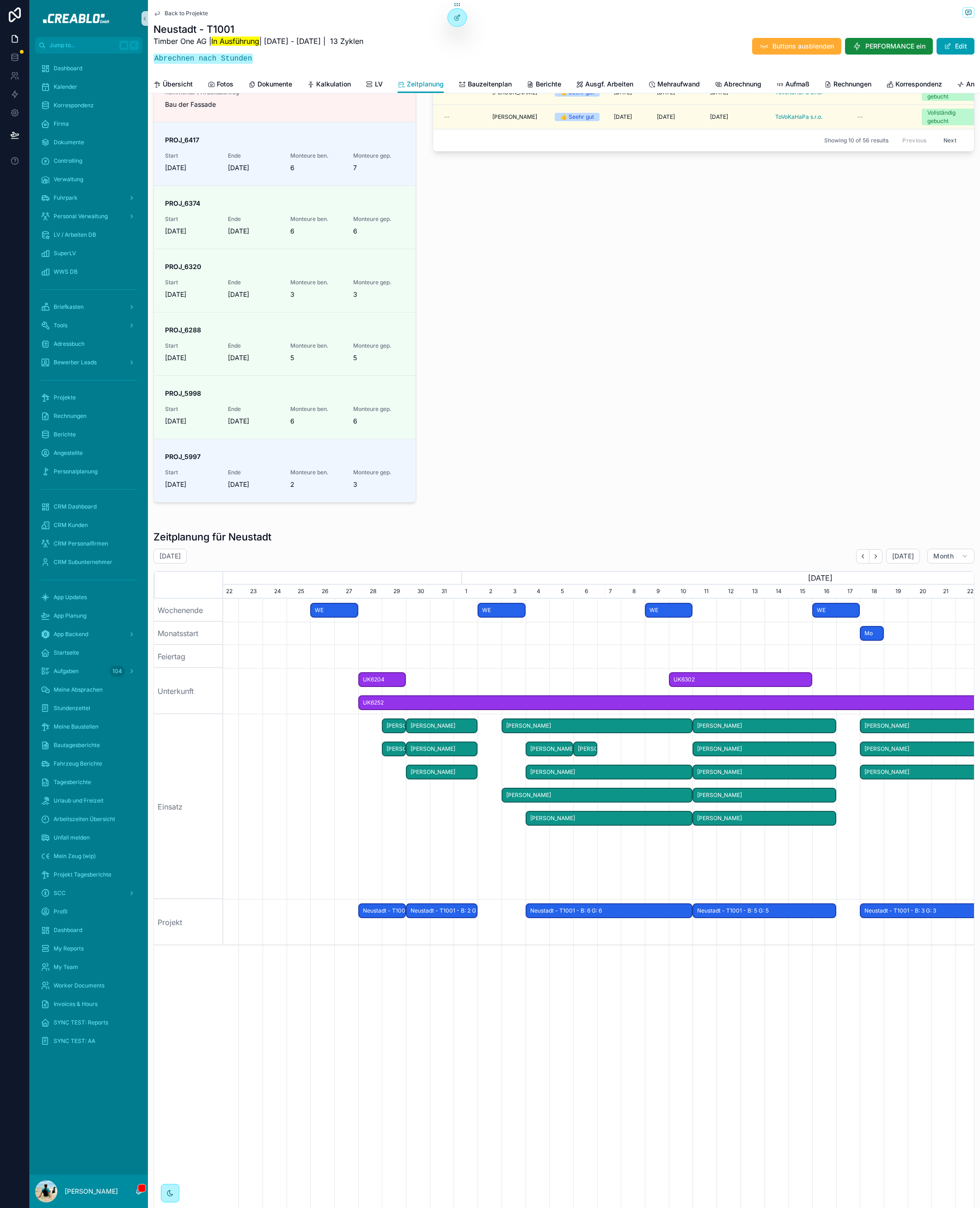
click at [244, 537] on div "Zeitplanung für Neustadt August 2025 Today Month July, 2025 August, 2025 Septem…" at bounding box center [564, 923] width 832 height 792
click at [241, 543] on h1 "Zeitplanung für Neustadt" at bounding box center [212, 536] width 118 height 13
click at [174, 543] on h1 "Zeitplanung für Neustadt" at bounding box center [212, 536] width 118 height 13
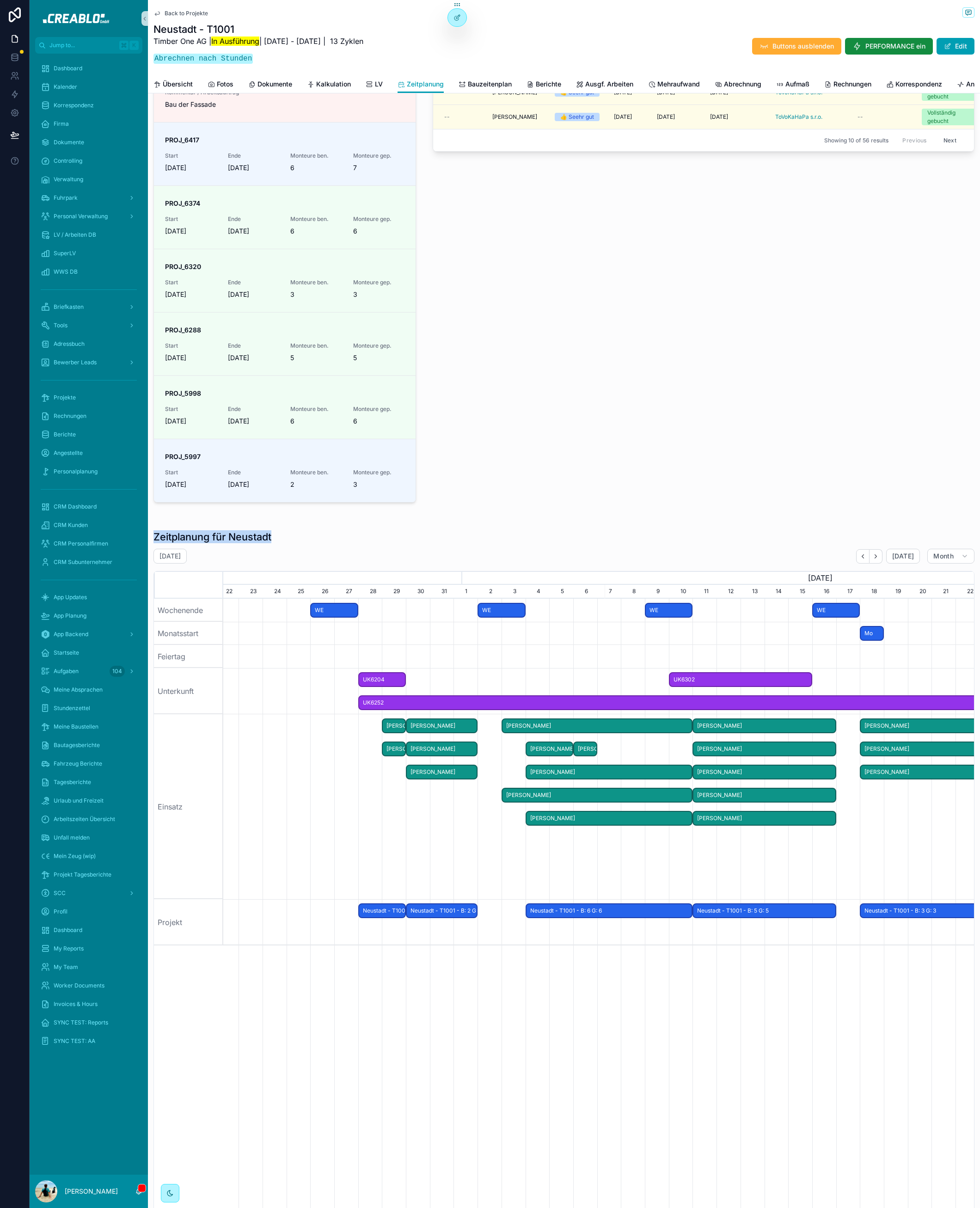
drag, startPoint x: 153, startPoint y: 543, endPoint x: 286, endPoint y: 543, distance: 133.0
click at [282, 543] on div "Zeitplanung für Neustadt" at bounding box center [564, 536] width 821 height 13
drag, startPoint x: 315, startPoint y: 541, endPoint x: 320, endPoint y: 538, distance: 5.8
click at [315, 541] on div "Zeitplanung für Neustadt" at bounding box center [564, 536] width 821 height 13
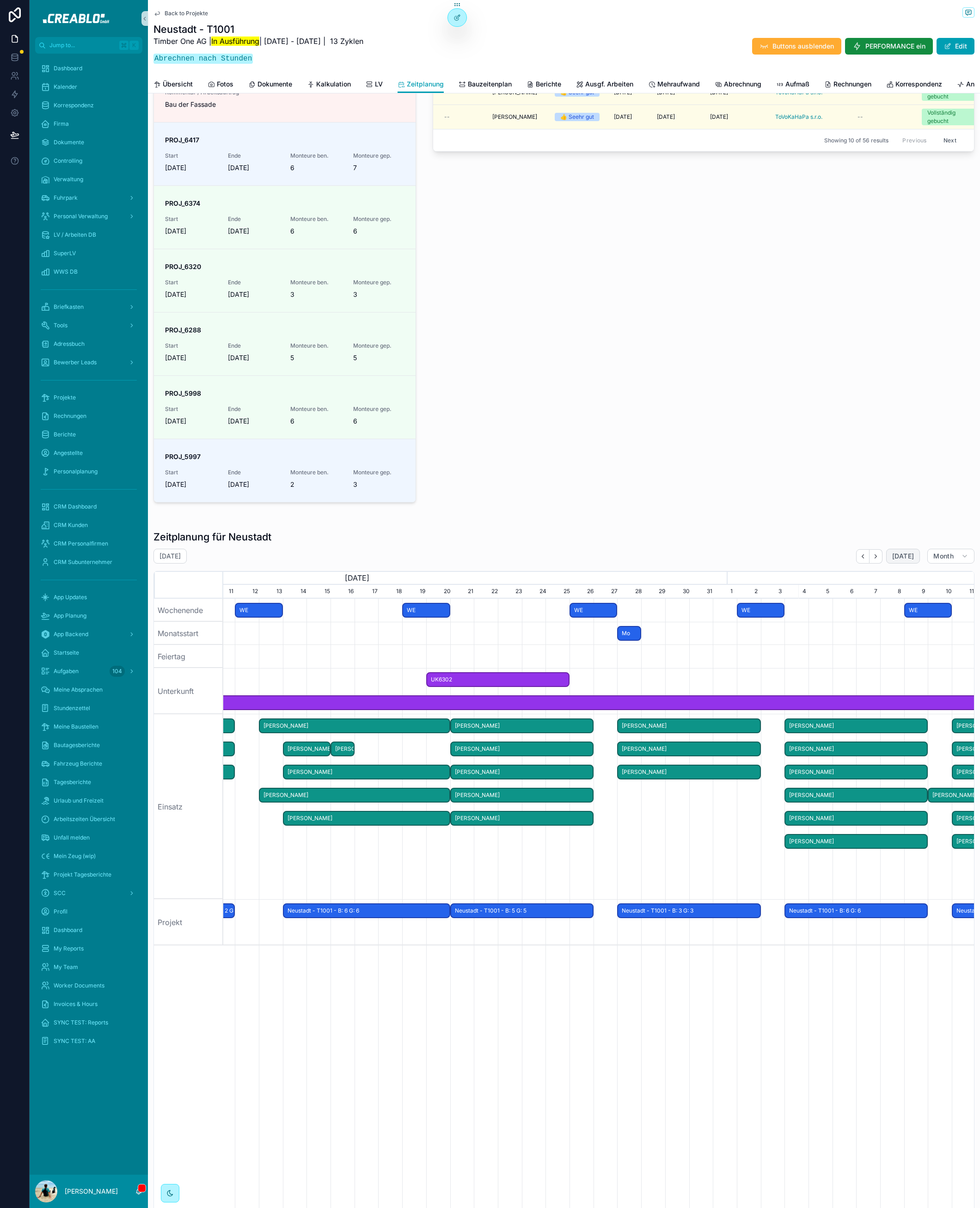
scroll to position [0, 860]
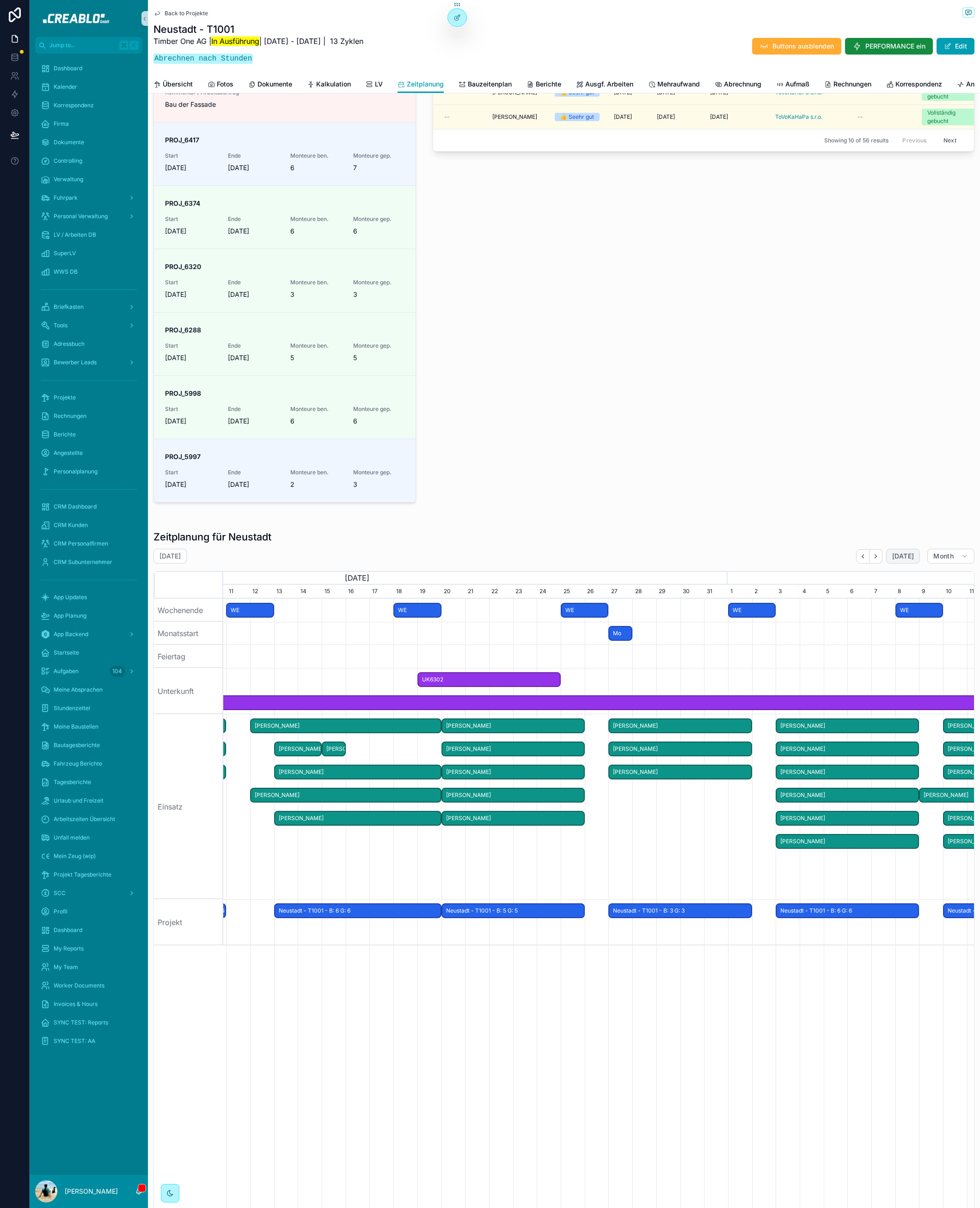
click at [898, 560] on span "[DATE]" at bounding box center [903, 556] width 22 height 8
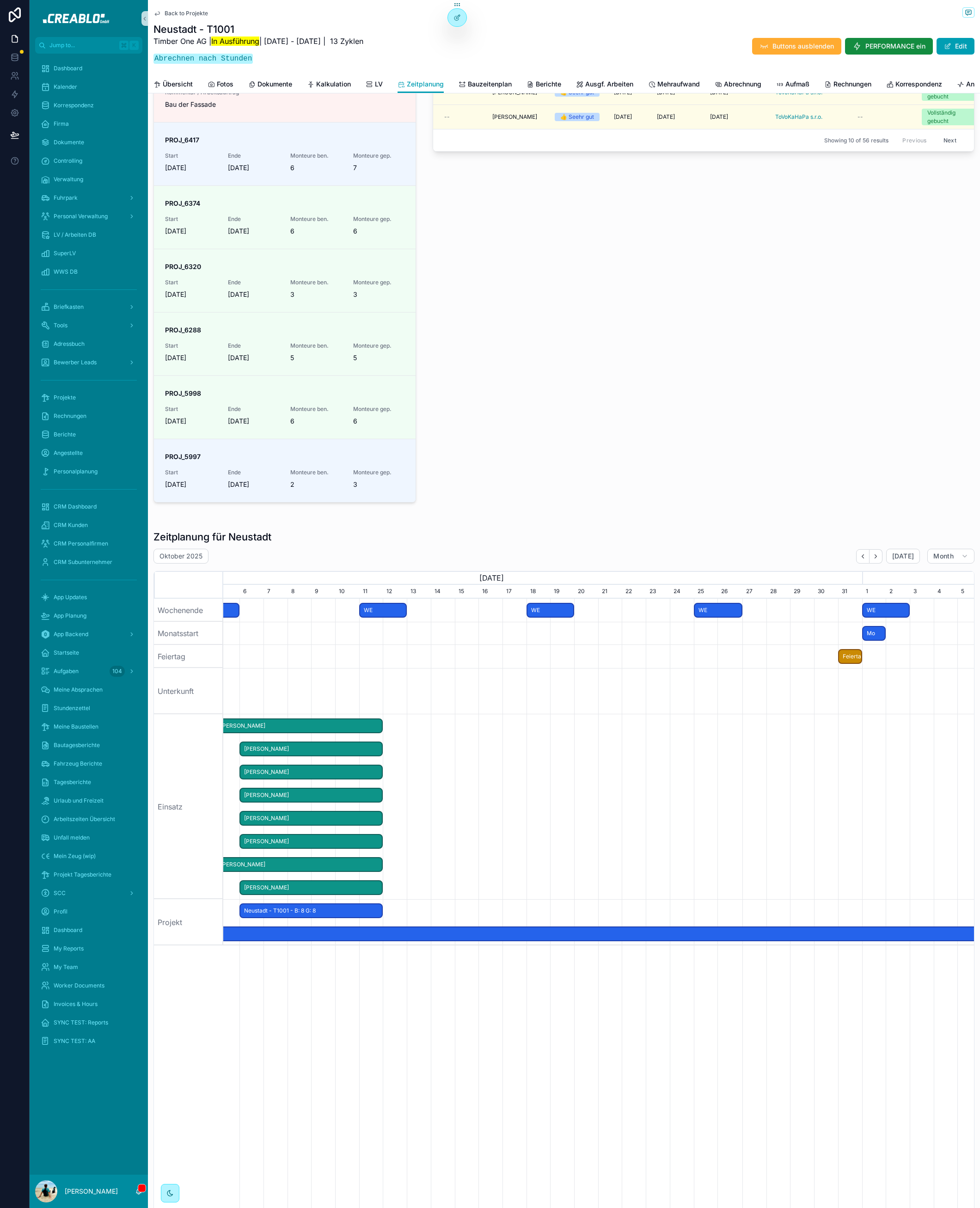
click at [226, 540] on h1 "Zeitplanung für Neustadt" at bounding box center [212, 536] width 118 height 13
click at [235, 540] on h1 "Zeitplanung für Neustadt" at bounding box center [212, 536] width 118 height 13
click at [225, 543] on h1 "Zeitplanung für Neustadt" at bounding box center [212, 536] width 118 height 13
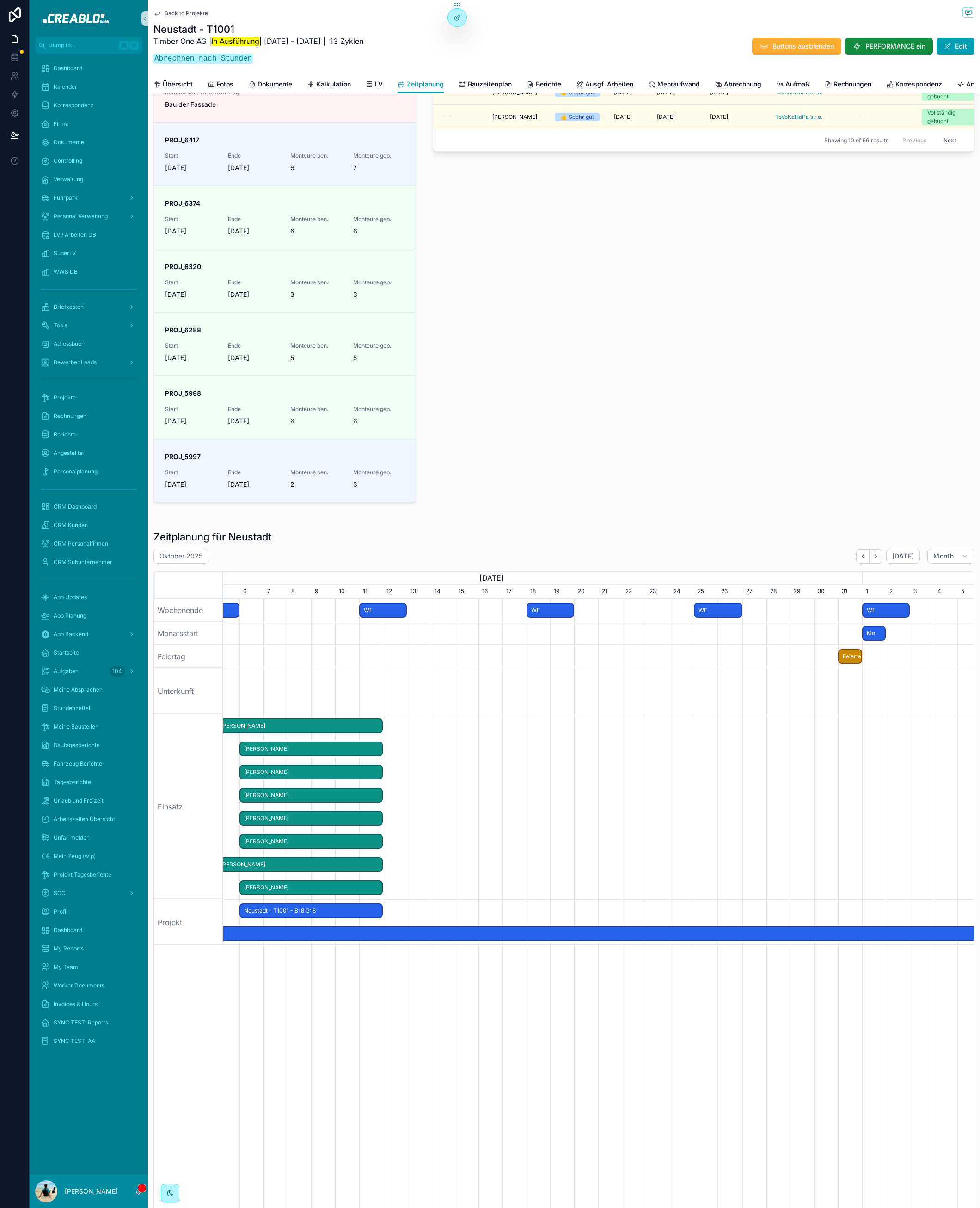
click at [215, 543] on h1 "Zeitplanung für Neustadt" at bounding box center [212, 536] width 118 height 13
click at [202, 543] on h1 "Zeitplanung für Neustadt" at bounding box center [212, 536] width 118 height 13
click at [235, 541] on h1 "Zeitplanung für Neustadt" at bounding box center [212, 536] width 118 height 13
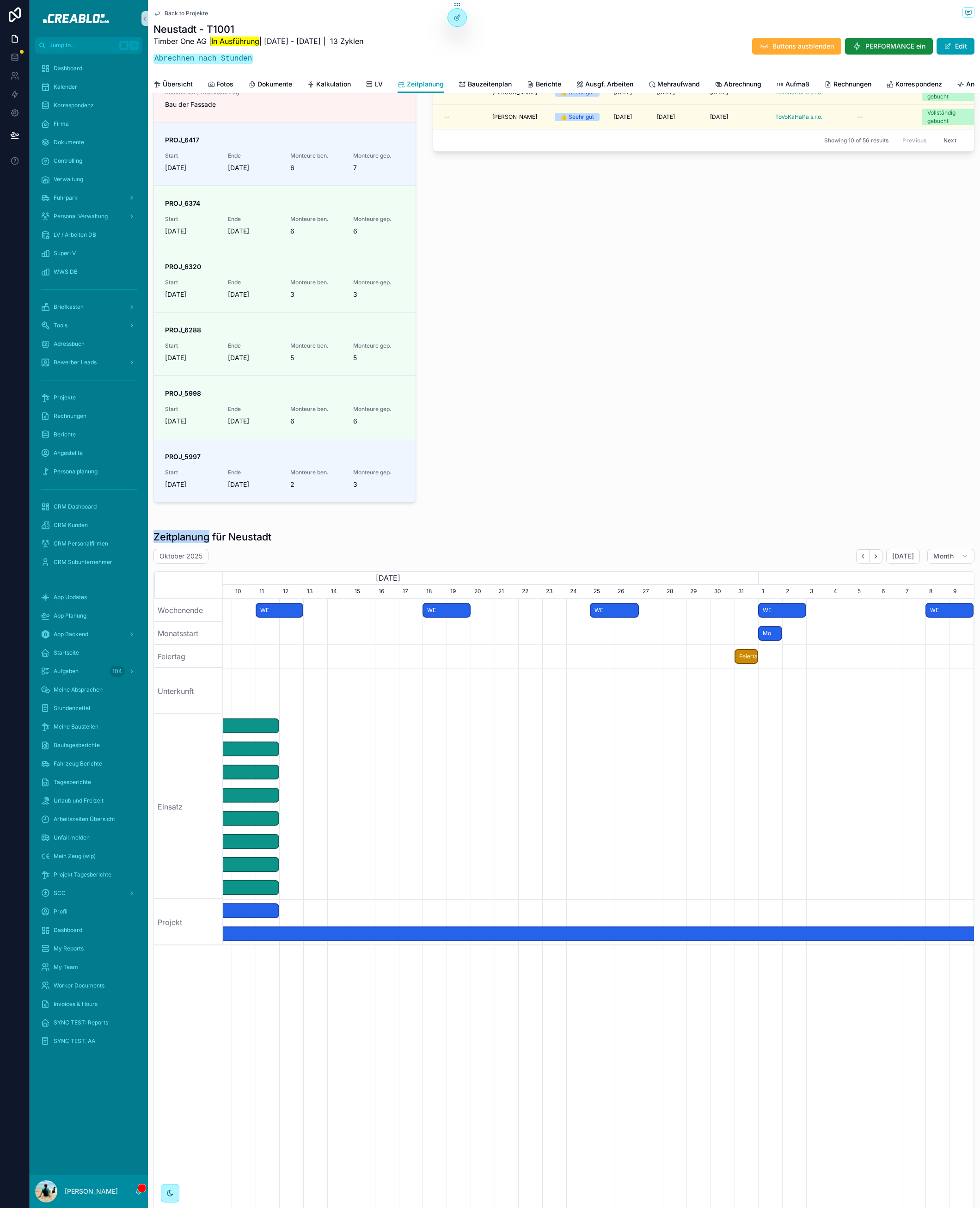
scroll to position [0, 742]
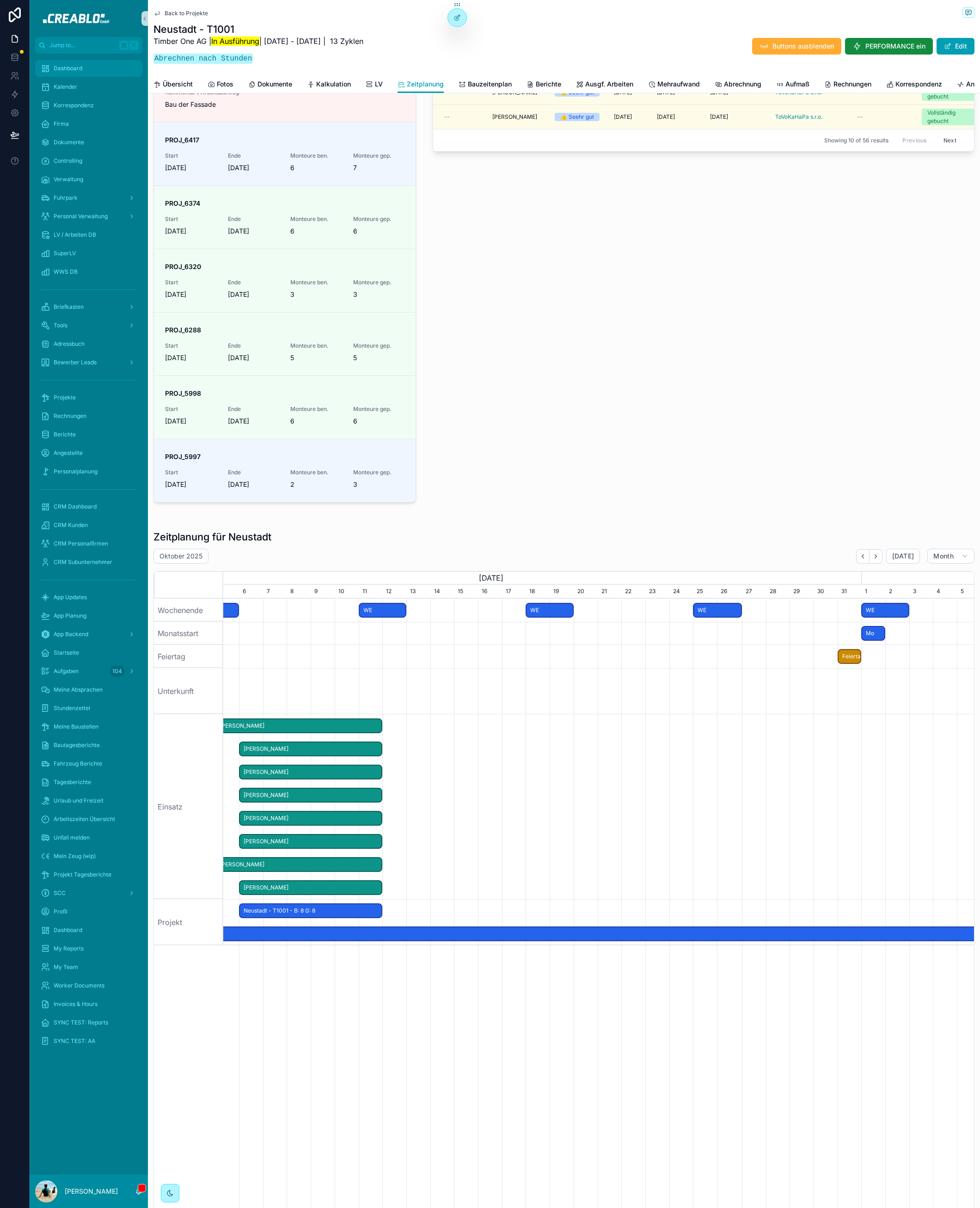
click at [66, 69] on span "Dashboard" at bounding box center [68, 69] width 29 height 7
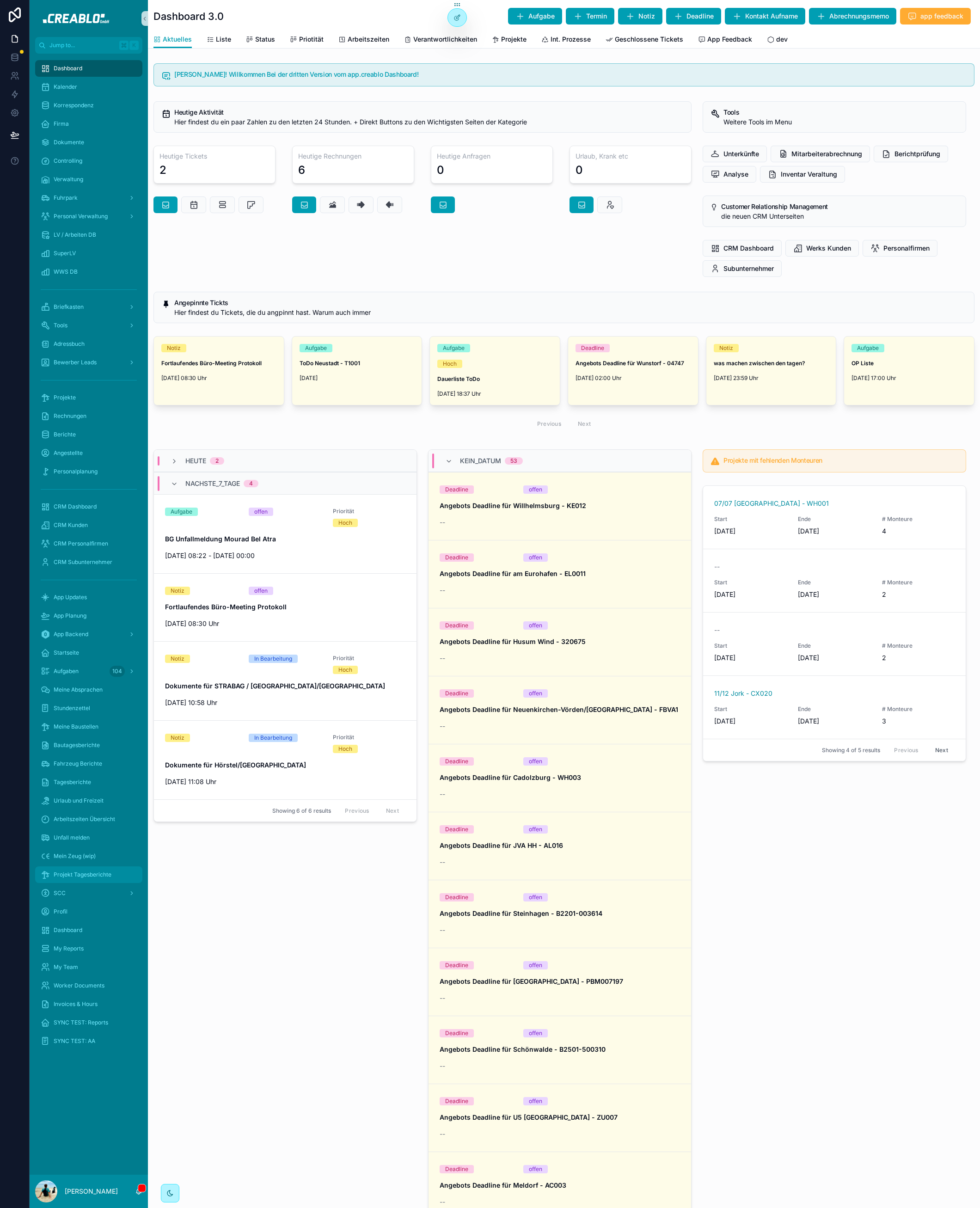
scroll to position [440, 0]
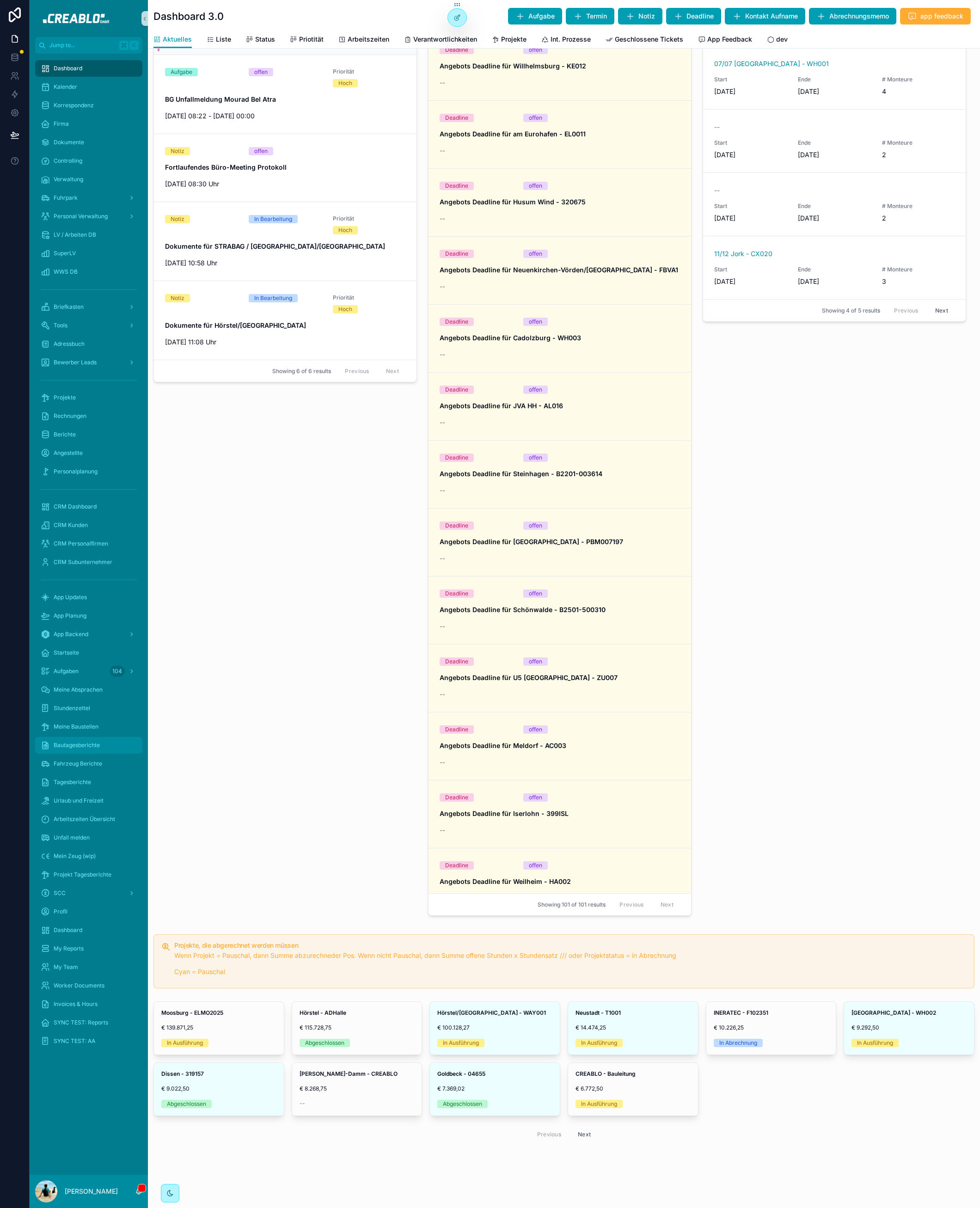
click at [97, 745] on span "Bautagesberichte" at bounding box center [77, 745] width 46 height 7
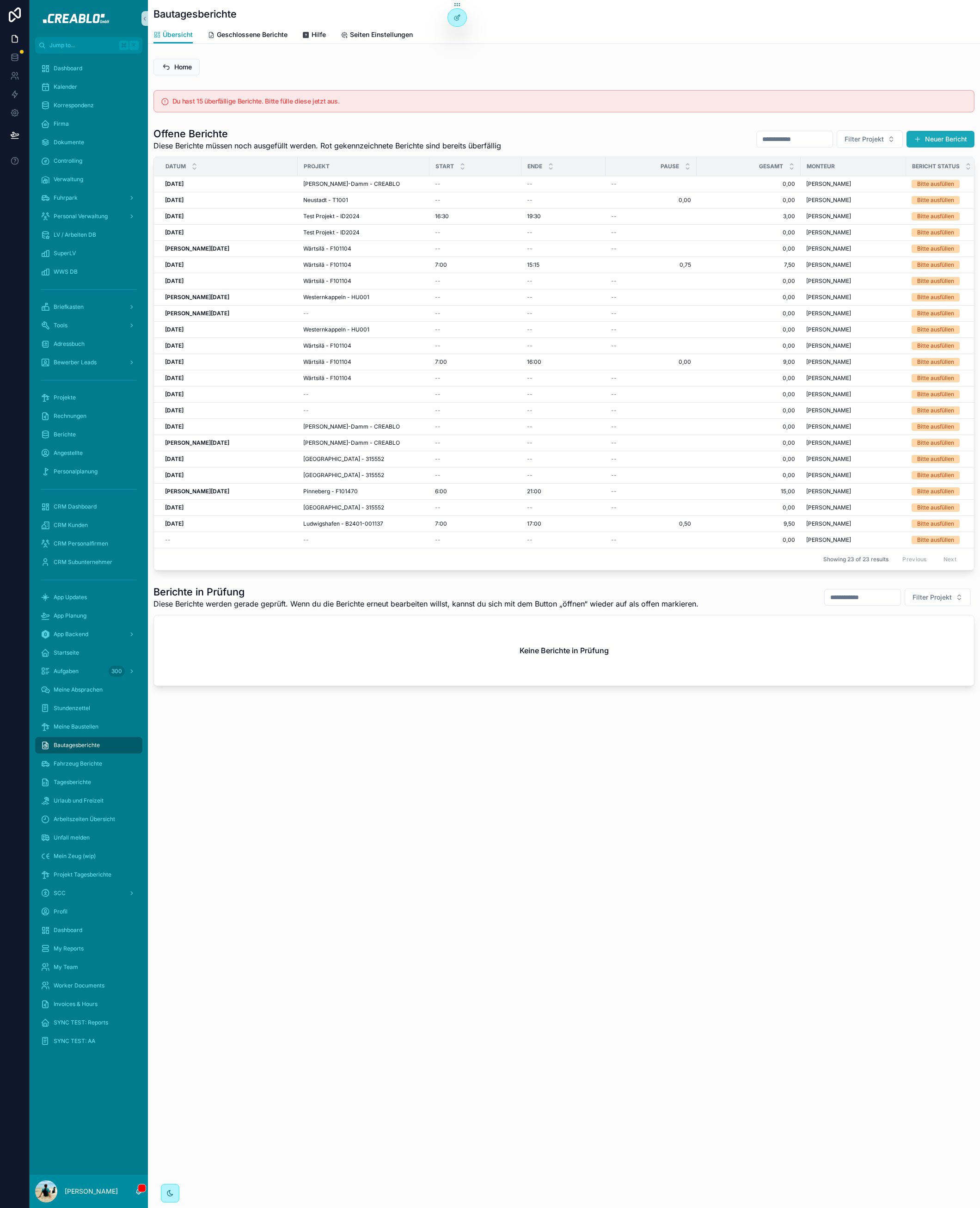
click at [943, 132] on button "Neuer Bericht" at bounding box center [940, 139] width 68 height 16
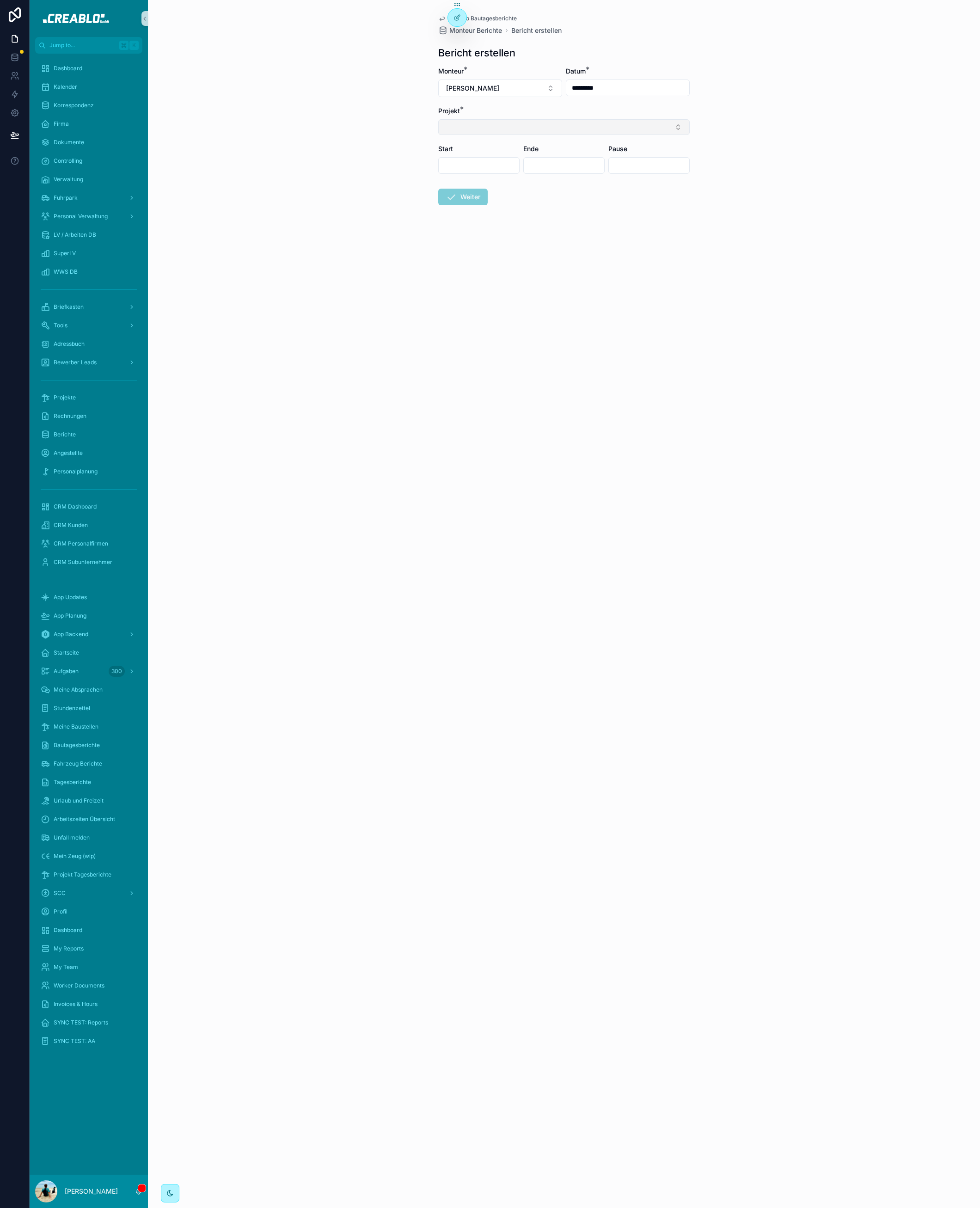
click at [565, 132] on button "Select Button" at bounding box center [564, 127] width 251 height 16
type input "***"
click at [526, 334] on div "Back to Bautagesberichte Monteur Berichte Bericht erstellen Bericht erstellen M…" at bounding box center [564, 604] width 832 height 1208
click at [490, 126] on button "Select Button" at bounding box center [564, 127] width 251 height 16
click at [488, 148] on input "scrollable content" at bounding box center [569, 146] width 228 height 16
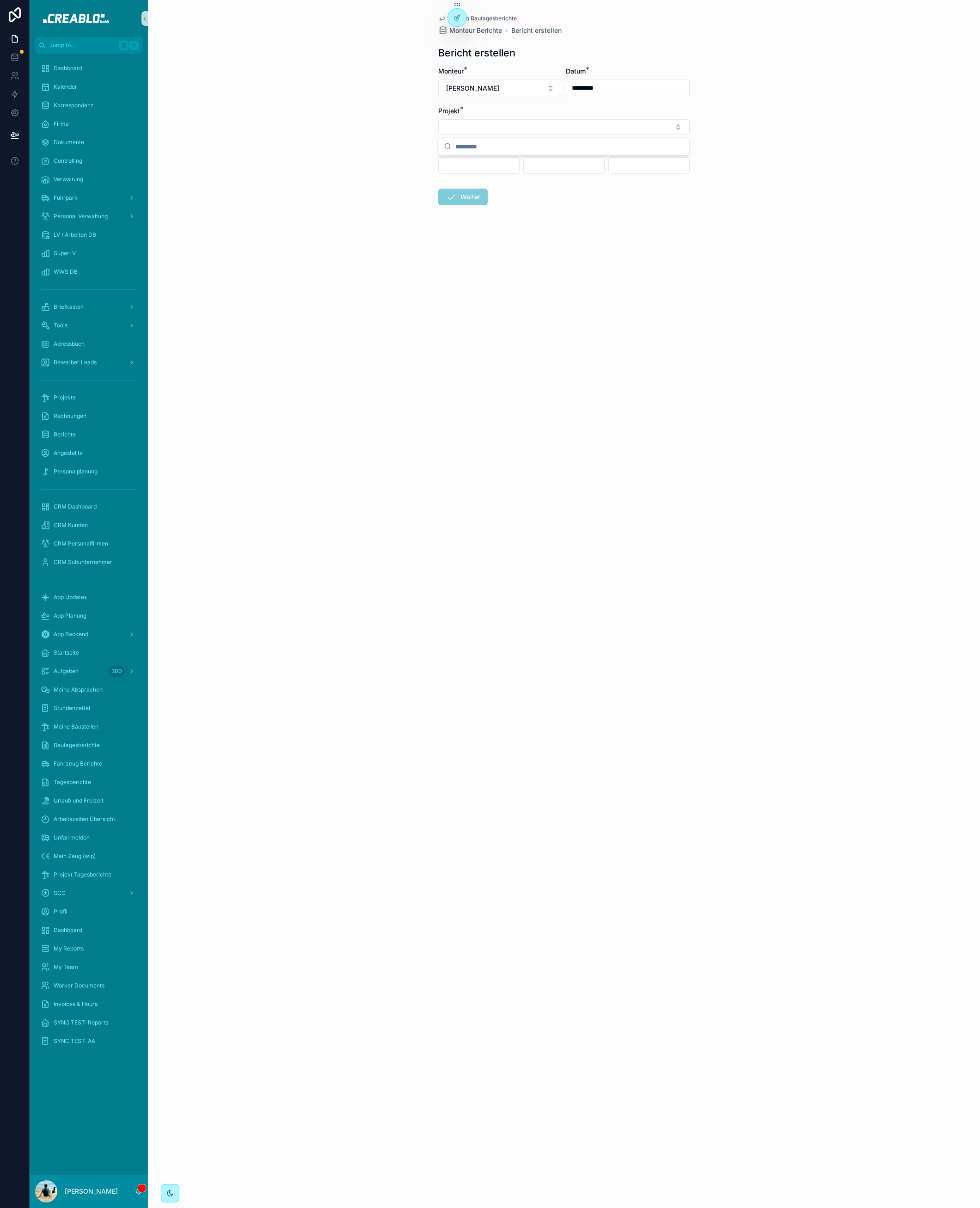
click at [536, 354] on div "Back to Bautagesberichte Monteur Berichte Bericht erstellen Bericht erstellen M…" at bounding box center [564, 604] width 832 height 1208
click at [530, 94] on button "[PERSON_NAME]" at bounding box center [500, 88] width 124 height 18
type input "*****"
click at [491, 109] on input "*****" at bounding box center [506, 108] width 101 height 16
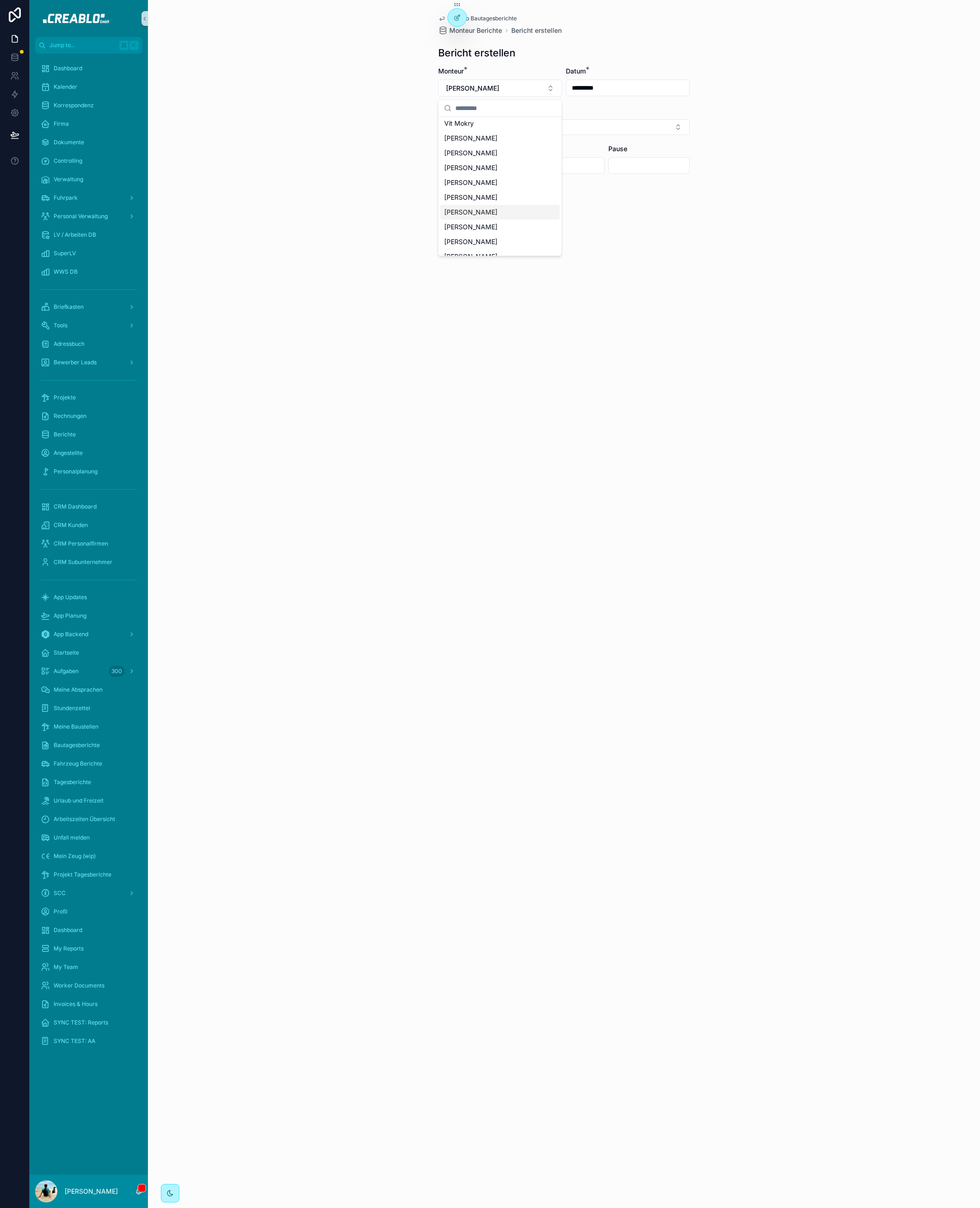
scroll to position [382, 0]
drag, startPoint x: 575, startPoint y: 532, endPoint x: 940, endPoint y: 507, distance: 365.9
click at [577, 532] on div "Back to Bautagesberichte Monteur Berichte Bericht erstellen Bericht erstellen M…" at bounding box center [564, 604] width 832 height 1208
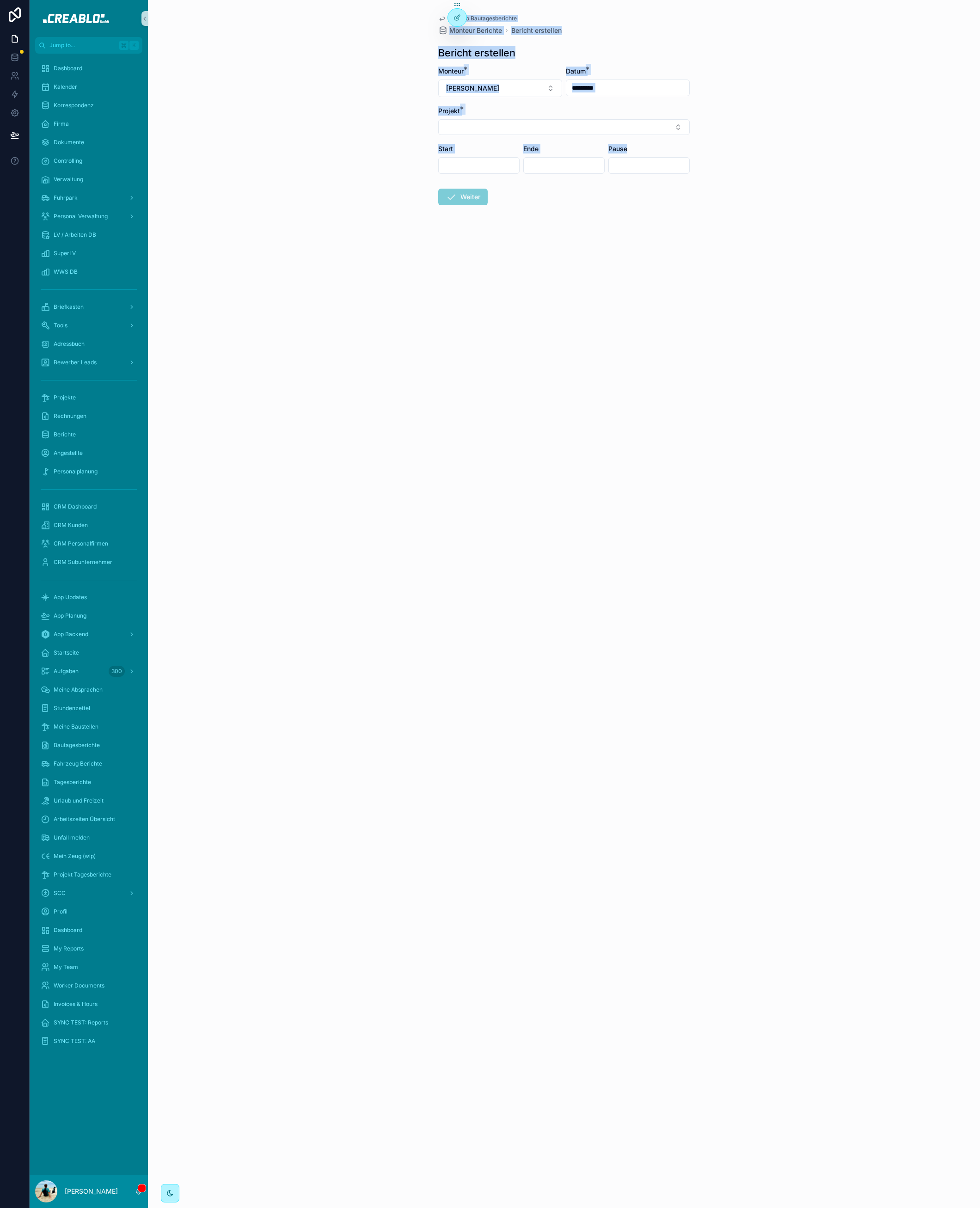
drag, startPoint x: 418, startPoint y: 5, endPoint x: 663, endPoint y: 253, distance: 348.6
click at [663, 253] on div "Back to Bautagesberichte Monteur Berichte Bericht erstellen Bericht erstellen M…" at bounding box center [564, 604] width 832 height 1208
click at [691, 267] on div "Back to Bautagesberichte Monteur Berichte Bericht erstellen Bericht erstellen M…" at bounding box center [564, 604] width 832 height 1208
click at [571, 431] on div "Back to Bautagesberichte Monteur Berichte Bericht erstellen Bericht erstellen M…" at bounding box center [564, 604] width 832 height 1208
drag, startPoint x: 689, startPoint y: 429, endPoint x: 391, endPoint y: 38, distance: 491.6
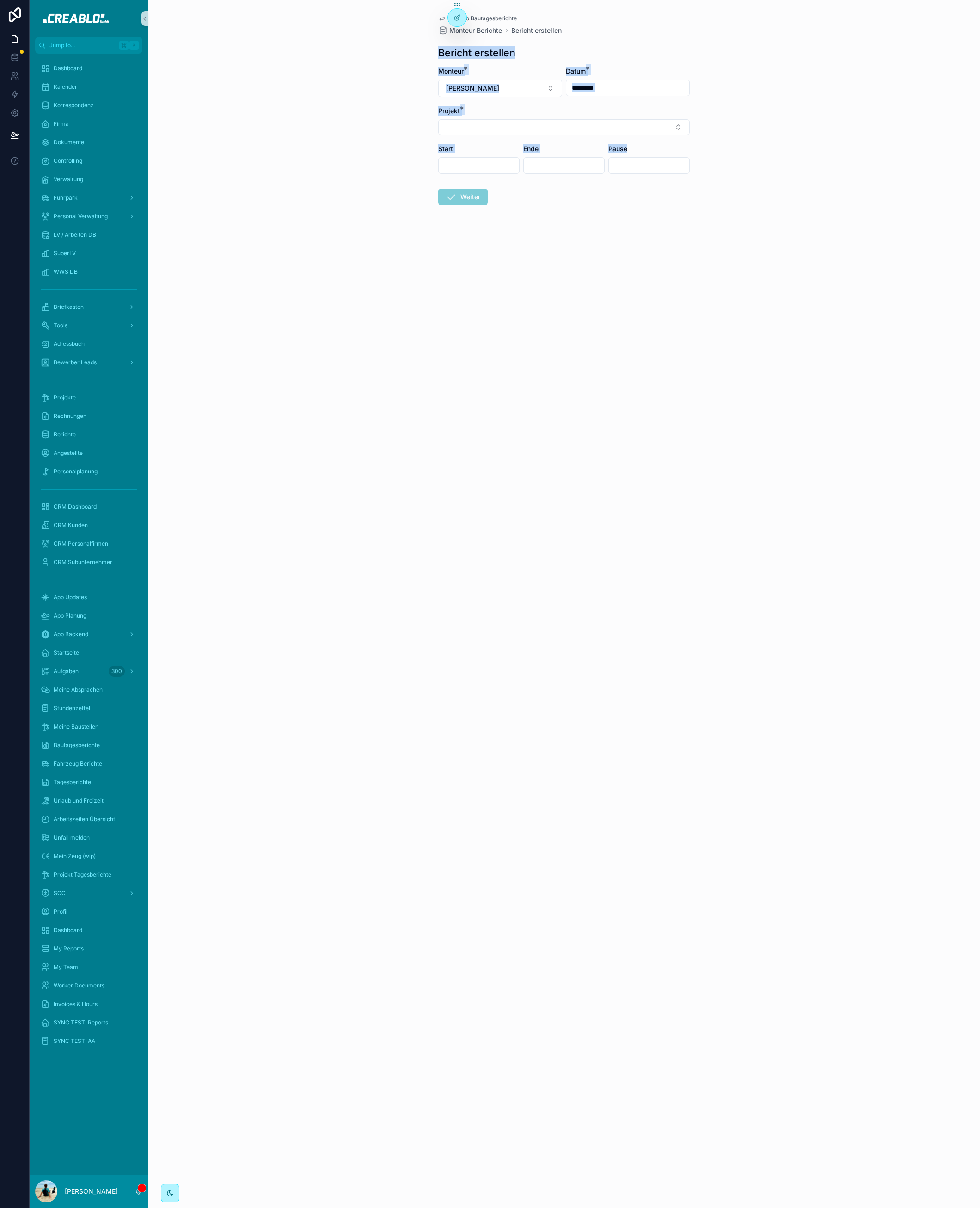
click at [385, 47] on div "Back to Bautagesberichte Monteur Berichte Bericht erstellen Bericht erstellen M…" at bounding box center [564, 604] width 832 height 1208
click at [402, 23] on div "Back to Bautagesberichte Monteur Berichte Bericht erstellen Bericht erstellen M…" at bounding box center [564, 604] width 832 height 1208
